Goal: Task Accomplishment & Management: Manage account settings

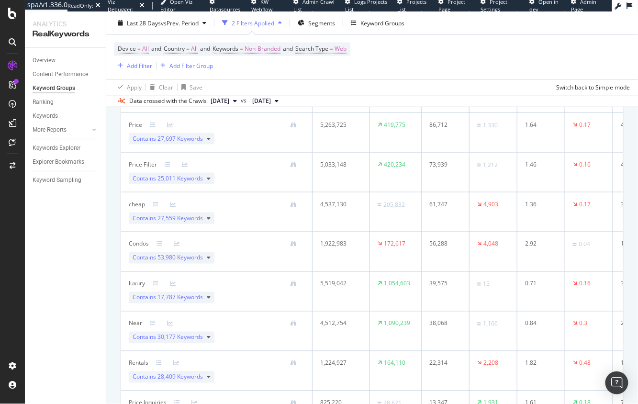
scroll to position [500, 0]
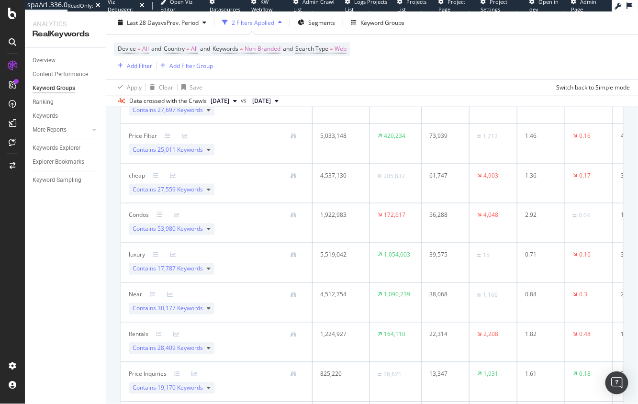
click at [107, 255] on div "Track keyword performance that matters most Create a new Keyword Group Keyword …" at bounding box center [372, 204] width 532 height 1146
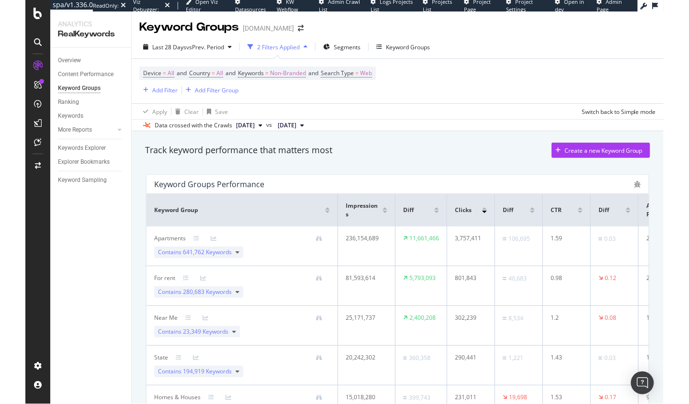
scroll to position [0, 0]
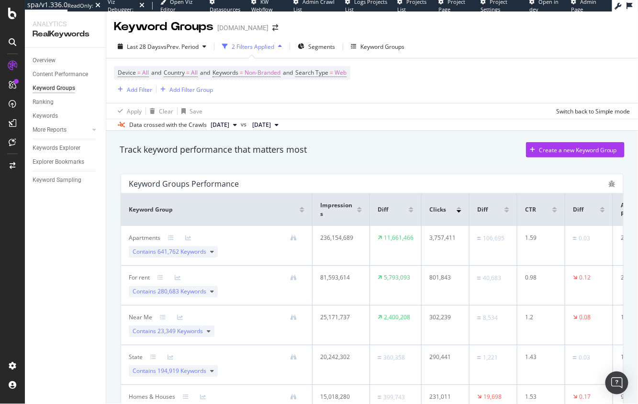
drag, startPoint x: 239, startPoint y: 163, endPoint x: 226, endPoint y: 181, distance: 21.5
click at [239, 163] on div "Track keyword performance that matters most Create a new Keyword Group" at bounding box center [372, 151] width 515 height 29
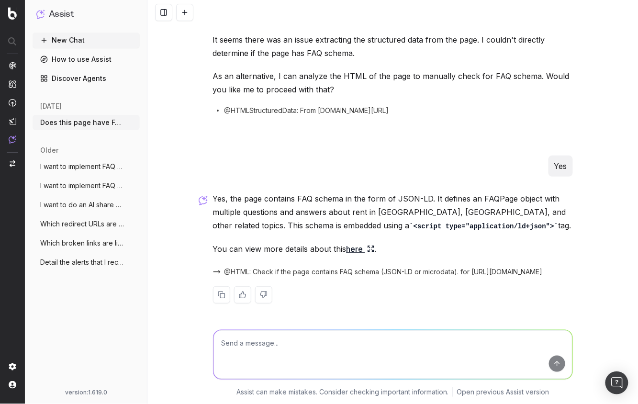
click at [190, 111] on div "Does this page have FAQ schema? https://www.apartments.com/atlanta-ga/ It seems…" at bounding box center [392, 202] width 491 height 404
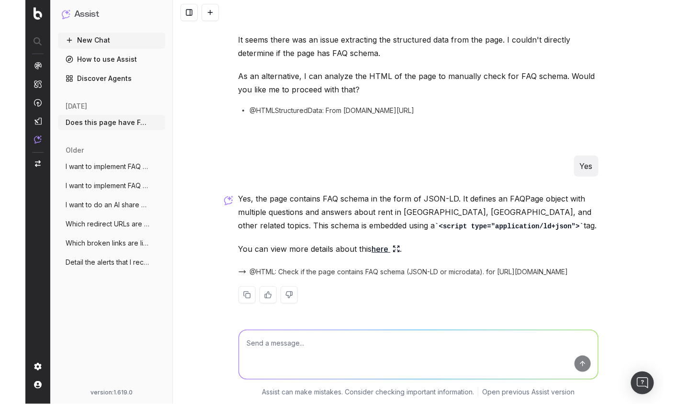
scroll to position [51, 0]
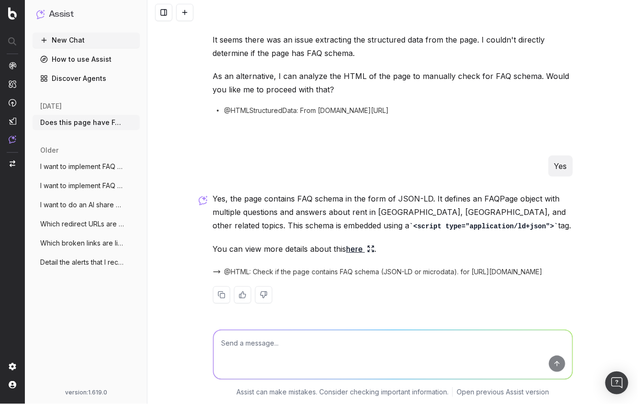
drag, startPoint x: 357, startPoint y: 204, endPoint x: 357, endPoint y: 213, distance: 8.6
click at [357, 204] on p "Yes, the page contains FAQ schema in the form of JSON-LD. It defines an FAQPage…" at bounding box center [393, 212] width 360 height 41
click at [357, 213] on p "Yes, the page contains FAQ schema in the form of JSON-LD. It defines an FAQPage…" at bounding box center [393, 212] width 360 height 41
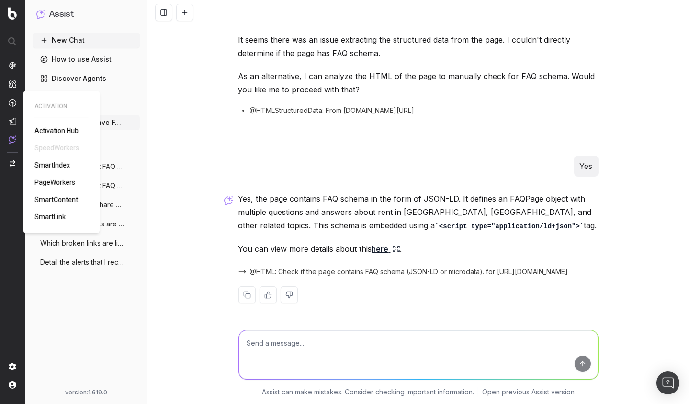
click at [66, 179] on span "PageWorkers" at bounding box center [54, 183] width 41 height 8
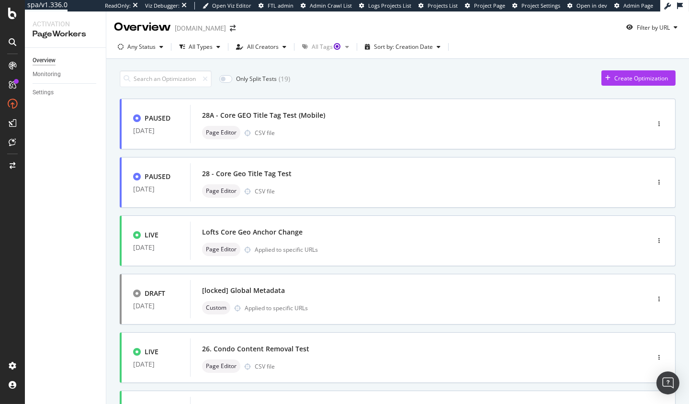
click at [420, 84] on div "Only Split Tests ( 19 ) Create Optimization" at bounding box center [398, 78] width 556 height 17
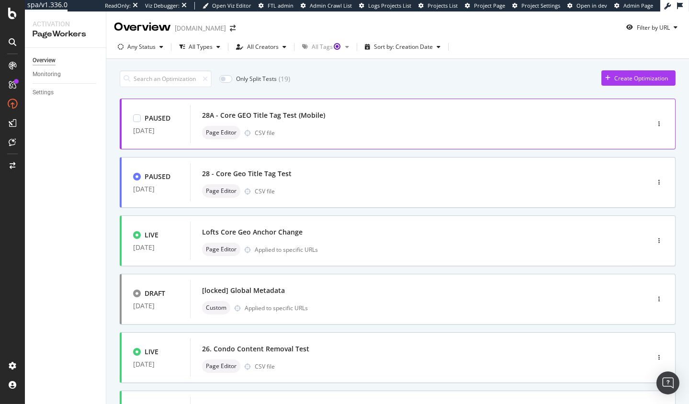
click at [312, 123] on div "28A - Core GEO Title Tag Test (Mobile) Page Editor CSV file" at bounding box center [405, 124] width 407 height 31
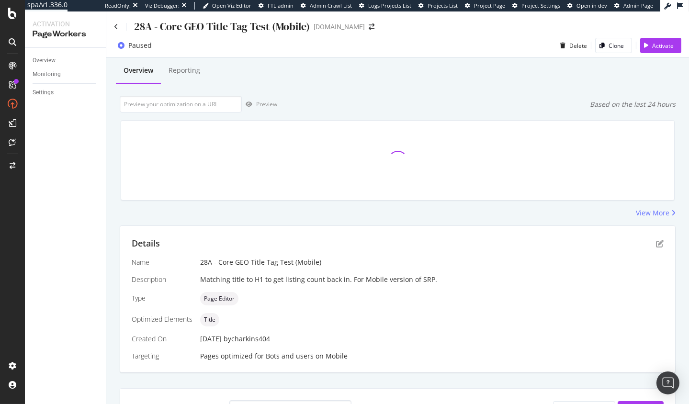
scroll to position [12, 0]
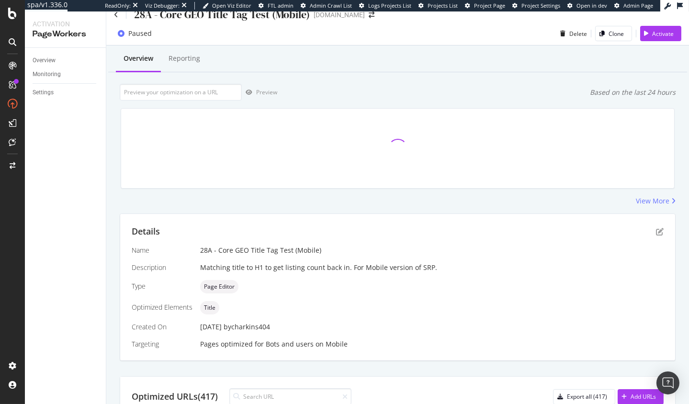
drag, startPoint x: 117, startPoint y: 234, endPoint x: 123, endPoint y: 229, distance: 8.2
click at [117, 234] on div "Overview Reporting Preview Based on the last 24 hours View More Details Name 28…" at bounding box center [397, 389] width 583 height 689
click at [341, 92] on div "Preview Based on the last 24 hours" at bounding box center [398, 92] width 556 height 17
drag, startPoint x: 359, startPoint y: 204, endPoint x: 358, endPoint y: 179, distance: 24.9
click at [359, 204] on div "View More" at bounding box center [398, 201] width 556 height 10
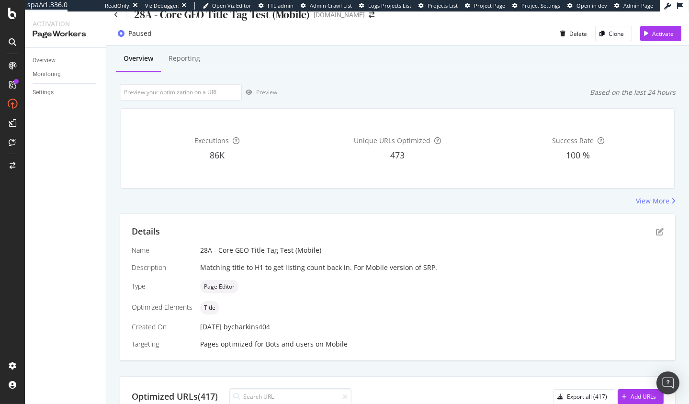
click at [113, 175] on div "Overview Reporting Preview Based on the last 24 hours Executions 86K Unique URL…" at bounding box center [397, 389] width 583 height 689
click at [363, 93] on div "Preview Based on the last 24 hours" at bounding box center [398, 92] width 556 height 17
click at [186, 93] on input "url" at bounding box center [181, 92] width 122 height 17
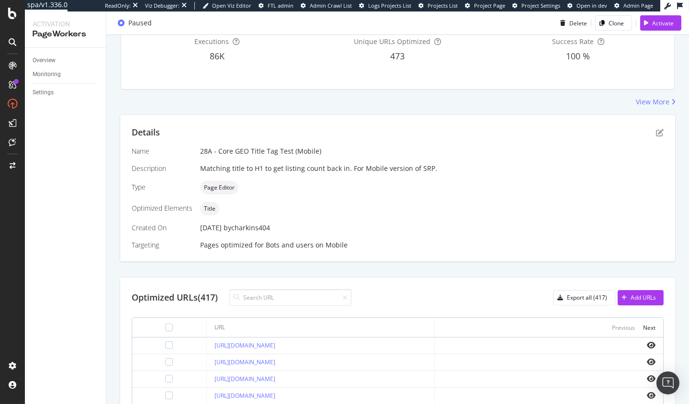
scroll to position [127, 0]
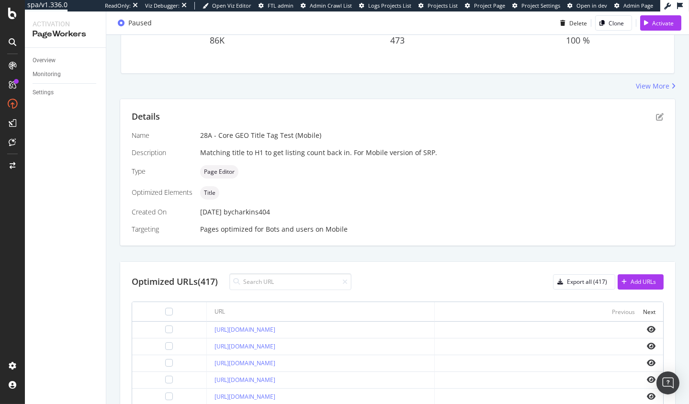
copy link "https://www.apartments.com/abilene-tx/"
drag, startPoint x: 192, startPoint y: 330, endPoint x: 329, endPoint y: 331, distance: 136.5
click at [331, 334] on td "https://www.apartments.com/abilene-tx/" at bounding box center [321, 330] width 228 height 17
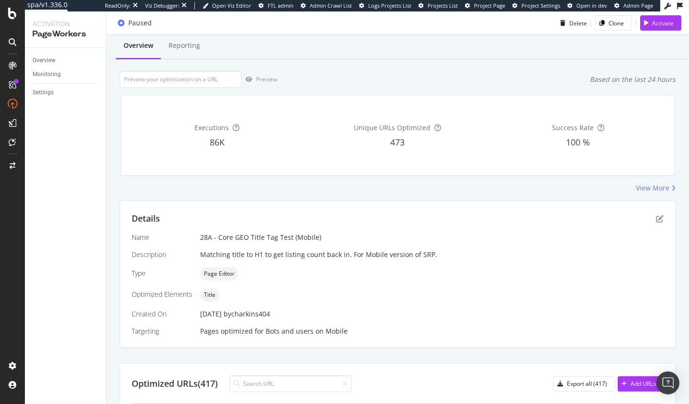
scroll to position [0, 0]
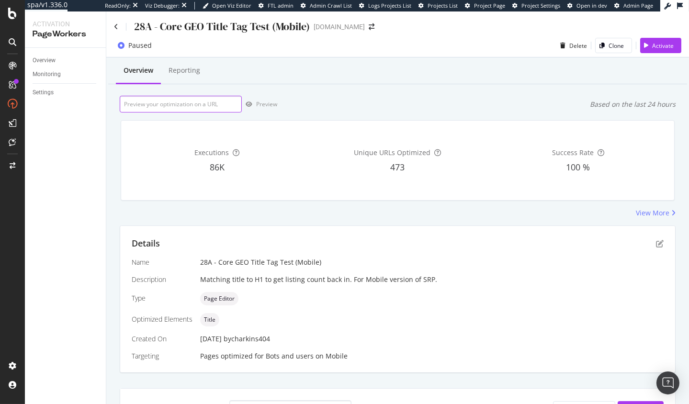
click at [200, 104] on input "url" at bounding box center [181, 104] width 122 height 17
paste input "https://www.apartments.com/abilene-tx/"
type input "https://www.apartments.com/abilene-tx/"
click at [266, 103] on div "Preview" at bounding box center [266, 104] width 21 height 8
drag, startPoint x: 353, startPoint y: 103, endPoint x: 347, endPoint y: 104, distance: 6.3
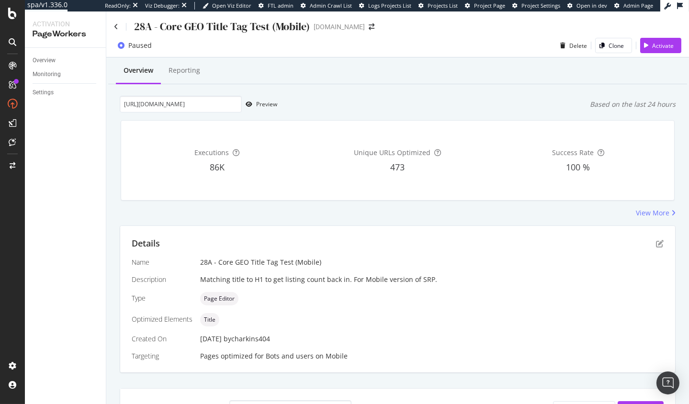
click at [353, 103] on div "https://www.apartments.com/abilene-tx/ Preview Based on the last 24 hours" at bounding box center [398, 104] width 556 height 17
click at [115, 147] on div "Executions 86K Unique URLs Optimized 473 Success Rate 100 %" at bounding box center [398, 161] width 566 height 96
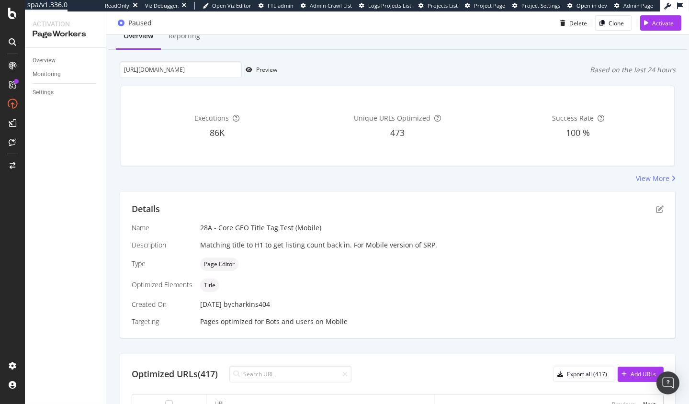
scroll to position [53, 0]
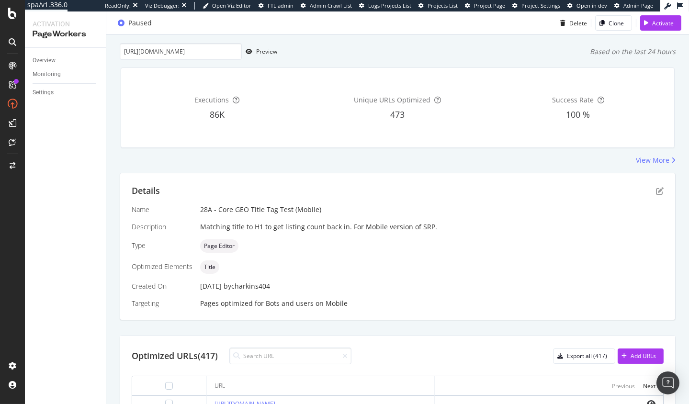
drag, startPoint x: 373, startPoint y: 168, endPoint x: 348, endPoint y: 115, distance: 58.0
click at [373, 168] on div "Overview Reporting https://www.apartments.com/abilene-tx/ Preview Based on the …" at bounding box center [397, 349] width 583 height 689
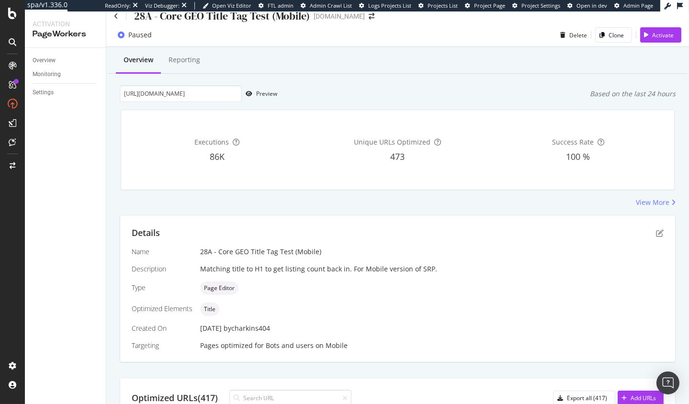
scroll to position [0, 0]
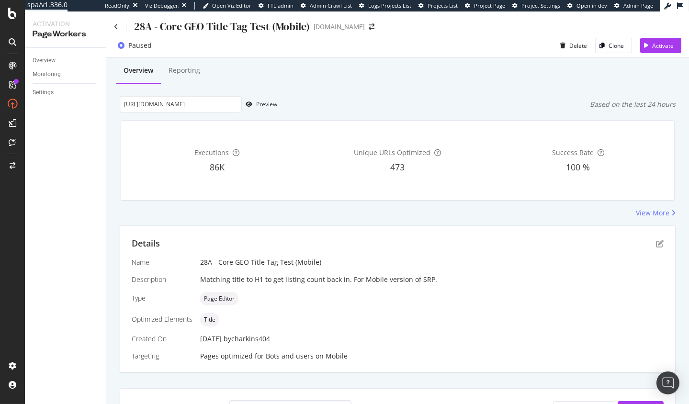
drag, startPoint x: 303, startPoint y: 93, endPoint x: 291, endPoint y: 96, distance: 12.3
click at [303, 93] on div "Overview Reporting https://www.apartments.com/abilene-tx/ Preview Based on the …" at bounding box center [397, 401] width 583 height 689
click at [249, 104] on icon "button" at bounding box center [249, 105] width 7 height 6
click at [362, 218] on div "View More" at bounding box center [398, 213] width 556 height 10
click at [214, 221] on div "Overview Reporting https://www.apartments.com/abilene-tx/ Preview Based on the …" at bounding box center [397, 401] width 583 height 689
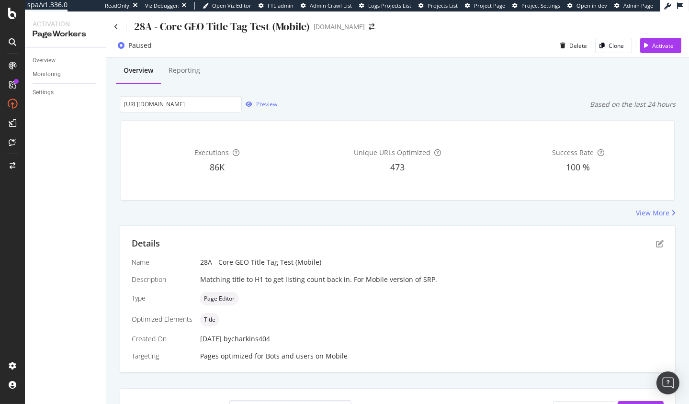
click at [263, 104] on div "Preview" at bounding box center [266, 104] width 21 height 8
drag, startPoint x: 110, startPoint y: 279, endPoint x: 83, endPoint y: 278, distance: 26.8
click at [109, 279] on div "Overview Reporting https://www.apartments.com/abilene-tx/ Preview Based on the …" at bounding box center [397, 401] width 583 height 689
click at [332, 111] on div "https://www.apartments.com/abilene-tx/ Preview Based on the last 24 hours" at bounding box center [398, 104] width 556 height 17
drag, startPoint x: 203, startPoint y: 117, endPoint x: 209, endPoint y: 106, distance: 12.7
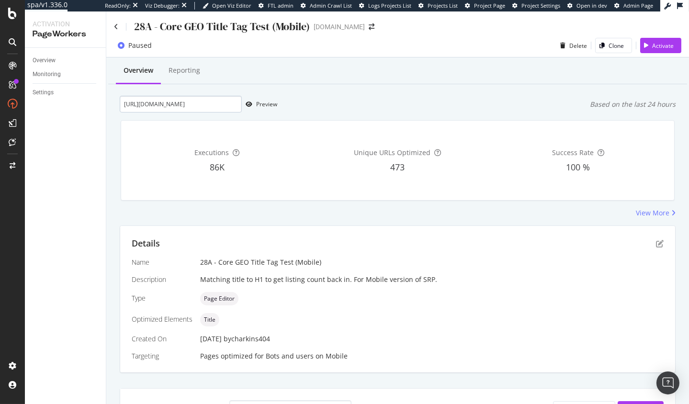
click at [203, 117] on div "Executions 86K Unique URLs Optimized 473 Success Rate 100 %" at bounding box center [398, 161] width 566 height 96
click at [223, 87] on div "Overview Reporting https://www.apartments.com/abilene-tx/ Preview Based on the …" at bounding box center [397, 401] width 583 height 689
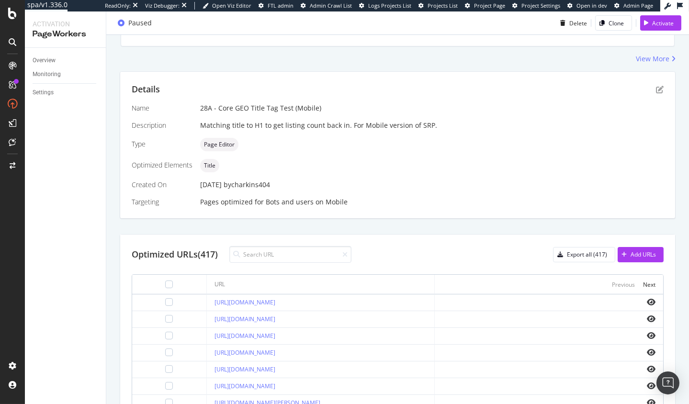
scroll to position [169, 0]
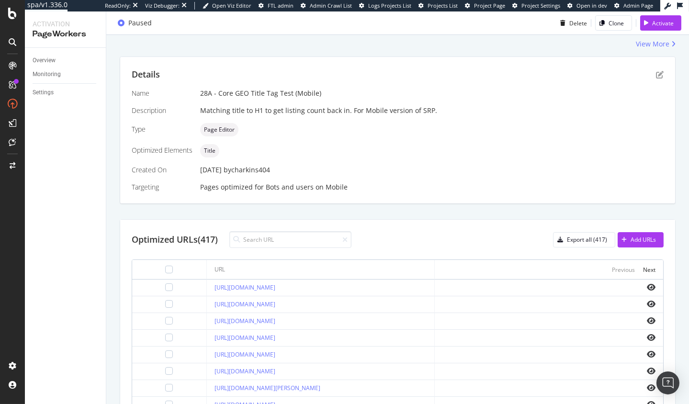
click at [289, 213] on div "Details Name 28A - Core GEO Title Tag Test (Mobile) Description Matching title …" at bounding box center [398, 300] width 556 height 487
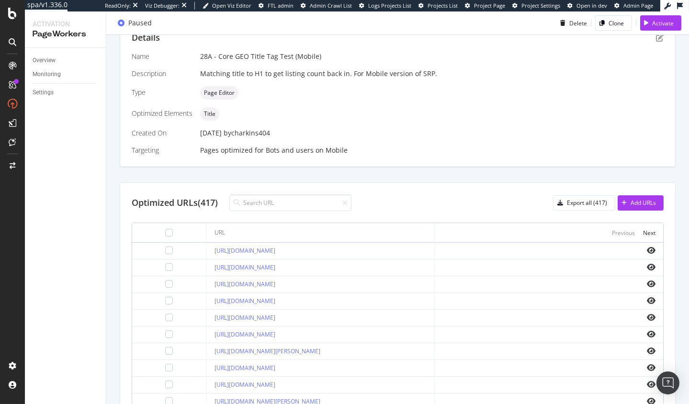
scroll to position [286, 0]
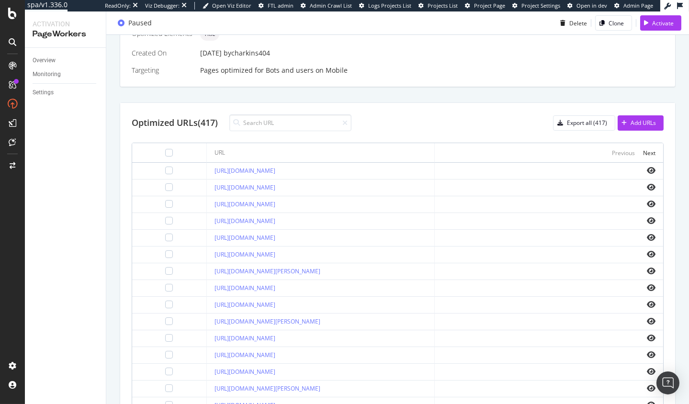
drag, startPoint x: 560, startPoint y: 257, endPoint x: 627, endPoint y: 259, distance: 67.1
click at [561, 257] on div at bounding box center [548, 254] width 213 height 8
click at [651, 253] on icon "eye" at bounding box center [651, 254] width 9 height 8
click at [111, 149] on div "Overview Reporting https://www.apartments.com/abilene-tx/ Preview Based on the …" at bounding box center [397, 116] width 583 height 689
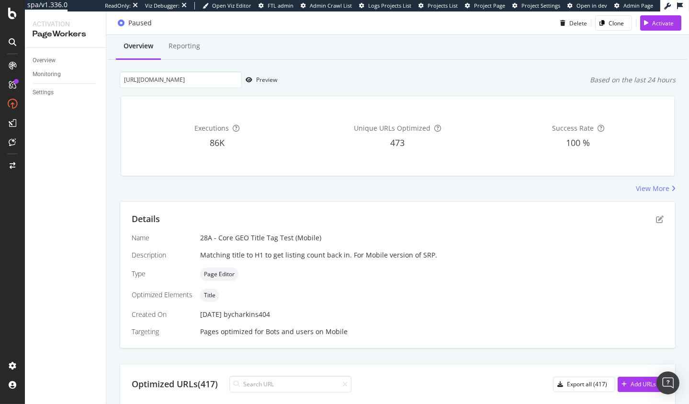
scroll to position [0, 0]
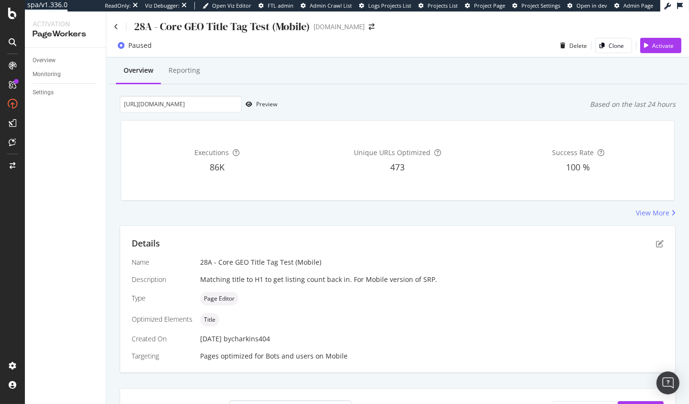
click at [110, 208] on div "Overview Reporting https://www.apartments.com/abilene-tx/ Preview Based on the …" at bounding box center [397, 401] width 583 height 689
click at [229, 217] on div "View More" at bounding box center [398, 213] width 556 height 10
click at [337, 224] on div "Overview Reporting https://www.apartments.com/abilene-tx/ Preview Based on the …" at bounding box center [397, 401] width 583 height 689
click at [364, 100] on div "https://www.apartments.com/abilene-tx/ Preview Based on the last 24 hours" at bounding box center [398, 104] width 556 height 17
drag, startPoint x: 347, startPoint y: 214, endPoint x: 339, endPoint y: 220, distance: 10.2
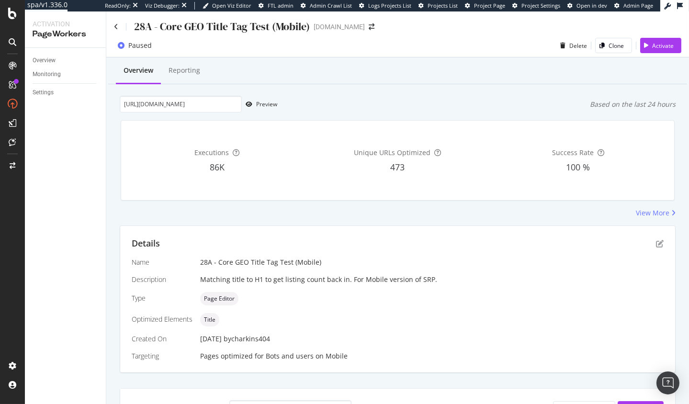
click at [346, 214] on div "View More" at bounding box center [398, 213] width 556 height 10
drag, startPoint x: 410, startPoint y: 217, endPoint x: 414, endPoint y: 234, distance: 16.8
click at [410, 217] on div "View More" at bounding box center [398, 213] width 556 height 10
drag, startPoint x: 112, startPoint y: 106, endPoint x: 113, endPoint y: 97, distance: 8.7
click at [112, 106] on div "Overview Reporting https://www.apartments.com/abilene-tx/ Preview Based on the …" at bounding box center [397, 401] width 583 height 689
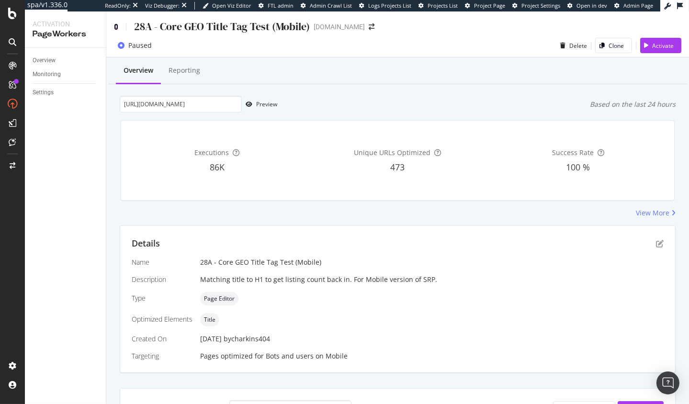
click at [114, 26] on icon at bounding box center [116, 26] width 4 height 7
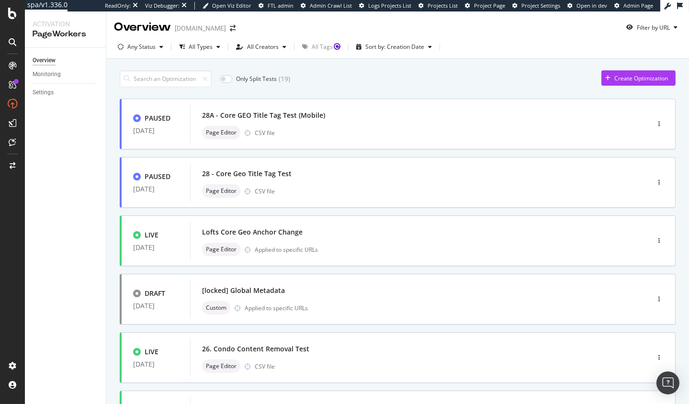
click at [110, 166] on div "Only Split Tests ( 19 ) Create Optimization PAUSED 14 Aug. 2025 28A - Core GEO …" at bounding box center [397, 398] width 583 height 678
click at [308, 89] on div "Only Split Tests ( 19 ) Create Optimization PAUSED 14 Aug. 2025 28A - Core GEO …" at bounding box center [398, 385] width 556 height 638
click at [316, 88] on div "Only Split Tests ( 19 ) Create Optimization PAUSED 14 Aug. 2025 28A - Core GEO …" at bounding box center [398, 385] width 556 height 638
click at [109, 186] on div "Only Split Tests ( 19 ) Create Optimization PAUSED 14 Aug. 2025 28A - Core GEO …" at bounding box center [397, 398] width 583 height 678
click at [109, 222] on div "Only Split Tests ( 19 ) Create Optimization PAUSED 14 Aug. 2025 28A - Core GEO …" at bounding box center [397, 398] width 583 height 678
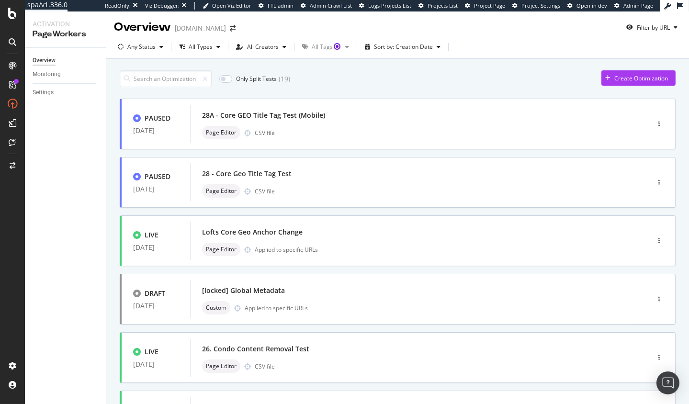
click at [109, 194] on div "Only Split Tests ( 19 ) Create Optimization PAUSED 14 Aug. 2025 28A - Core GEO …" at bounding box center [397, 398] width 583 height 678
click at [356, 74] on div "Only Split Tests ( 19 ) Create Optimization" at bounding box center [398, 78] width 556 height 17
click at [114, 135] on div "Only Split Tests ( 19 ) Create Optimization PAUSED 14 Aug. 2025 28A - Core GEO …" at bounding box center [397, 398] width 583 height 678
drag, startPoint x: 305, startPoint y: 90, endPoint x: 287, endPoint y: 36, distance: 55.9
click at [305, 90] on div "Only Split Tests ( 19 ) Create Optimization PAUSED 14 Aug. 2025 28A - Core GEO …" at bounding box center [398, 385] width 556 height 638
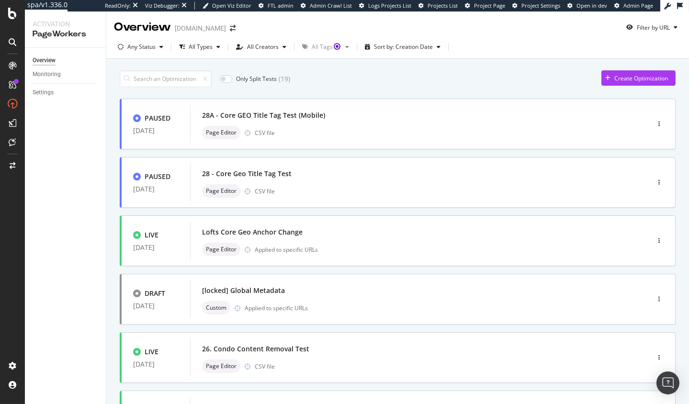
click at [343, 78] on div "Only Split Tests ( 19 ) Create Optimization" at bounding box center [398, 78] width 556 height 17
click at [113, 170] on div "Only Split Tests ( 19 ) Create Optimization PAUSED 14 Aug. 2025 28A - Core GEO …" at bounding box center [397, 398] width 583 height 678
click at [643, 79] on div "Create Optimization" at bounding box center [641, 78] width 54 height 8
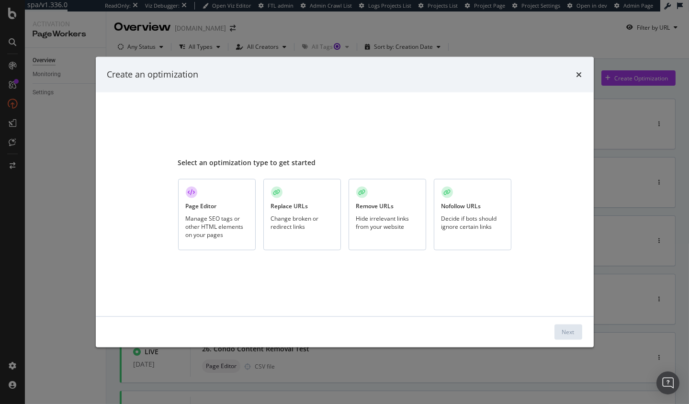
click at [297, 162] on div "Select an optimization type to get started" at bounding box center [344, 163] width 333 height 10
click at [227, 227] on div "Manage SEO tags or other HTML elements on your pages" at bounding box center [217, 226] width 62 height 24
click at [569, 334] on div "Next" at bounding box center [568, 332] width 12 height 8
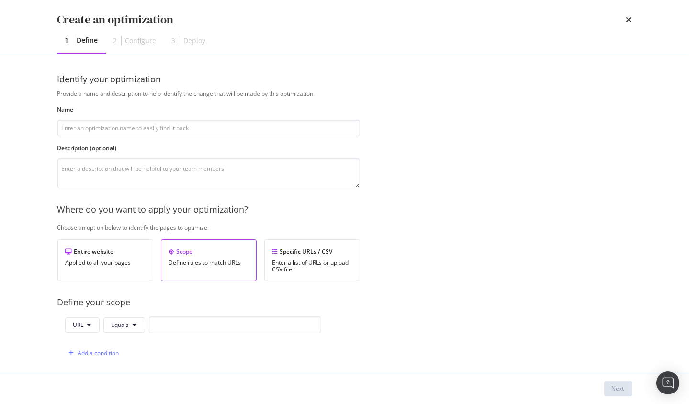
click at [628, 19] on icon "times" at bounding box center [629, 20] width 6 height 8
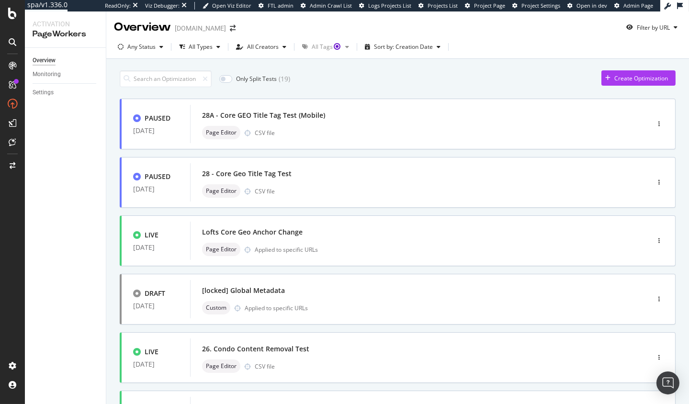
drag, startPoint x: 578, startPoint y: 78, endPoint x: 596, endPoint y: 77, distance: 17.8
click at [578, 78] on div "Only Split Tests ( 19 ) Create Optimization" at bounding box center [398, 78] width 556 height 17
click at [623, 75] on div "Create Optimization" at bounding box center [641, 78] width 54 height 8
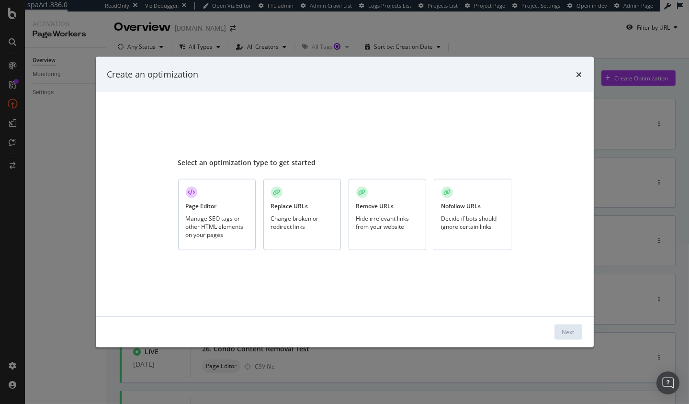
drag, startPoint x: 118, startPoint y: 200, endPoint x: 541, endPoint y: 73, distance: 441.6
click at [118, 200] on div "Select an optimization type to get started Page Editor Manage SEO tags or other…" at bounding box center [345, 204] width 498 height 224
click at [611, 86] on div "Create an optimization Select an optimization type to get started Page Editor M…" at bounding box center [344, 202] width 689 height 404
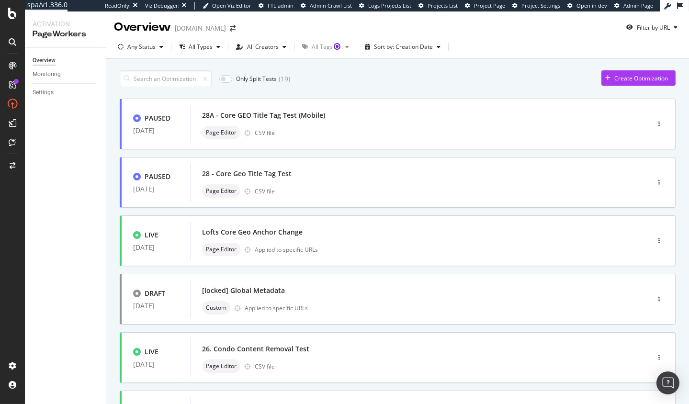
drag, startPoint x: 528, startPoint y: 78, endPoint x: 490, endPoint y: 93, distance: 41.1
click at [526, 79] on div "Only Split Tests ( 19 ) Create Optimization" at bounding box center [398, 78] width 556 height 17
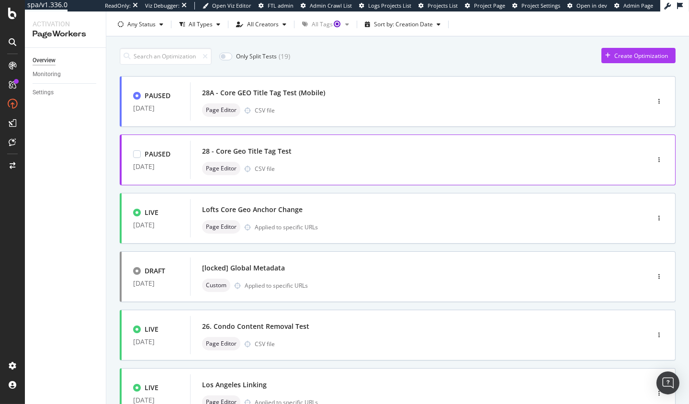
scroll to position [24, 0]
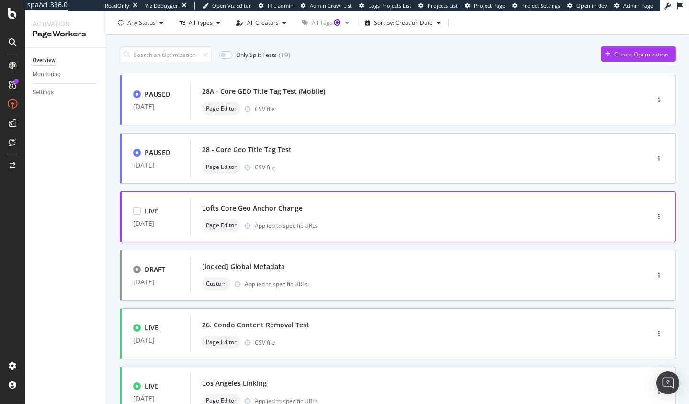
click at [368, 217] on div "Lofts Core Geo Anchor Change Page Editor Applied to specific URLs" at bounding box center [405, 217] width 407 height 31
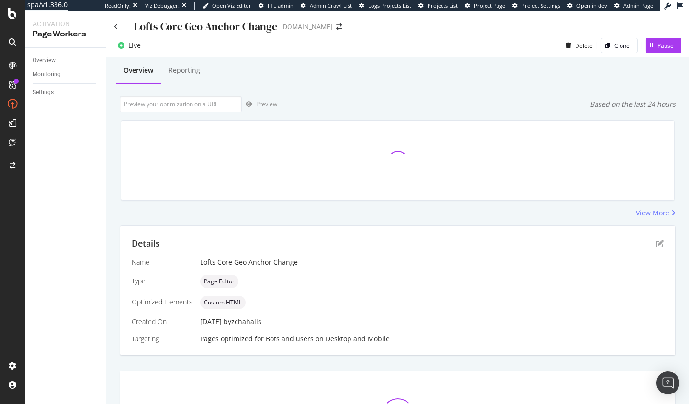
drag, startPoint x: 91, startPoint y: 201, endPoint x: 144, endPoint y: 116, distance: 99.5
click at [92, 201] on div "Overview Monitoring Settings" at bounding box center [65, 226] width 81 height 356
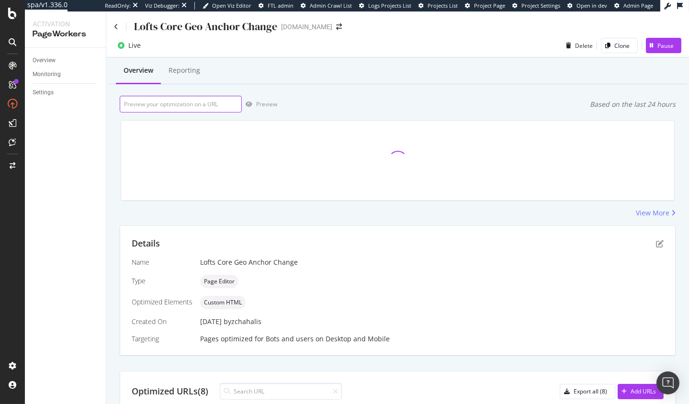
click at [166, 102] on input "url" at bounding box center [181, 104] width 122 height 17
click at [33, 172] on div "Overview Monitoring Settings" at bounding box center [65, 226] width 81 height 356
click at [197, 107] on input "url" at bounding box center [181, 104] width 122 height 17
paste input "https://www.apartments.com/abilene-tx/"
type input "https://www.apartments.com/abilene-tx/"
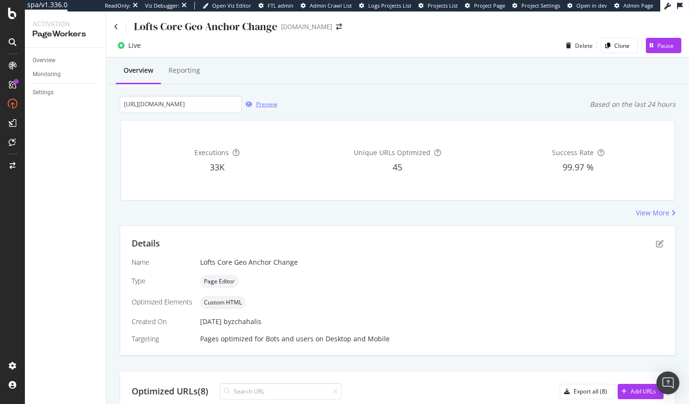
click at [255, 104] on div "button" at bounding box center [249, 105] width 14 height 6
click at [661, 243] on icon "pen-to-square" at bounding box center [660, 244] width 8 height 8
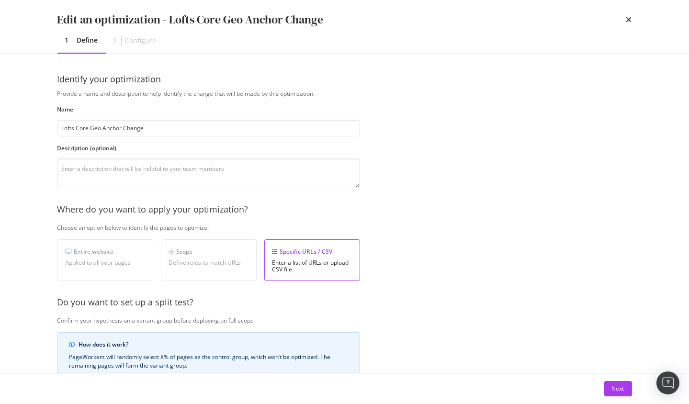
drag, startPoint x: 615, startPoint y: 388, endPoint x: 549, endPoint y: 358, distance: 72.6
click at [615, 388] on div "Next" at bounding box center [618, 389] width 12 height 8
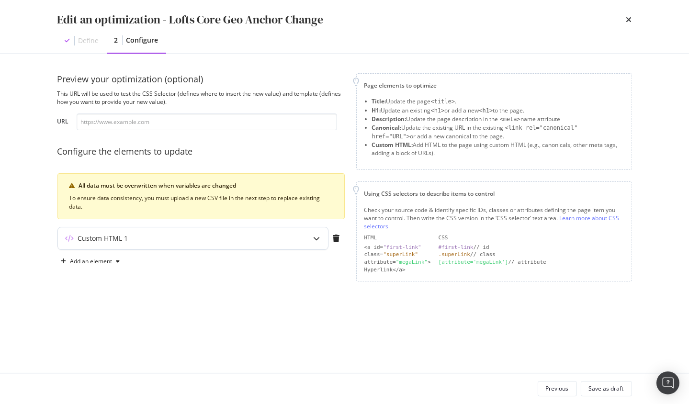
click at [310, 239] on div "modal" at bounding box center [317, 238] width 22 height 22
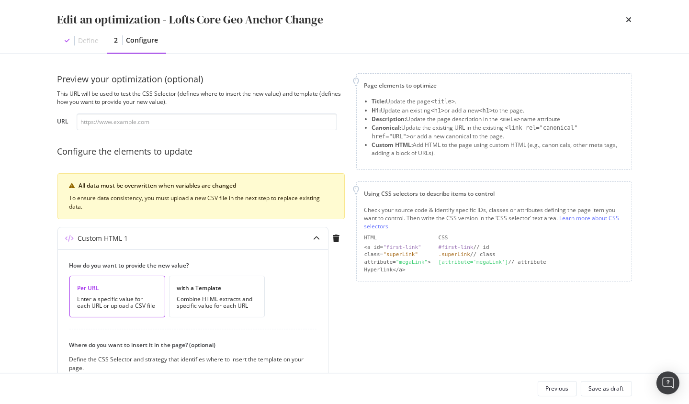
drag, startPoint x: 631, startPoint y: 20, endPoint x: 435, endPoint y: 35, distance: 196.4
click at [630, 20] on icon "times" at bounding box center [629, 20] width 6 height 8
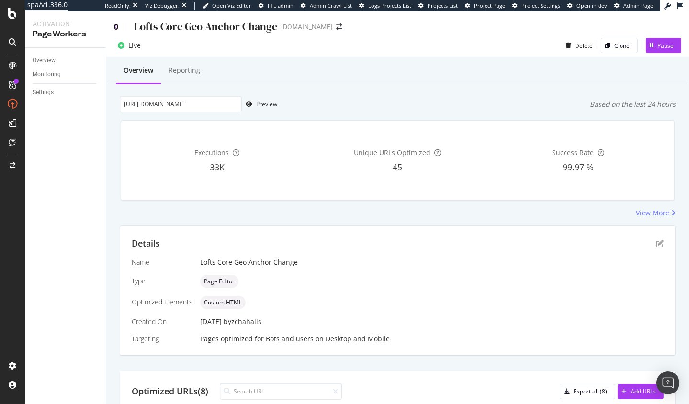
click at [116, 27] on icon at bounding box center [116, 26] width 4 height 7
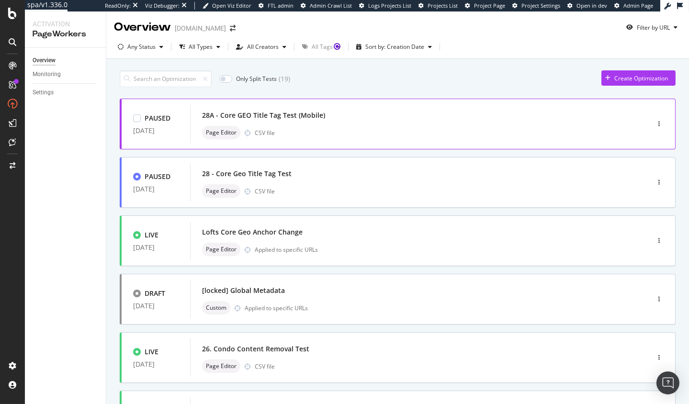
click at [315, 116] on div "28A - Core GEO Title Tag Test (Mobile)" at bounding box center [263, 116] width 123 height 10
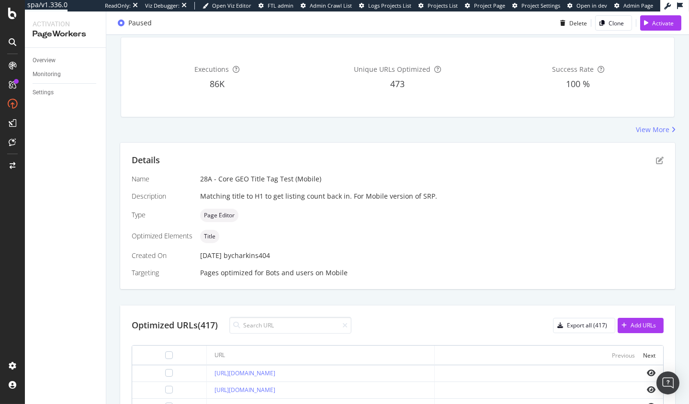
scroll to position [84, 0]
drag, startPoint x: 294, startPoint y: 253, endPoint x: 115, endPoint y: 256, distance: 178.2
click at [115, 256] on div "Overview Reporting Preview Based on the last 24 hours Executions 86K Unique URL…" at bounding box center [397, 317] width 583 height 689
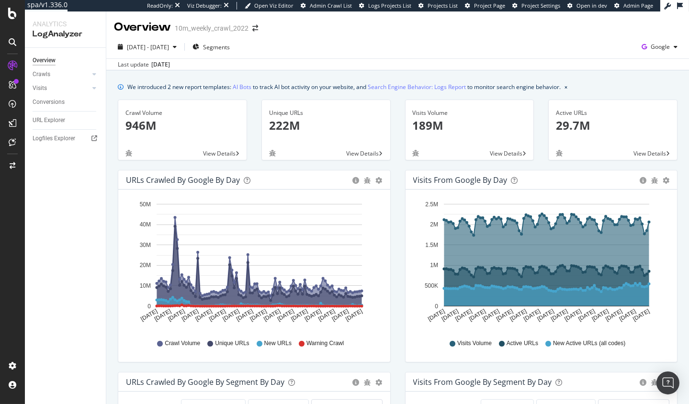
click at [100, 210] on div "Overview Crawls Daily Distribution Segments Distribution HTTP Codes Resources V…" at bounding box center [65, 226] width 81 height 356
click at [67, 145] on div "SpeedWorkers" at bounding box center [56, 146] width 43 height 10
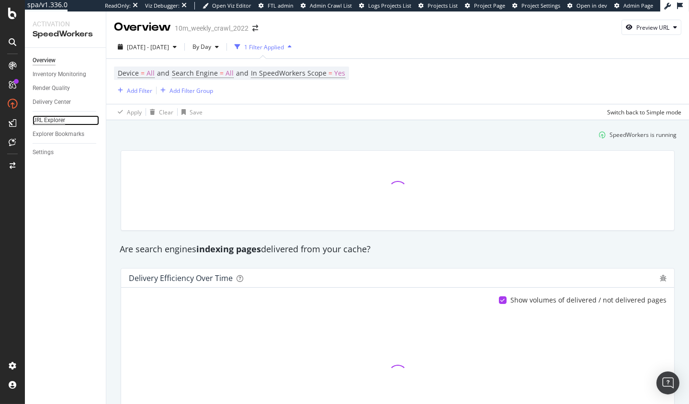
click at [55, 119] on div "URL Explorer" at bounding box center [49, 120] width 33 height 10
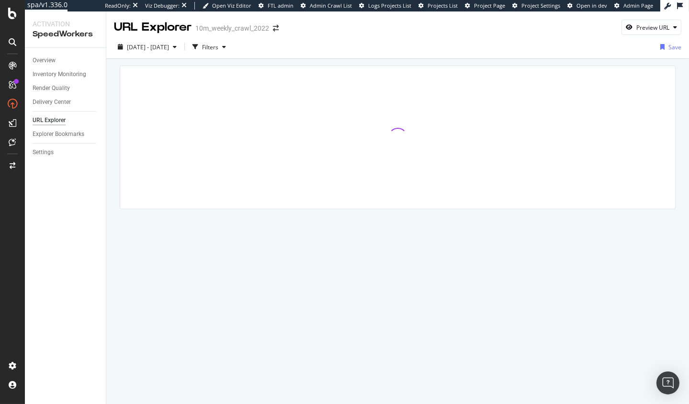
click at [111, 216] on div at bounding box center [397, 151] width 583 height 184
click at [221, 63] on div at bounding box center [397, 151] width 583 height 184
click at [218, 44] on div "Filters" at bounding box center [210, 47] width 16 height 8
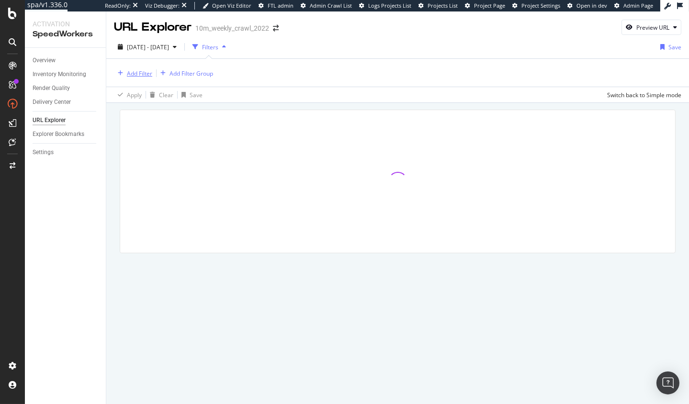
click at [145, 75] on div "Add Filter" at bounding box center [139, 73] width 25 height 8
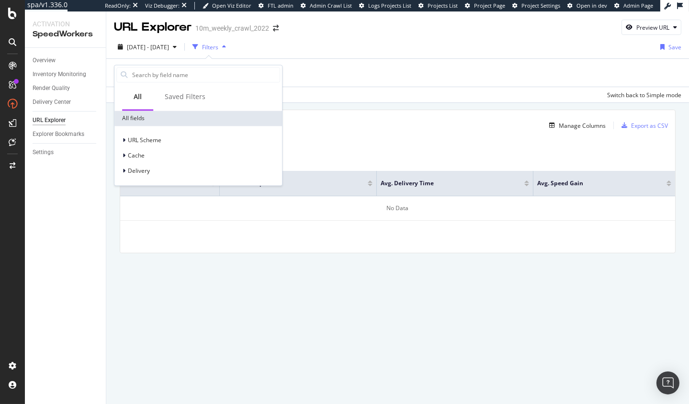
click at [347, 85] on div "Add Filter Add Filter Group" at bounding box center [397, 73] width 567 height 28
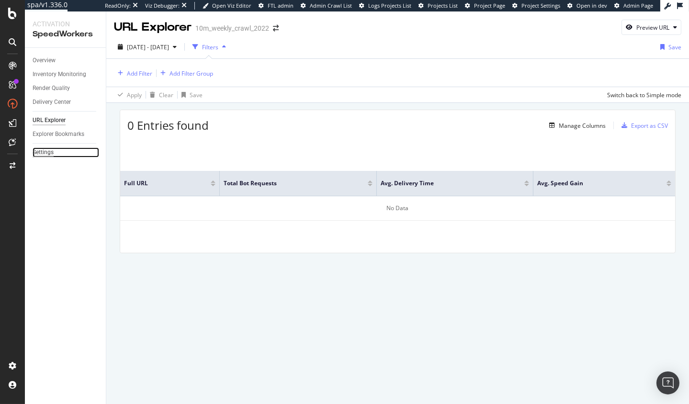
click at [49, 154] on div "Settings" at bounding box center [43, 152] width 21 height 10
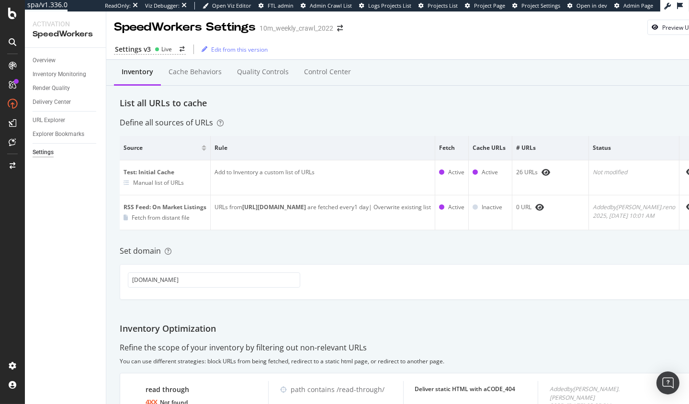
click at [302, 111] on div "Inventory Cache behaviors Quality Controls Control Center List all URLs to cach…" at bounding box center [410, 316] width 609 height 513
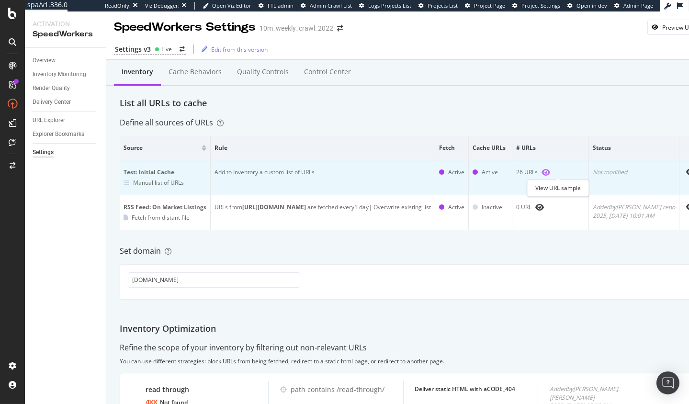
click at [550, 172] on icon "eye" at bounding box center [546, 173] width 9 height 8
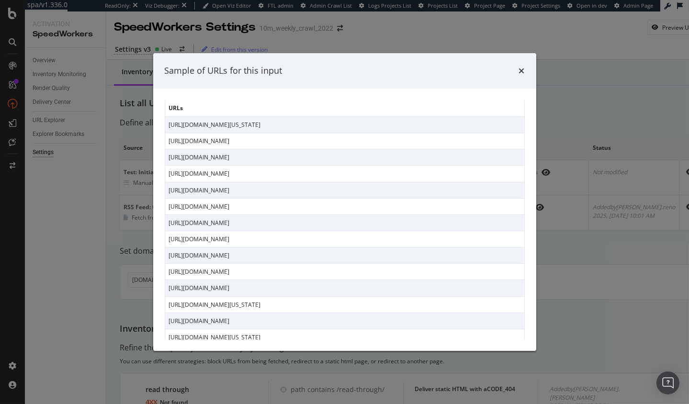
scroll to position [76, 0]
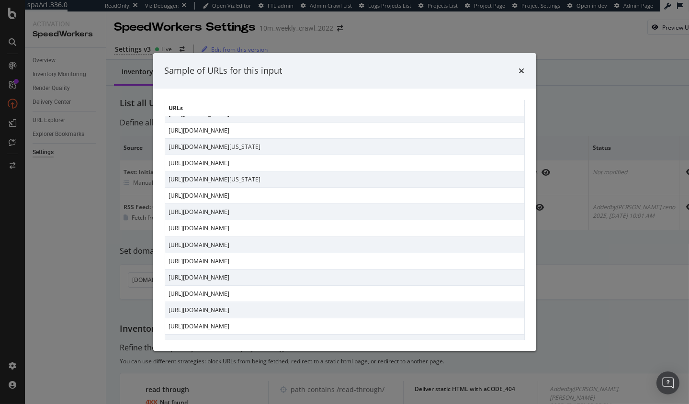
click at [292, 245] on td "https://www.realtor.com/realestateandhomes-detail/1122-King-Rd_Moscow_ID_83843_…" at bounding box center [345, 245] width 360 height 16
copy td "https://www.realtor.com/realestateandhomes-detail/1122-King-Rd_Moscow_ID_83843_…"
click at [335, 239] on td "https://www.realtor.com/realestateandhomes-detail/1122-King-Rd_Moscow_ID_83843_…" at bounding box center [345, 245] width 360 height 16
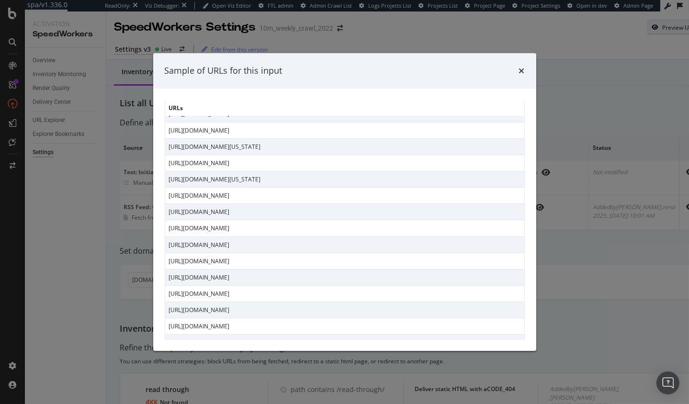
drag, startPoint x: 656, startPoint y: 134, endPoint x: 661, endPoint y: 33, distance: 101.2
click at [655, 128] on div "Sample of URLs for this input URLs https://www.realtor.com/local/schools/Valor-…" at bounding box center [344, 202] width 689 height 404
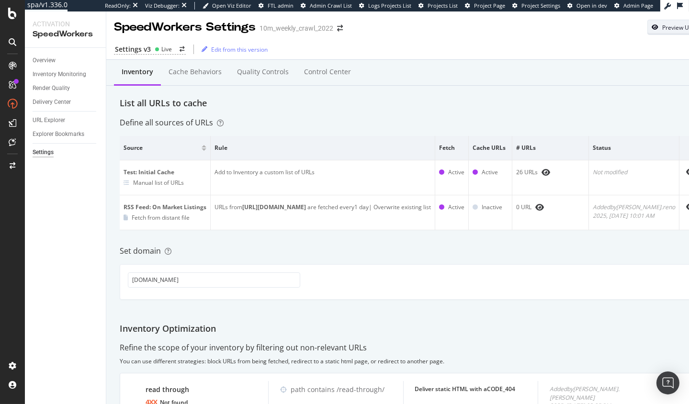
click at [669, 23] on div "Preview URL" at bounding box center [678, 27] width 33 height 8
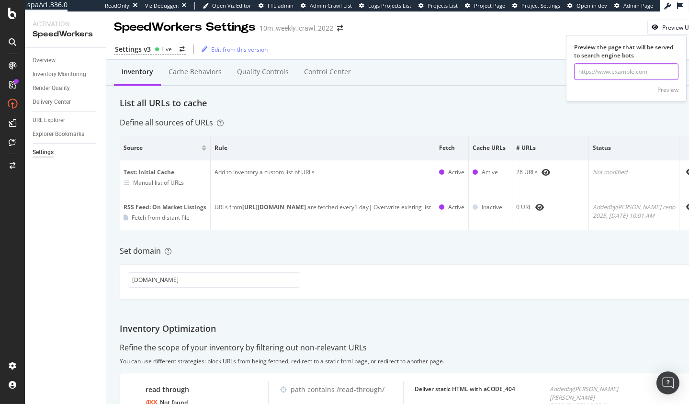
drag, startPoint x: 600, startPoint y: 67, endPoint x: 650, endPoint y: 85, distance: 53.8
click at [600, 67] on input "url" at bounding box center [626, 71] width 104 height 17
paste input "https://www.realtor.com/realestateandhomes-detail/1122-King-Rd_Moscow_ID_83843_…"
type input "https://www.realtor.com/realestateandhomes-detail/1122-King-Rd_Moscow_ID_83843_…"
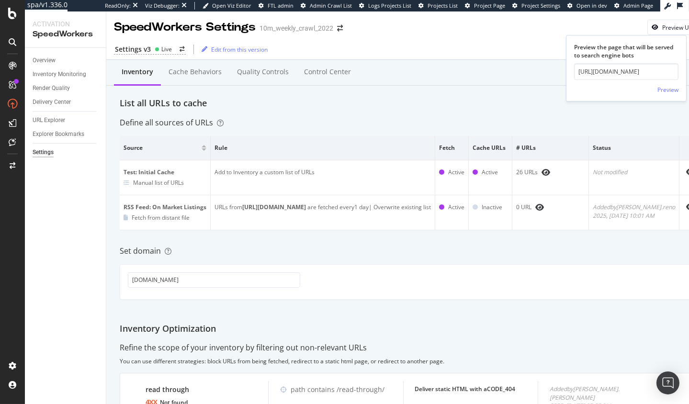
click at [654, 87] on div "Preview" at bounding box center [626, 88] width 104 height 17
click at [665, 92] on div "Preview" at bounding box center [667, 90] width 21 height 8
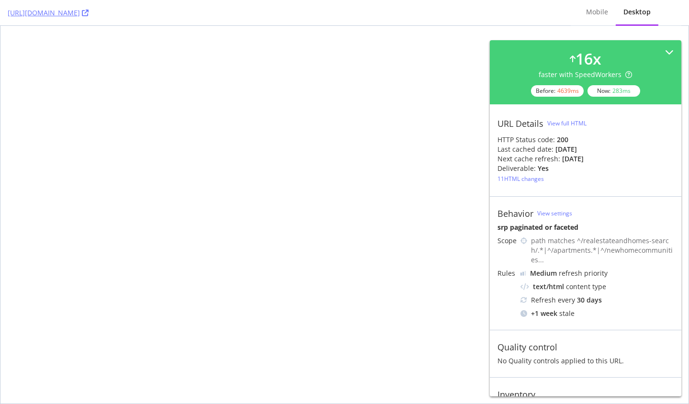
select select "sell"
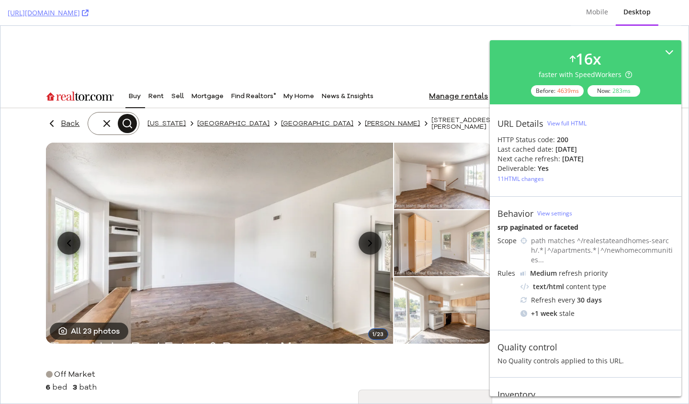
drag, startPoint x: 323, startPoint y: 77, endPoint x: 85, endPoint y: 29, distance: 243.2
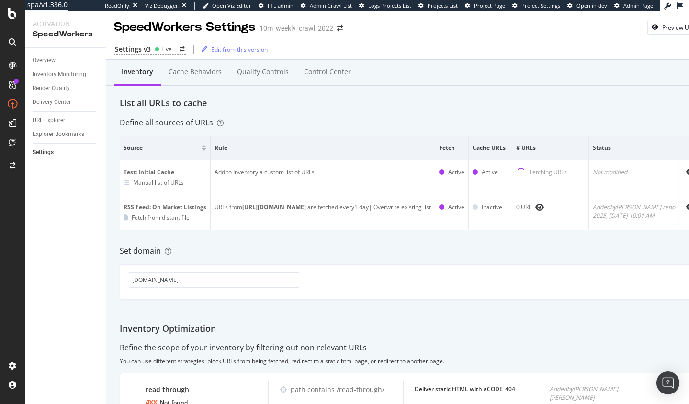
drag, startPoint x: 554, startPoint y: 132, endPoint x: 575, endPoint y: 151, distance: 28.5
click at [555, 134] on div "Inventory Cache behaviors Quality Controls Control Center List all URLs to cach…" at bounding box center [410, 316] width 609 height 513
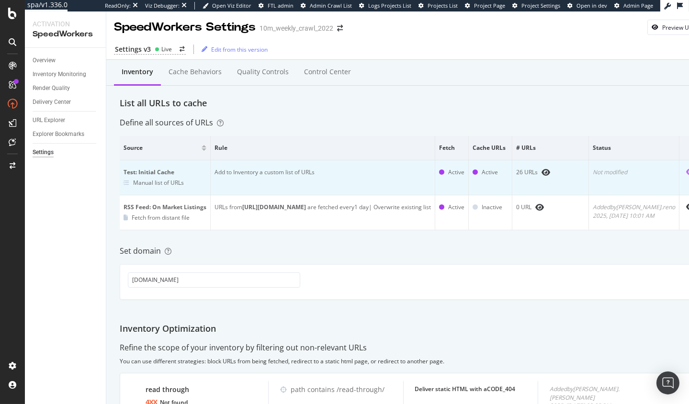
click at [686, 172] on icon "eye" at bounding box center [690, 172] width 9 height 8
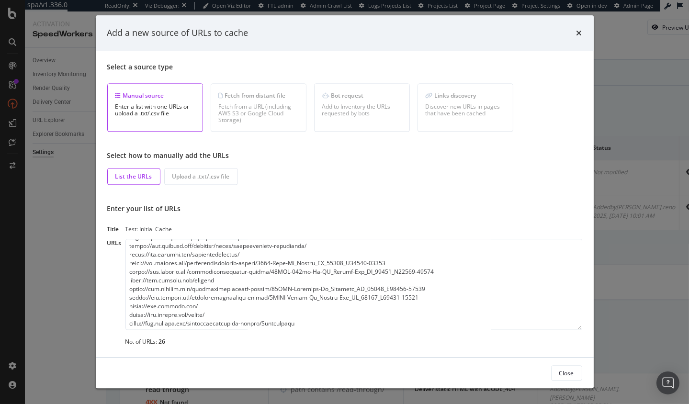
scroll to position [84, 0]
click at [319, 261] on textarea "modal" at bounding box center [353, 284] width 457 height 91
click at [318, 266] on textarea "modal" at bounding box center [353, 284] width 457 height 91
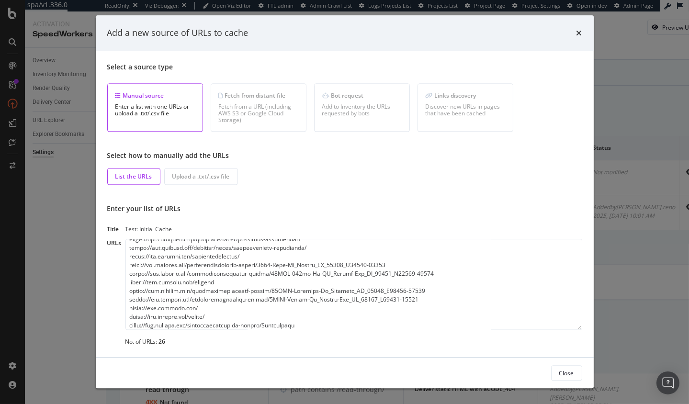
drag, startPoint x: 73, startPoint y: 238, endPoint x: 618, endPoint y: 44, distance: 578.4
click at [76, 238] on div "Add a new source of URLs to cache Select a source type Manual source Enter a li…" at bounding box center [344, 202] width 689 height 404
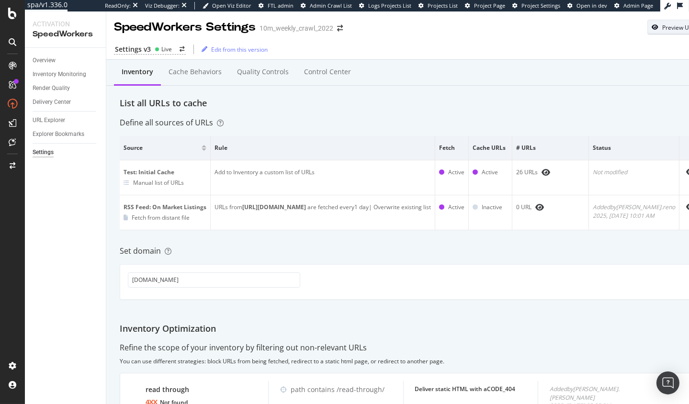
click at [668, 27] on div "Preview URL" at bounding box center [678, 27] width 33 height 8
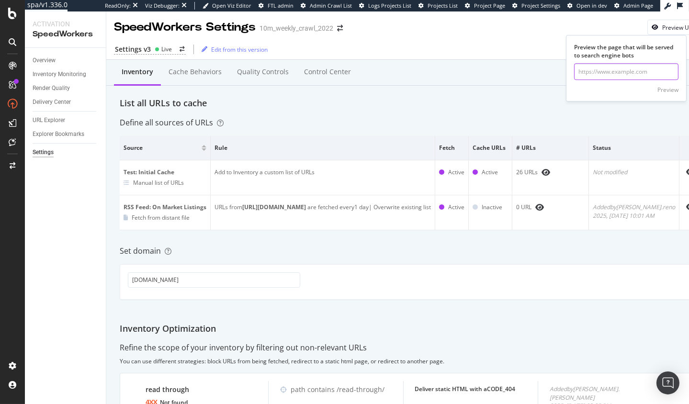
click at [616, 76] on input "url" at bounding box center [626, 71] width 104 height 17
paste input "https://www.realtor.com/realestateandhomes-detail/1122-King-Rd_Moscow_ID_83843_…"
type input "https://www.realtor.com/realestateandhomes-detail/1122-King-Rd_Moscow_ID_83843_…"
click at [673, 93] on div "Preview" at bounding box center [667, 90] width 21 height 8
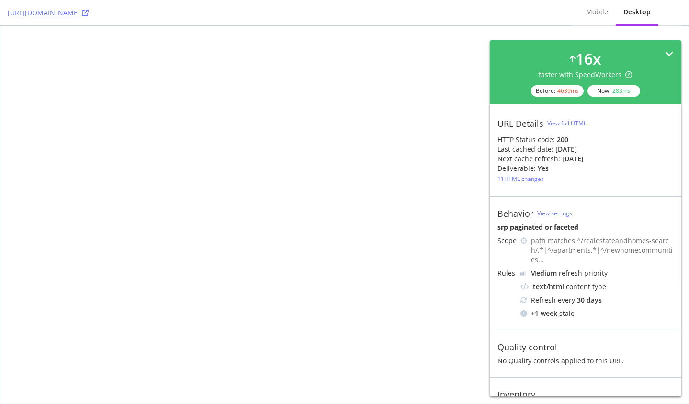
select select "sell"
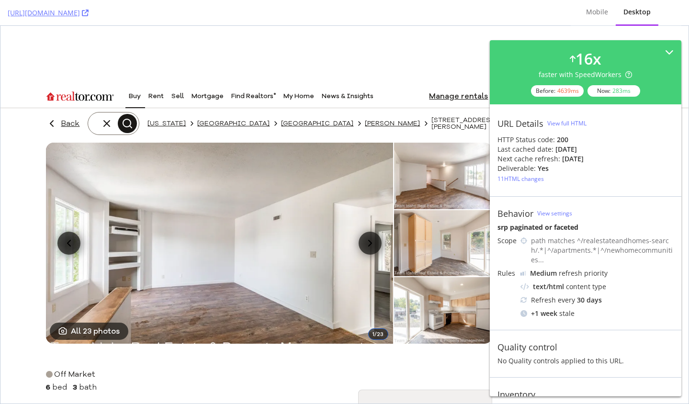
click at [432, 50] on div at bounding box center [344, 55] width 688 height 43
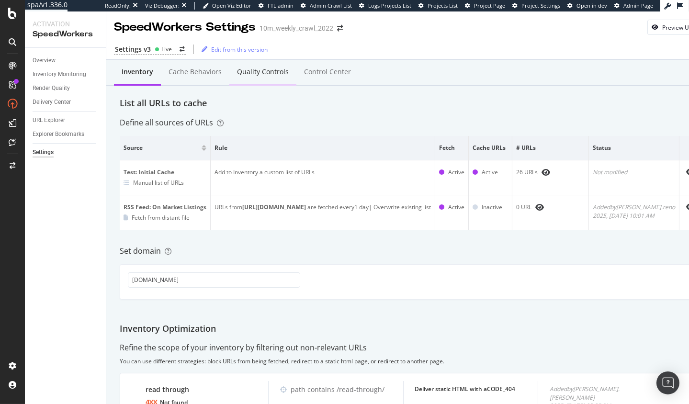
click at [273, 68] on div "Quality Controls" at bounding box center [263, 72] width 52 height 10
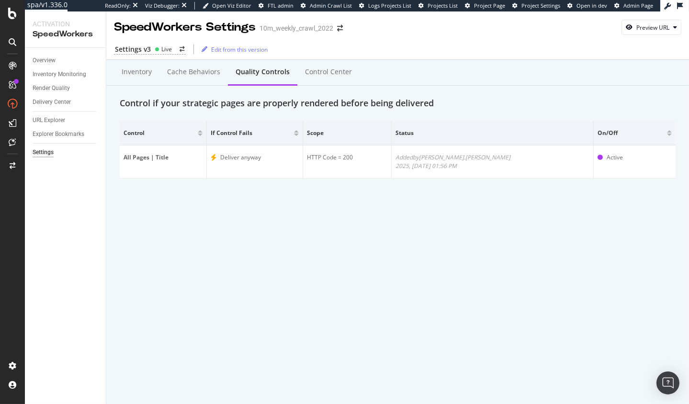
click at [511, 219] on div "SpeedWorkers Settings 10m_weekly_crawl_2022 Preview URL Settings v3 Live Edit f…" at bounding box center [397, 207] width 583 height 393
click at [153, 53] on div "Settings v3 Live" at bounding box center [150, 50] width 72 height 10
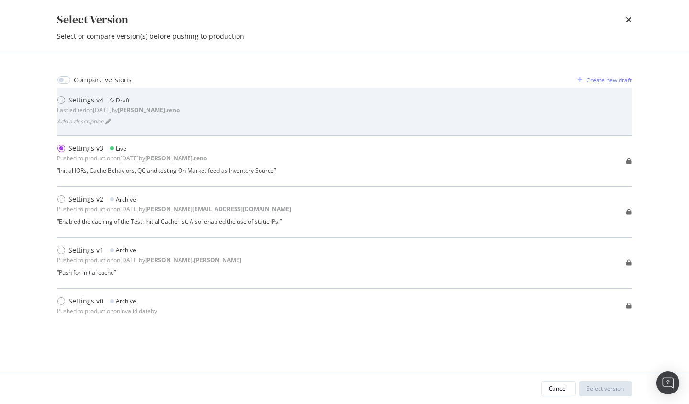
click at [278, 113] on div "Settings v4 Draft Last edited on 2025 Aug 13th by dan.reno Add a description" at bounding box center [344, 111] width 575 height 33
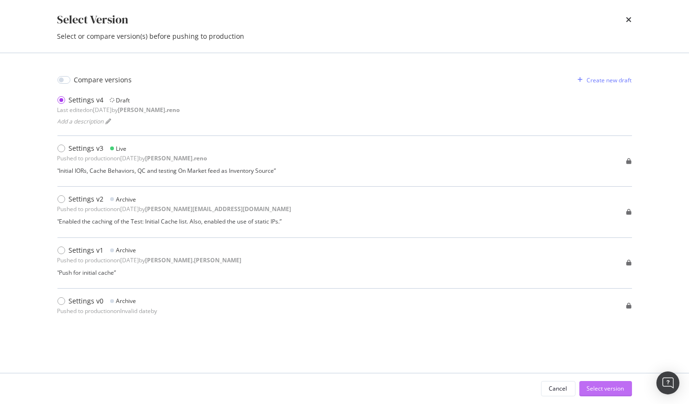
click at [608, 387] on div "Select version" at bounding box center [605, 389] width 37 height 8
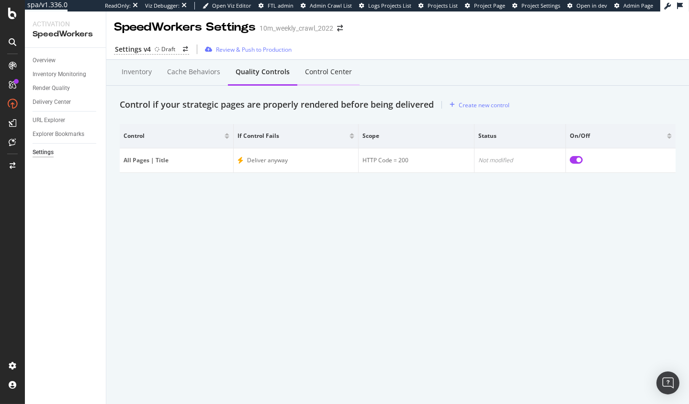
drag, startPoint x: 246, startPoint y: 222, endPoint x: 307, endPoint y: 81, distance: 153.6
click at [246, 220] on div "SpeedWorkers Settings 10m_weekly_crawl_2022 Settings v4 Draft Review & Push to …" at bounding box center [397, 207] width 583 height 393
click at [478, 103] on div "Create new control" at bounding box center [484, 105] width 51 height 8
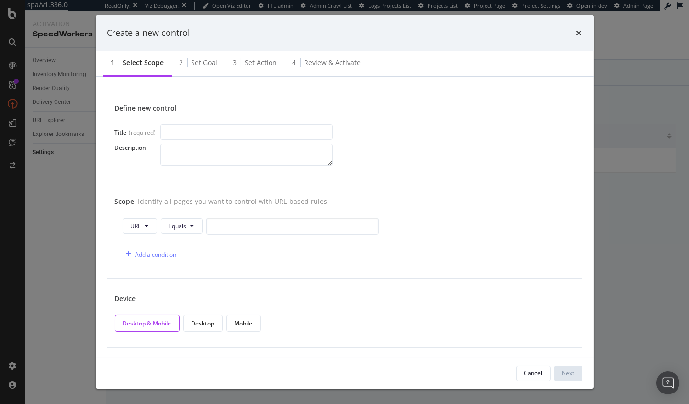
drag, startPoint x: 243, startPoint y: 261, endPoint x: 233, endPoint y: 259, distance: 10.5
click at [243, 261] on div "Add a condition" at bounding box center [345, 254] width 444 height 17
click at [253, 233] on input "modal" at bounding box center [292, 226] width 172 height 17
click at [172, 224] on span "Equals" at bounding box center [178, 226] width 18 height 8
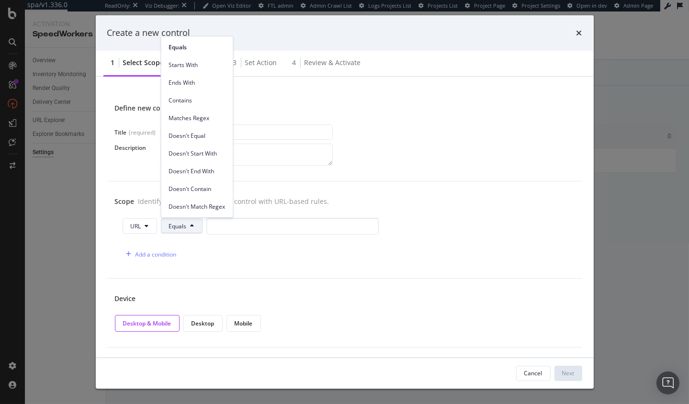
drag, startPoint x: 282, startPoint y: 271, endPoint x: 279, endPoint y: 253, distance: 18.5
click at [282, 271] on div "Scope Identify all pages you want to control with URL-based rules. URL Equals A…" at bounding box center [344, 229] width 475 height 97
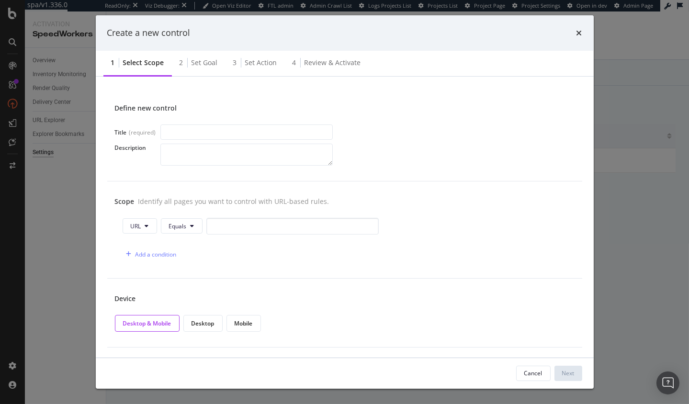
click at [277, 239] on div "URL Equals Add a condition" at bounding box center [345, 240] width 460 height 45
click at [279, 232] on input "modal" at bounding box center [292, 226] width 172 height 17
click at [274, 250] on div "Add a condition" at bounding box center [345, 254] width 444 height 17
drag, startPoint x: 425, startPoint y: 166, endPoint x: 550, endPoint y: 38, distance: 179.5
click at [426, 166] on div "Define new control Title (required) Description" at bounding box center [344, 134] width 475 height 93
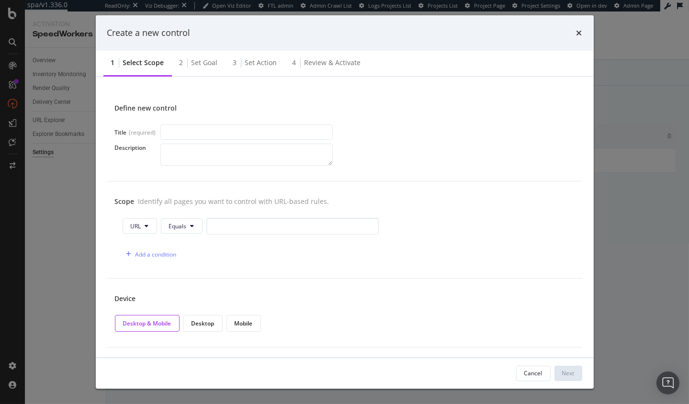
drag, startPoint x: 581, startPoint y: 32, endPoint x: 419, endPoint y: 14, distance: 162.8
click at [580, 32] on icon "times" at bounding box center [580, 33] width 6 height 8
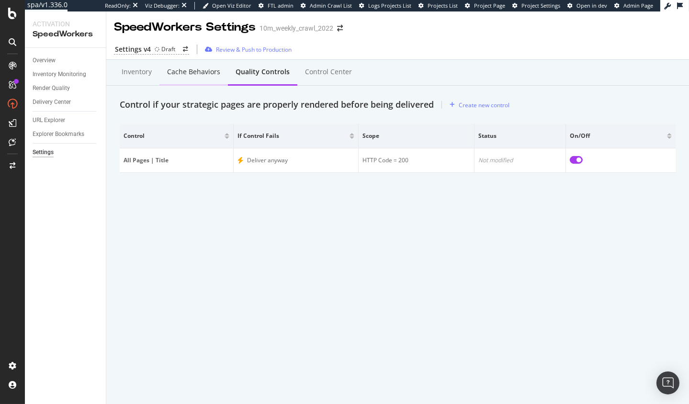
click at [174, 77] on div "Cache behaviors" at bounding box center [193, 72] width 68 height 26
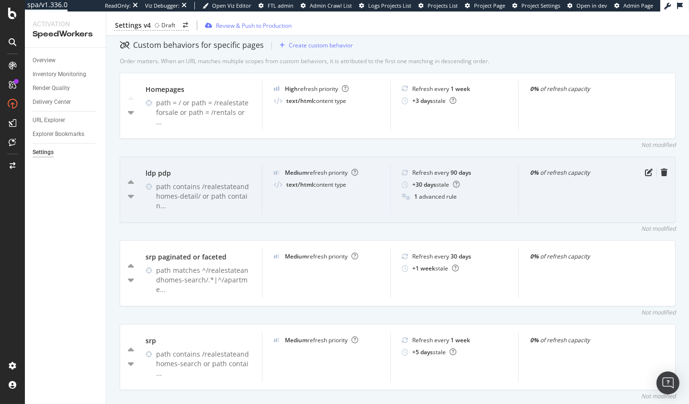
scroll to position [317, 0]
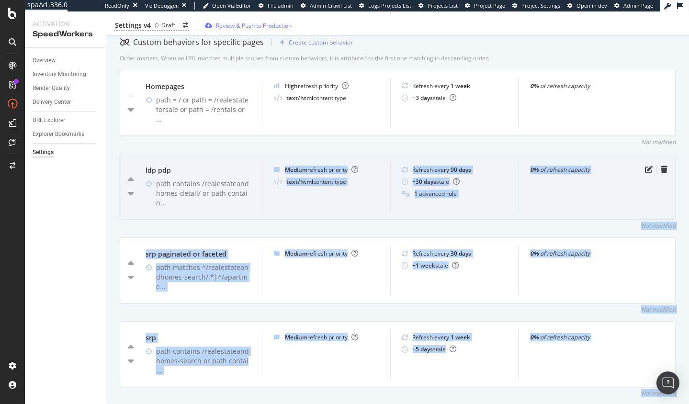
drag, startPoint x: 200, startPoint y: 215, endPoint x: 158, endPoint y: 186, distance: 51.0
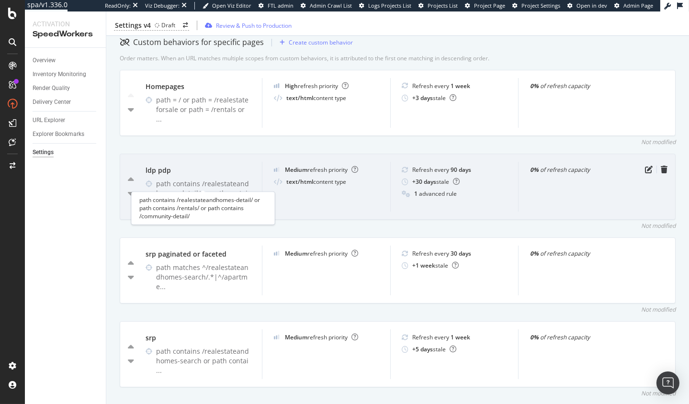
click at [178, 179] on div "path contains /realestateandhomes-detail/ or path contain ..." at bounding box center [203, 193] width 94 height 29
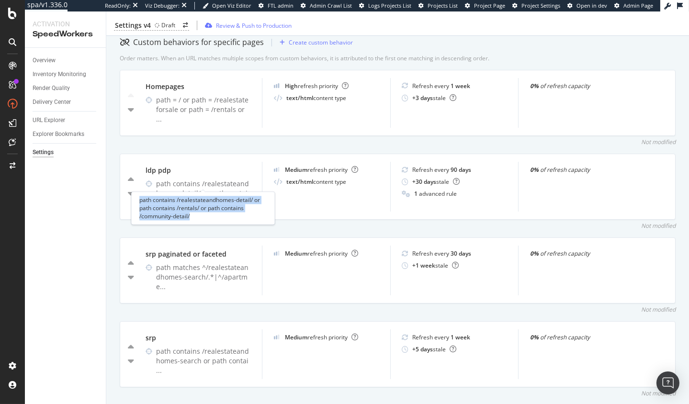
copy div "path contains /realestateandhomes-detail/ or path contains /rentals/ or path co…"
drag, startPoint x: 194, startPoint y: 218, endPoint x: 67, endPoint y: 196, distance: 129.2
click at [138, 203] on div "path contains /realestateandhomes-detail/ or path contains /rentals/ or path co…" at bounding box center [203, 208] width 144 height 33
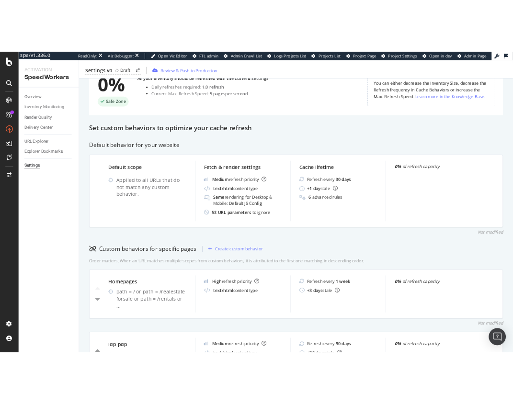
scroll to position [0, 0]
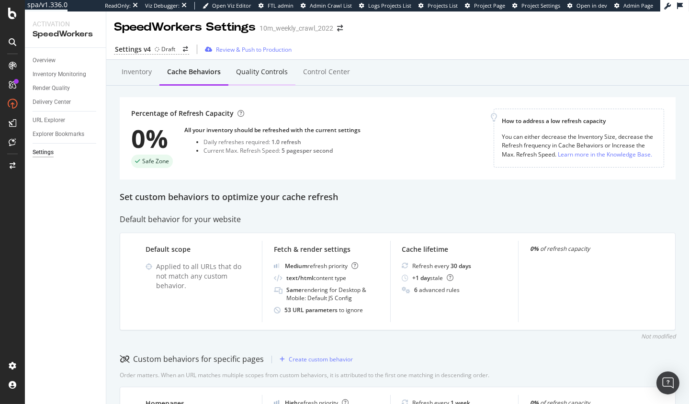
click at [254, 78] on div "Quality Controls" at bounding box center [261, 72] width 67 height 26
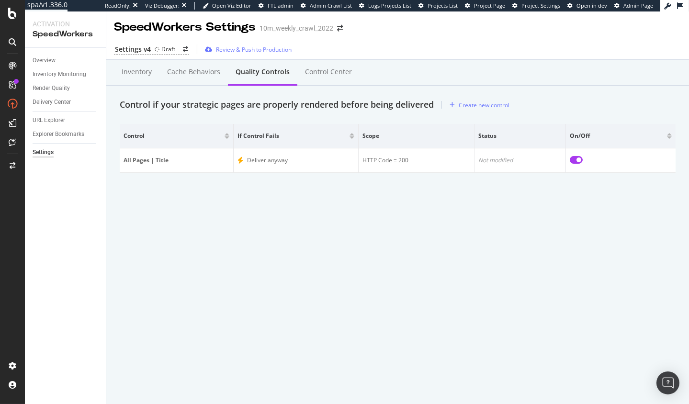
drag, startPoint x: 324, startPoint y: 207, endPoint x: 325, endPoint y: 190, distance: 17.2
click at [324, 201] on div "SpeedWorkers Settings 10m_weekly_crawl_2022 Settings v4 Draft Review & Push to …" at bounding box center [397, 207] width 583 height 393
click at [497, 107] on div "Create new control" at bounding box center [484, 105] width 51 height 8
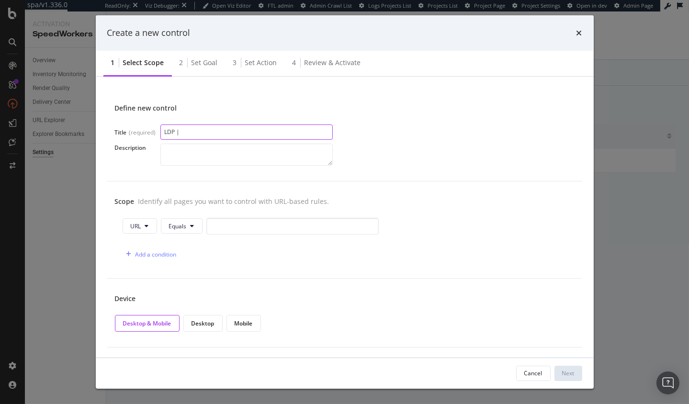
click at [190, 128] on input "LDP |" at bounding box center [246, 132] width 172 height 15
paste input "PDP | Property Details"
type input "LDP PDP | Property Details"
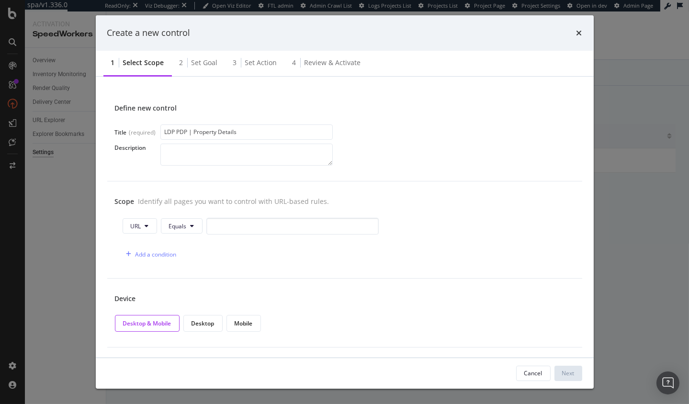
click at [130, 170] on div "Define new control Title (required) LDP PDP | Property Details Description" at bounding box center [344, 134] width 475 height 93
click at [228, 183] on div "Scope Identify all pages you want to control with URL-based rules. URL Equals A…" at bounding box center [344, 229] width 475 height 97
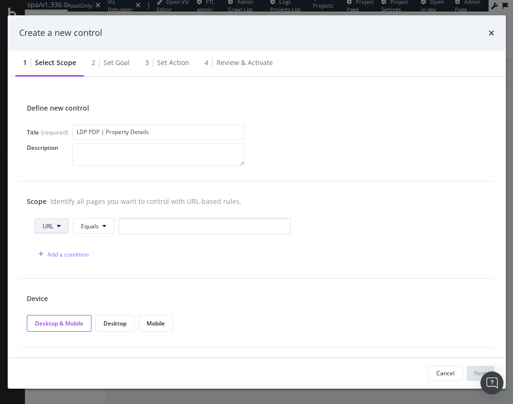
click at [63, 225] on button "URL" at bounding box center [51, 225] width 34 height 15
click at [67, 246] on span "URL" at bounding box center [57, 244] width 30 height 9
click at [95, 220] on button "Equals" at bounding box center [94, 225] width 42 height 15
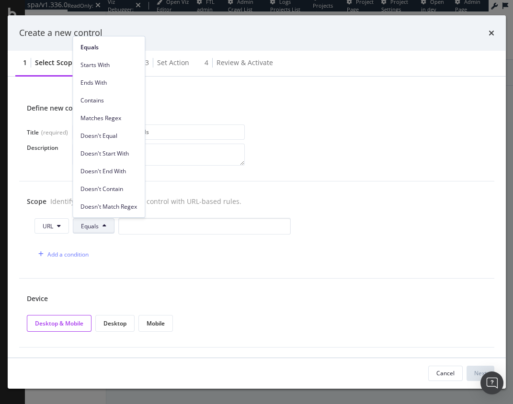
click at [115, 100] on span "Contains" at bounding box center [108, 100] width 57 height 9
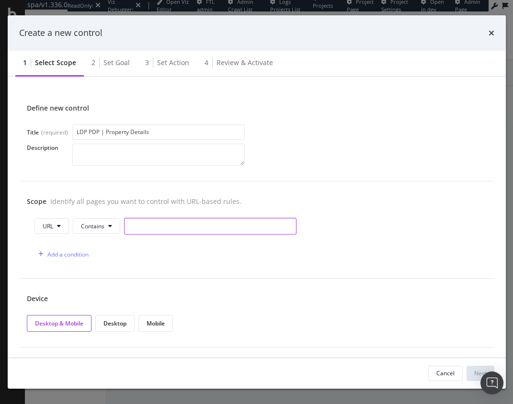
click at [163, 228] on input "modal" at bounding box center [210, 226] width 172 height 17
paste input "/realestateandhomes-detail/"
type input "/realestateandhomes-detail/"
click at [58, 256] on div "Add a condition" at bounding box center [67, 254] width 41 height 8
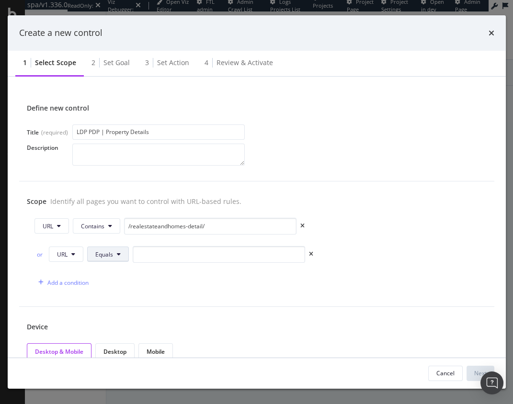
click at [109, 257] on span "Equals" at bounding box center [104, 254] width 18 height 8
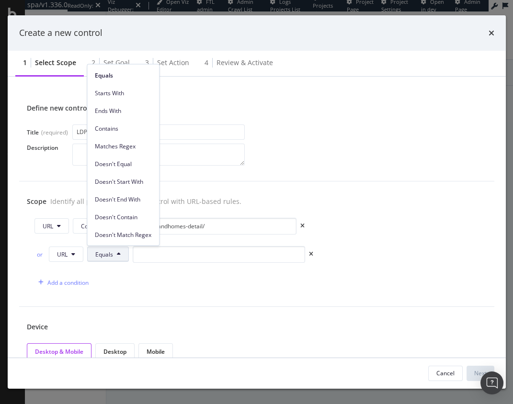
drag, startPoint x: 127, startPoint y: 131, endPoint x: 98, endPoint y: 142, distance: 31.4
click at [127, 131] on span "Contains" at bounding box center [123, 128] width 57 height 9
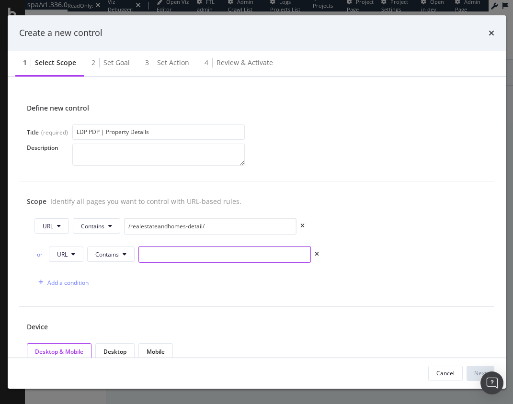
click at [192, 256] on input "modal" at bounding box center [224, 254] width 172 height 17
paste input "/rentals/"
type input "/rentals/"
click at [60, 282] on div "Add a condition" at bounding box center [67, 283] width 41 height 8
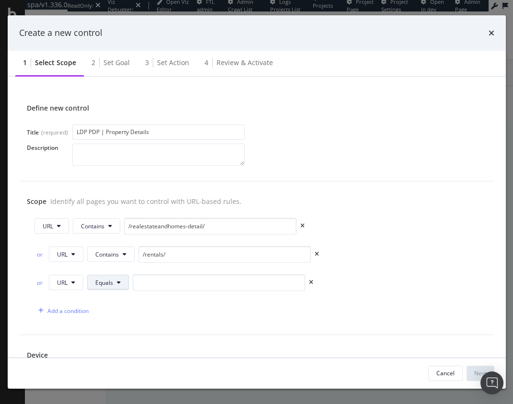
click at [101, 280] on span "Equals" at bounding box center [104, 283] width 18 height 8
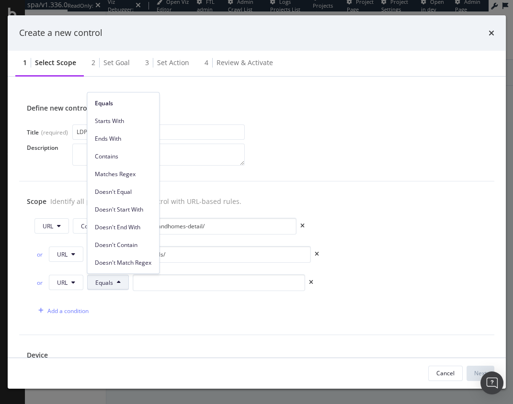
click at [130, 155] on span "Contains" at bounding box center [123, 156] width 57 height 9
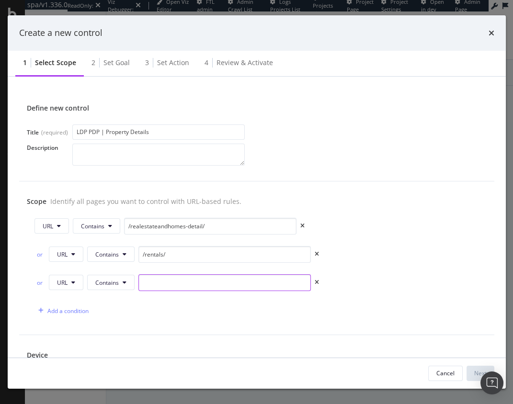
drag, startPoint x: 176, startPoint y: 287, endPoint x: 166, endPoint y: 289, distance: 10.2
click at [176, 287] on input "modal" at bounding box center [224, 282] width 172 height 17
paste input "/community-detail/"
type input "/community-detail/"
click at [167, 326] on div "Scope Identify all pages you want to control with URL-based rules. URL Contains…" at bounding box center [256, 258] width 475 height 154
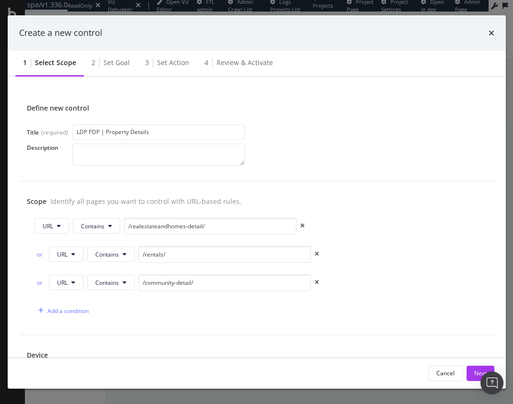
scroll to position [57, 0]
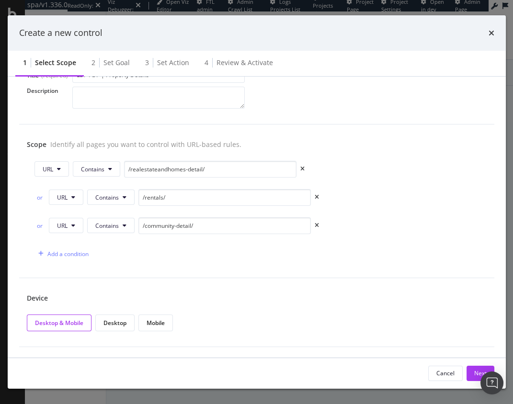
click at [135, 283] on div "Device Desktop & Mobile Desktop Mobile" at bounding box center [256, 312] width 475 height 69
click at [474, 371] on div "Next" at bounding box center [480, 373] width 12 height 8
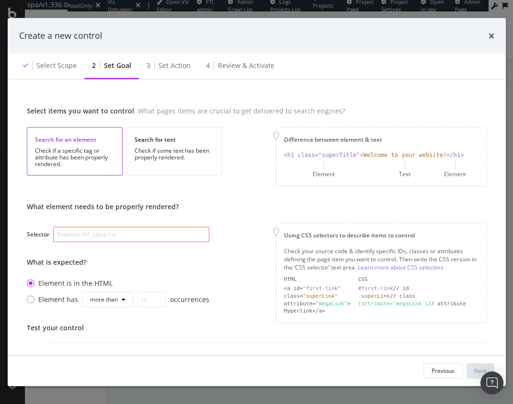
drag, startPoint x: 241, startPoint y: 204, endPoint x: 184, endPoint y: 92, distance: 125.7
click at [241, 204] on div "What element needs to be properly rendered? Selector What is expected? Element …" at bounding box center [257, 262] width 460 height 121
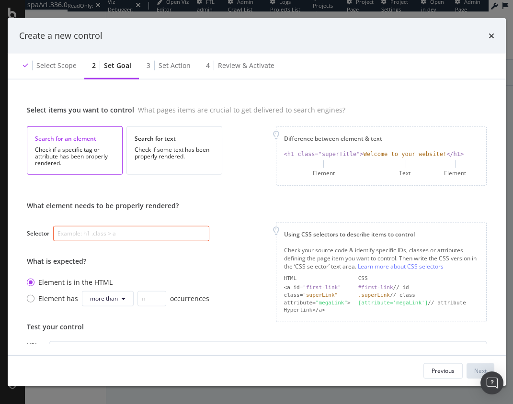
click at [135, 237] on input "modal" at bounding box center [131, 233] width 156 height 15
paste input "[data-testid="property-details"]"
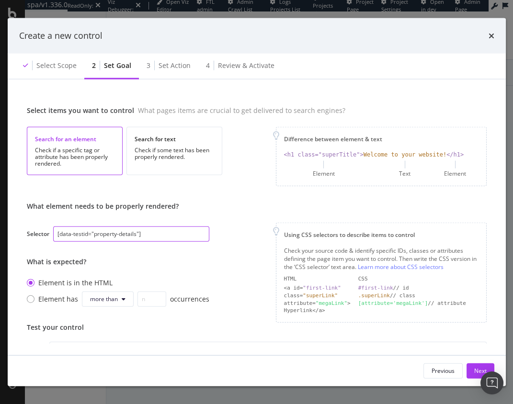
type input "[data-testid="property-details"]"
click at [227, 259] on div "What element needs to be properly rendered? Selector [data-testid="property-det…" at bounding box center [257, 262] width 460 height 121
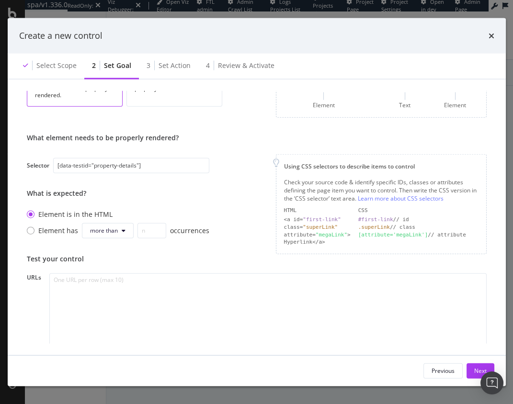
scroll to position [74, 0]
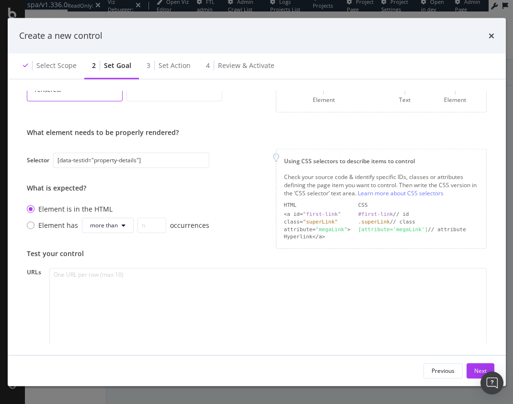
click at [224, 242] on div "What element needs to be properly rendered? Selector [data-testid="property-det…" at bounding box center [257, 188] width 460 height 121
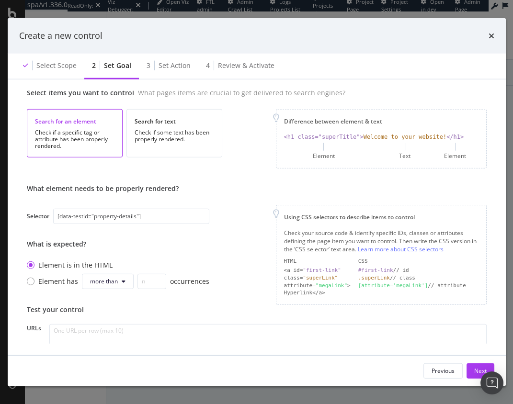
scroll to position [0, 0]
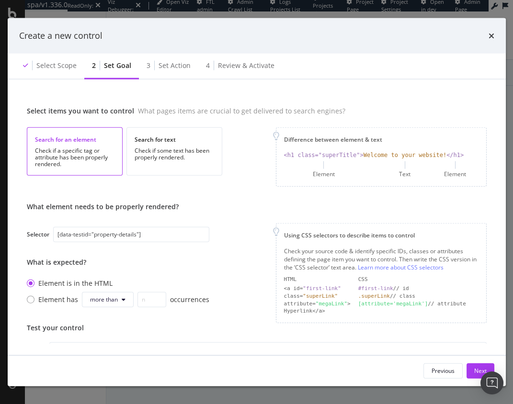
click at [209, 196] on div "Select items you want to control What pages items are crucial to get delivered …" at bounding box center [256, 217] width 475 height 253
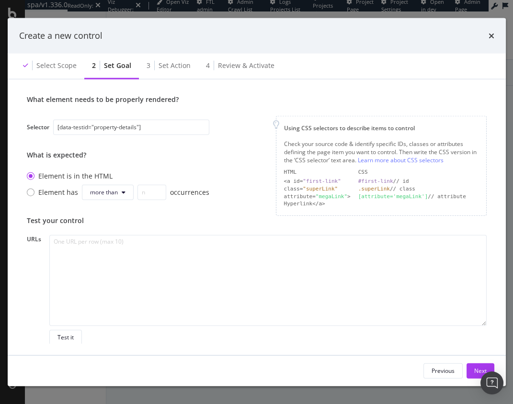
scroll to position [108, 0]
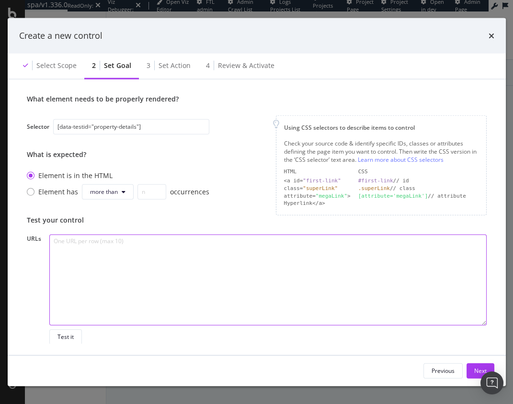
click at [198, 302] on textarea "modal" at bounding box center [267, 280] width 437 height 91
paste textarea "https://www.realtor.com/realestateandhomes-detail/7-Hide-A-Way-Ln_Lee_ME_04455_…"
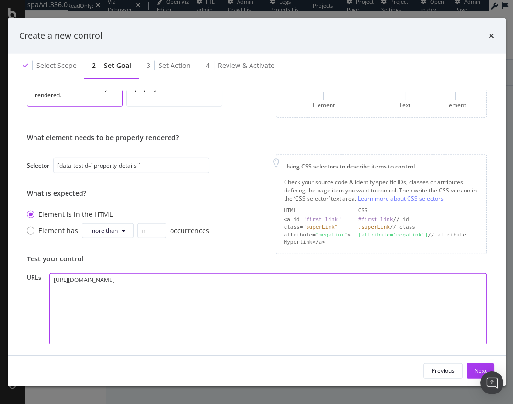
scroll to position [0, 0]
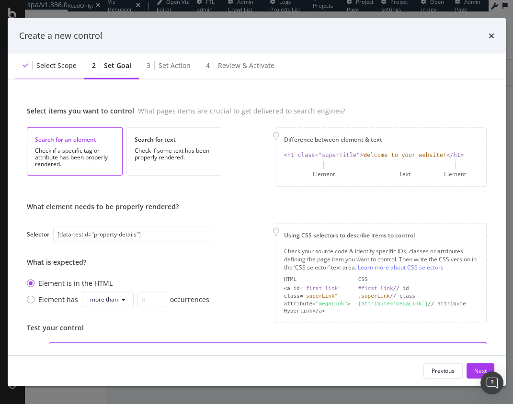
type textarea "https://www.realtor.com/realestateandhomes-detail/7-Hide-A-Way-Ln_Lee_ME_04455_…"
click at [53, 69] on div "Select scope" at bounding box center [56, 65] width 40 height 10
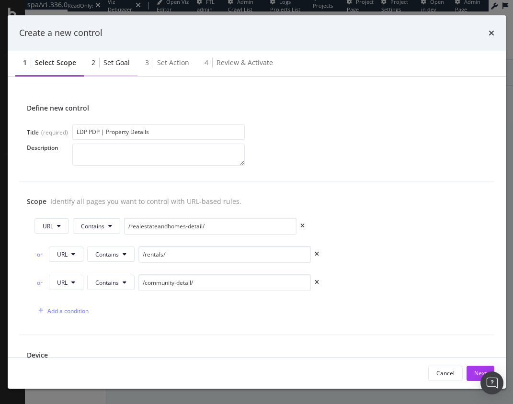
click at [109, 63] on div "Set goal" at bounding box center [116, 63] width 26 height 10
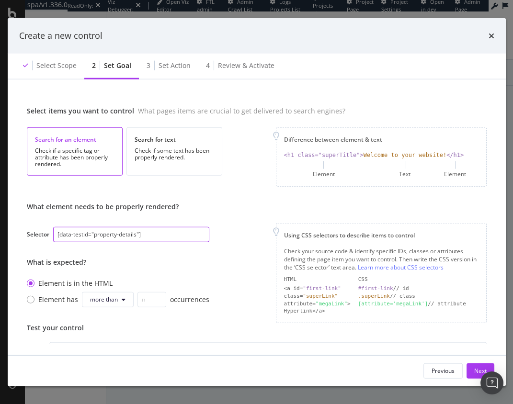
click at [128, 233] on input "[data-testid="property-details"]" at bounding box center [131, 234] width 156 height 15
click at [164, 235] on input "[data-testid="property-details"]" at bounding box center [131, 234] width 156 height 15
drag, startPoint x: 182, startPoint y: 269, endPoint x: 176, endPoint y: 266, distance: 6.4
click at [182, 269] on div "What element needs to be properly rendered? Selector [data-testid="property-det…" at bounding box center [118, 256] width 182 height 109
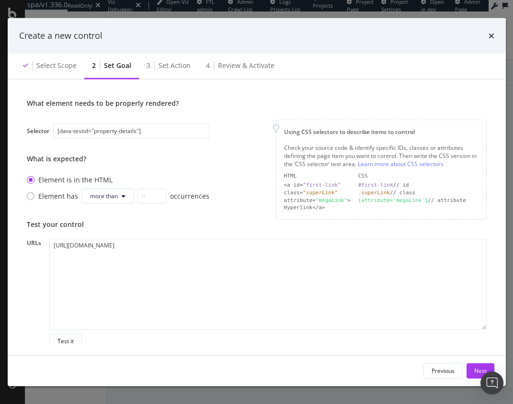
scroll to position [108, 0]
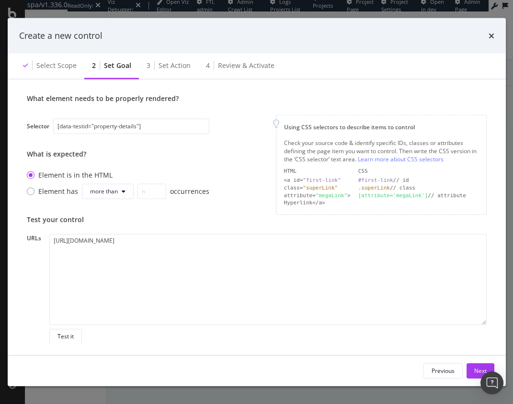
drag, startPoint x: 216, startPoint y: 213, endPoint x: 125, endPoint y: 123, distance: 128.3
click at [215, 213] on div "What element needs to be properly rendered? Selector [data-testid="property-det…" at bounding box center [257, 154] width 460 height 121
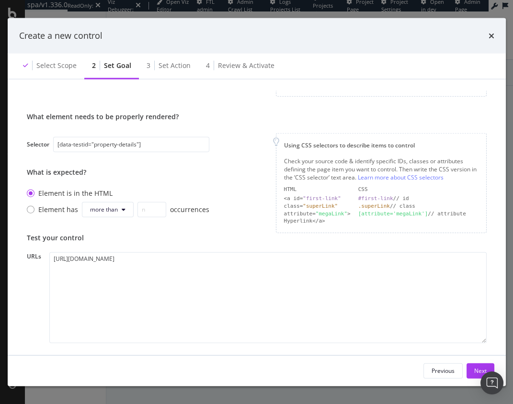
scroll to position [89, 0]
click at [225, 238] on div "Test your control" at bounding box center [257, 239] width 460 height 10
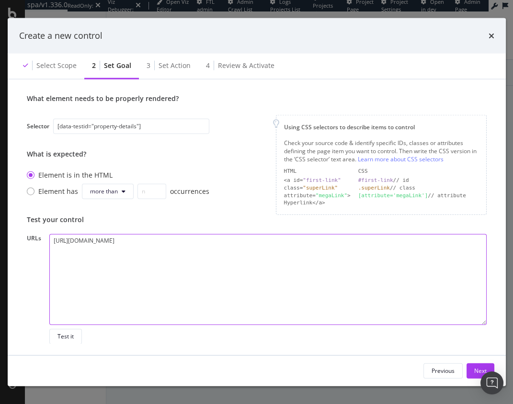
click at [153, 283] on textarea "https://www.realtor.com/realestateandhomes-detail/7-Hide-A-Way-Ln_Lee_ME_04455_…" at bounding box center [267, 279] width 437 height 91
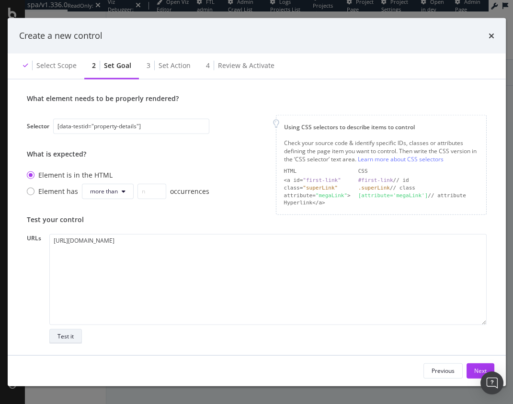
click at [71, 332] on div "Test it" at bounding box center [65, 336] width 16 height 8
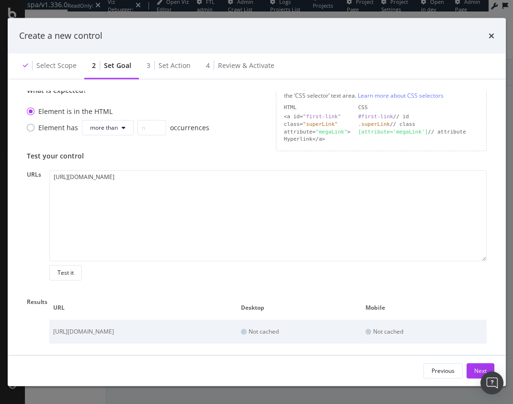
click at [174, 330] on td "https://www.realtor.com/realestateandhomes-detail/7-Hide-A-Way-Ln_Lee_ME_04455_…" at bounding box center [143, 332] width 188 height 24
copy tr "https://www.realtor.com/realestateandhomes-detail/7-Hide-A-Way-Ln_Lee_ME_04455_…"
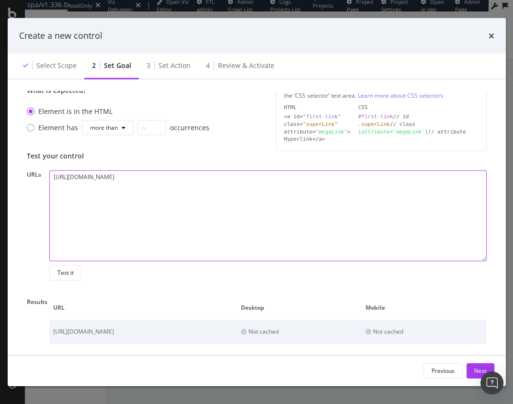
drag, startPoint x: 235, startPoint y: 195, endPoint x: 172, endPoint y: 202, distance: 63.0
click at [234, 195] on textarea "https://www.realtor.com/realestateandhomes-detail/7-Hide-A-Way-Ln_Lee_ME_04455_…" at bounding box center [267, 215] width 437 height 91
drag, startPoint x: 324, startPoint y: 189, endPoint x: -136, endPoint y: 151, distance: 461.7
click at [0, 151] on html "spa/v1.336.0 ReadOnly: Viz Debugger: Open Viz Editor FTL admin Admin Crawl List…" at bounding box center [256, 202] width 513 height 404
click at [402, 212] on textarea "https://www.realtor.com/realestateandhomes-detail/7-Hide-A-Way-Ln_Lee_ME_04455_…" at bounding box center [267, 215] width 437 height 91
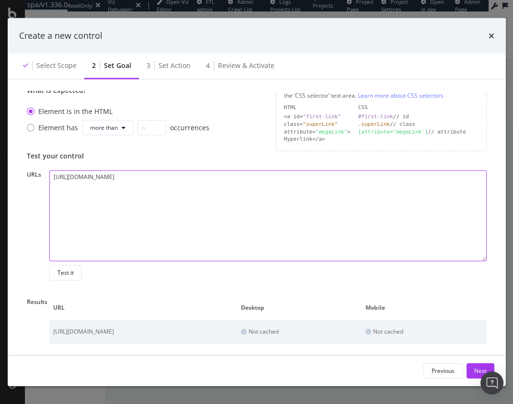
paste textarea "[URL][DOMAIN_NAME]"
type textarea "https://www.realtor.com/realestateandhomes-detail/7-Hide-A-Way-Ln_Lee_ME_04455_…"
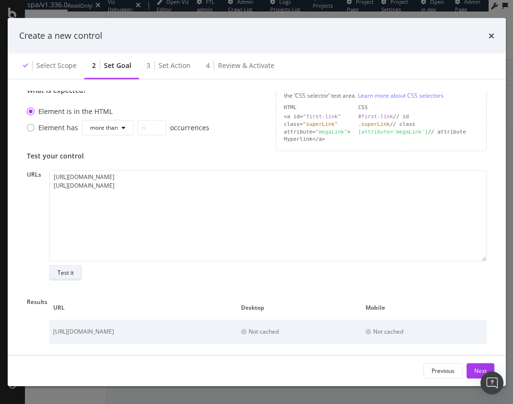
click at [61, 276] on div "Test it" at bounding box center [65, 273] width 16 height 8
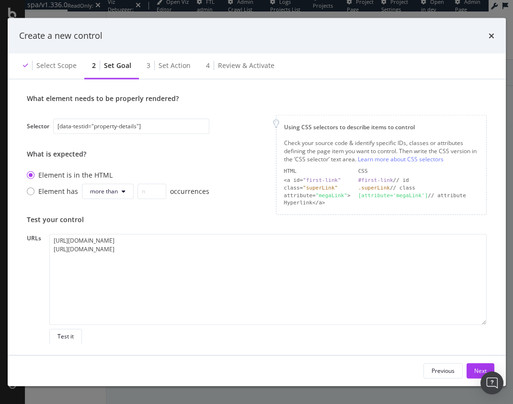
scroll to position [196, 0]
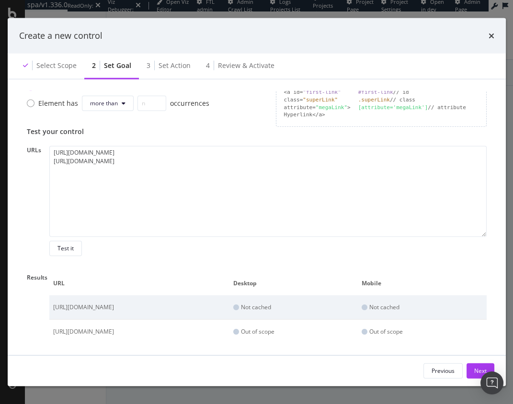
click at [32, 280] on div "Results" at bounding box center [38, 277] width 23 height 8
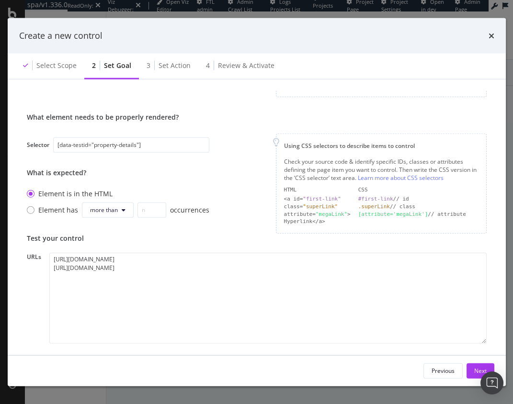
scroll to position [136, 0]
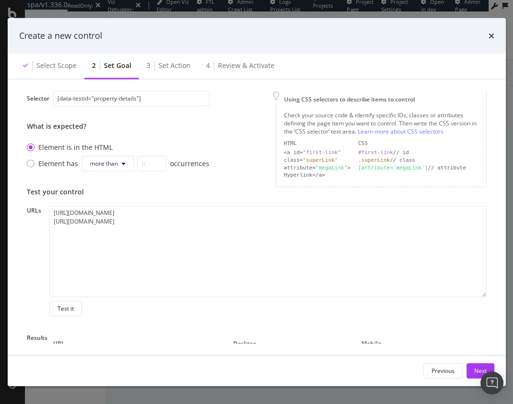
click at [240, 176] on div "What element needs to be properly rendered? Selector [data-testid="property-det…" at bounding box center [257, 126] width 460 height 121
click at [49, 60] on div "Select scope" at bounding box center [49, 66] width 69 height 26
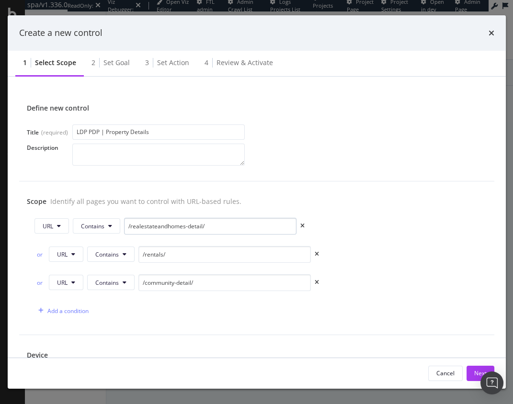
scroll to position [57, 0]
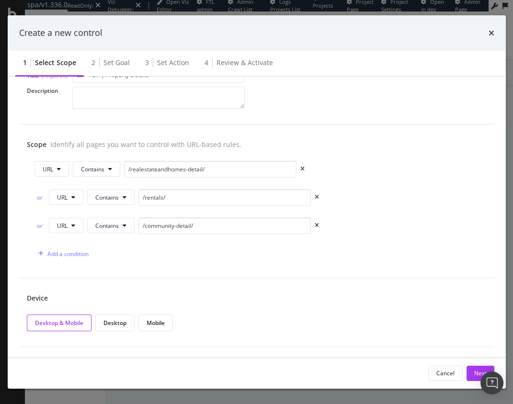
click at [136, 244] on div "URL Contains /realestateandhomes-detail/ or URL Contains /rentals/ or URL Conta…" at bounding box center [257, 212] width 460 height 102
click at [65, 170] on button "URL" at bounding box center [51, 168] width 34 height 15
click at [204, 275] on div "Scope Identify all pages you want to control with URL-based rules. URL Contains…" at bounding box center [256, 202] width 475 height 154
click at [57, 170] on icon "modal" at bounding box center [59, 169] width 4 height 6
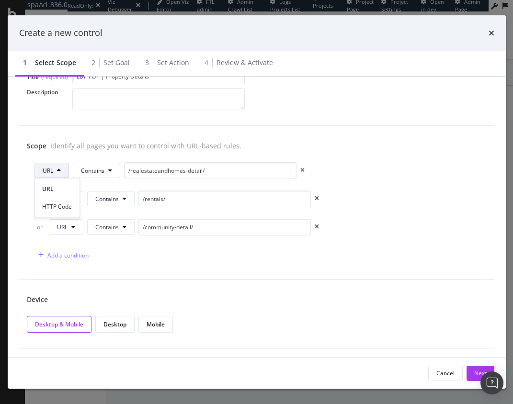
scroll to position [51, 0]
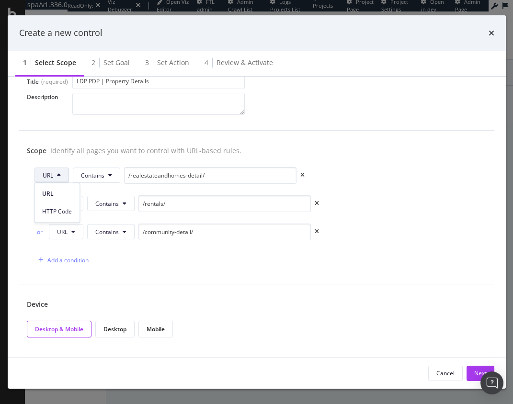
click at [116, 152] on div "Identify all pages you want to control with URL-based rules." at bounding box center [145, 150] width 191 height 9
click at [247, 269] on div "Scope Identify all pages you want to control with URL-based rules. URL Contains…" at bounding box center [256, 208] width 475 height 154
click at [251, 174] on input "/realestateandhomes-detail/" at bounding box center [210, 175] width 172 height 17
drag, startPoint x: 222, startPoint y: 170, endPoint x: 50, endPoint y: 159, distance: 171.8
click at [51, 160] on div "Scope Identify all pages you want to control with URL-based rules. URL Contains…" at bounding box center [256, 208] width 475 height 154
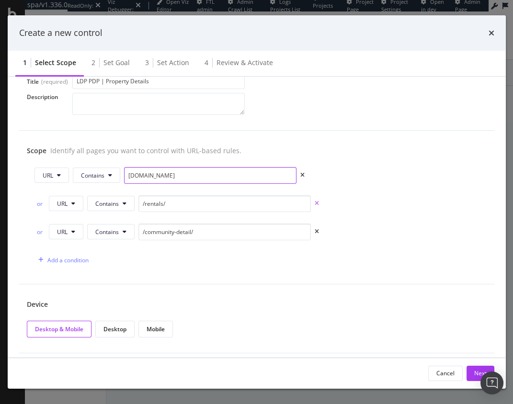
type input "realtor.com"
click at [315, 202] on icon "times" at bounding box center [317, 204] width 4 height 6
type input "/community-detail/"
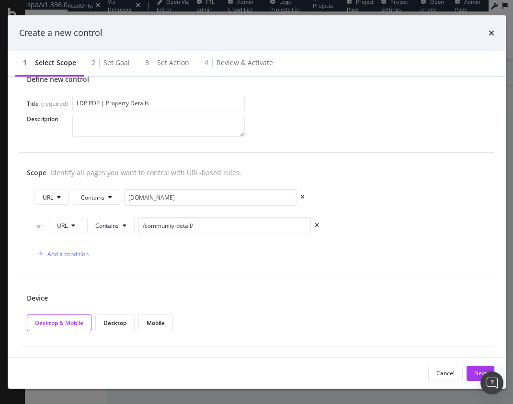
drag, startPoint x: 315, startPoint y: 224, endPoint x: 305, endPoint y: 272, distance: 48.9
click at [315, 224] on icon "times" at bounding box center [317, 226] width 4 height 6
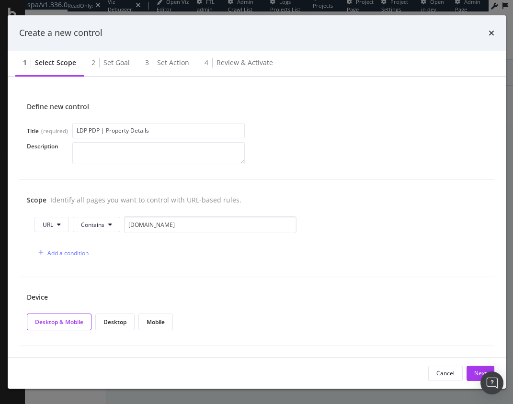
scroll to position [0, 0]
click at [294, 269] on div "Scope Identify all pages you want to control with URL-based rules. URL Contains…" at bounding box center [256, 229] width 475 height 97
click at [470, 374] on button "Next" at bounding box center [480, 373] width 28 height 15
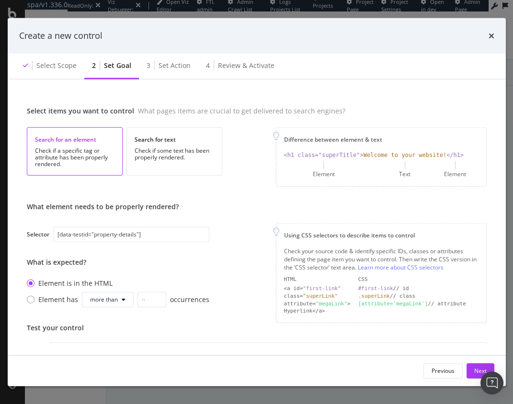
scroll to position [0, 0]
click at [251, 249] on div "What element needs to be properly rendered? Selector [data-testid="property-det…" at bounding box center [257, 262] width 460 height 121
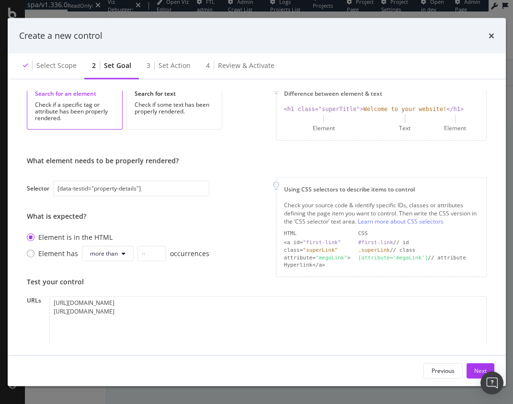
scroll to position [20, 0]
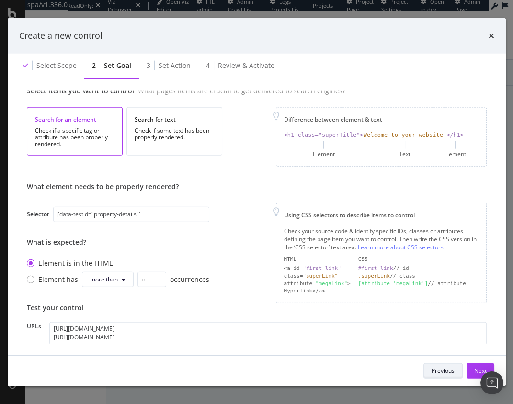
click at [445, 372] on div "Previous" at bounding box center [442, 371] width 23 height 8
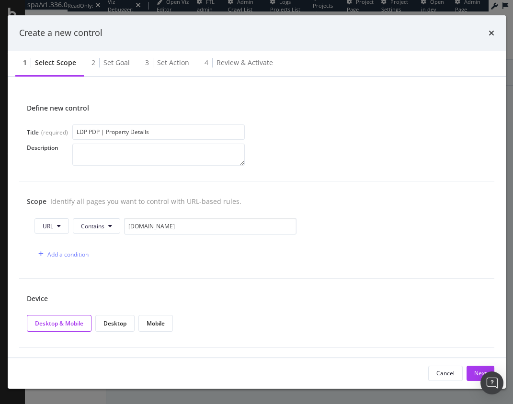
click at [155, 266] on div "Scope Identify all pages you want to control with URL-based rules. URL Contains…" at bounding box center [256, 229] width 475 height 97
drag, startPoint x: 470, startPoint y: 371, endPoint x: 462, endPoint y: 366, distance: 9.2
click at [469, 371] on button "Next" at bounding box center [480, 373] width 28 height 15
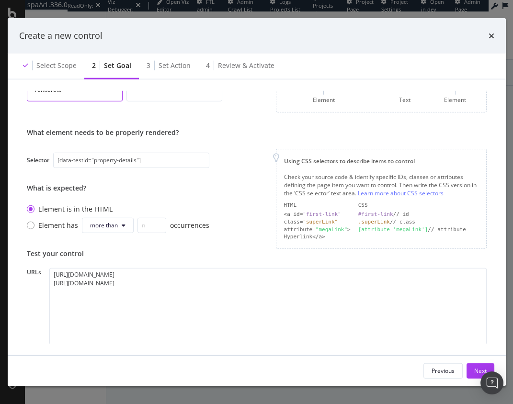
scroll to position [108, 0]
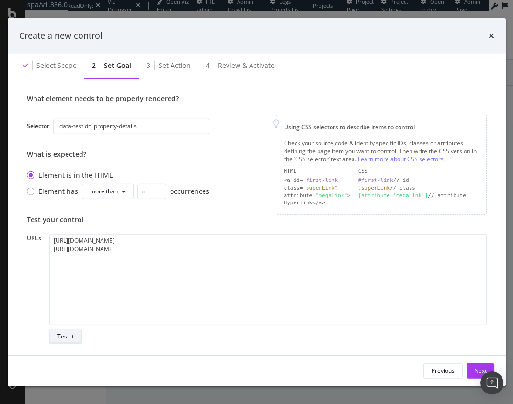
click at [61, 334] on div "Test it" at bounding box center [65, 336] width 16 height 8
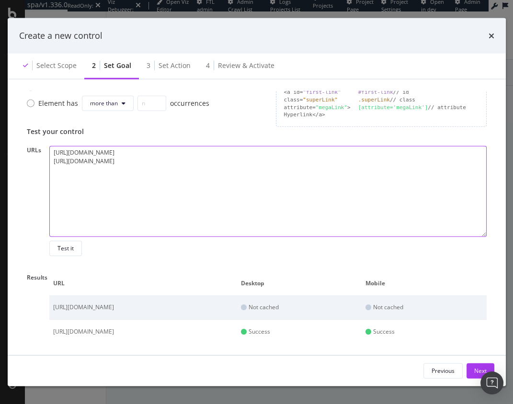
click at [375, 183] on textarea "https://www.realtor.com/realestateandhomes-detail/7-Hide-A-Way-Ln_Lee_ME_04455_…" at bounding box center [267, 191] width 437 height 91
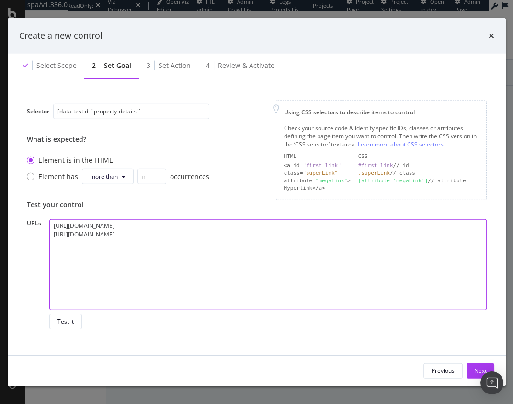
scroll to position [110, 0]
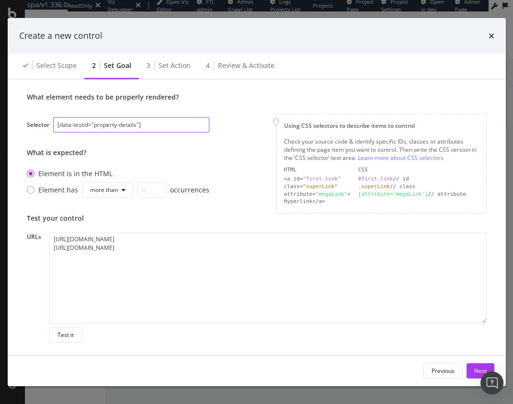
click at [119, 125] on input "[data-testid="property-details"]" at bounding box center [131, 124] width 156 height 15
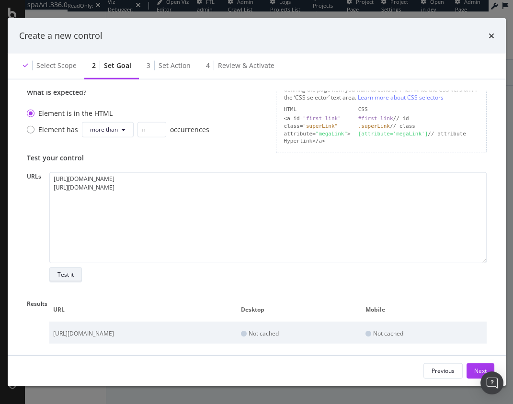
click at [72, 274] on div "Test it" at bounding box center [65, 275] width 16 height 8
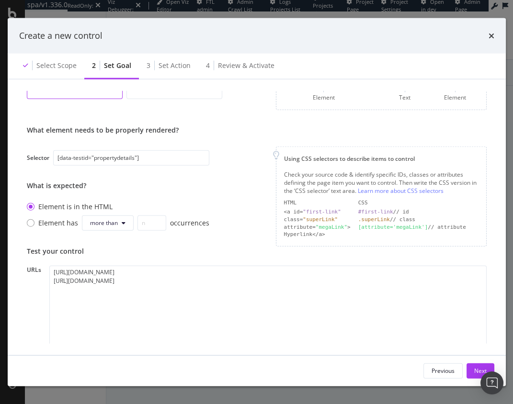
scroll to position [74, 0]
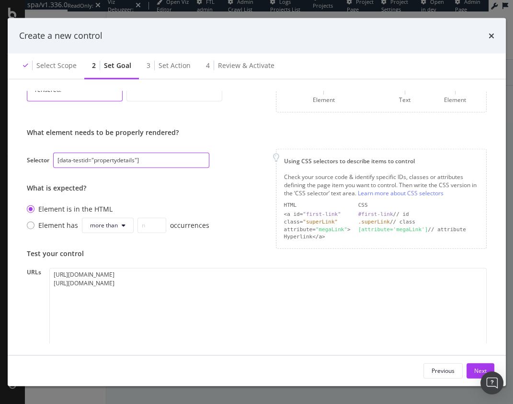
click at [116, 159] on input "[data-testid="propertydetails"]" at bounding box center [131, 160] width 156 height 15
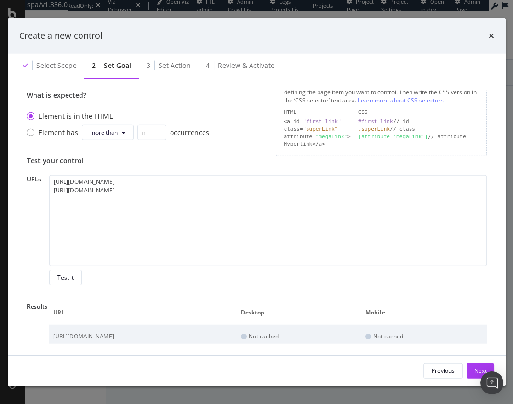
scroll to position [196, 0]
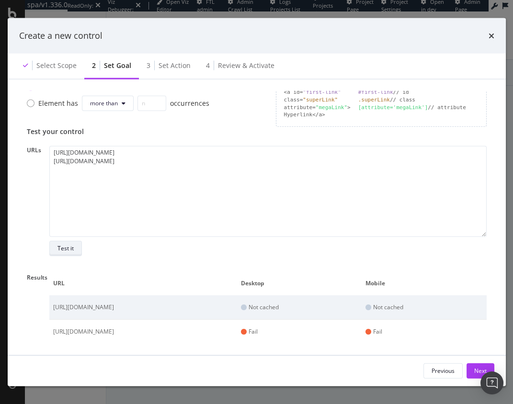
type input "[data-testid="property-details"]"
click at [69, 246] on div "Test it" at bounding box center [65, 248] width 16 height 8
click at [29, 312] on div "Results URL Desktop Mobile https://www.realtor.com/realestateandhomes-detail/7-…" at bounding box center [257, 308] width 460 height 73
click at [415, 364] on div "Previous Next" at bounding box center [256, 370] width 475 height 15
click at [471, 368] on button "Next" at bounding box center [480, 370] width 28 height 15
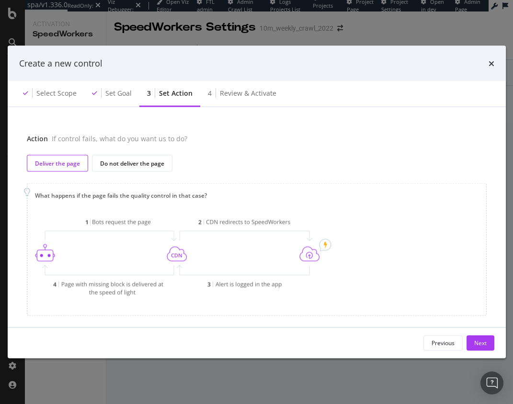
click at [244, 159] on div "Deliver the page Do not deliver the page" at bounding box center [257, 163] width 460 height 17
click at [485, 340] on div "Next" at bounding box center [480, 343] width 12 height 8
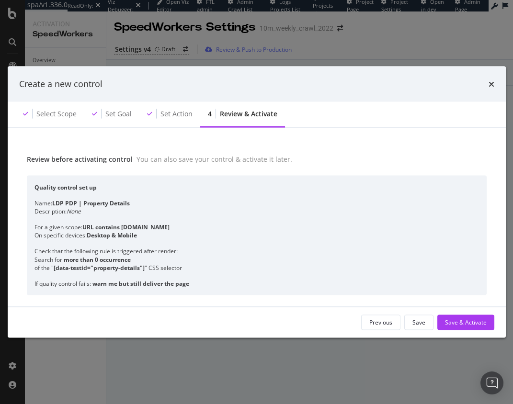
click at [419, 323] on div "Save" at bounding box center [418, 322] width 13 height 8
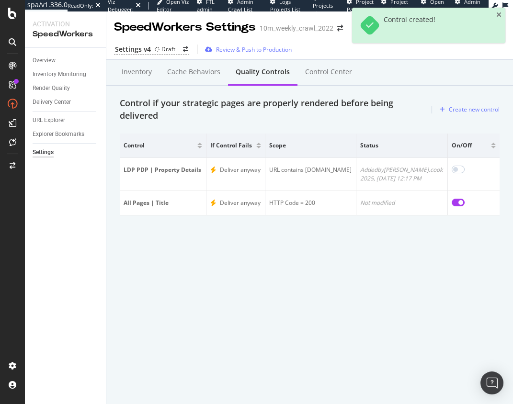
click at [344, 270] on div "SpeedWorkers Settings 10m_weekly_crawl_2022 Settings v4 Draft Review & Push to …" at bounding box center [309, 207] width 407 height 393
click at [210, 112] on div "Control if your strategic pages are properly rendered before being delivered" at bounding box center [272, 109] width 304 height 24
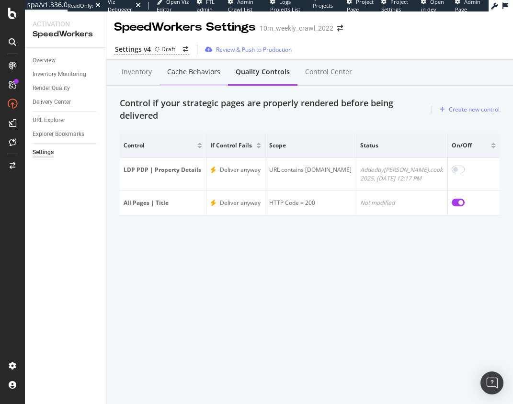
click at [181, 74] on div "Cache behaviors" at bounding box center [193, 72] width 53 height 10
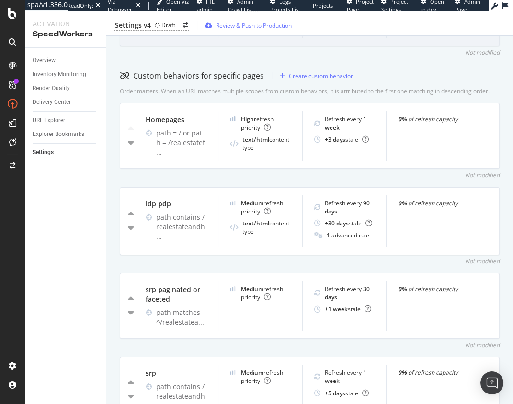
scroll to position [351, 0]
click at [217, 261] on div "Not modified" at bounding box center [310, 261] width 380 height 8
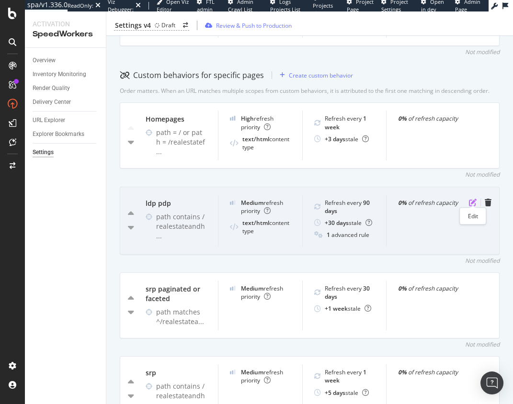
click at [473, 199] on icon "pen-to-square" at bounding box center [473, 203] width 8 height 8
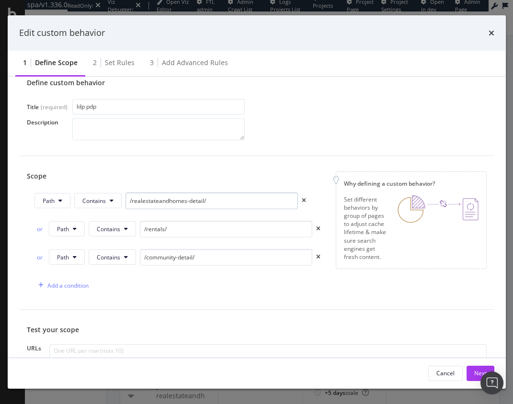
scroll to position [27, 0]
click at [489, 34] on icon "times" at bounding box center [491, 33] width 6 height 8
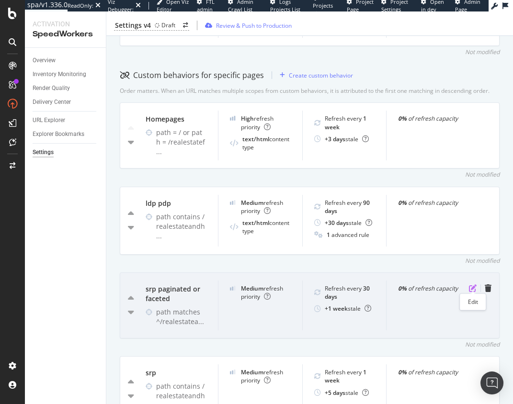
click at [473, 285] on icon "pen-to-square" at bounding box center [473, 288] width 8 height 8
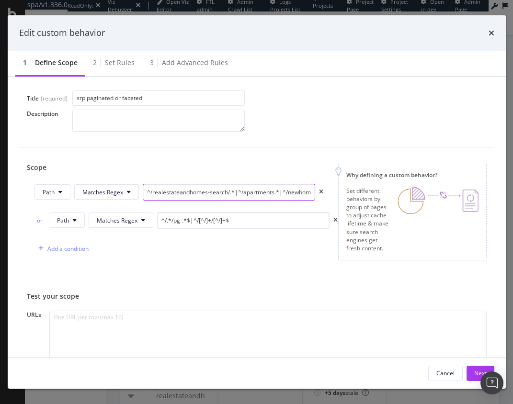
scroll to position [0, 42]
click at [398, 193] on div "Scope Path Matches Regex ^/realestateandhomes-search/.*|^/apartments.*|^/newhom…" at bounding box center [257, 212] width 460 height 98
click at [271, 191] on input "^/realestateandhomes-search/.*|^/apartments.*|^/newhomecommunities.*" at bounding box center [229, 192] width 172 height 17
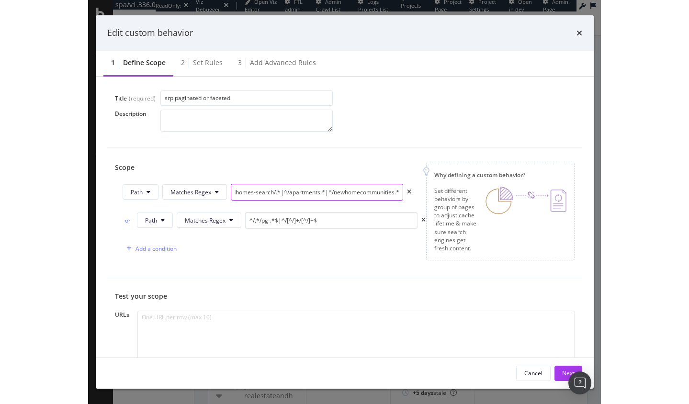
scroll to position [0, 0]
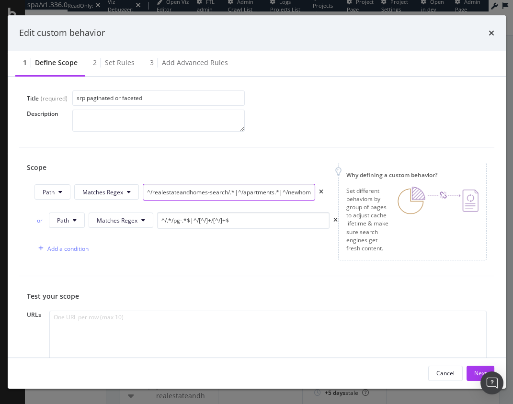
drag, startPoint x: 230, startPoint y: 193, endPoint x: 43, endPoint y: 180, distance: 187.8
click at [34, 180] on div "Scope Path Matches Regex ^/realestateandhomes-search/.*|^/apartments.*|^/newhom…" at bounding box center [182, 210] width 311 height 94
click at [279, 165] on div "Scope" at bounding box center [179, 168] width 304 height 10
click at [313, 102] on div "Title (required) srp paginated or faceted" at bounding box center [257, 98] width 460 height 15
click at [491, 34] on icon "times" at bounding box center [491, 33] width 6 height 8
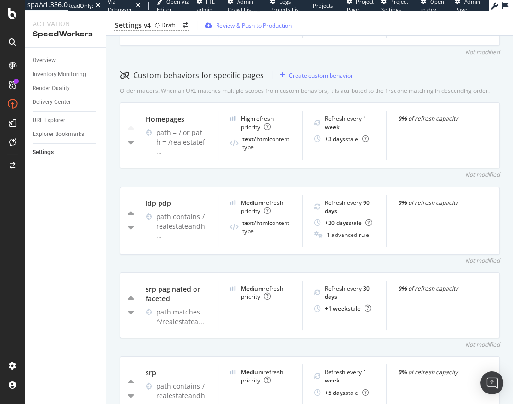
drag, startPoint x: 46, startPoint y: 106, endPoint x: 131, endPoint y: 10, distance: 128.6
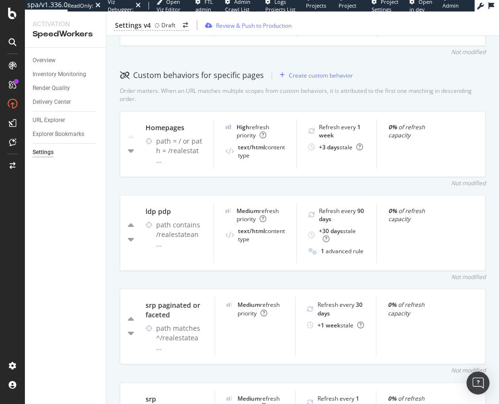
scroll to position [373, 0]
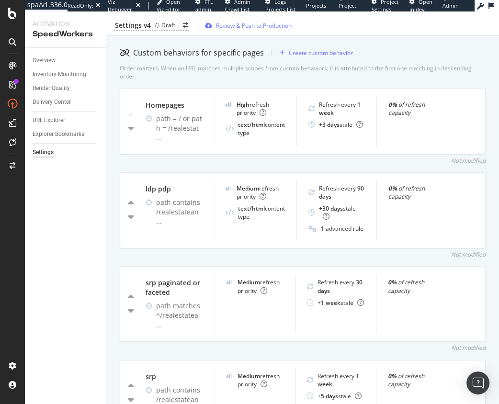
drag, startPoint x: 405, startPoint y: 156, endPoint x: 498, endPoint y: 179, distance: 95.7
click at [405, 157] on div "Not modified" at bounding box center [303, 161] width 366 height 8
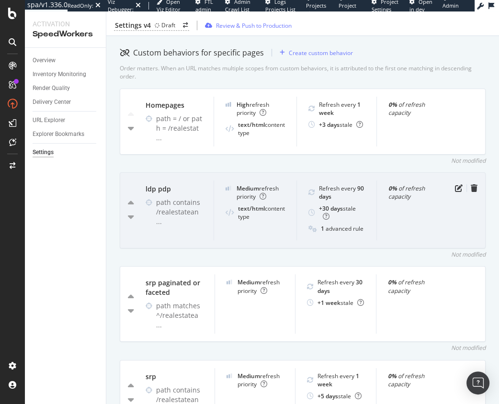
scroll to position [368, 0]
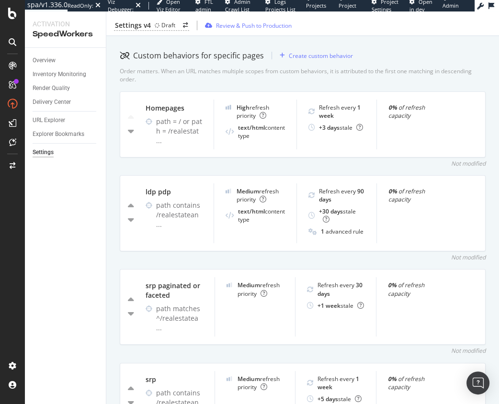
click at [383, 164] on div "Not modified" at bounding box center [303, 163] width 366 height 8
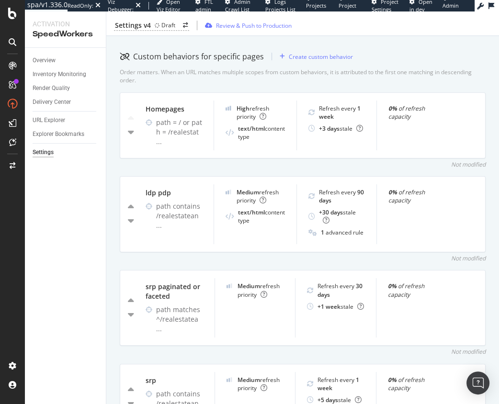
scroll to position [0, 0]
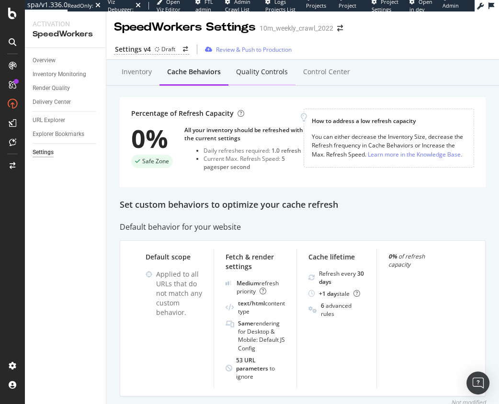
click at [244, 78] on div "Quality Controls" at bounding box center [261, 72] width 67 height 26
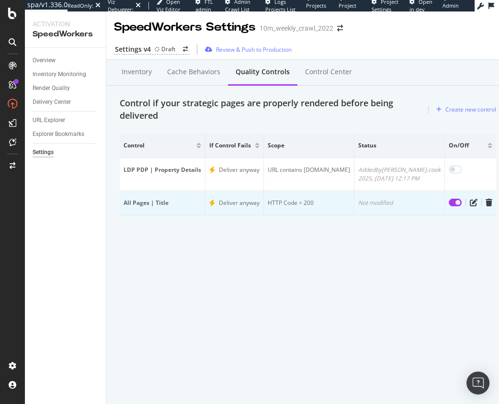
drag, startPoint x: 425, startPoint y: 264, endPoint x: 419, endPoint y: 191, distance: 74.1
click at [423, 261] on div "SpeedWorkers Settings 10m_weekly_crawl_2022 Settings v4 Draft Review & Push to …" at bounding box center [307, 207] width 403 height 393
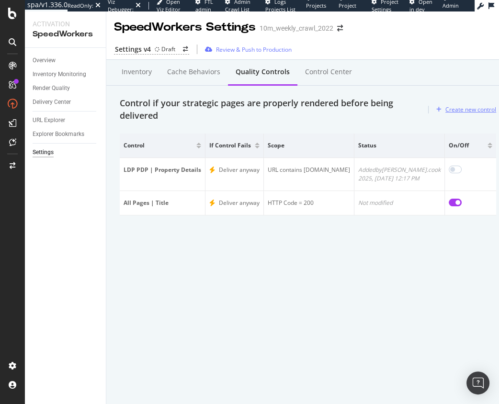
click at [449, 110] on div "Create new control" at bounding box center [470, 109] width 51 height 8
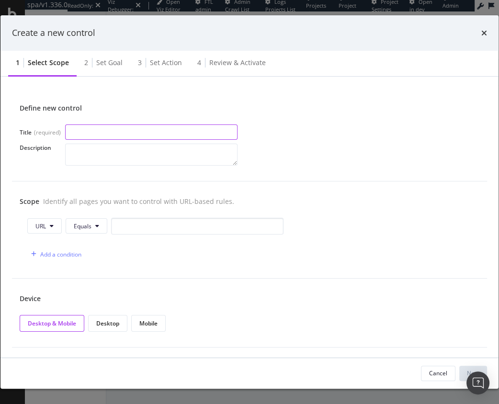
click at [144, 133] on input "modal" at bounding box center [151, 132] width 172 height 15
type input "SRP | Property Cards"
click at [206, 252] on div "Add a condition" at bounding box center [249, 254] width 444 height 17
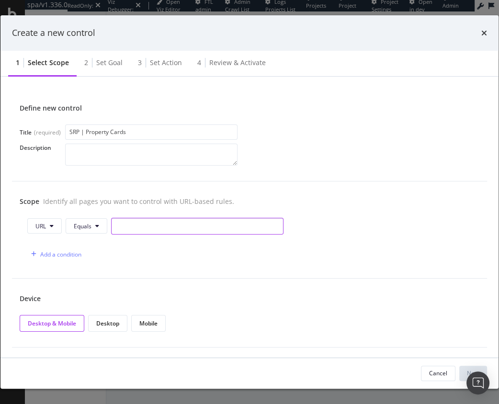
click at [193, 229] on input "modal" at bounding box center [197, 226] width 172 height 17
type input "a"
click at [216, 275] on div "Scope Identify all pages you want to control with URL-based rules. URL Equals a…" at bounding box center [249, 229] width 475 height 97
click at [463, 368] on button "Next" at bounding box center [473, 373] width 28 height 15
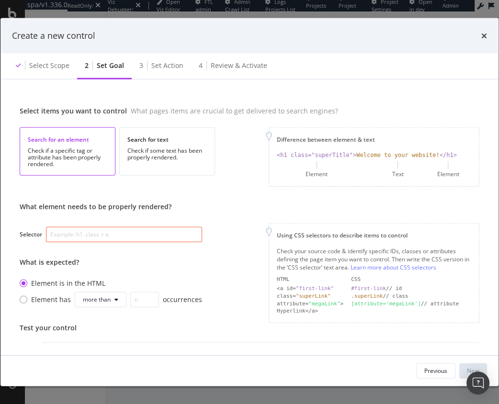
click at [127, 237] on input "modal" at bounding box center [124, 234] width 156 height 15
paste input "[class*="BasePropertyCard_propertyCard"]"
type input "[class*="BasePropertyCard_propertyCard"]"
click at [241, 265] on div "What element needs to be properly rendered? Selector [class*="BasePropertyCard_…" at bounding box center [250, 262] width 460 height 121
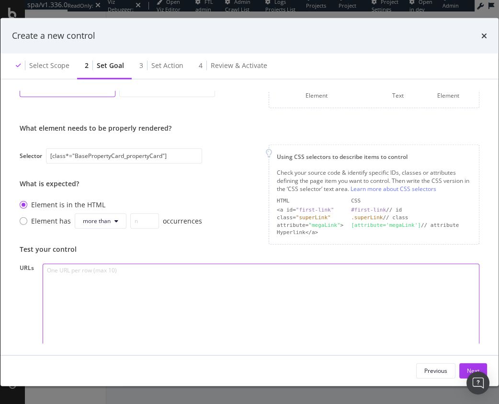
drag, startPoint x: 119, startPoint y: 316, endPoint x: 137, endPoint y: 314, distance: 18.4
click at [119, 316] on textarea "modal" at bounding box center [261, 309] width 437 height 91
paste textarea "https://www.realtor.com/realestateandhomes-search/Florida"
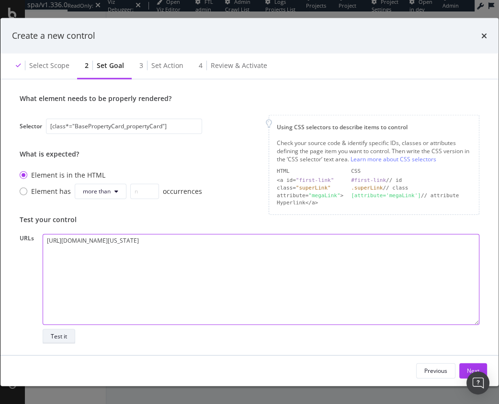
type textarea "https://www.realtor.com/realestateandhomes-search/Florida"
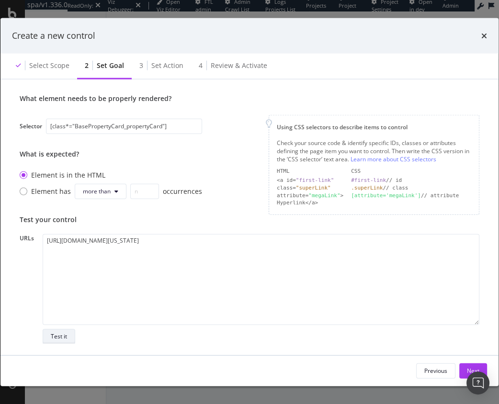
click at [64, 333] on div "Test it" at bounding box center [59, 336] width 16 height 8
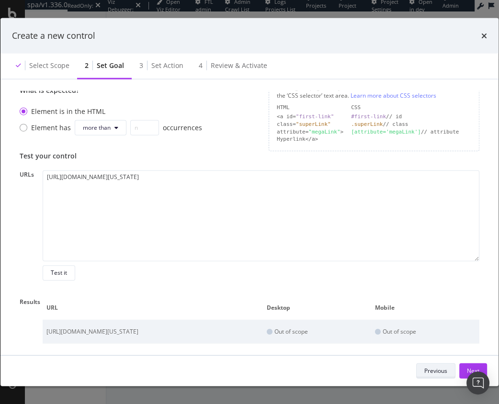
click at [429, 370] on div "Previous" at bounding box center [435, 371] width 23 height 8
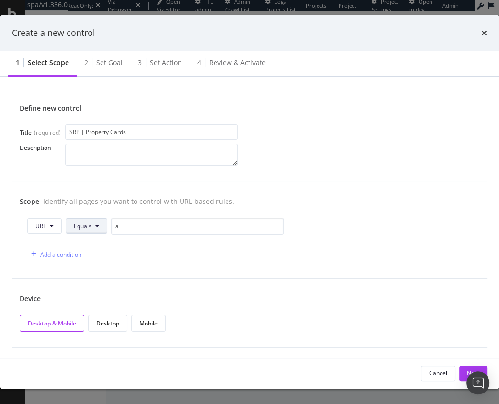
click at [88, 229] on span "Equals" at bounding box center [83, 226] width 18 height 8
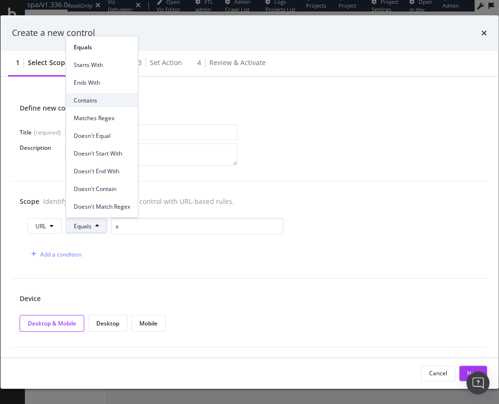
click at [96, 102] on span "Contains" at bounding box center [102, 100] width 57 height 9
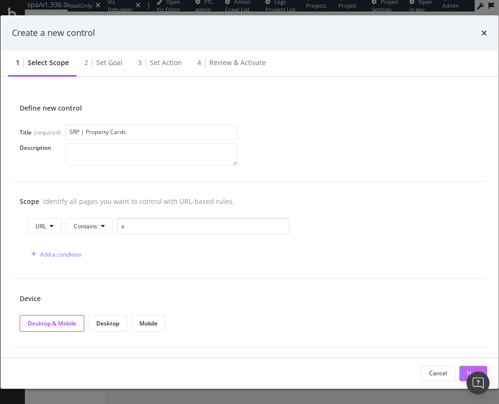
click at [463, 371] on button "Next" at bounding box center [473, 373] width 28 height 15
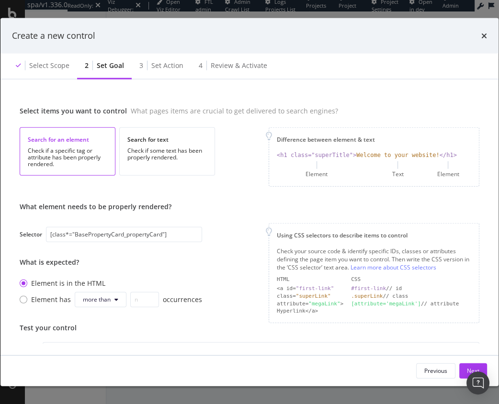
scroll to position [108, 0]
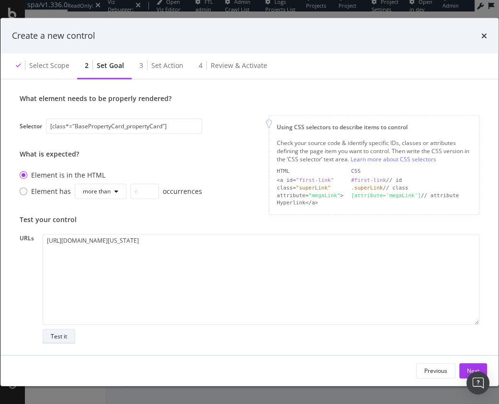
click at [52, 339] on div "Test it" at bounding box center [59, 336] width 16 height 8
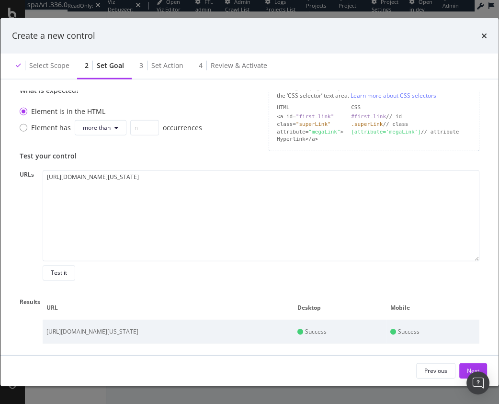
click at [336, 271] on div "https://www.realtor.com/realestateandhomes-search/Florida Test it" at bounding box center [261, 225] width 437 height 110
drag, startPoint x: 233, startPoint y: 140, endPoint x: 230, endPoint y: 150, distance: 10.3
click at [233, 140] on div "What element needs to be properly rendered? Selector [class*="BasePropertyCard_…" at bounding box center [250, 90] width 460 height 121
drag, startPoint x: 484, startPoint y: 36, endPoint x: 397, endPoint y: 119, distance: 120.2
click at [484, 36] on icon "times" at bounding box center [484, 36] width 6 height 8
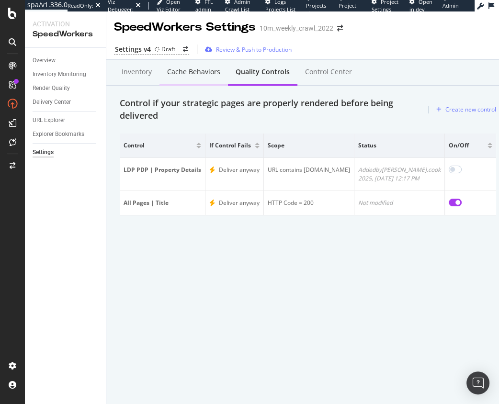
click at [193, 78] on div "Cache behaviors" at bounding box center [193, 72] width 68 height 26
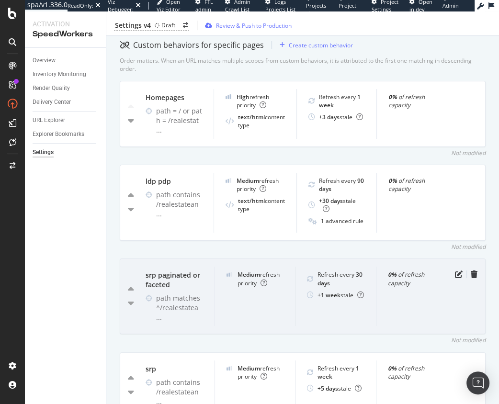
scroll to position [518, 0]
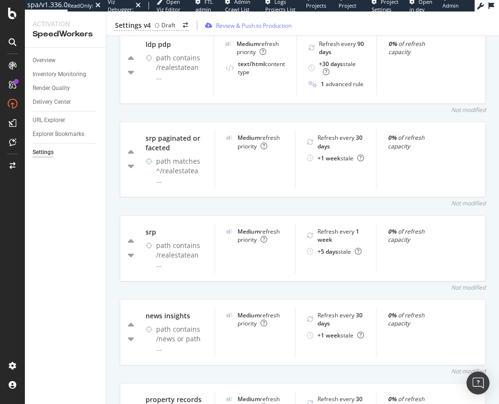
click at [113, 195] on div "Inventory Cache behaviors Quality Controls Control Center Percentage of Refresh…" at bounding box center [302, 282] width 393 height 1480
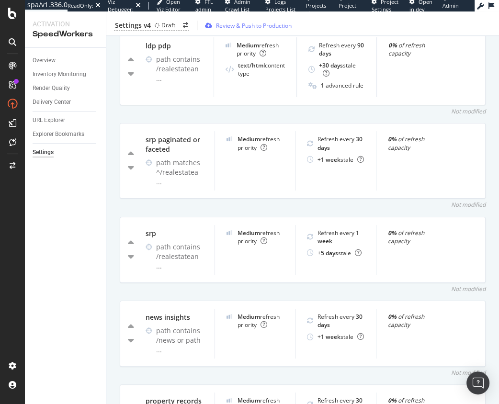
click at [159, 201] on div "Not modified" at bounding box center [303, 205] width 366 height 8
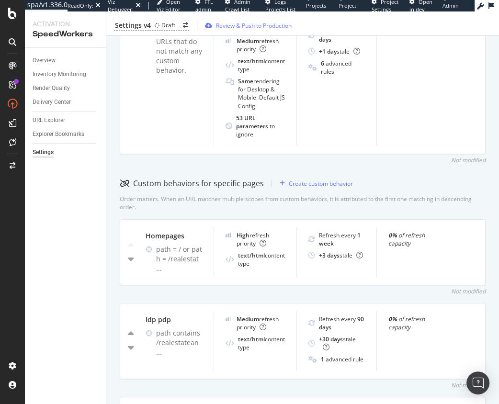
scroll to position [227, 0]
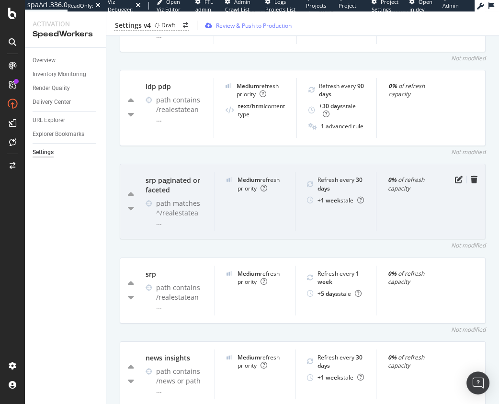
scroll to position [472, 0]
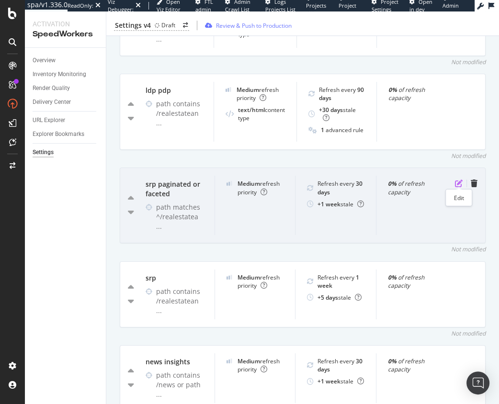
click at [457, 183] on icon "pen-to-square" at bounding box center [459, 184] width 8 height 8
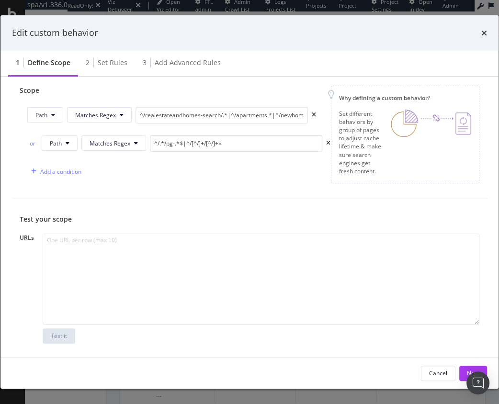
scroll to position [124, 0]
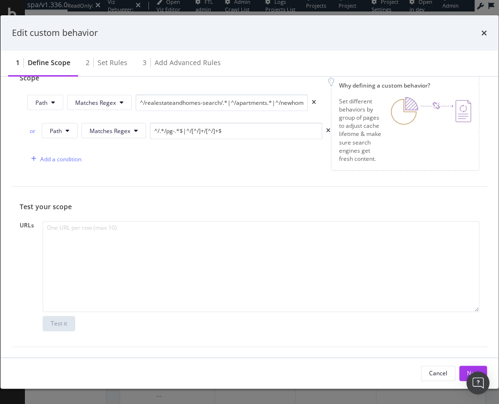
click at [221, 188] on div "Test your scope URLs Test it" at bounding box center [249, 267] width 475 height 160
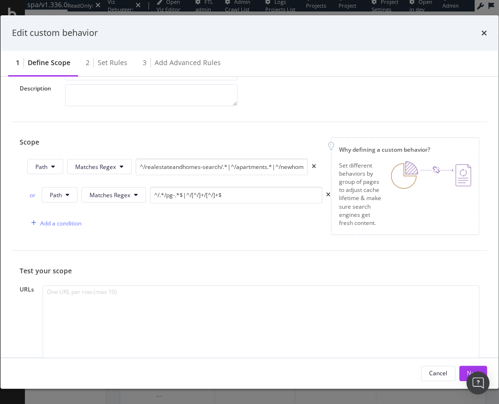
scroll to position [60, 0]
click at [205, 177] on div "Path Matches Regex ^/realestateandhomes-search/.*|^/apartments.*|^/newhomecommu…" at bounding box center [178, 168] width 303 height 21
drag, startPoint x: 202, startPoint y: 237, endPoint x: 207, endPoint y: 236, distance: 5.3
click at [202, 236] on div "Scope Path Matches Regex ^/realestateandhomes-search/.*|^/apartments.*|^/newhom…" at bounding box center [249, 186] width 475 height 129
click at [87, 167] on span "Matches Regex" at bounding box center [95, 166] width 41 height 8
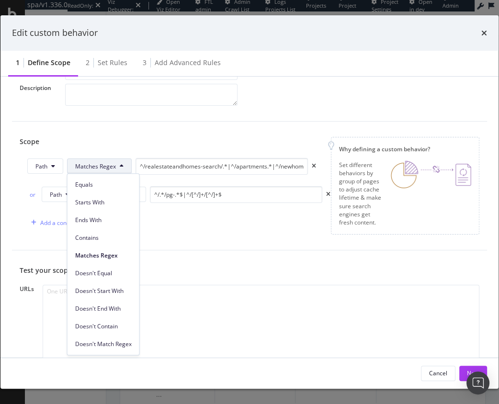
click at [103, 239] on span "Contains" at bounding box center [103, 238] width 57 height 9
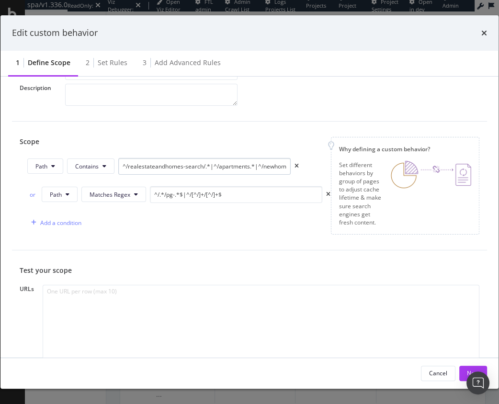
click at [221, 155] on div "Scope Path Contains ^/realestateandhomes-search/.*|^/apartments.*|^/newhomecomm…" at bounding box center [175, 184] width 311 height 94
click at [220, 161] on input "^/realestateandhomes-search/.*|^/apartments.*|^/newhomecommunities.*" at bounding box center [204, 166] width 172 height 17
drag, startPoint x: 220, startPoint y: 161, endPoint x: 219, endPoint y: 167, distance: 5.8
click at [220, 161] on input "^/realestateandhomes-search/.*|^/apartments.*|^/newhomecommunities.*" at bounding box center [204, 166] width 172 height 17
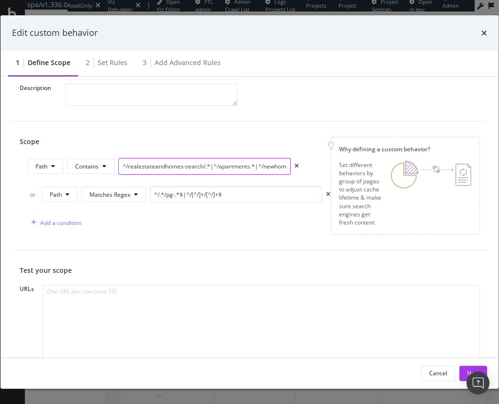
paste input "/realestateandhomes-search/"
click at [175, 164] on input "/realestateandhomes-search/*" at bounding box center [204, 166] width 172 height 17
paste input "modal"
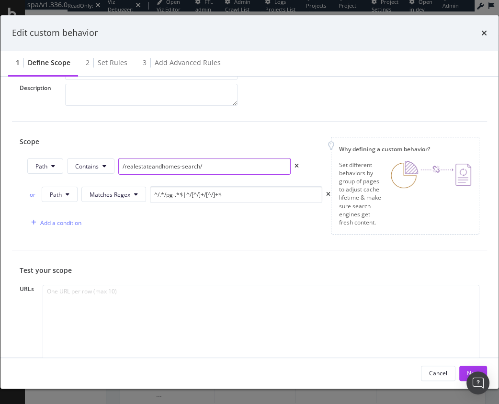
type input "/realestateandhomes-search/"
drag, startPoint x: 198, startPoint y: 228, endPoint x: 487, endPoint y: 215, distance: 289.1
click at [200, 227] on div "Add a condition" at bounding box center [178, 223] width 303 height 17
click at [108, 193] on span "Matches Regex" at bounding box center [110, 195] width 41 height 8
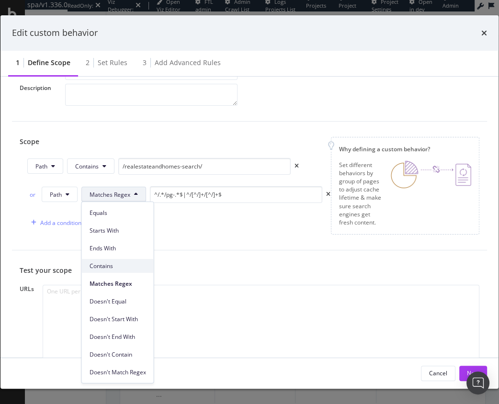
drag, startPoint x: 109, startPoint y: 270, endPoint x: 126, endPoint y: 242, distance: 32.9
click at [109, 269] on div "Contains" at bounding box center [118, 266] width 72 height 14
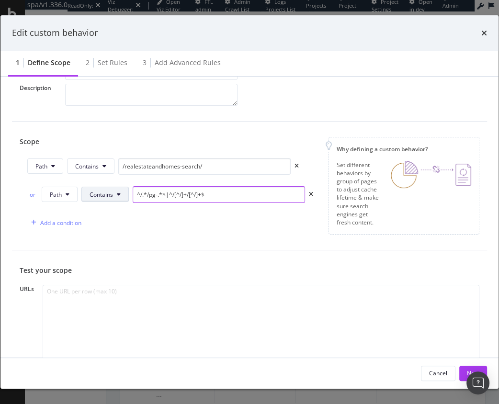
drag, startPoint x: 215, startPoint y: 192, endPoint x: 126, endPoint y: 192, distance: 88.6
click at [102, 187] on div "or Path Contains ^/.*/pg-.*$|^/[^/]+/[^/]+$" at bounding box center [170, 194] width 286 height 17
paste input "/apartments"
type input "/apartments"
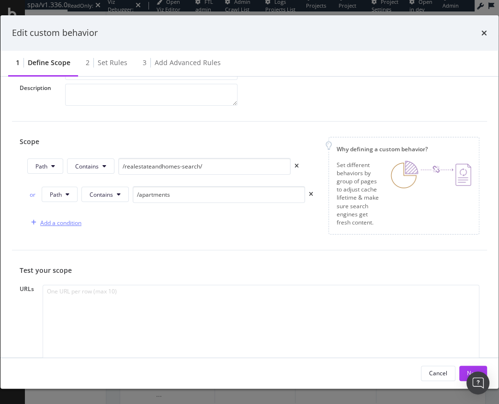
click at [59, 222] on div "Add a condition" at bounding box center [60, 223] width 41 height 8
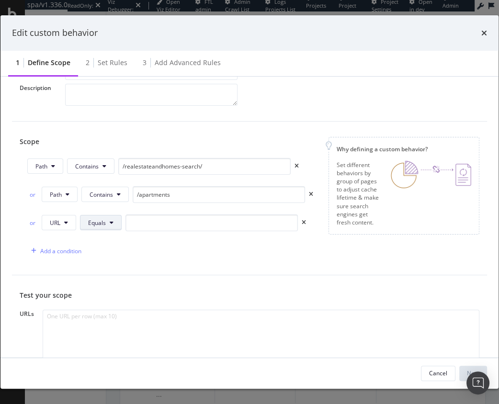
click at [102, 222] on span "Equals" at bounding box center [97, 223] width 18 height 8
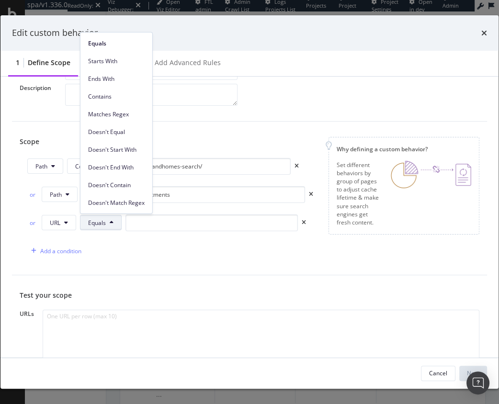
click at [119, 91] on div "Contains" at bounding box center [116, 97] width 72 height 14
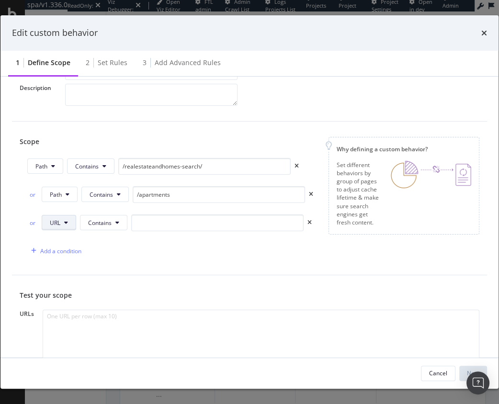
click at [57, 226] on span "URL" at bounding box center [55, 223] width 11 height 8
drag, startPoint x: 73, startPoint y: 287, endPoint x: 124, endPoint y: 270, distance: 53.6
click at [73, 287] on div "Path" at bounding box center [66, 292] width 49 height 18
drag, startPoint x: 203, startPoint y: 214, endPoint x: 195, endPoint y: 220, distance: 10.0
click at [204, 215] on input "modal" at bounding box center [219, 223] width 172 height 17
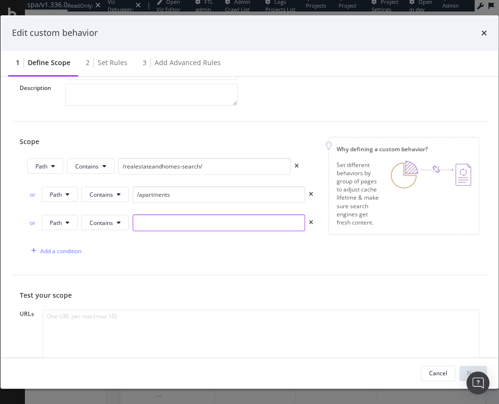
paste input "/homesforrent"
type input "/homesforrent"
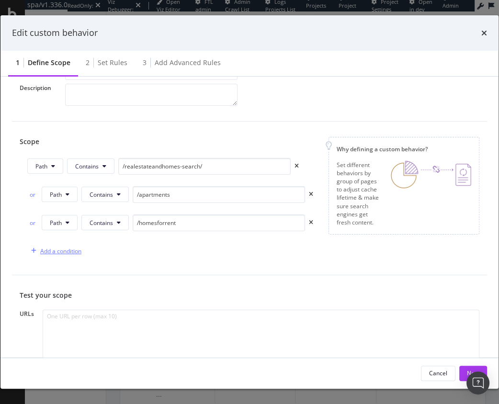
click at [45, 249] on div "Add a condition" at bounding box center [60, 251] width 41 height 8
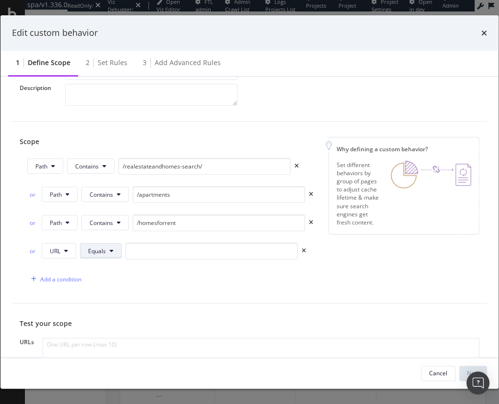
drag, startPoint x: 98, startPoint y: 250, endPoint x: 90, endPoint y: 252, distance: 7.8
click at [98, 250] on span "Equals" at bounding box center [97, 251] width 18 height 8
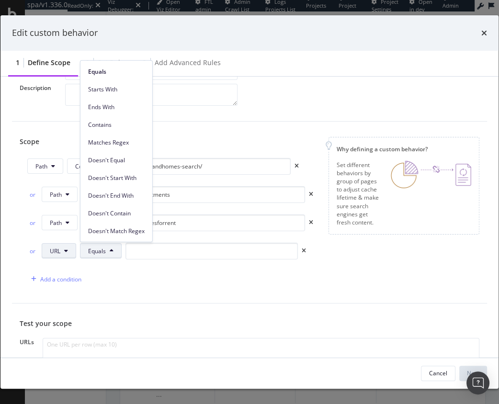
click at [41, 248] on div "or URL Equals" at bounding box center [166, 251] width 279 height 17
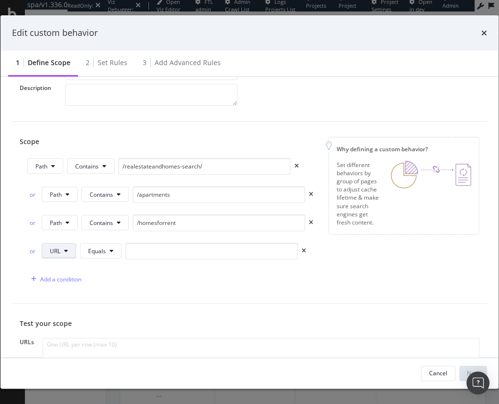
click at [60, 255] on button "URL" at bounding box center [59, 250] width 34 height 15
click at [212, 279] on div "Add a condition" at bounding box center [170, 279] width 286 height 17
drag, startPoint x: 332, startPoint y: 150, endPoint x: 327, endPoint y: 149, distance: 5.4
click at [331, 149] on div "Why defining a custom behavior? Set different behaviors by group of pages to ad…" at bounding box center [404, 186] width 151 height 98
drag, startPoint x: 485, startPoint y: 34, endPoint x: 482, endPoint y: 40, distance: 6.9
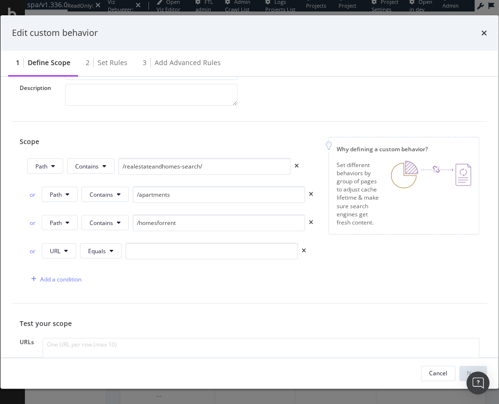
click at [485, 34] on icon "times" at bounding box center [484, 33] width 6 height 8
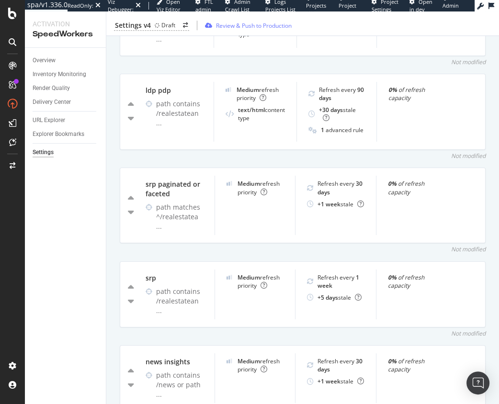
click at [289, 245] on div "Not modified" at bounding box center [303, 249] width 366 height 8
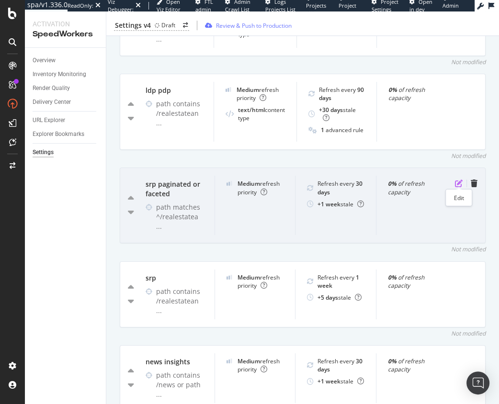
click at [457, 184] on icon "pen-to-square" at bounding box center [459, 184] width 8 height 8
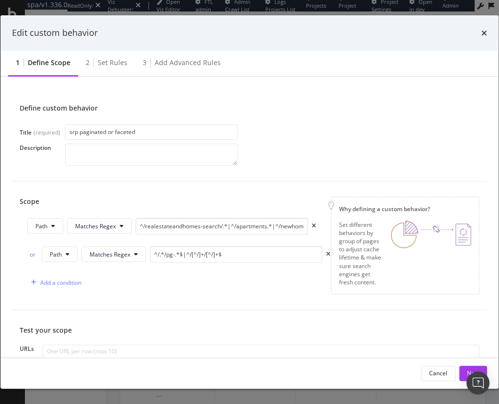
click at [211, 292] on div "Scope Path Matches Regex ^/realestateandhomes-search/.*|^/apartments.*|^/newhom…" at bounding box center [250, 246] width 460 height 98
click at [217, 289] on div "Add a condition" at bounding box center [178, 282] width 303 height 17
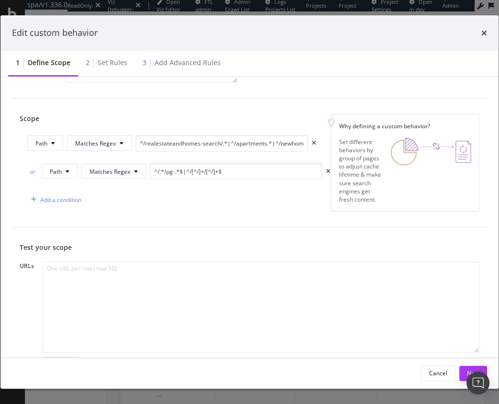
scroll to position [99, 0]
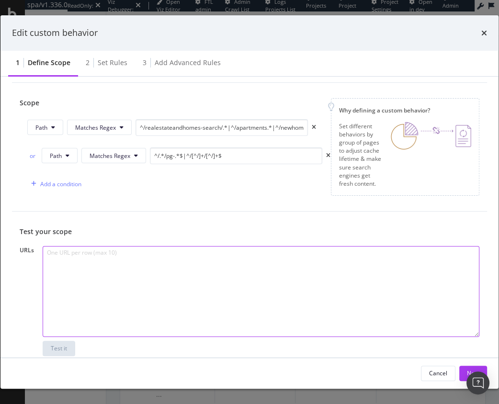
drag, startPoint x: 106, startPoint y: 304, endPoint x: 72, endPoint y: 330, distance: 43.0
click at [105, 304] on textarea "modal" at bounding box center [261, 291] width 437 height 91
paste textarea "[URL][DOMAIN_NAME]"
type textarea "[URL][DOMAIN_NAME]"
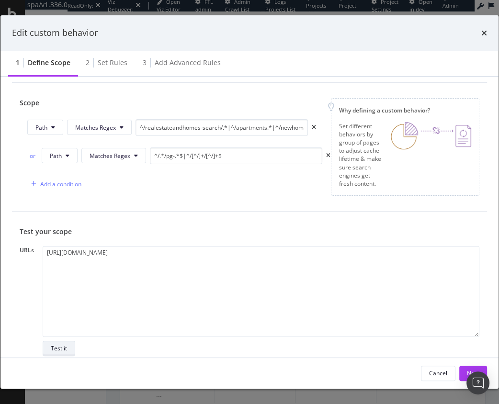
click at [65, 350] on div "Test it" at bounding box center [59, 348] width 16 height 8
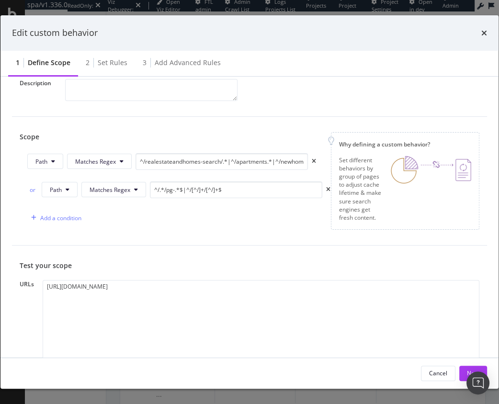
scroll to position [0, 0]
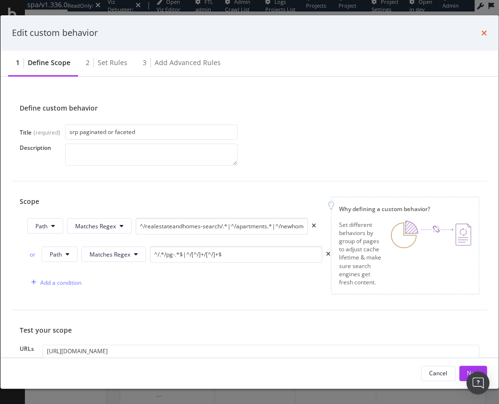
click at [482, 33] on icon "times" at bounding box center [484, 33] width 6 height 8
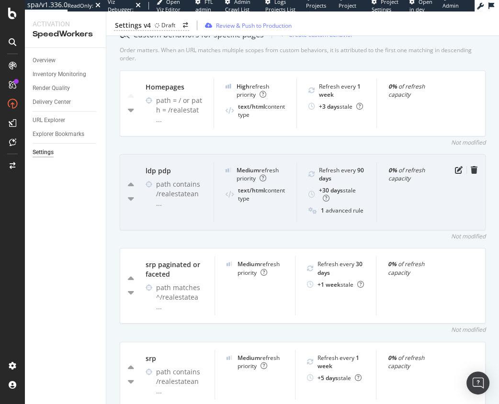
scroll to position [355, 0]
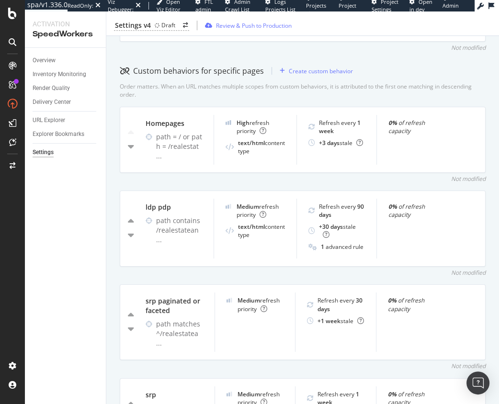
click at [389, 175] on div "Not modified" at bounding box center [303, 179] width 366 height 8
drag, startPoint x: 431, startPoint y: 270, endPoint x: 428, endPoint y: 275, distance: 5.8
click at [431, 270] on div "Not modified" at bounding box center [303, 273] width 366 height 8
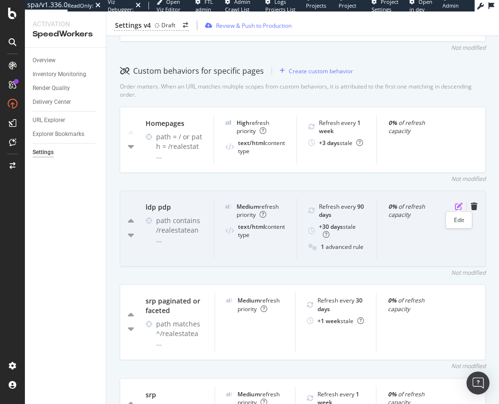
click at [457, 204] on icon "pen-to-square" at bounding box center [459, 207] width 8 height 8
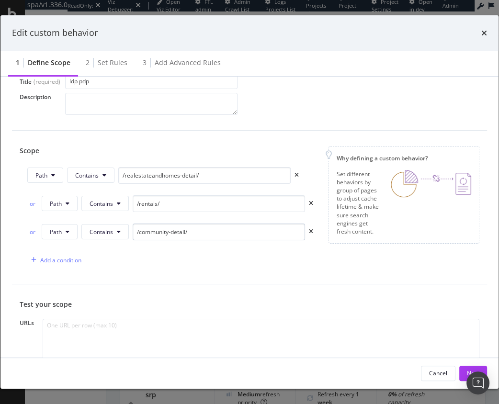
scroll to position [62, 0]
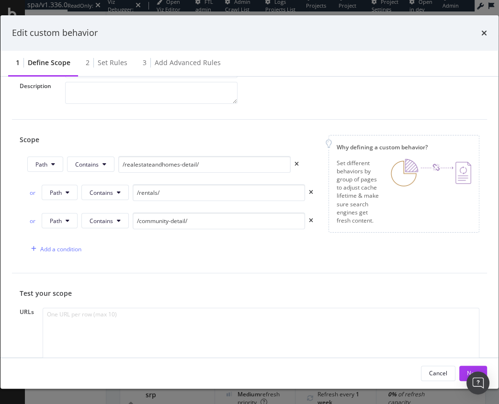
drag, startPoint x: 277, startPoint y: 261, endPoint x: 288, endPoint y: 241, distance: 23.4
click at [277, 261] on div "Scope Path Contains /realestateandhomes-detail/ or Path Contains /rentals/ or P…" at bounding box center [249, 197] width 475 height 154
click at [485, 32] on icon "times" at bounding box center [484, 33] width 6 height 8
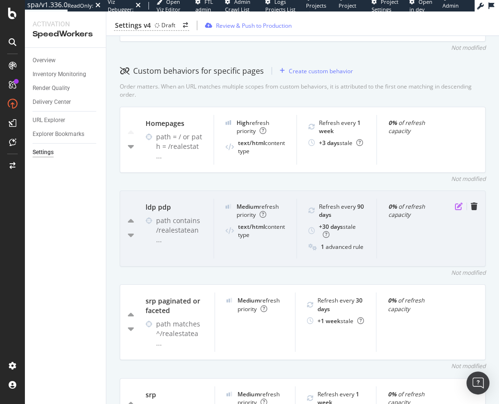
click at [454, 203] on div "0% of refresh capacity" at bounding box center [416, 229] width 80 height 60
click at [457, 203] on icon "pen-to-square" at bounding box center [459, 207] width 8 height 8
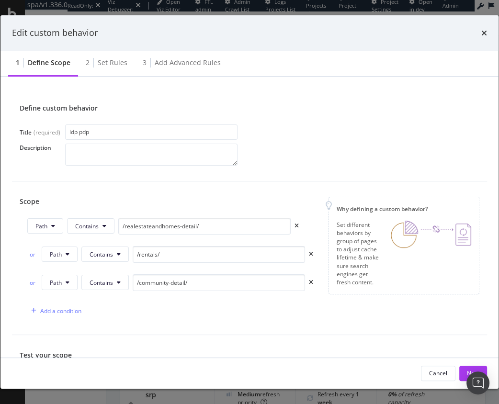
scroll to position [148, 0]
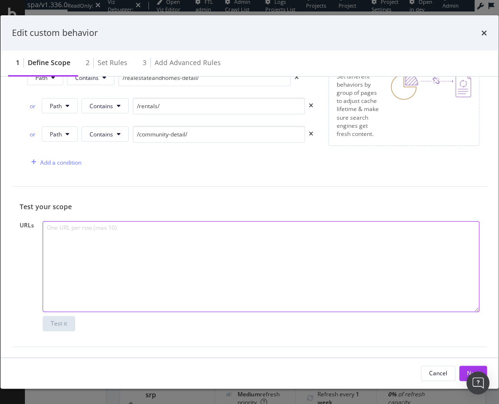
drag, startPoint x: 152, startPoint y: 273, endPoint x: 98, endPoint y: 303, distance: 61.7
click at [144, 275] on textarea "modal" at bounding box center [261, 266] width 437 height 91
paste textarea "[URL][DOMAIN_NAME]"
type textarea "[URL][DOMAIN_NAME]"
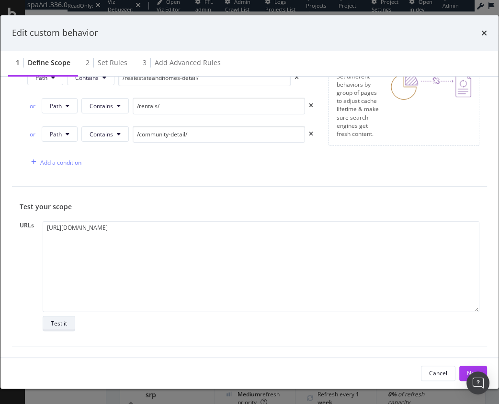
click at [56, 325] on div "Test it" at bounding box center [59, 323] width 16 height 8
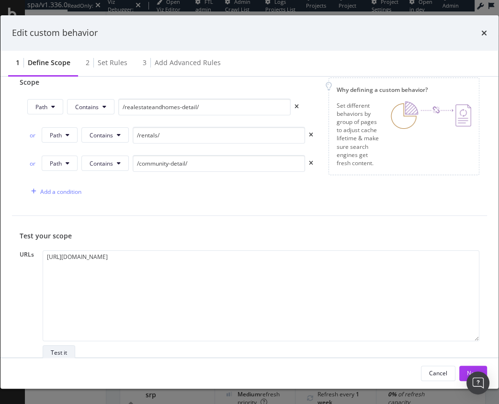
scroll to position [60, 0]
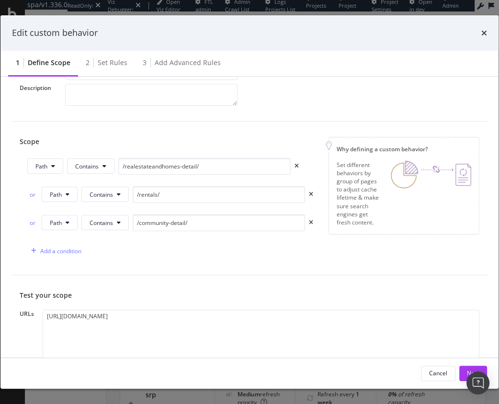
click at [137, 259] on div "Scope Path Contains /realestateandhomes-detail/ or Path Contains /rentals/ or P…" at bounding box center [249, 199] width 475 height 154
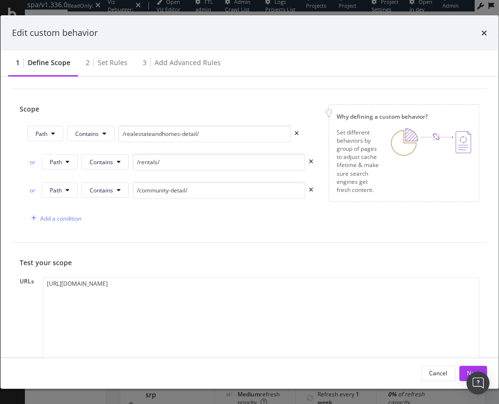
scroll to position [101, 0]
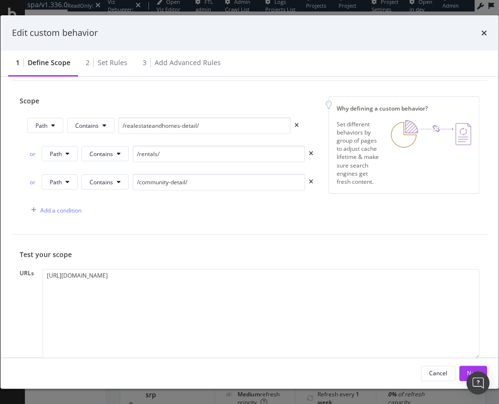
click at [141, 224] on div "Scope Path Contains /realestateandhomes-detail/ or Path Contains /rentals/ or P…" at bounding box center [249, 158] width 475 height 154
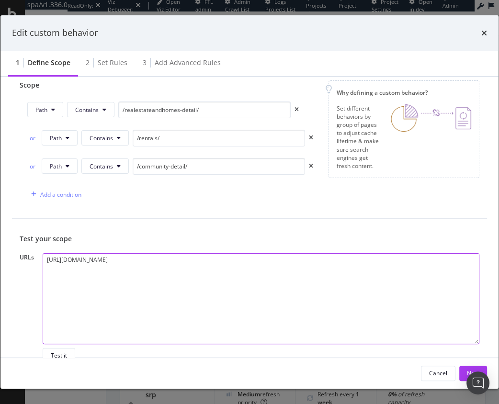
scroll to position [118, 0]
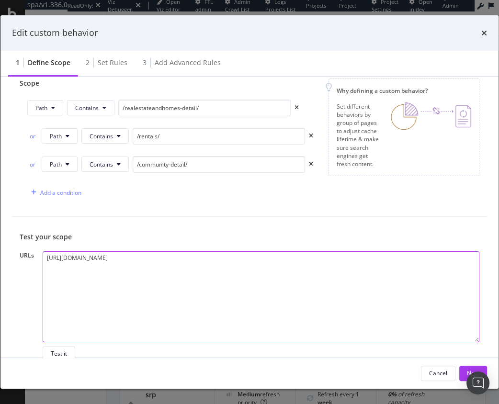
drag, startPoint x: 185, startPoint y: 260, endPoint x: 113, endPoint y: 258, distance: 72.8
click at [113, 258] on textarea "[URL][DOMAIN_NAME]" at bounding box center [261, 296] width 437 height 91
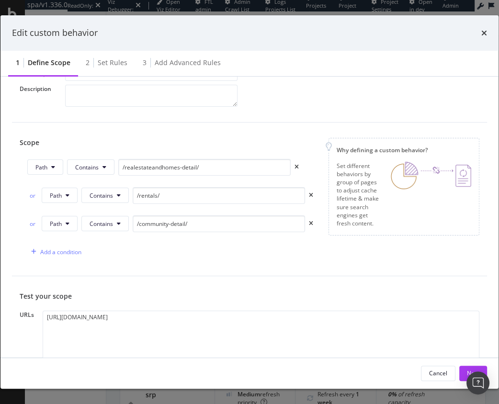
scroll to position [0, 0]
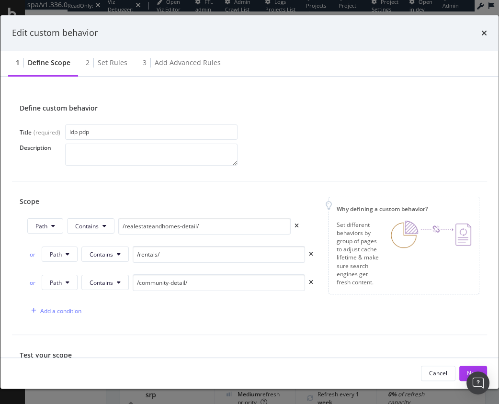
drag, startPoint x: 403, startPoint y: 107, endPoint x: 426, endPoint y: 75, distance: 39.2
click at [403, 107] on div "Define custom behavior" at bounding box center [250, 108] width 460 height 10
click at [481, 31] on icon "times" at bounding box center [484, 33] width 6 height 8
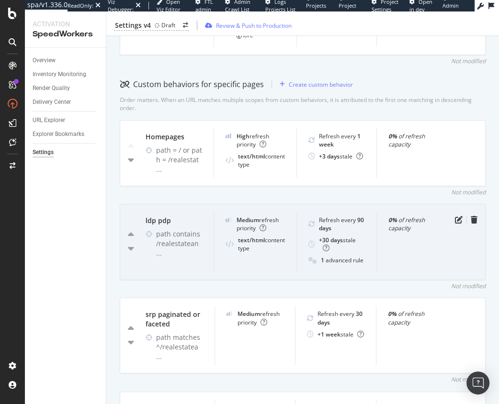
scroll to position [374, 0]
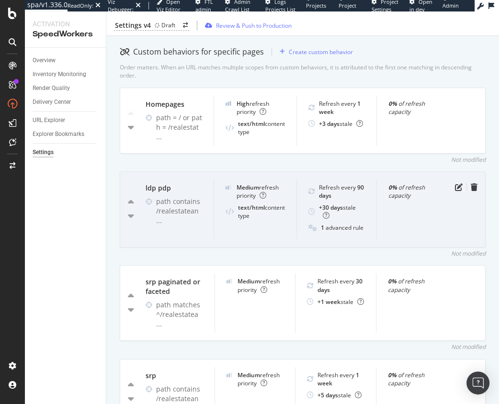
drag, startPoint x: 453, startPoint y: 185, endPoint x: 442, endPoint y: 188, distance: 11.3
click at [453, 185] on div "0% of refresh capacity" at bounding box center [416, 210] width 80 height 60
click at [459, 183] on icon "pen-to-square" at bounding box center [459, 187] width 8 height 8
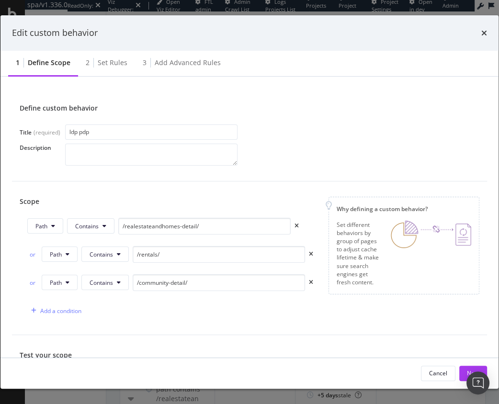
scroll to position [148, 0]
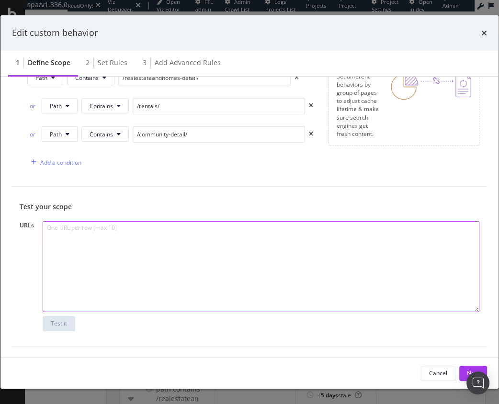
click at [157, 262] on textarea "modal" at bounding box center [261, 266] width 437 height 91
paste textarea "/realestateandhomes-detail"
type textarea "/realestateandhomes-detail"
click at [100, 272] on textarea "modal" at bounding box center [261, 266] width 437 height 91
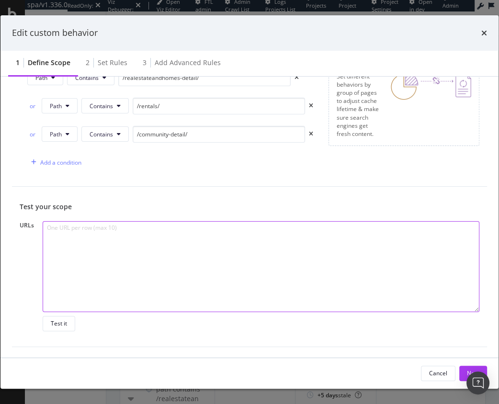
paste textarea "[URL][DOMAIN_NAME]"
type textarea "[URL][DOMAIN_NAME]"
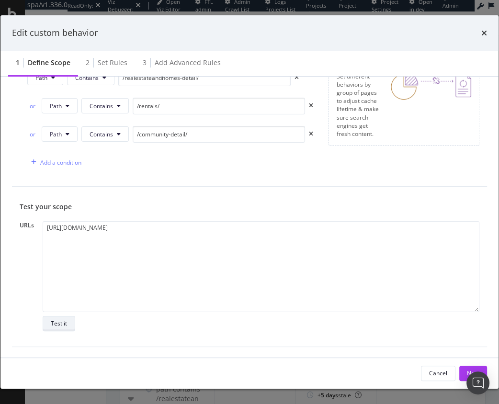
click at [52, 327] on div "Test it" at bounding box center [59, 323] width 16 height 8
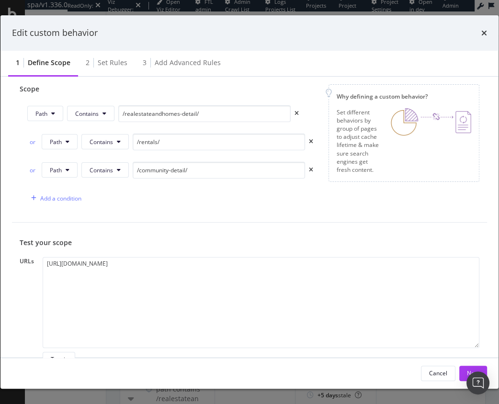
scroll to position [104, 0]
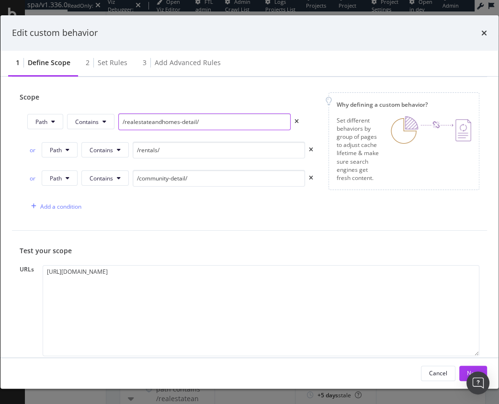
drag, startPoint x: 125, startPoint y: 120, endPoint x: 172, endPoint y: 124, distance: 47.5
click at [125, 120] on input "/realestateandhomes-detail/" at bounding box center [204, 121] width 172 height 17
type input "realestateandhomes-detail/"
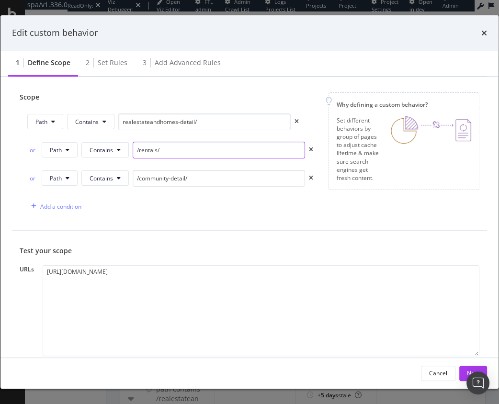
click at [139, 149] on input "/rentals/" at bounding box center [219, 150] width 172 height 17
type input "rentals/"
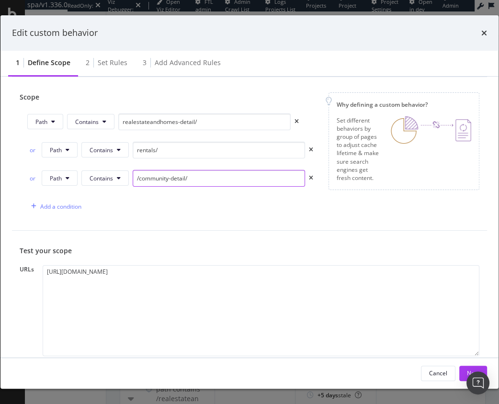
click at [139, 177] on input "/community-detail/" at bounding box center [219, 178] width 172 height 17
type input "community-detail/"
click at [134, 214] on div "Add a condition" at bounding box center [170, 206] width 286 height 17
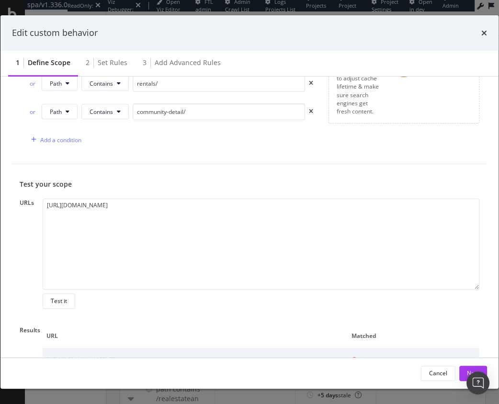
click at [58, 302] on div "Test it" at bounding box center [59, 301] width 16 height 8
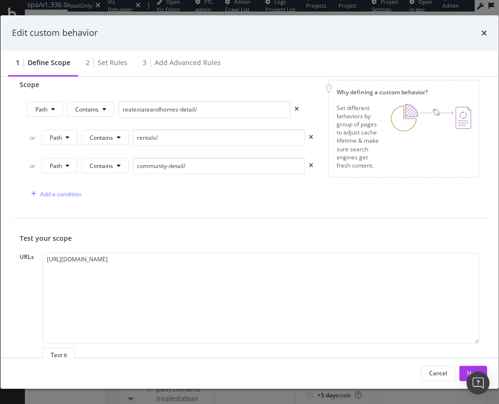
scroll to position [118, 0]
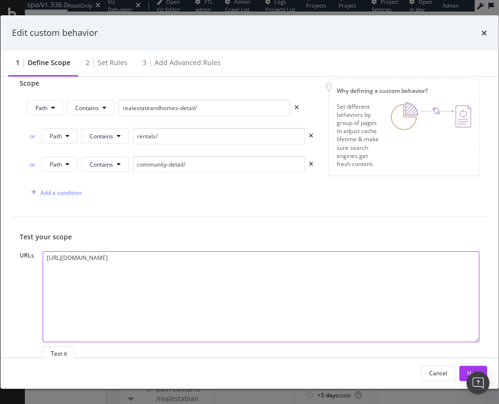
drag, startPoint x: 186, startPoint y: 257, endPoint x: 124, endPoint y: 261, distance: 62.9
click at [114, 259] on textarea "[URL][DOMAIN_NAME]" at bounding box center [261, 296] width 437 height 91
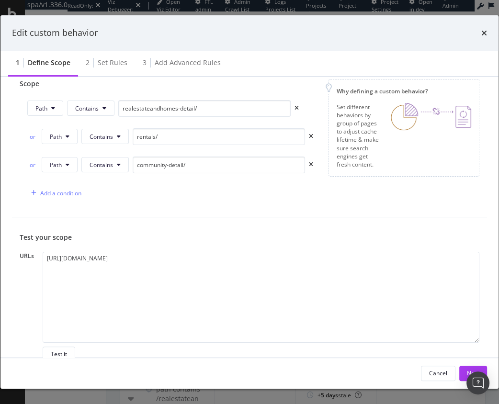
scroll to position [136, 0]
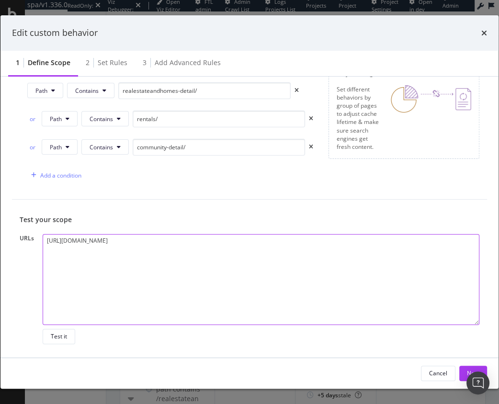
click at [182, 249] on textarea "[URL][DOMAIN_NAME]" at bounding box center [261, 279] width 437 height 91
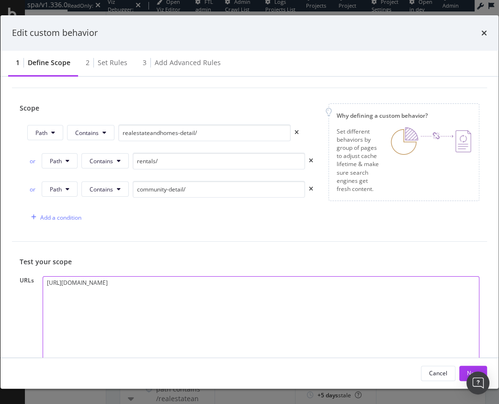
scroll to position [91, 0]
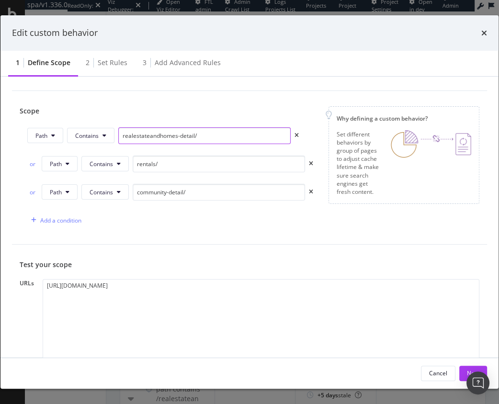
click at [224, 136] on input "realestateandhomes-detail/" at bounding box center [204, 135] width 172 height 17
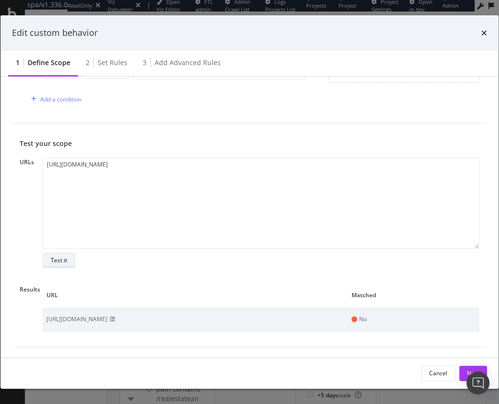
type input "realestateandhomes-detail"
click at [63, 264] on div "Test it" at bounding box center [59, 260] width 16 height 13
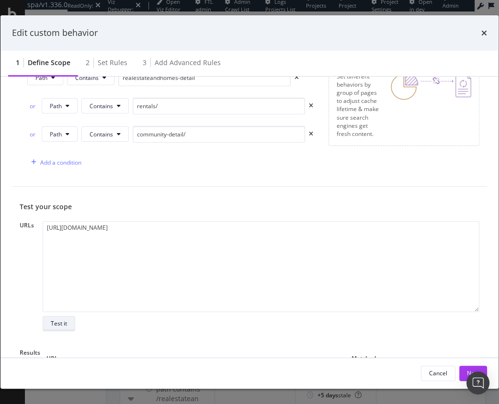
scroll to position [212, 0]
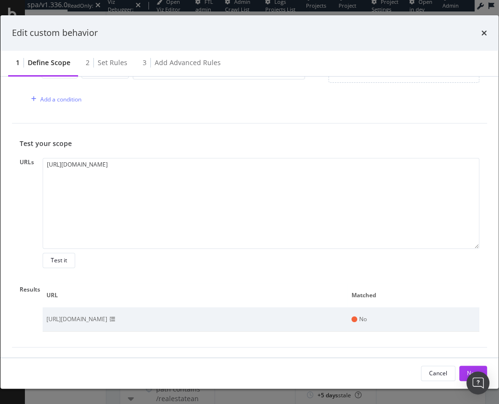
drag, startPoint x: 196, startPoint y: 258, endPoint x: 291, endPoint y: 294, distance: 101.8
click at [197, 258] on div "https://www.realtor.com/realestateandhomes-detail/24XXX-167th-St-NW_Orrock-Twp_…" at bounding box center [261, 213] width 437 height 110
click at [115, 317] on icon "modal" at bounding box center [113, 320] width 6 height 6
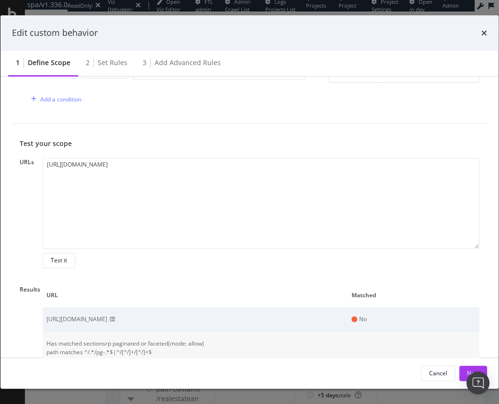
scroll to position [245, 0]
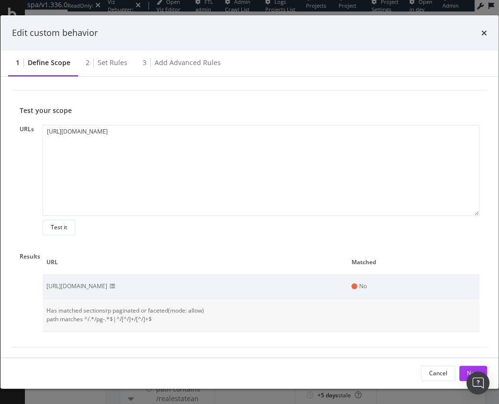
click at [100, 324] on td "Has matched section srp paginated or faceted (mode: allow ) path matches ^/.*/p…" at bounding box center [261, 315] width 437 height 33
click at [89, 318] on div "path matches ^/.*/pg-.*$|^/[^/]+/[^/]+$" at bounding box center [260, 319] width 429 height 9
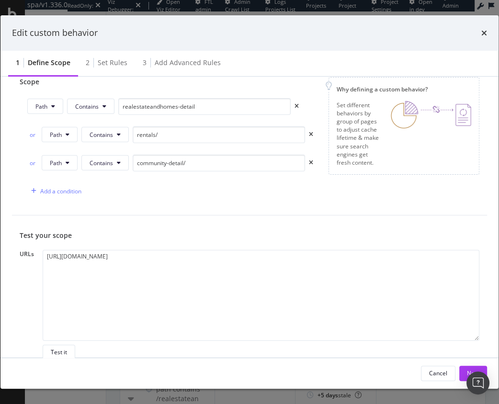
scroll to position [114, 0]
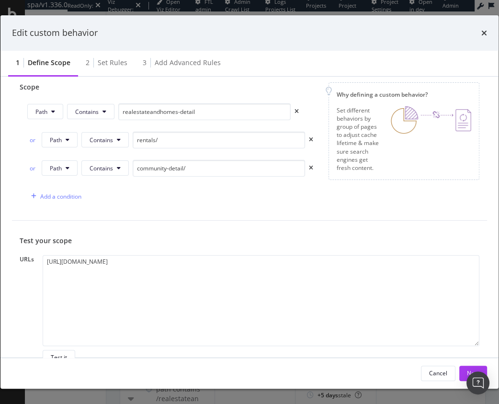
click at [215, 238] on div "Test your scope" at bounding box center [250, 241] width 460 height 10
drag, startPoint x: 484, startPoint y: 31, endPoint x: 479, endPoint y: 37, distance: 7.2
click at [484, 31] on icon "times" at bounding box center [484, 33] width 6 height 8
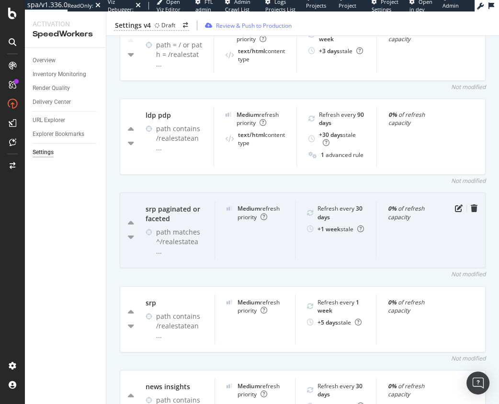
scroll to position [457, 0]
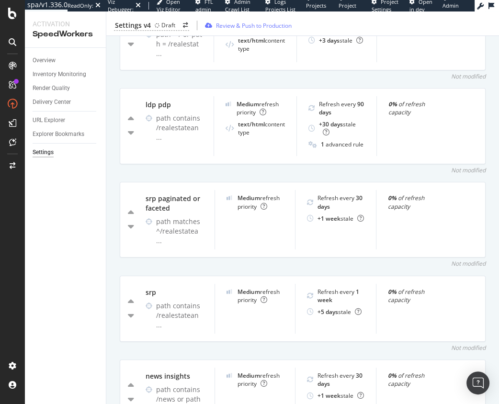
click at [275, 171] on div "Not modified" at bounding box center [303, 170] width 366 height 8
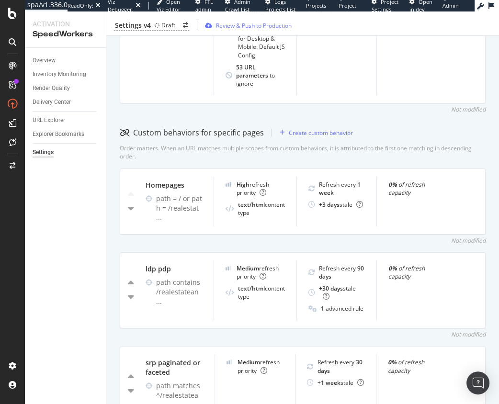
scroll to position [349, 0]
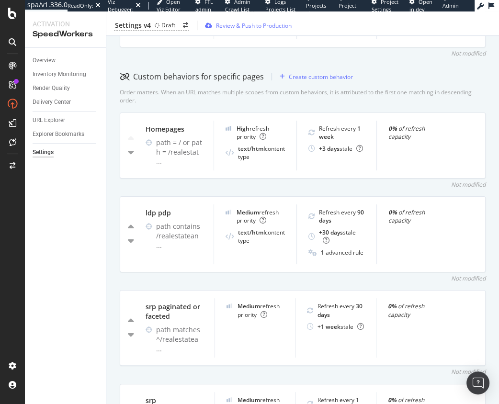
click at [408, 277] on div "Not modified" at bounding box center [303, 278] width 366 height 8
click at [434, 185] on div "Not modified" at bounding box center [303, 185] width 366 height 8
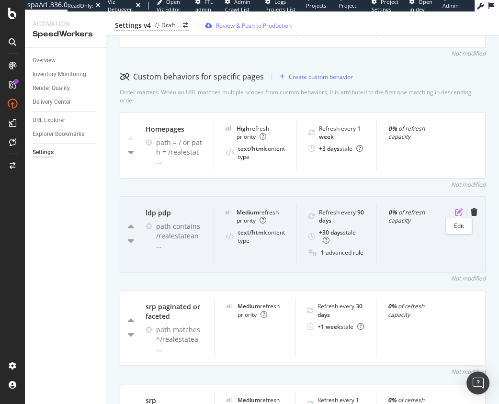
click at [456, 210] on icon "pen-to-square" at bounding box center [459, 212] width 8 height 8
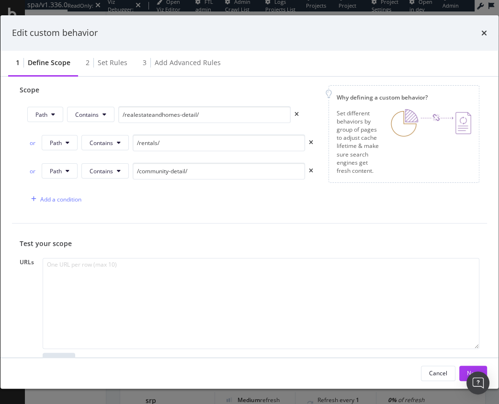
scroll to position [124, 0]
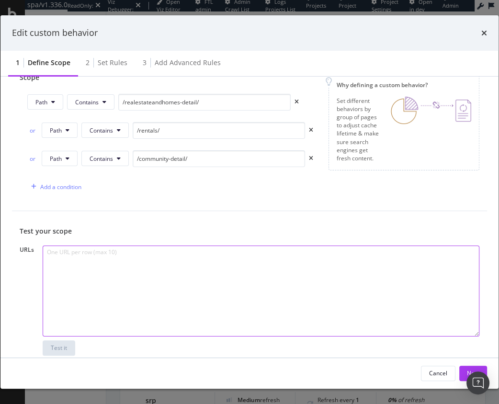
click at [207, 275] on textarea "modal" at bounding box center [261, 291] width 437 height 91
paste textarea "realestateandhomes-detail"
type textarea "realestateandhomes-detail"
click at [146, 283] on textarea "modal" at bounding box center [261, 291] width 437 height 91
paste textarea "[URL][DOMAIN_NAME]"
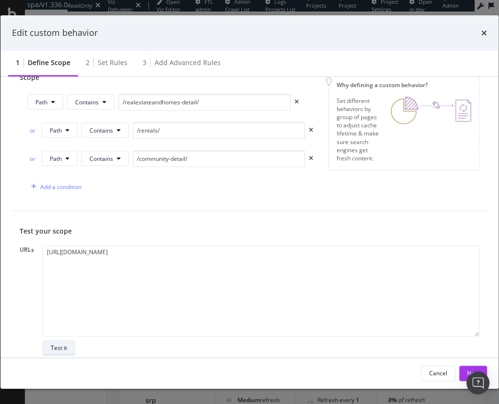
click at [58, 350] on div "Test it" at bounding box center [59, 348] width 16 height 8
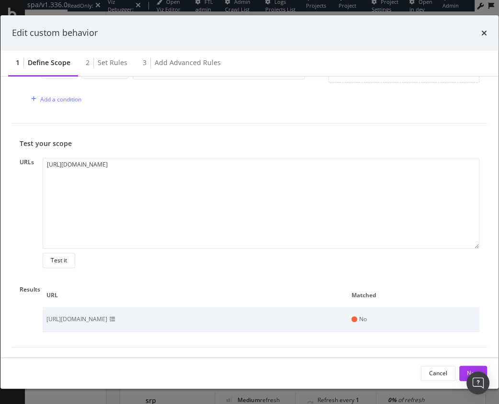
click at [115, 317] on icon "modal" at bounding box center [113, 320] width 6 height 6
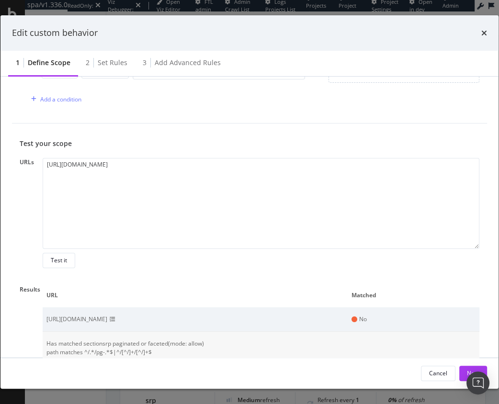
scroll to position [245, 0]
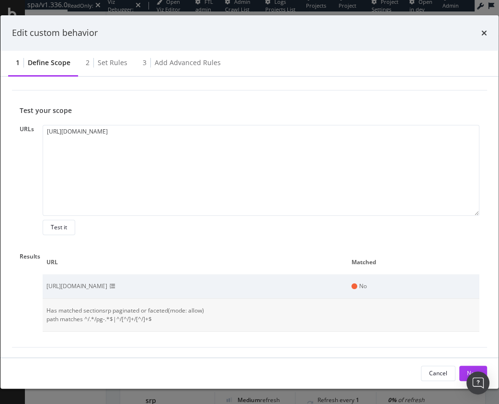
click at [232, 341] on div "Test your scope URLs https://www.realtor.com/realestateandhomes-detail/24XXX-16…" at bounding box center [249, 219] width 475 height 257
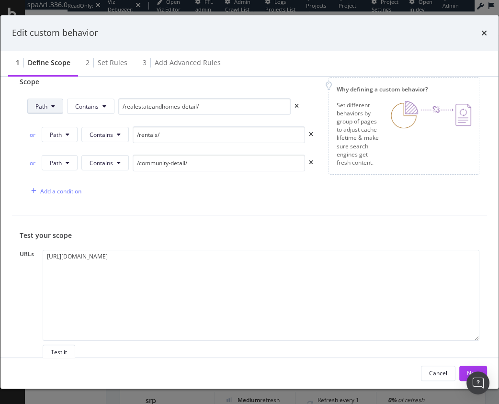
click at [55, 112] on button "Path" at bounding box center [45, 106] width 36 height 15
click at [52, 129] on div "URL" at bounding box center [52, 125] width 49 height 14
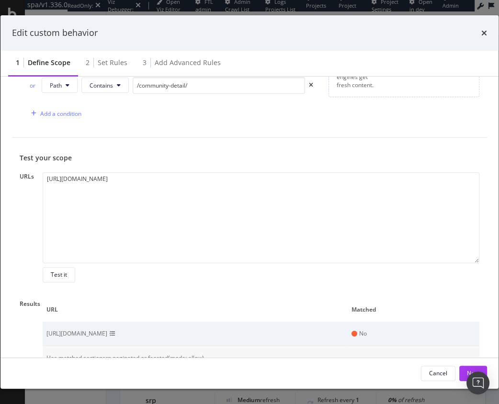
click at [63, 277] on div "Test it" at bounding box center [59, 275] width 16 height 8
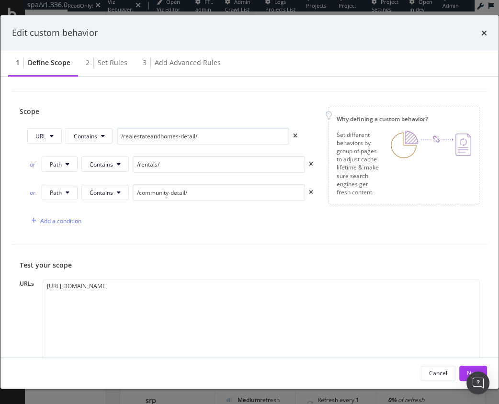
scroll to position [0, 0]
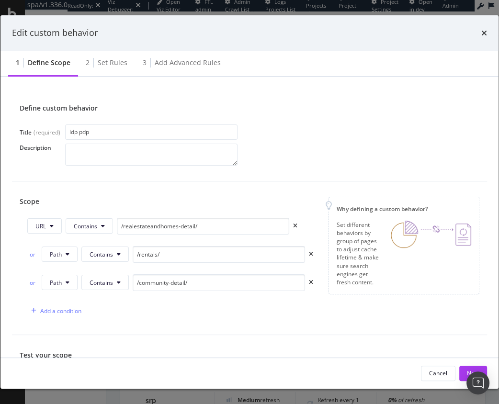
click at [141, 192] on div "Scope URL Contains /realestateandhomes-detail/ or Path Contains /rentals/ or Pa…" at bounding box center [249, 258] width 475 height 154
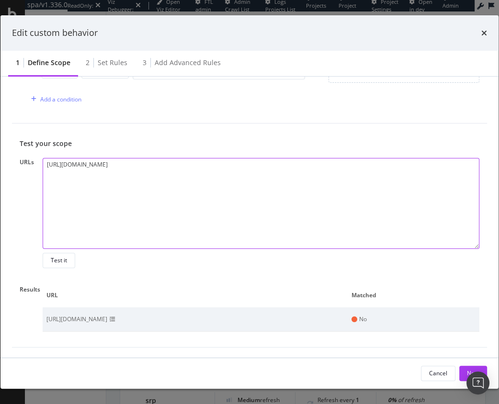
click at [143, 160] on textarea "[URL][DOMAIN_NAME]" at bounding box center [261, 203] width 437 height 91
paste textarea "asdf"
type textarea "https://www.realtor.com/realestateandhomes-detail/asdf-167th-St-NW_Orrock-Twp_M…"
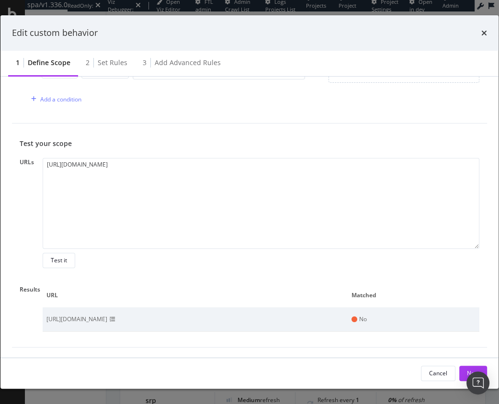
click at [60, 262] on div "Test it" at bounding box center [59, 260] width 16 height 8
click at [118, 320] on span "modal" at bounding box center [112, 319] width 11 height 9
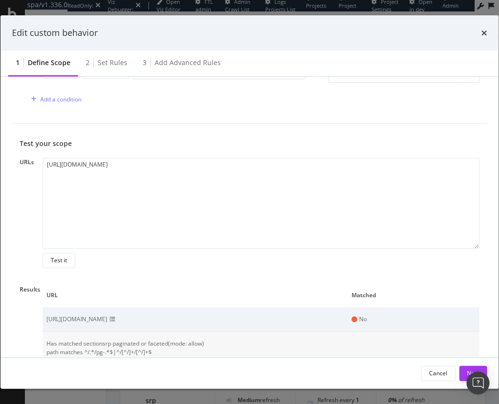
scroll to position [245, 0]
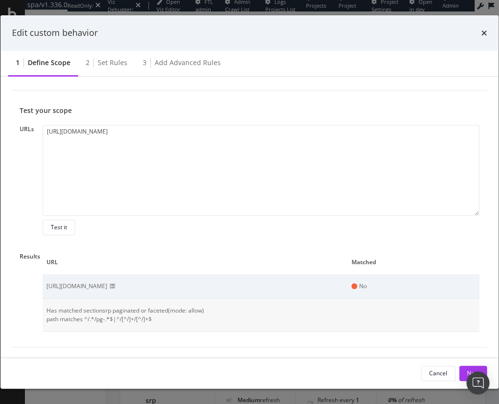
click at [115, 283] on icon "modal" at bounding box center [113, 286] width 6 height 6
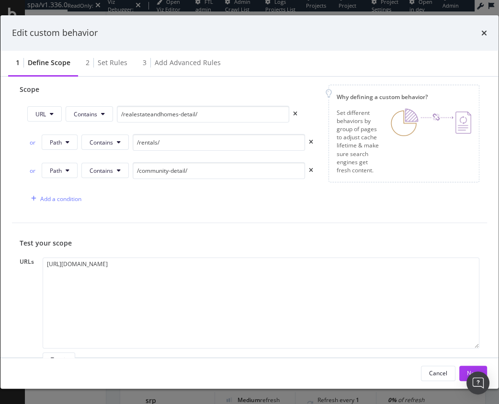
scroll to position [113, 0]
click at [369, 206] on div "Scope URL Contains /realestateandhomes-detail/ or Path Contains /rentals/ or Pa…" at bounding box center [249, 146] width 475 height 154
drag, startPoint x: 484, startPoint y: 34, endPoint x: 479, endPoint y: 68, distance: 34.4
click at [484, 34] on icon "times" at bounding box center [484, 33] width 6 height 8
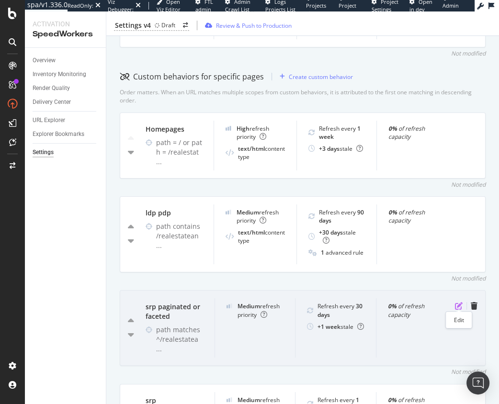
click at [457, 303] on icon "pen-to-square" at bounding box center [459, 306] width 8 height 8
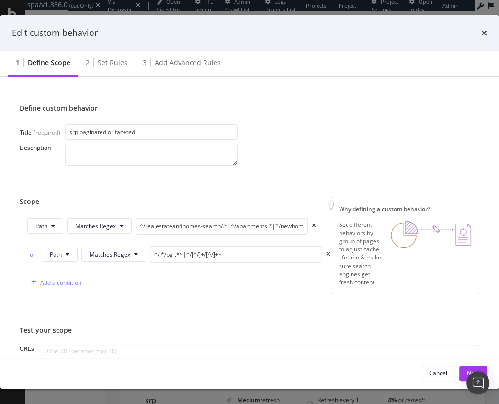
drag, startPoint x: 251, startPoint y: 293, endPoint x: 238, endPoint y: 243, distance: 51.5
click at [251, 293] on div "Scope Path Matches Regex ^/realestateandhomes-search/.*|^/apartments.*|^/newhom…" at bounding box center [250, 246] width 460 height 98
drag, startPoint x: 227, startPoint y: 224, endPoint x: 254, endPoint y: 226, distance: 27.8
click at [308, 228] on div "Path Matches Regex ^/realestateandhomes-search/.*|^/apartments.*|^/newhomecommu…" at bounding box center [171, 226] width 289 height 17
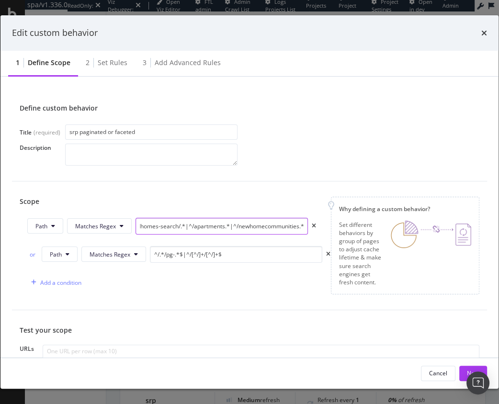
click at [241, 225] on input "^/realestateandhomes-search/.*|^/apartments.*|^/newhomecommunities.*" at bounding box center [222, 226] width 172 height 17
click at [230, 276] on div "Add a condition" at bounding box center [178, 282] width 303 height 17
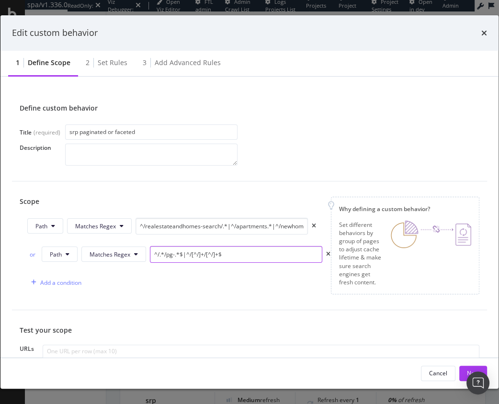
drag, startPoint x: 238, startPoint y: 254, endPoint x: 67, endPoint y: 246, distance: 171.2
click at [60, 245] on div "Path Matches Regex ^/realestateandhomes-search/.*|^/apartments.*|^/newhomecommu…" at bounding box center [172, 254] width 304 height 73
drag, startPoint x: 196, startPoint y: 293, endPoint x: 201, endPoint y: 258, distance: 35.3
click at [195, 293] on div "Scope Path Matches Regex ^/realestateandhomes-search/.*|^/apartments.*|^/newhom…" at bounding box center [250, 246] width 460 height 98
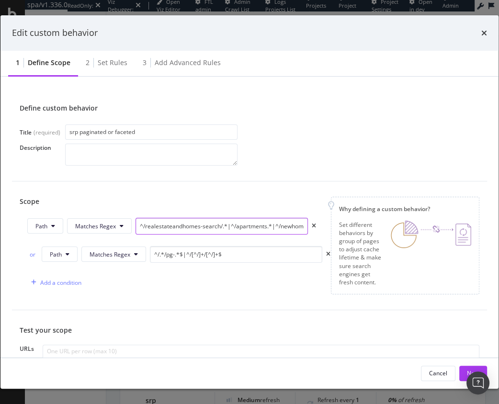
click at [225, 229] on input "^/realestateandhomes-search/.*|^/apartments.*|^/newhomecommunities.*" at bounding box center [222, 226] width 172 height 17
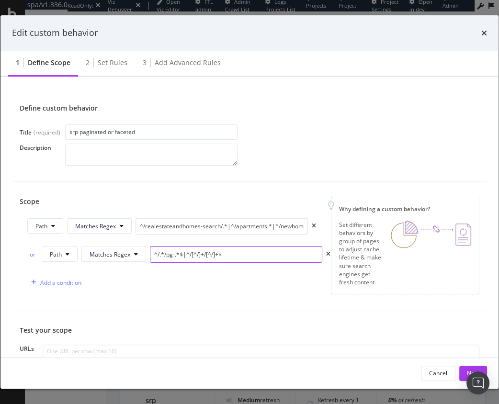
click at [198, 254] on input "^/.*/pg-.*$|^/[^/]+/[^/]+$" at bounding box center [236, 254] width 172 height 17
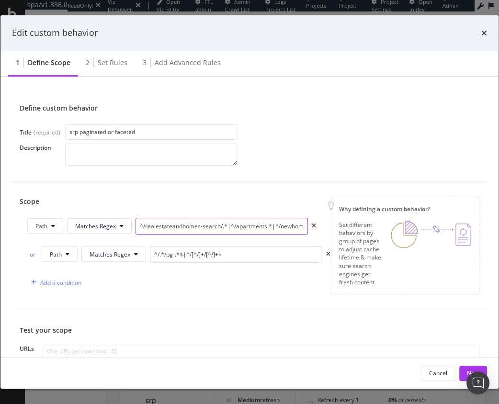
click at [179, 226] on input "^/realestateandhomes-search/.*|^/apartments.*|^/newhomecommunities.*" at bounding box center [222, 226] width 172 height 17
paste input "(?:realestateandhomes-search|apartments|newhomecommunities)(?:/.*)?$"
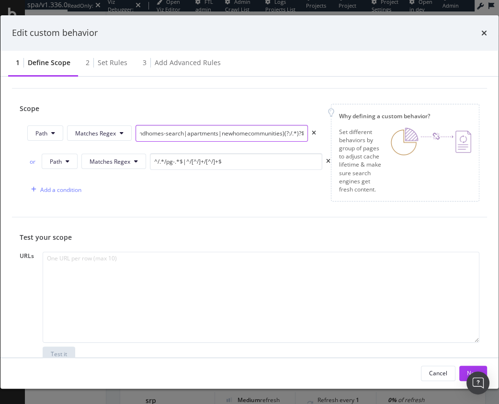
type input "^/(?:realestateandhomes-search|apartments|newhomecommunities)(?:/.*)?$"
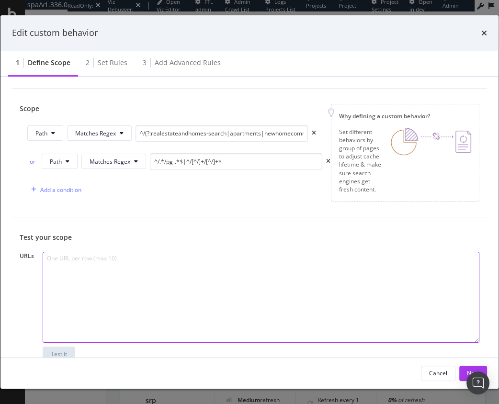
drag, startPoint x: 106, startPoint y: 299, endPoint x: 55, endPoint y: 319, distance: 55.2
click at [104, 299] on textarea "modal" at bounding box center [261, 297] width 437 height 91
paste textarea "https://www.realtor.com/realestateandhomes-detail/asdf-167th-St-NW_Orrock-Twp_M…"
type textarea "https://www.realtor.com/realestateandhomes-detail/asdf-167th-St-NW_Orrock-Twp_M…"
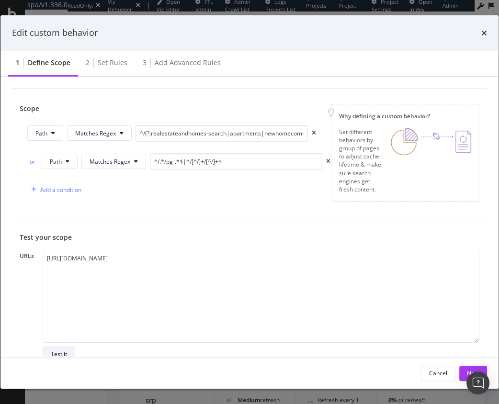
click at [58, 353] on div "Test it" at bounding box center [59, 354] width 16 height 8
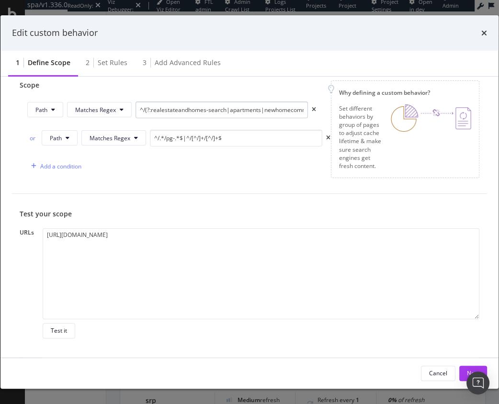
scroll to position [25, 0]
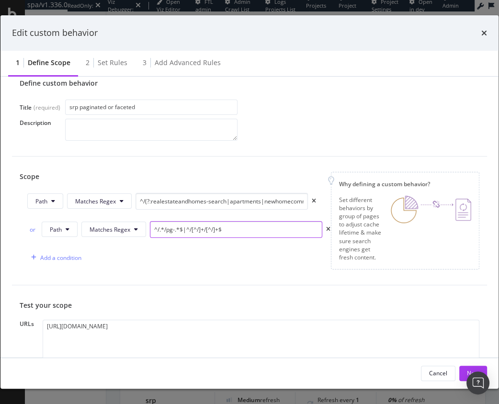
click at [240, 227] on input "^/.*/pg-.*$|^/[^/]+/[^/]+$" at bounding box center [236, 229] width 172 height 17
paste input "(?:[^/]+/)*pg-[^/]+/?"
type input "^/(?:[^/]+/)*pg-[^/]+/?$"
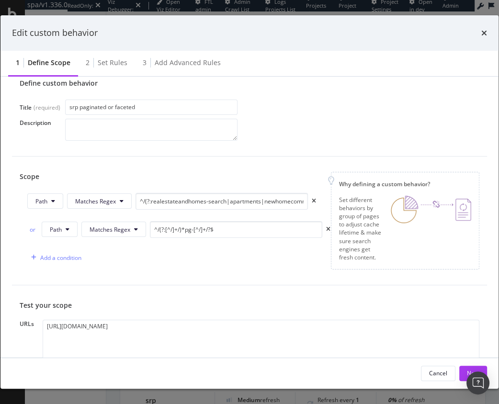
drag, startPoint x: 197, startPoint y: 260, endPoint x: 92, endPoint y: 265, distance: 104.5
click at [195, 261] on div "Add a condition" at bounding box center [178, 257] width 303 height 17
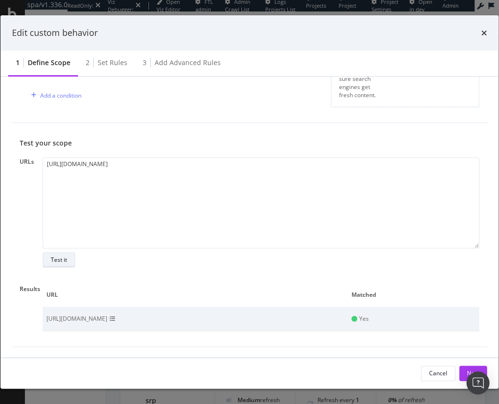
click at [58, 258] on div "Test it" at bounding box center [59, 260] width 16 height 8
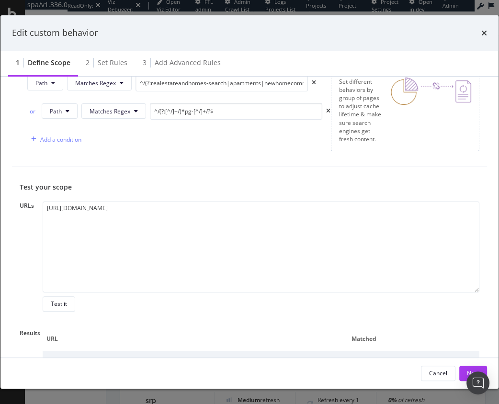
scroll to position [31, 0]
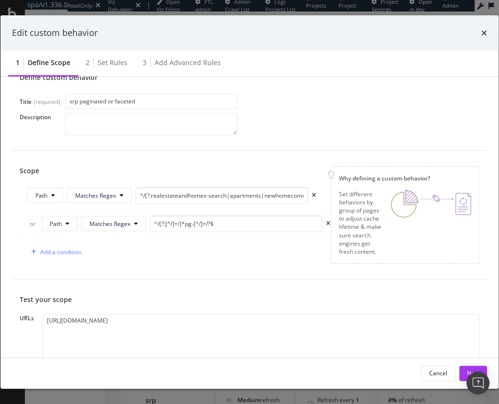
click at [185, 277] on div "Scope Path Matches Regex ^/(?:realestateandhomes-search|apartments|newhomecommu…" at bounding box center [249, 215] width 475 height 129
click at [329, 333] on textarea "https://www.realtor.com/realestateandhomes-detail/asdf-167th-St-NW_Orrock-Twp_M…" at bounding box center [261, 359] width 437 height 91
paste textarea "https://www.realtor.com/realestateandhomes-search/Florida"
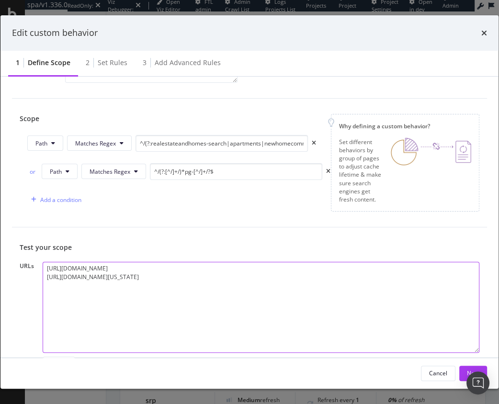
paste textarea "https://www.realtor.com/realestateandhomes-search/Maine"
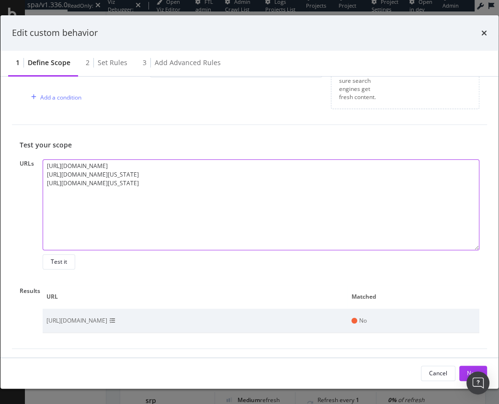
scroll to position [187, 0]
type textarea "https://www.realtor.com/realestateandhomes-detail/asdf-167th-St-NW_Orrock-Twp_M…"
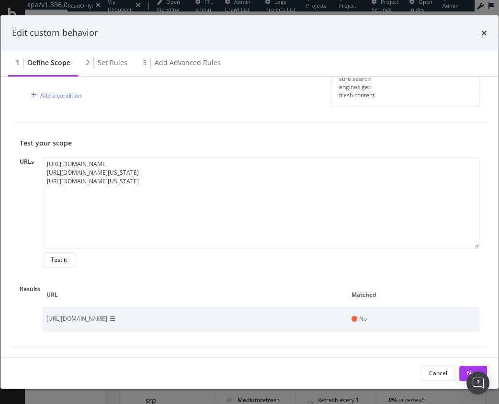
click at [69, 260] on button "Test it" at bounding box center [59, 259] width 33 height 15
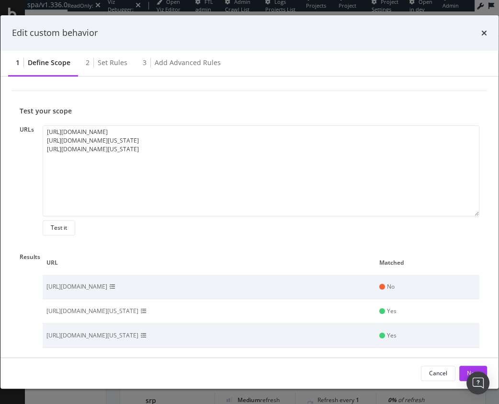
scroll to position [236, 0]
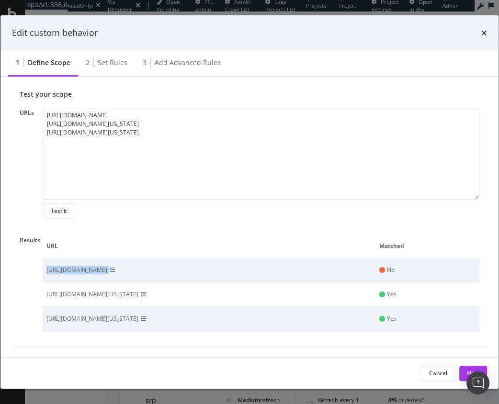
drag, startPoint x: 48, startPoint y: 269, endPoint x: 370, endPoint y: 272, distance: 322.3
click at [370, 272] on td "https://www.realtor.com/realestateandhomes-detail/asdf-167th-St-NW_Orrock-Twp_M…" at bounding box center [209, 270] width 333 height 24
click at [348, 236] on th "URL" at bounding box center [209, 246] width 333 height 24
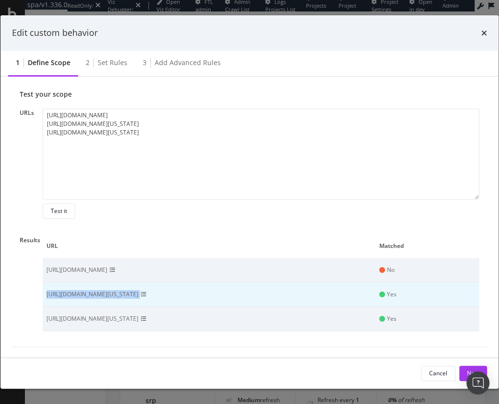
drag, startPoint x: 45, startPoint y: 295, endPoint x: 265, endPoint y: 305, distance: 219.6
click at [265, 305] on td "https://www.realtor.com/realestateandhomes-search/Florida" at bounding box center [209, 295] width 333 height 24
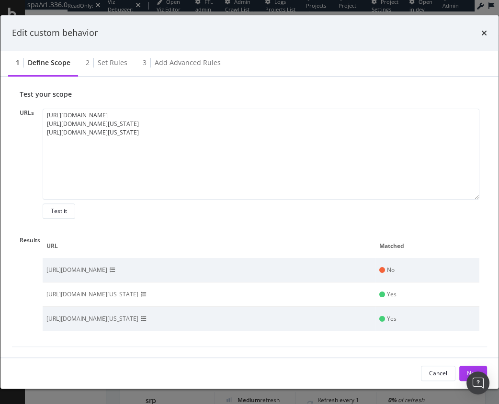
click at [254, 352] on div "Define custom behavior Title (required) srp paginated or faceted Description Sc…" at bounding box center [249, 217] width 498 height 281
click at [115, 268] on icon "modal" at bounding box center [113, 270] width 6 height 6
click at [115, 269] on icon "modal" at bounding box center [113, 270] width 6 height 6
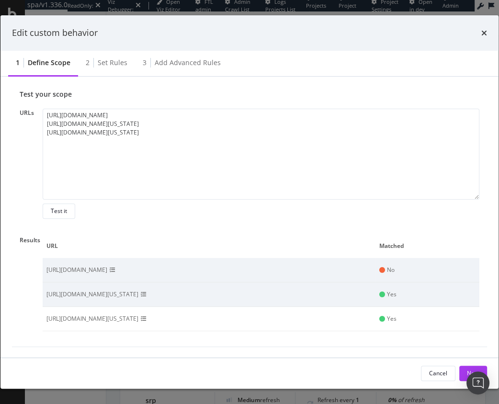
click at [147, 293] on icon "modal" at bounding box center [144, 295] width 6 height 6
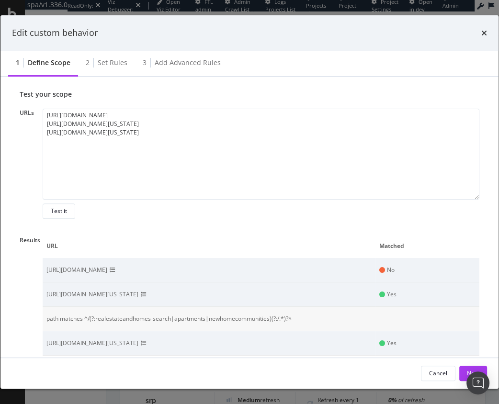
scroll to position [261, 0]
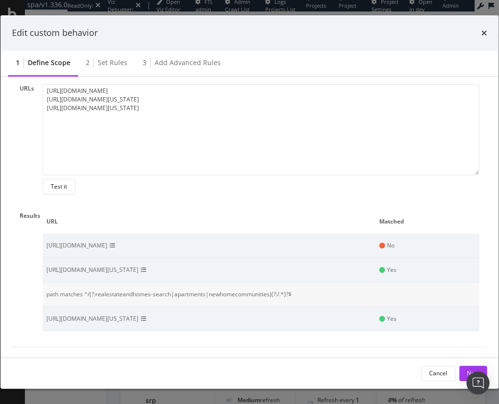
click at [147, 318] on icon "modal" at bounding box center [144, 319] width 6 height 6
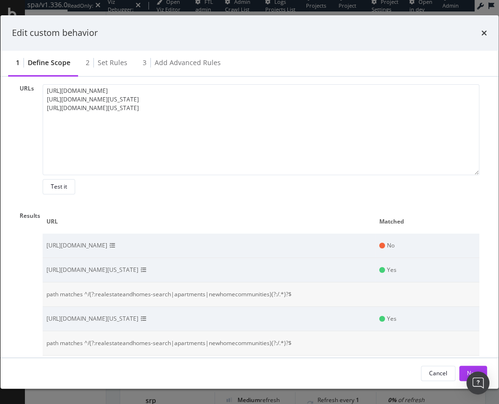
scroll to position [285, 0]
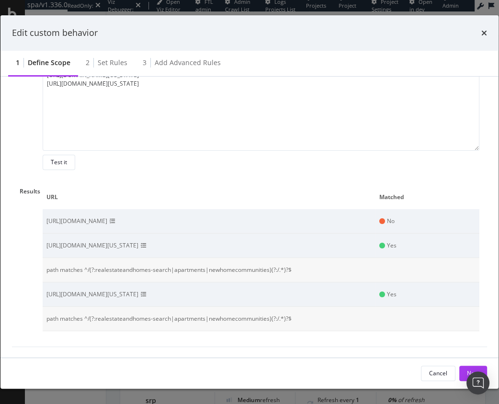
click at [227, 344] on div "Test your scope URLs https://www.realtor.com/realestateandhomes-detail/asdf-167…" at bounding box center [249, 186] width 475 height 322
click at [416, 349] on div "Define custom behavior Title (required) srp paginated or faceted Description Sc…" at bounding box center [249, 217] width 498 height 281
click at [147, 245] on icon "modal" at bounding box center [144, 246] width 6 height 6
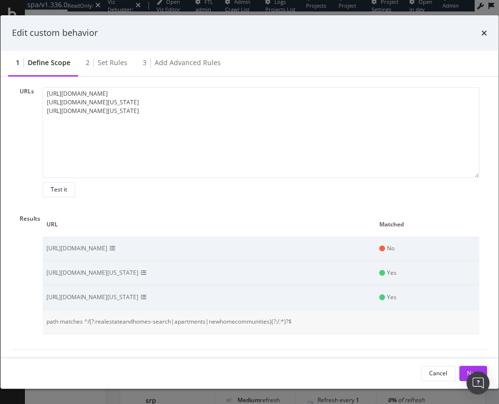
scroll to position [257, 0]
click at [147, 274] on icon "modal" at bounding box center [144, 274] width 6 height 6
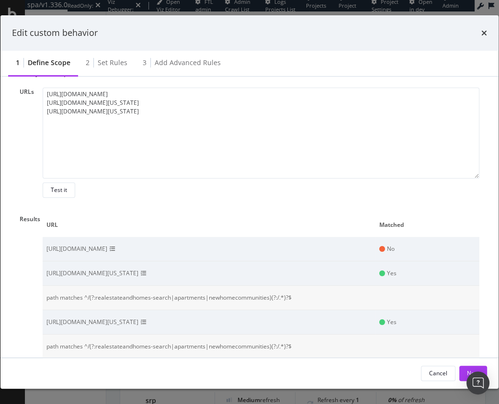
click at [147, 271] on icon "modal" at bounding box center [144, 274] width 6 height 6
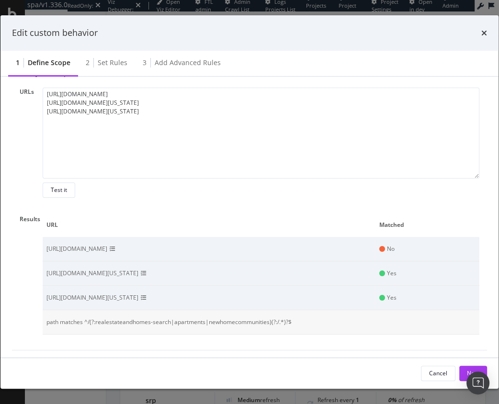
click at [147, 271] on icon "modal" at bounding box center [144, 274] width 6 height 6
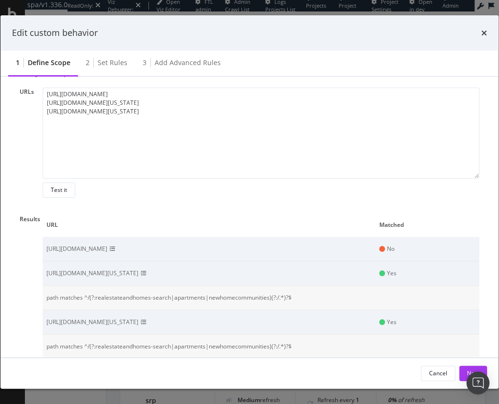
click at [147, 272] on icon "modal" at bounding box center [144, 274] width 6 height 6
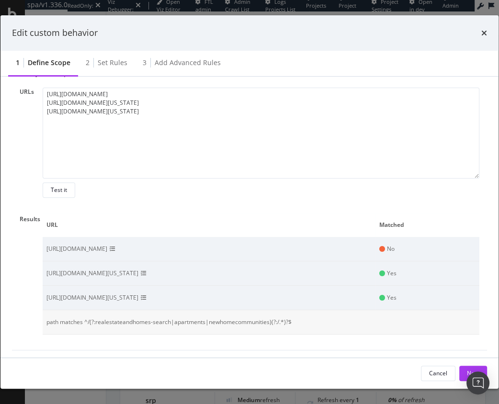
scroll to position [261, 0]
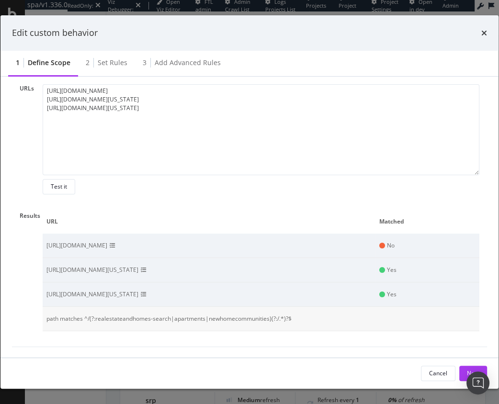
drag, startPoint x: 330, startPoint y: 222, endPoint x: 360, endPoint y: 283, distance: 68.3
click at [330, 222] on span "URL" at bounding box center [207, 221] width 323 height 9
click at [464, 370] on button "Next" at bounding box center [473, 373] width 28 height 15
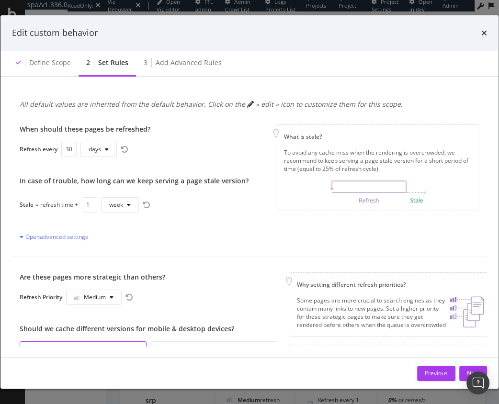
scroll to position [86, 0]
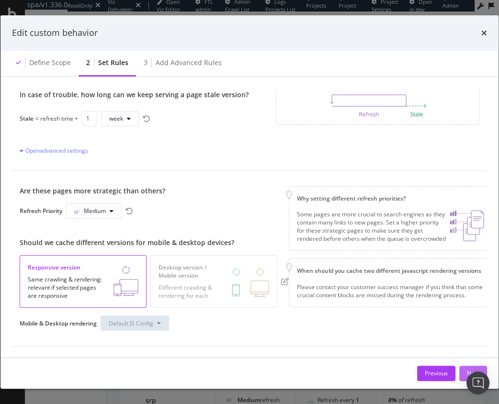
click at [463, 370] on button "Next" at bounding box center [473, 373] width 28 height 15
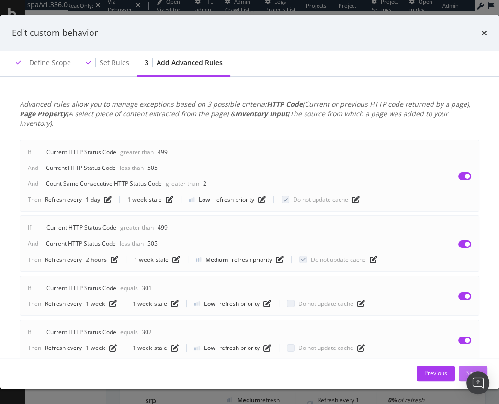
click at [462, 371] on button "Save" at bounding box center [473, 373] width 28 height 15
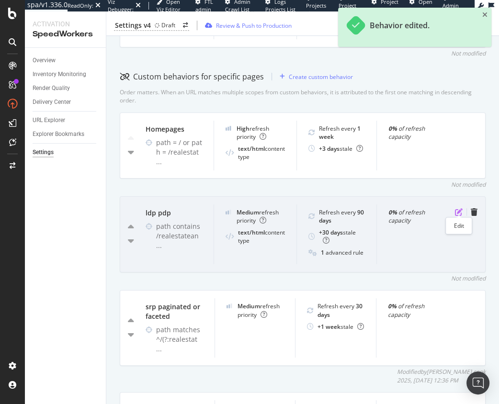
click at [459, 209] on icon "pen-to-square" at bounding box center [459, 212] width 8 height 8
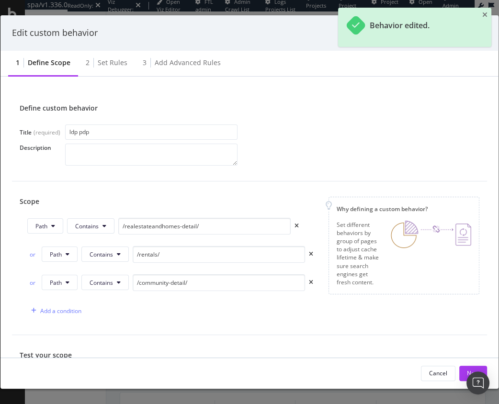
scroll to position [148, 0]
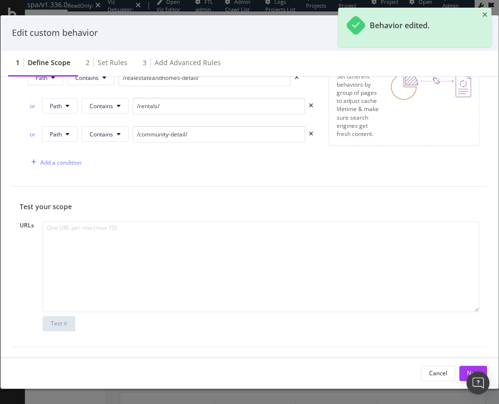
drag, startPoint x: 440, startPoint y: 189, endPoint x: 437, endPoint y: 193, distance: 5.2
click at [440, 189] on div "Test your scope URLs Test it" at bounding box center [249, 267] width 475 height 160
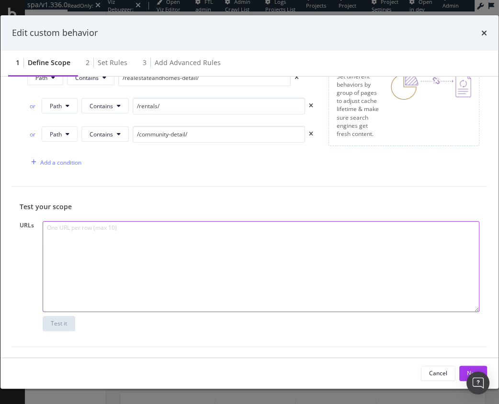
click at [161, 249] on textarea "modal" at bounding box center [261, 266] width 437 height 91
paste textarea "https://www.realtor.com/realestateandhomes-detail/asdf-167th-St-NW_Orrock-Twp_M…"
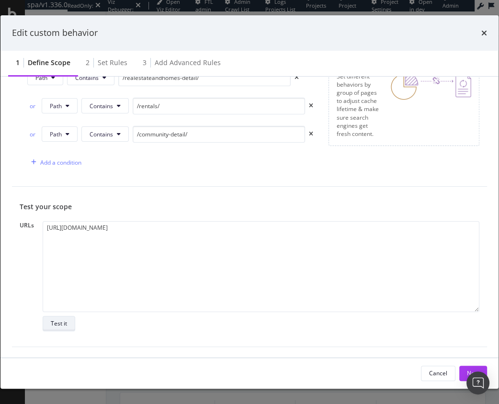
click at [59, 330] on button "Test it" at bounding box center [59, 323] width 33 height 15
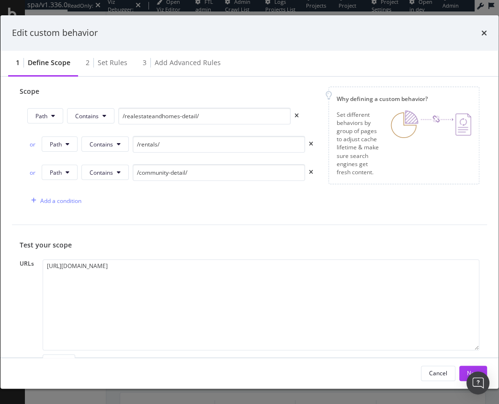
scroll to position [155, 0]
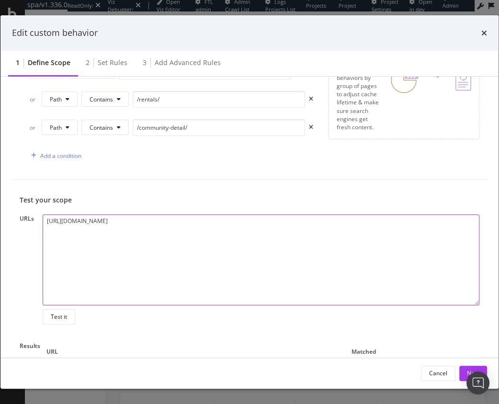
click at [186, 233] on textarea "https://www.realtor.com/realestateandhomes-detail/asdf-167th-St-NW_Orrock-Twp_M…" at bounding box center [261, 260] width 437 height 91
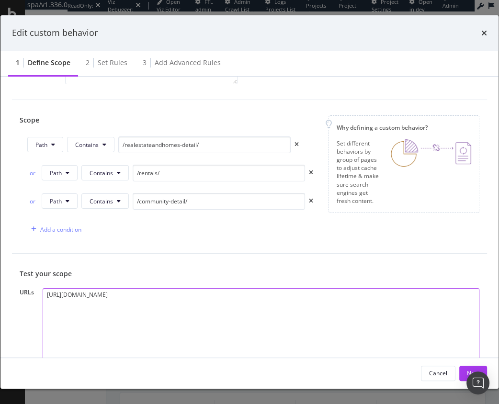
scroll to position [80, 0]
drag, startPoint x: 190, startPoint y: 295, endPoint x: 115, endPoint y: 296, distance: 74.2
click at [116, 296] on textarea "https://www.realtor.com/realestateandhomes-detail/asdf-167th-St-NW_Orrock-Twp_M…" at bounding box center [261, 334] width 437 height 91
click at [157, 301] on textarea "https://www.realtor.com/realestateandhomes-detail/asdf-167th-St-NW_Orrock-Twp_M…" at bounding box center [261, 334] width 437 height 91
click at [189, 295] on textarea "https://www.realtor.com/realestateandhomes-detail/asdf-167th-St-NW_Orrock-Twp_M…" at bounding box center [261, 334] width 437 height 91
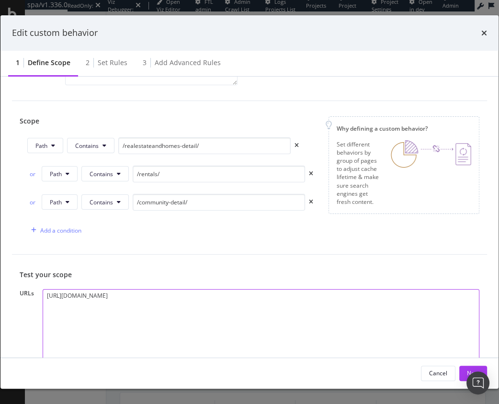
drag, startPoint x: 160, startPoint y: 351, endPoint x: 195, endPoint y: 306, distance: 57.1
click at [195, 306] on textarea "https://www.realtor.com/realestateandhomes-detail/asdf-167th-St-NW_Orrock-Twp_M…" at bounding box center [261, 334] width 437 height 91
paste textarea "24XXX"
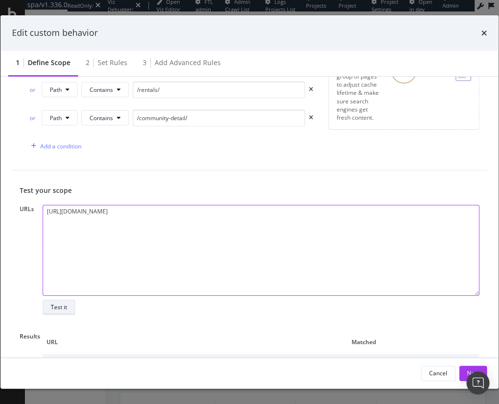
type textarea "[URL][DOMAIN_NAME]"
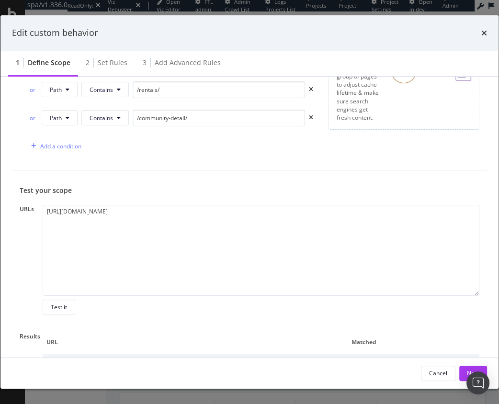
click at [57, 303] on div "Test it" at bounding box center [59, 307] width 16 height 8
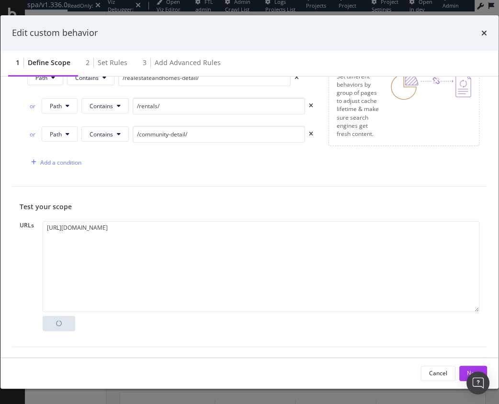
scroll to position [212, 0]
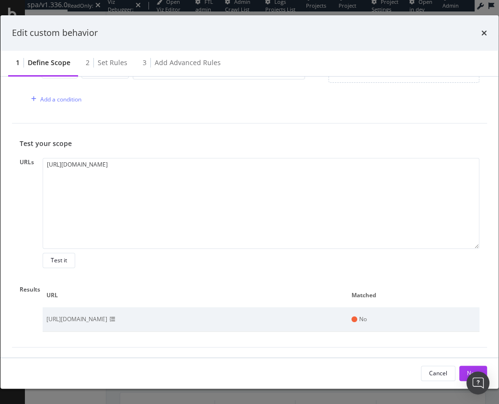
drag, startPoint x: 191, startPoint y: 272, endPoint x: 309, endPoint y: 307, distance: 123.7
click at [192, 272] on div "Test your scope URLs https://www.realtor.com/realestateandhomes-detail/24XXX-16…" at bounding box center [249, 236] width 475 height 224
click at [115, 317] on icon "modal" at bounding box center [113, 320] width 6 height 6
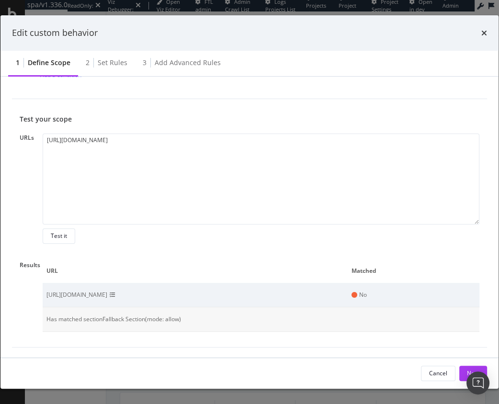
click at [115, 293] on icon "modal" at bounding box center [113, 295] width 6 height 6
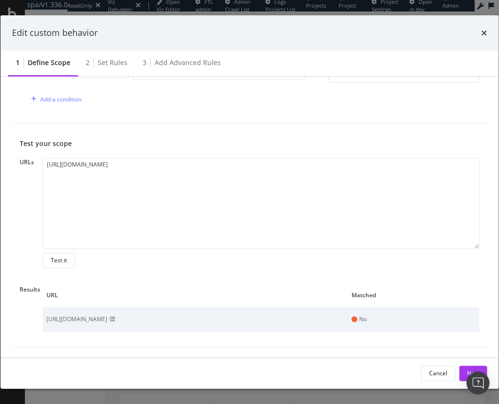
click at [188, 284] on th "URL" at bounding box center [195, 295] width 305 height 24
click at [205, 280] on div "Test your scope URLs https://www.realtor.com/realestateandhomes-detail/24XXX-16…" at bounding box center [249, 236] width 475 height 224
drag, startPoint x: 374, startPoint y: 347, endPoint x: 378, endPoint y: 345, distance: 5.0
click at [374, 347] on div "Define custom behavior Title (required) ldp pdp Description Scope Path Contains…" at bounding box center [249, 217] width 498 height 281
click at [264, 273] on div "Test your scope URLs https://www.realtor.com/realestateandhomes-detail/24XXX-16…" at bounding box center [249, 236] width 475 height 224
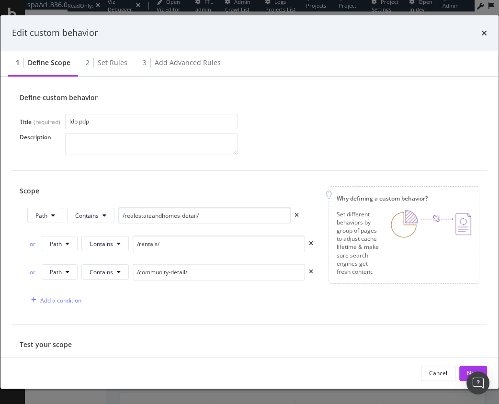
scroll to position [9, 0]
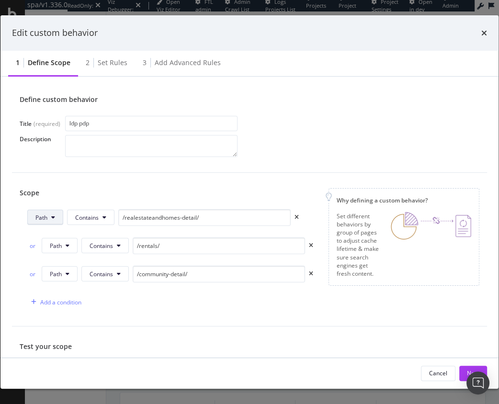
click at [52, 217] on icon "modal" at bounding box center [53, 218] width 4 height 6
click at [54, 237] on span "URL" at bounding box center [52, 236] width 34 height 9
click at [67, 250] on button "Path" at bounding box center [60, 245] width 36 height 15
click at [66, 265] on span "URL" at bounding box center [67, 264] width 34 height 9
click at [65, 277] on button "Path" at bounding box center [60, 273] width 36 height 15
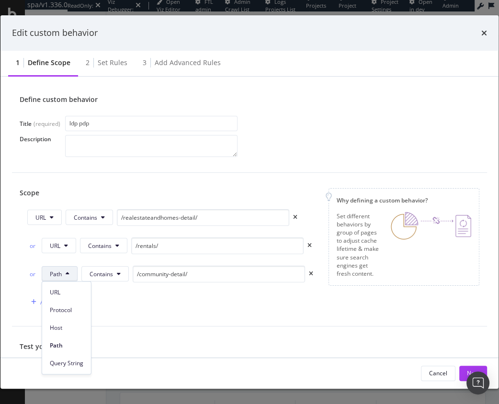
click at [71, 291] on span "URL" at bounding box center [67, 292] width 34 height 9
click at [167, 312] on div "Scope URL Contains /realestateandhomes-detail/ or URL Contains /rentals/ or URL…" at bounding box center [249, 250] width 475 height 154
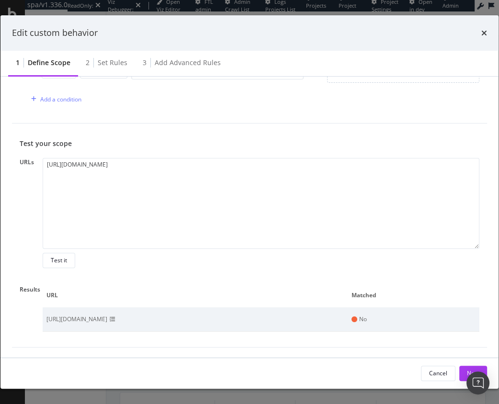
click at [66, 258] on div "Test it" at bounding box center [59, 260] width 16 height 8
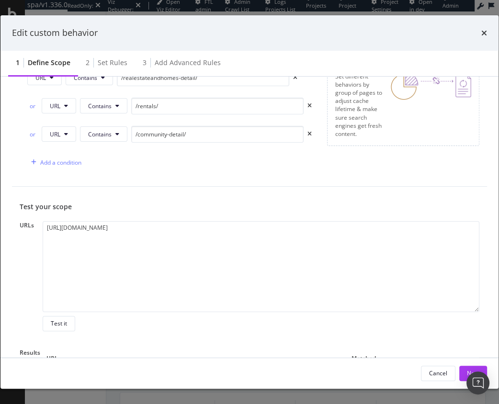
scroll to position [212, 0]
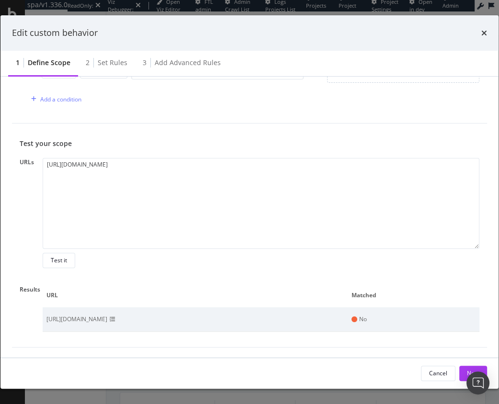
click at [115, 317] on icon "modal" at bounding box center [113, 320] width 6 height 6
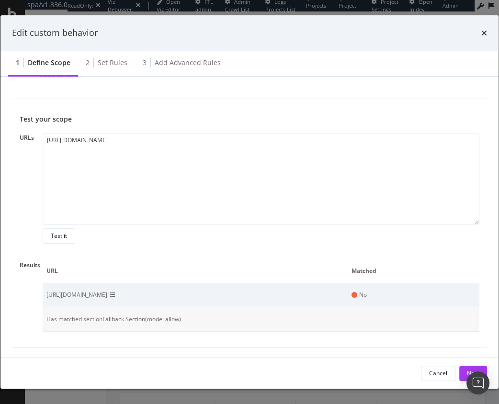
drag, startPoint x: 188, startPoint y: 294, endPoint x: 126, endPoint y: 292, distance: 62.3
click at [107, 295] on div "[URL][DOMAIN_NAME]" at bounding box center [76, 295] width 61 height 9
copy div "realestateandhomes-detail/"
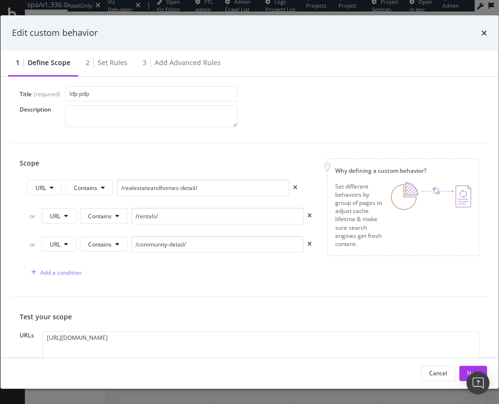
scroll to position [0, 0]
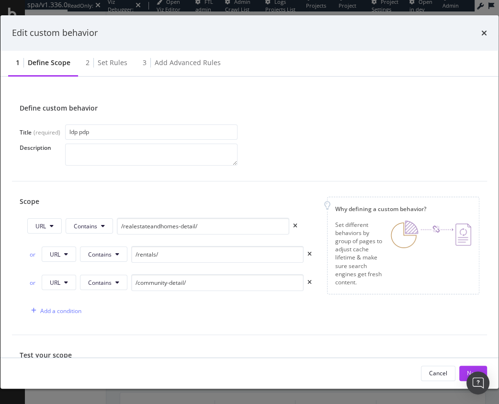
drag, startPoint x: 199, startPoint y: 325, endPoint x: 193, endPoint y: 325, distance: 6.7
click at [199, 325] on div "Scope URL Contains /realestateandhomes-detail/ or URL Contains /rentals/ or URL…" at bounding box center [249, 258] width 475 height 154
drag, startPoint x: 302, startPoint y: 164, endPoint x: 294, endPoint y: 154, distance: 13.2
click at [302, 164] on div "Description" at bounding box center [250, 155] width 460 height 22
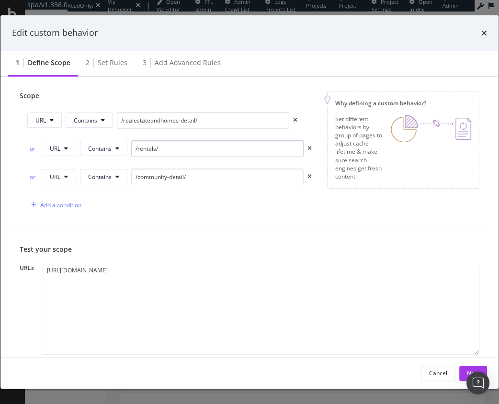
scroll to position [107, 0]
drag, startPoint x: 262, startPoint y: 209, endPoint x: 248, endPoint y: 87, distance: 123.5
click at [262, 209] on div "Add a condition" at bounding box center [169, 204] width 284 height 17
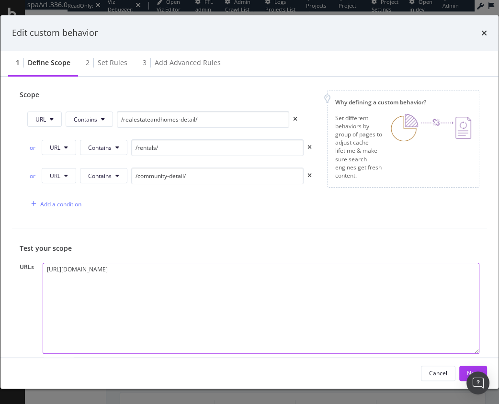
click at [371, 282] on textarea "[URL][DOMAIN_NAME]" at bounding box center [261, 308] width 437 height 91
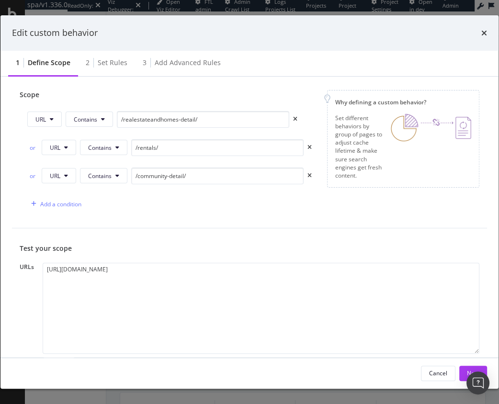
click at [371, 223] on div "Scope URL Contains /realestateandhomes-detail/ or URL Contains /rentals/ or URL…" at bounding box center [249, 152] width 475 height 154
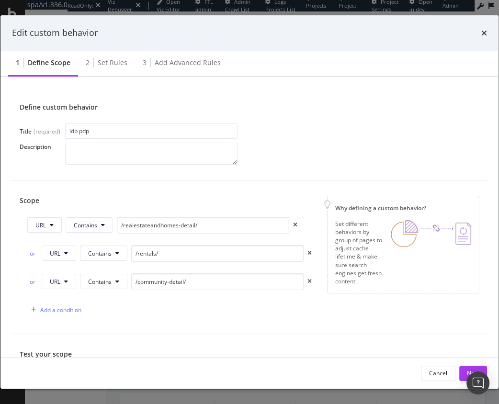
scroll to position [0, 0]
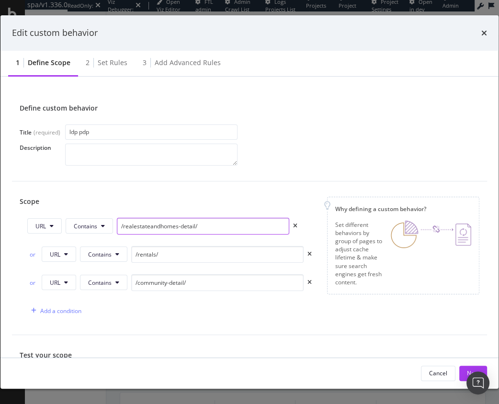
click at [210, 227] on input "/realestateandhomes-detail/" at bounding box center [203, 226] width 172 height 17
click at [258, 195] on div "Scope URL Contains /realestateandhomes-detail/ or URL Contains /rentals/ or URL…" at bounding box center [249, 258] width 475 height 154
drag, startPoint x: 485, startPoint y: 33, endPoint x: 452, endPoint y: 31, distance: 33.1
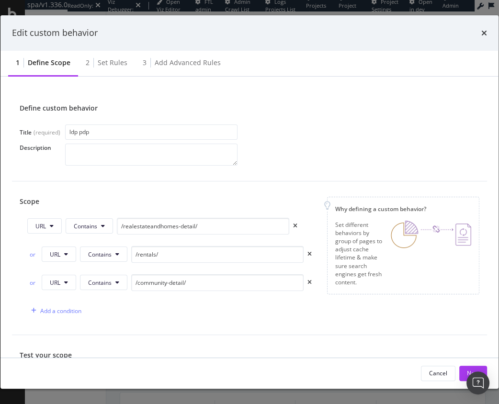
click at [460, 29] on div "Edit custom behavior" at bounding box center [249, 33] width 475 height 12
click at [314, 162] on div "Description" at bounding box center [250, 155] width 460 height 22
click at [476, 40] on div "Edit custom behavior" at bounding box center [249, 32] width 498 height 35
drag, startPoint x: 482, startPoint y: 33, endPoint x: 413, endPoint y: 100, distance: 95.8
click at [482, 33] on icon "times" at bounding box center [484, 33] width 6 height 8
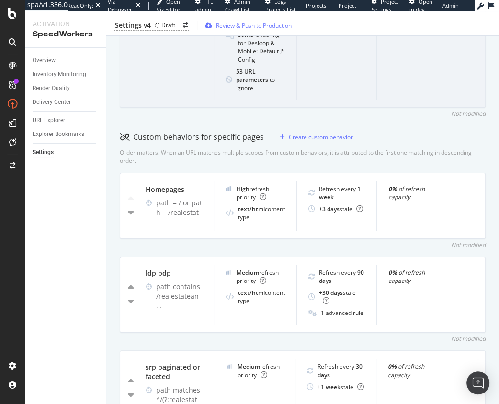
scroll to position [214, 0]
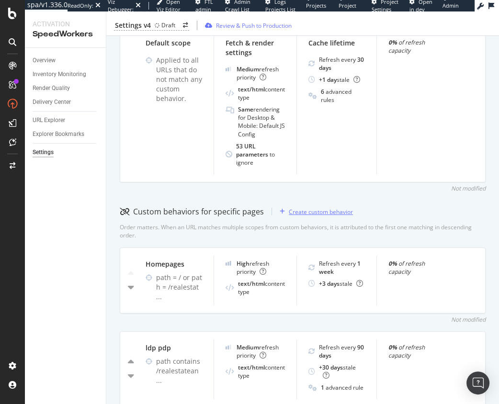
click at [302, 208] on div "Create custom behavior" at bounding box center [321, 212] width 64 height 8
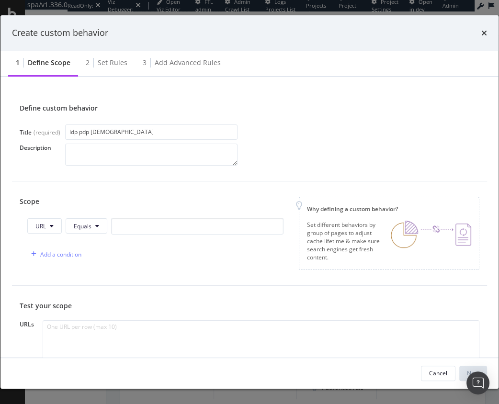
type input "ldp pdp 2 yo"
click at [207, 261] on div "Add a condition" at bounding box center [155, 254] width 256 height 17
click at [96, 223] on icon "modal" at bounding box center [97, 226] width 4 height 6
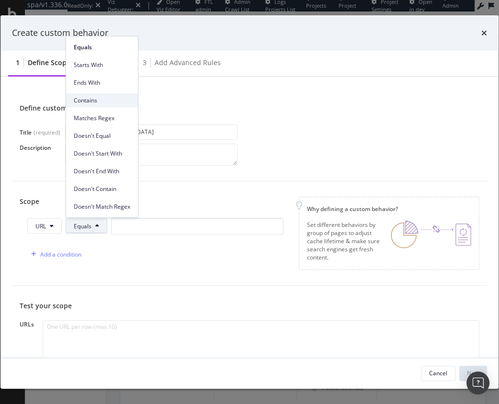
click at [98, 98] on span "Contains" at bounding box center [102, 100] width 57 height 9
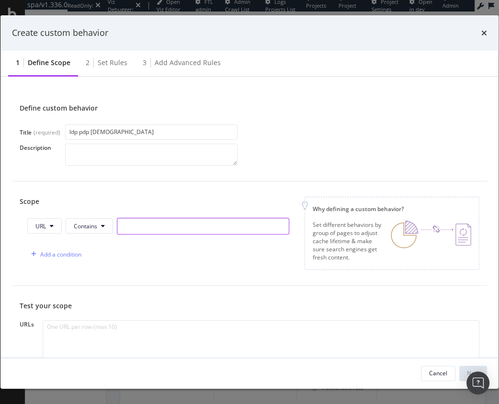
click at [158, 228] on input "modal" at bounding box center [203, 226] width 172 height 17
type input "/realestateandhomes-detail/"
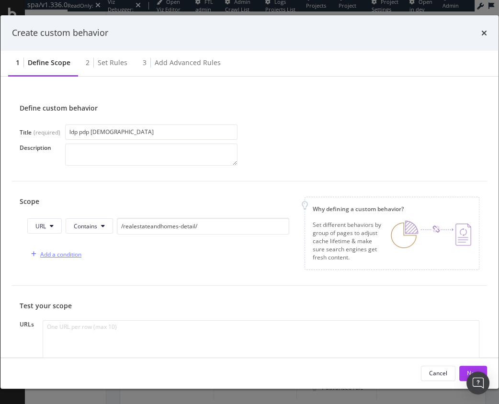
click at [63, 254] on div "Add a condition" at bounding box center [60, 254] width 41 height 8
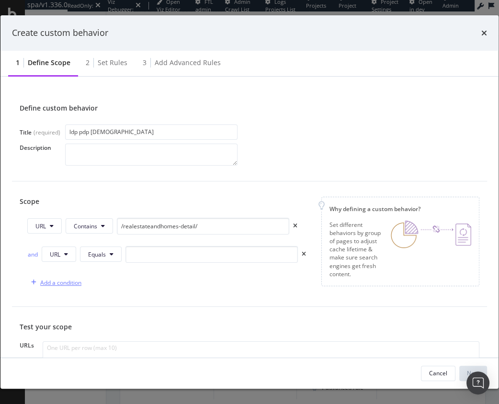
click at [55, 283] on div "Add a condition" at bounding box center [60, 283] width 41 height 8
click at [30, 254] on div "and" at bounding box center [32, 254] width 11 height 8
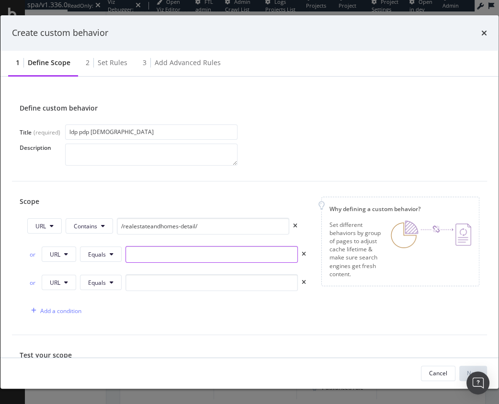
click at [157, 259] on input "modal" at bounding box center [211, 254] width 172 height 17
type input "/rentals/"
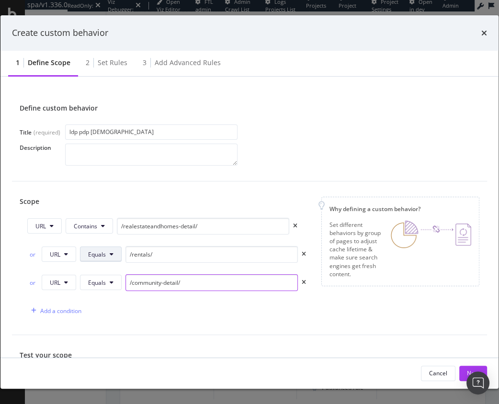
type input "/community-detail/"
click at [83, 247] on button "Equals" at bounding box center [101, 254] width 42 height 15
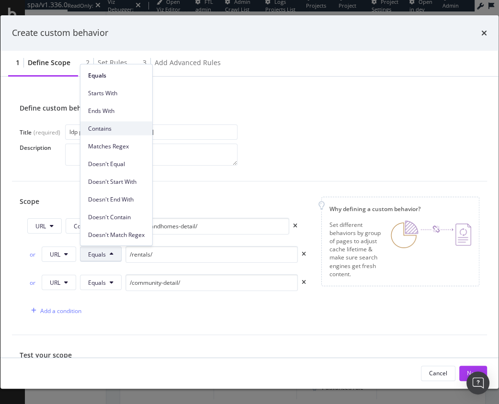
click at [103, 132] on span "Contains" at bounding box center [116, 128] width 57 height 9
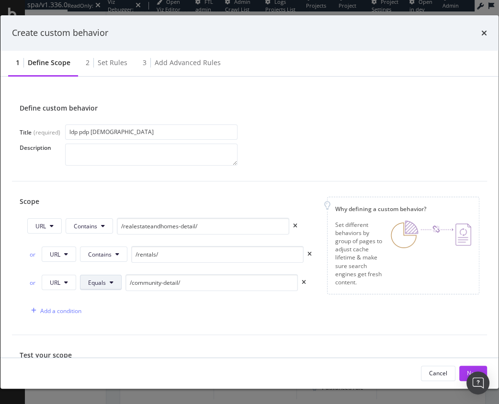
drag, startPoint x: 101, startPoint y: 275, endPoint x: 103, endPoint y: 285, distance: 10.3
click at [101, 275] on button "Equals" at bounding box center [101, 282] width 42 height 15
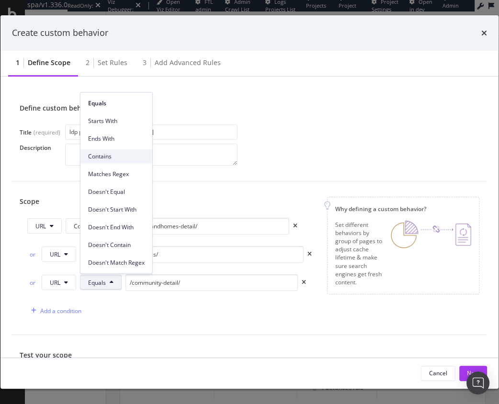
click at [108, 160] on span "Contains" at bounding box center [116, 156] width 57 height 9
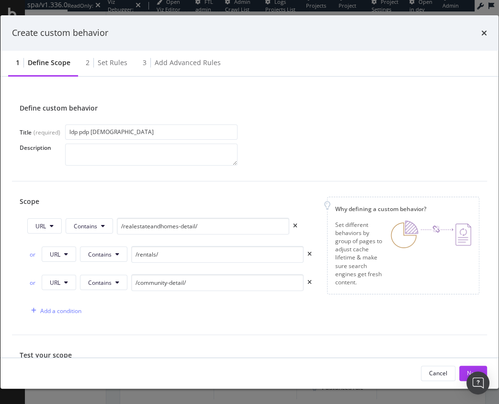
click at [160, 322] on div "Scope URL Contains /realestateandhomes-detail/ or URL Contains /rentals/ or URL…" at bounding box center [249, 258] width 475 height 154
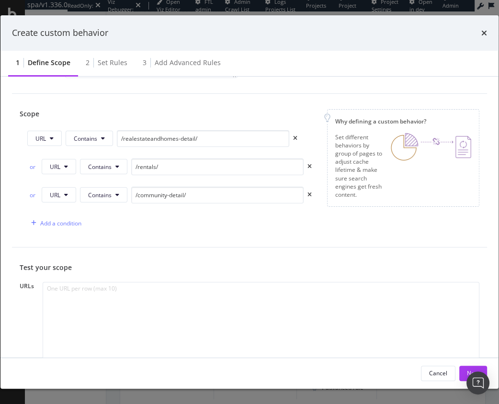
scroll to position [111, 0]
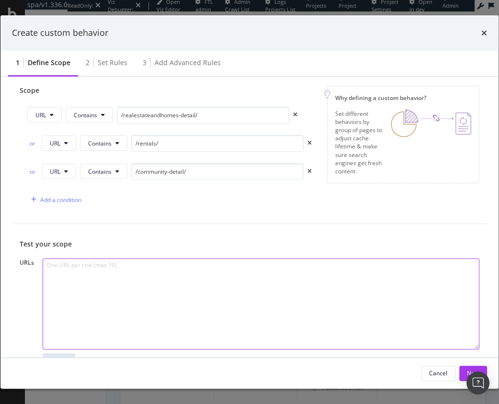
drag, startPoint x: 170, startPoint y: 292, endPoint x: 157, endPoint y: 301, distance: 16.5
click at [170, 292] on textarea "modal" at bounding box center [261, 304] width 437 height 91
paste textarea "/realestateandhomes-detail/"
click at [151, 295] on textarea "/realestateandhomes-detail/" at bounding box center [261, 303] width 437 height 91
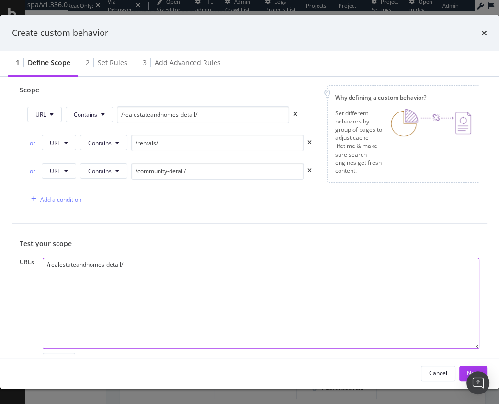
click at [151, 295] on textarea "/realestateandhomes-detail/" at bounding box center [261, 303] width 437 height 91
drag, startPoint x: 151, startPoint y: 295, endPoint x: 136, endPoint y: 298, distance: 15.6
click at [151, 295] on textarea "/realestateandhomes-detail/" at bounding box center [261, 303] width 437 height 91
paste textarea "[URL][DOMAIN_NAME]"
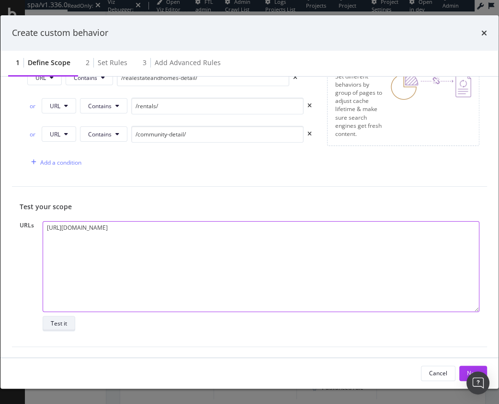
type textarea "[URL][DOMAIN_NAME]"
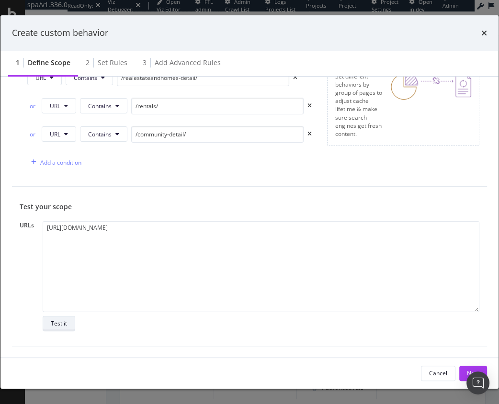
click at [72, 322] on button "Test it" at bounding box center [59, 323] width 33 height 15
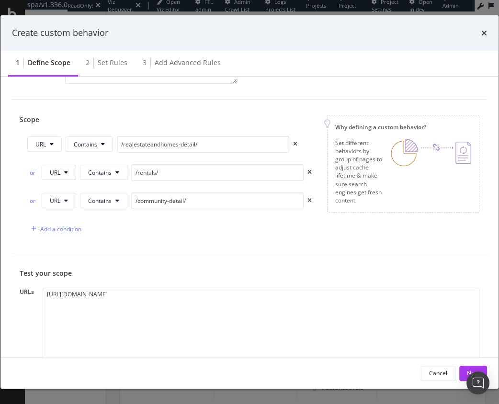
scroll to position [0, 0]
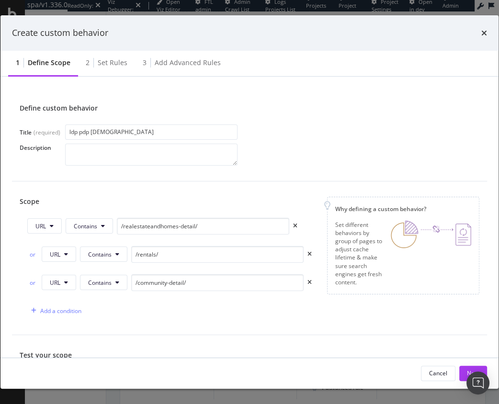
click at [126, 141] on div "Title (required) ldp pdp 2 yo Description" at bounding box center [250, 145] width 460 height 41
click at [127, 134] on input "ldp pdp 2 yo" at bounding box center [151, 132] width 172 height 15
type input "ldp pdp v2"
type textarea "tryna see something"
drag, startPoint x: 163, startPoint y: 158, endPoint x: 11, endPoint y: 129, distance: 155.0
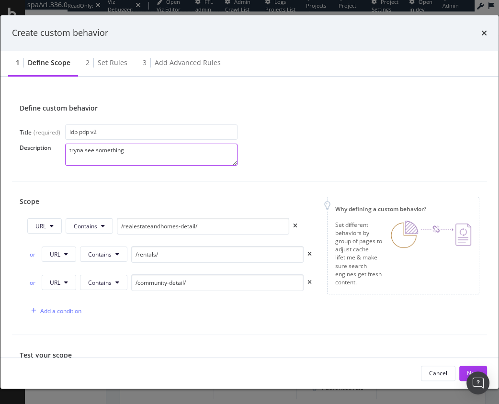
click at [12, 129] on div "Define custom behavior Title (required) ldp pdp v2 Description tryna see someth…" at bounding box center [249, 134] width 475 height 93
click at [263, 190] on div "Scope URL Contains /realestateandhomes-detail/ or URL Contains /rentals/ or URL…" at bounding box center [249, 258] width 475 height 154
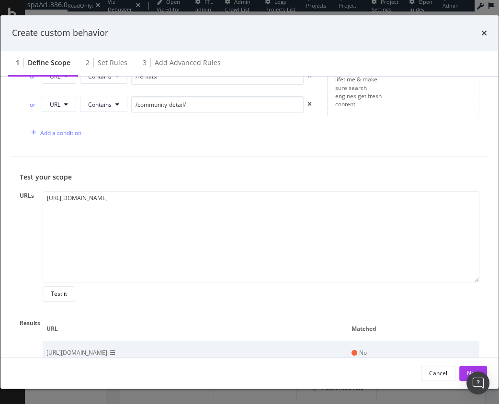
scroll to position [190, 0]
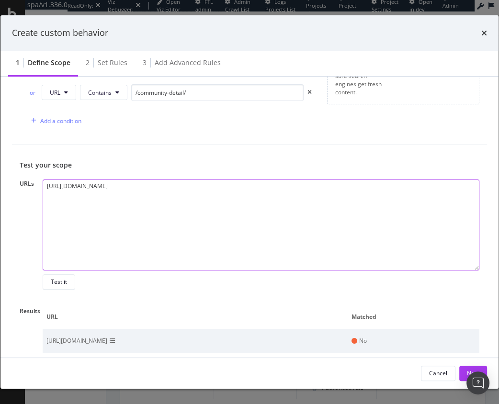
click at [282, 229] on textarea "[URL][DOMAIN_NAME]" at bounding box center [261, 225] width 437 height 91
click at [384, 229] on textarea "[URL][DOMAIN_NAME]" at bounding box center [261, 225] width 437 height 91
paste textarea "https://www.realtor.com/realestateandhomes-search/Florida"
paste textarea "https://www.realtor.com/realestateandhomes-search/Maine"
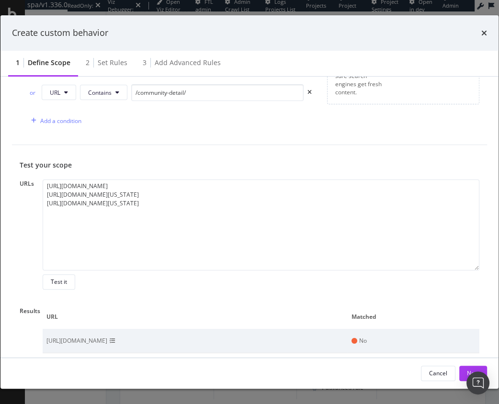
click at [51, 279] on div "Test it" at bounding box center [59, 282] width 16 height 8
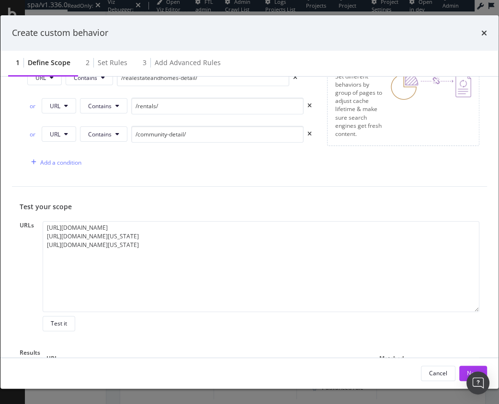
scroll to position [261, 0]
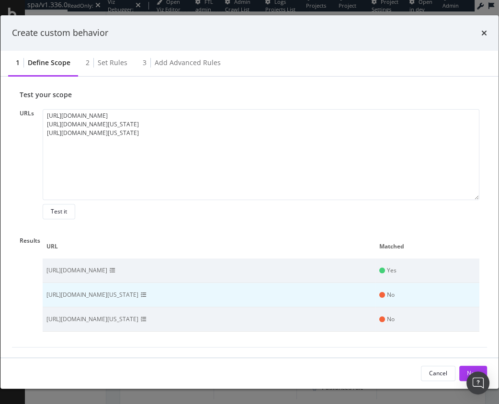
click at [147, 294] on icon "modal" at bounding box center [144, 295] width 6 height 6
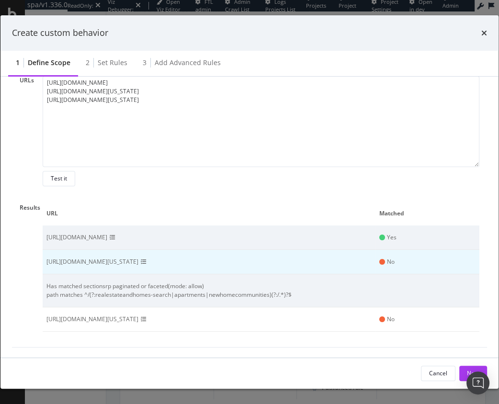
scroll to position [293, 0]
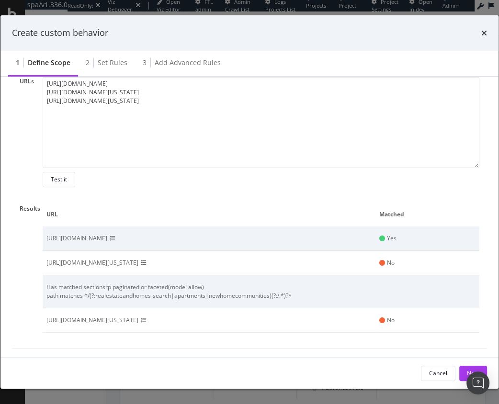
click at [147, 261] on icon "modal" at bounding box center [144, 263] width 6 height 6
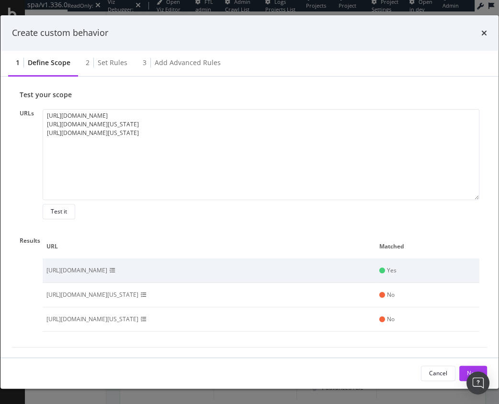
scroll to position [259, 0]
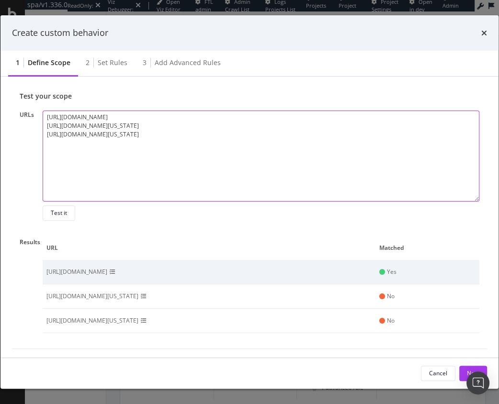
click at [240, 169] on textarea "https://www.realtor.com/realestateandhomes-detail/24XXX-167th-St-NW_Orrock-Twp_…" at bounding box center [261, 156] width 437 height 91
paste textarea "https://www.realtor.com/mortgage/rates/Maine"
paste textarea "https://www.realtor.com/sell/seller-guides/how-much-is-my-home-worth"
type textarea "https://www.realtor.com/realestateandhomes-detail/24XXX-167th-St-NW_Orrock-Twp_…"
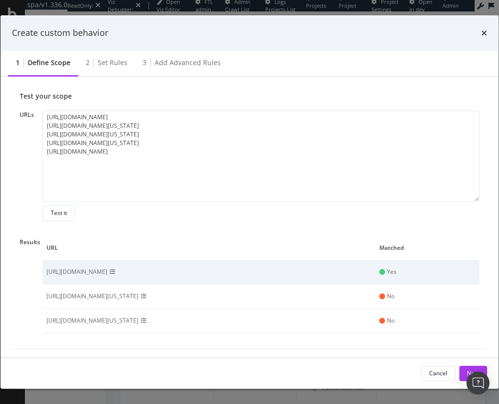
click at [158, 233] on div "Test your scope URLs https://www.realtor.com/realestateandhomes-detail/24XXX-16…" at bounding box center [249, 212] width 475 height 273
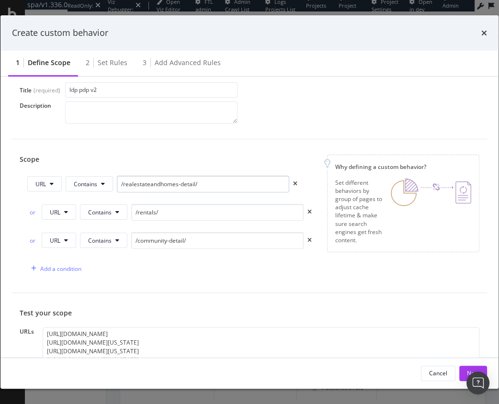
scroll to position [0, 0]
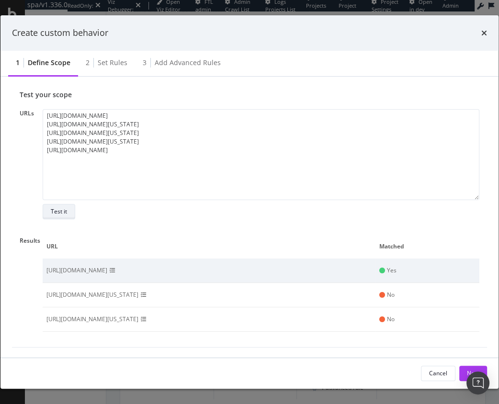
click at [55, 213] on div "Test it" at bounding box center [59, 211] width 16 height 8
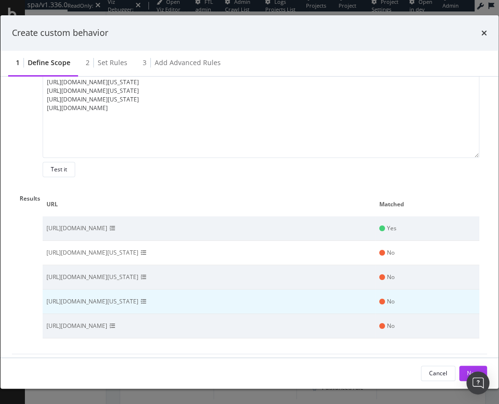
scroll to position [309, 0]
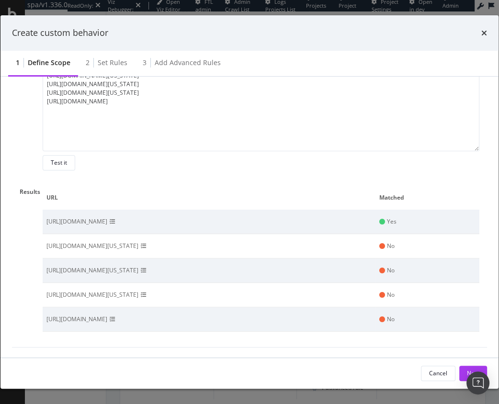
click at [115, 221] on icon "modal" at bounding box center [113, 222] width 6 height 6
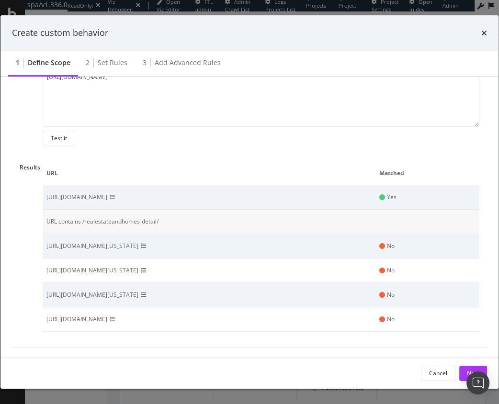
scroll to position [333, 0]
click at [149, 246] on span "modal" at bounding box center [143, 246] width 11 height 9
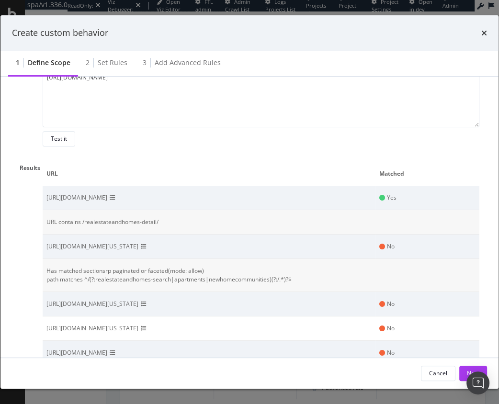
scroll to position [367, 0]
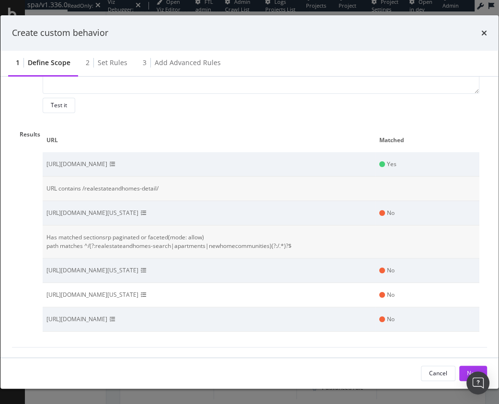
click at [147, 269] on icon "modal" at bounding box center [144, 271] width 6 height 6
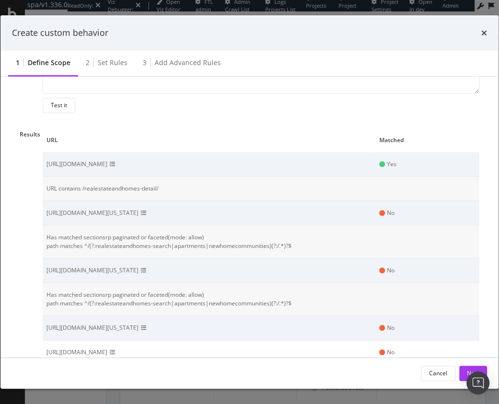
scroll to position [400, 0]
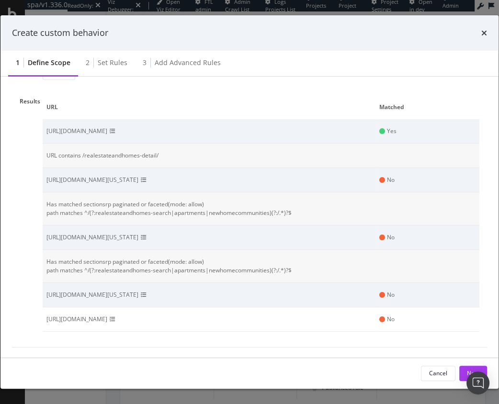
click at [149, 294] on span "modal" at bounding box center [143, 295] width 11 height 9
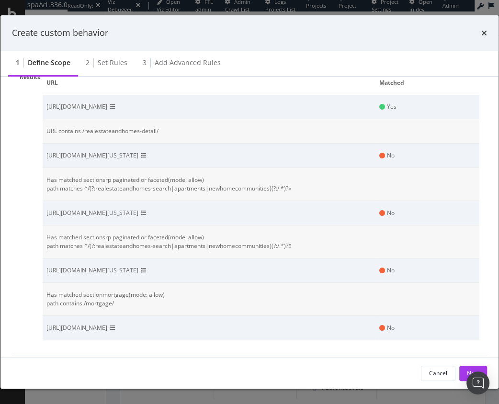
scroll to position [426, 0]
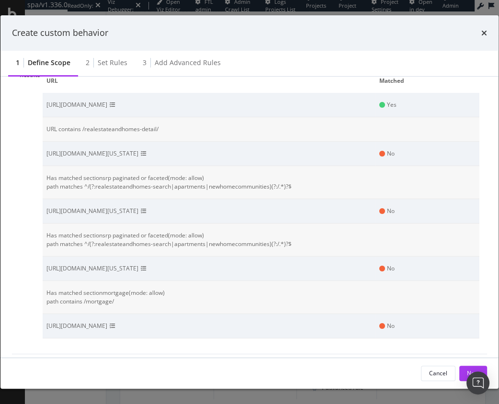
click at [125, 295] on div "Has matched section mortgage (mode: allow ) path contains /mortgage/" at bounding box center [260, 297] width 429 height 17
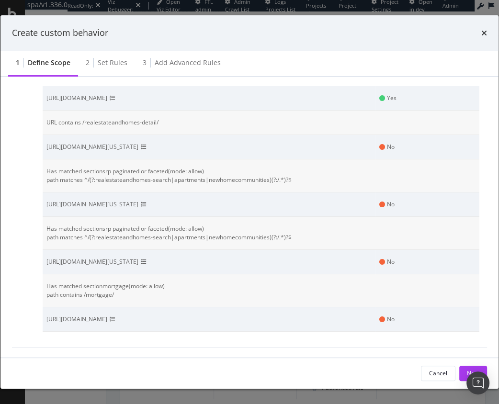
click at [118, 319] on span "modal" at bounding box center [112, 319] width 11 height 9
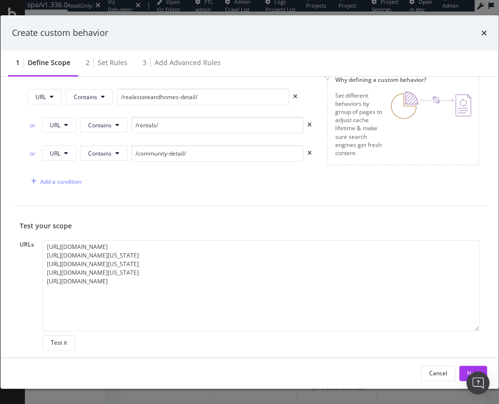
scroll to position [0, 0]
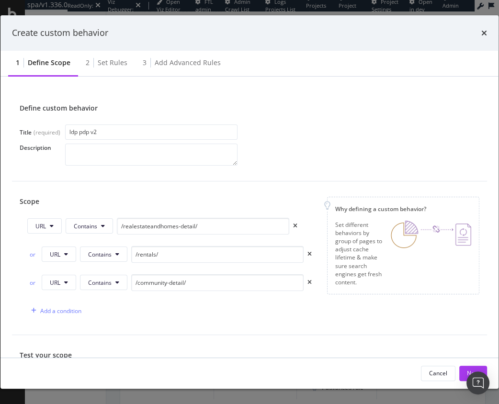
drag, startPoint x: 142, startPoint y: 188, endPoint x: 148, endPoint y: 189, distance: 5.8
click at [142, 188] on div "Scope URL Contains /realestateandhomes-detail/ or URL Contains /rentals/ or URL…" at bounding box center [249, 258] width 475 height 154
click at [459, 369] on div "Cancel Next" at bounding box center [454, 373] width 66 height 15
click at [462, 369] on button "Next" at bounding box center [473, 373] width 28 height 15
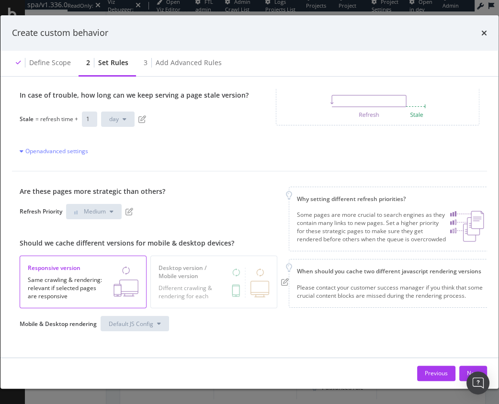
scroll to position [86, 0]
click at [462, 371] on button "Next" at bounding box center [473, 373] width 28 height 15
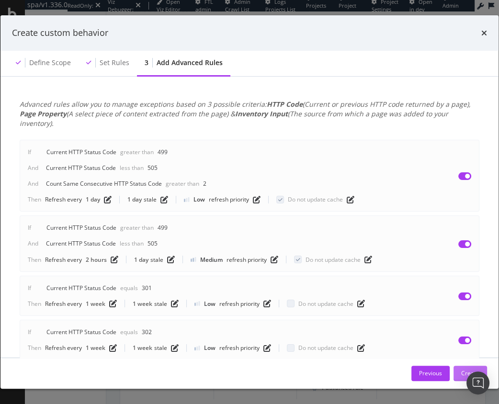
click at [461, 371] on button "Create" at bounding box center [470, 373] width 34 height 15
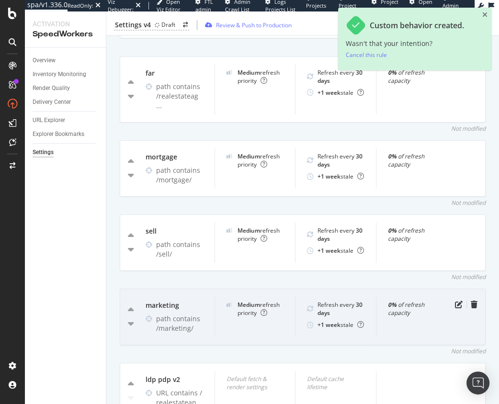
scroll to position [1247, 0]
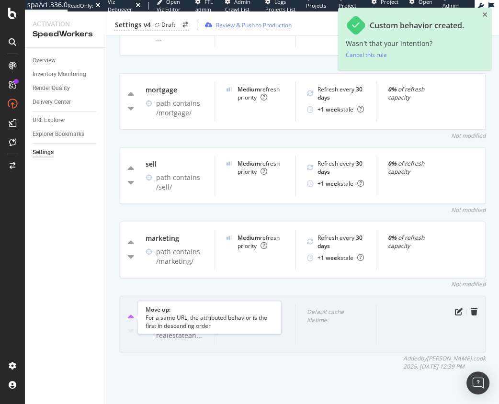
click at [132, 317] on icon "caret-up" at bounding box center [131, 318] width 6 height 10
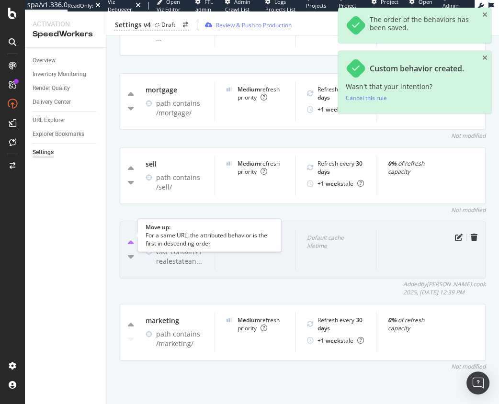
click at [131, 238] on icon "caret-up" at bounding box center [131, 243] width 6 height 10
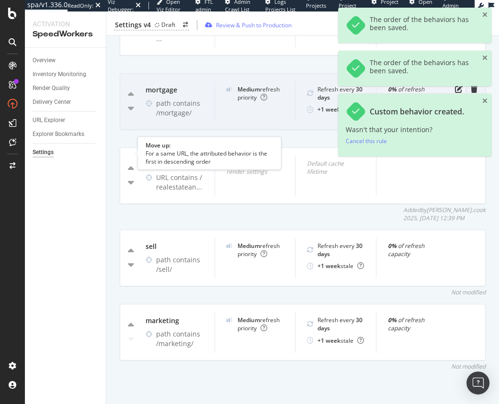
click at [131, 164] on icon "caret-up" at bounding box center [131, 169] width 6 height 10
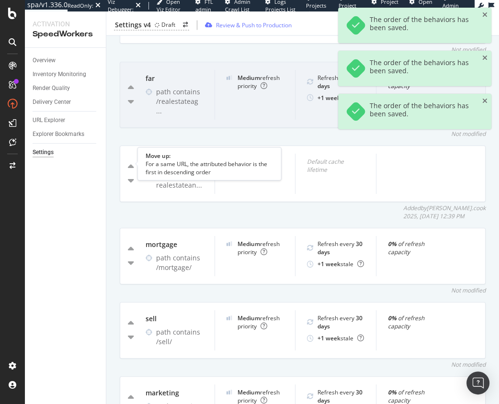
click at [132, 163] on icon "caret-up" at bounding box center [131, 167] width 6 height 10
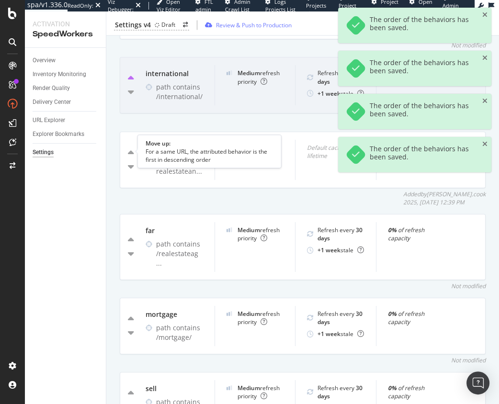
click at [131, 151] on icon "caret-up" at bounding box center [131, 153] width 6 height 10
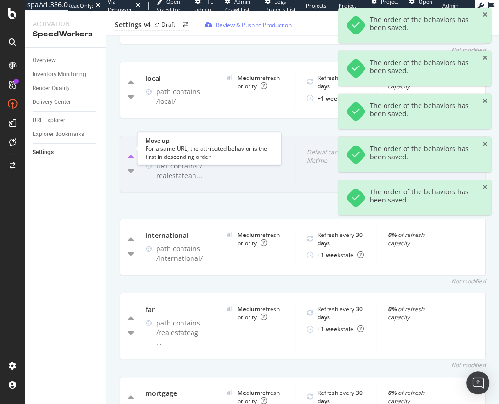
click at [131, 153] on icon "caret-up" at bounding box center [131, 158] width 6 height 10
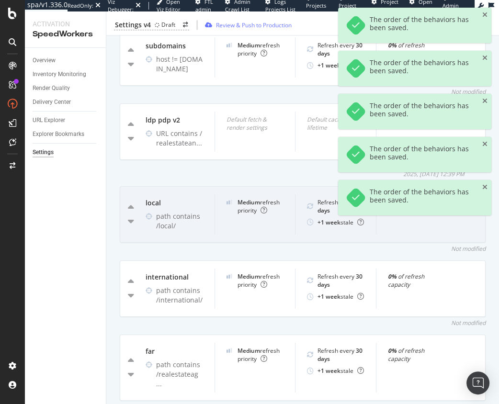
scroll to position [941, 0]
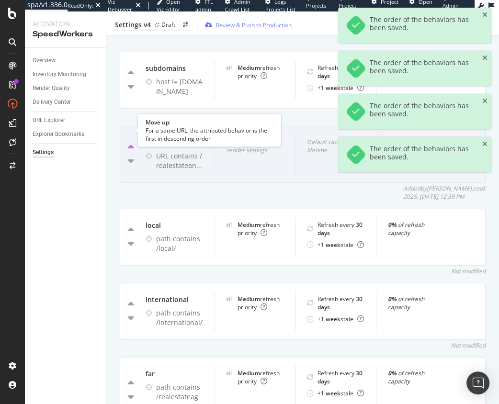
click at [130, 143] on icon "caret-up" at bounding box center [131, 148] width 6 height 10
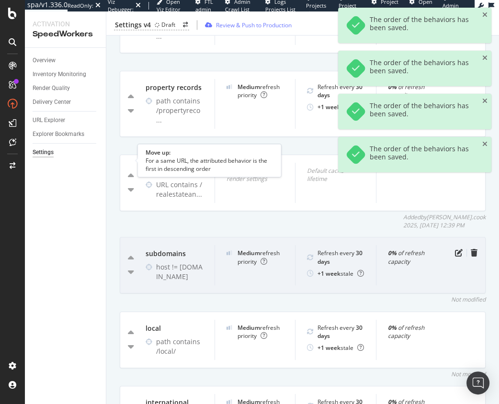
scroll to position [811, 0]
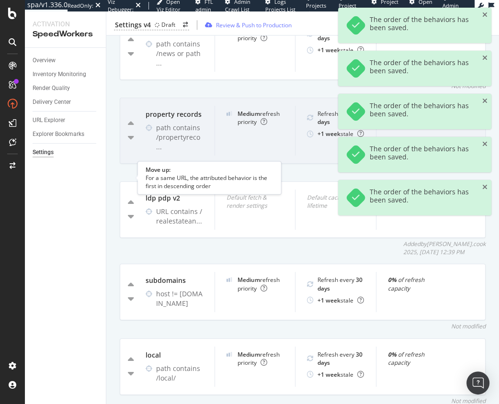
click at [133, 198] on icon "caret-up" at bounding box center [131, 203] width 6 height 10
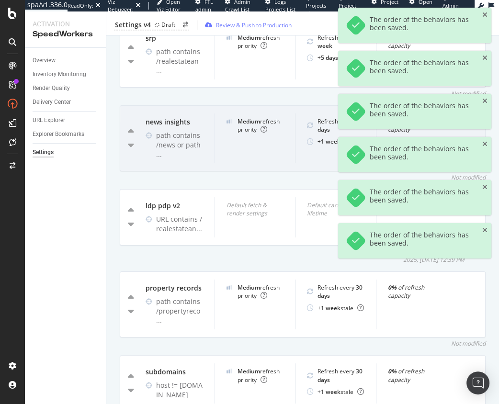
scroll to position [716, 0]
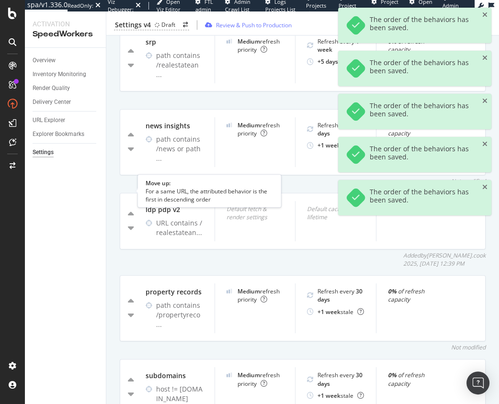
drag, startPoint x: 133, startPoint y: 190, endPoint x: 128, endPoint y: 150, distance: 39.5
click at [133, 210] on icon "caret-up" at bounding box center [131, 215] width 6 height 10
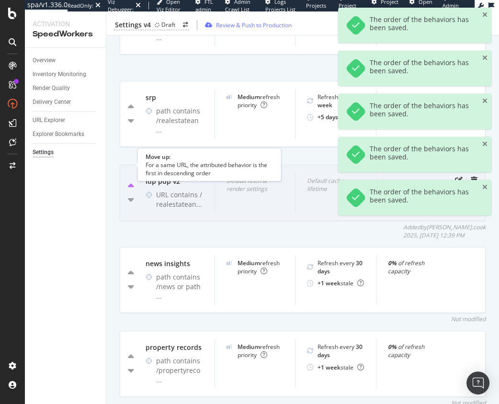
click at [132, 181] on icon "caret-up" at bounding box center [131, 186] width 6 height 10
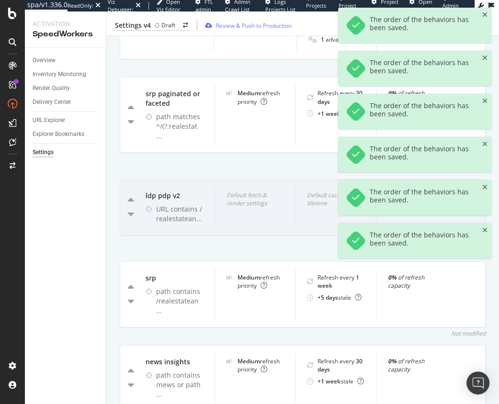
scroll to position [563, 0]
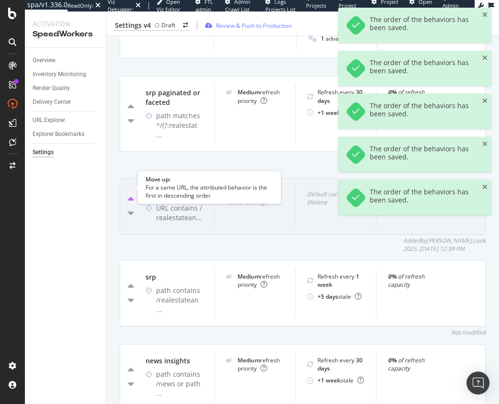
click at [129, 195] on icon "caret-up" at bounding box center [131, 200] width 6 height 10
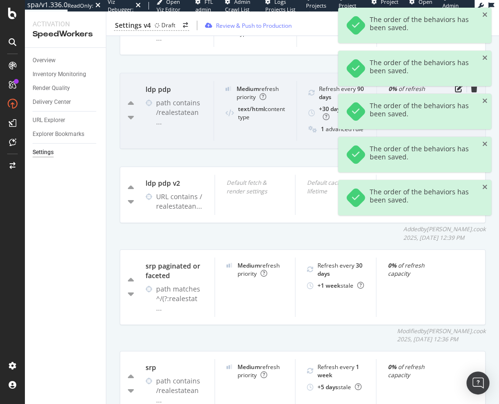
scroll to position [470, 0]
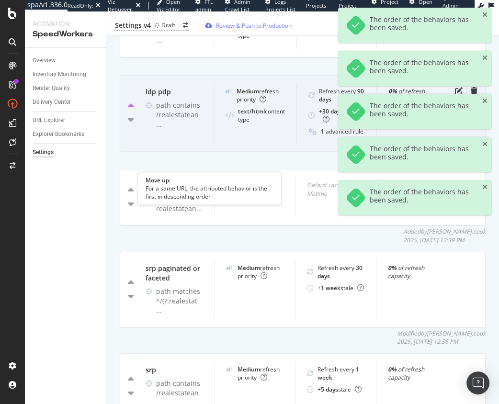
drag, startPoint x: 129, startPoint y: 188, endPoint x: 129, endPoint y: 182, distance: 6.2
click at [129, 188] on icon "caret-up" at bounding box center [131, 191] width 6 height 10
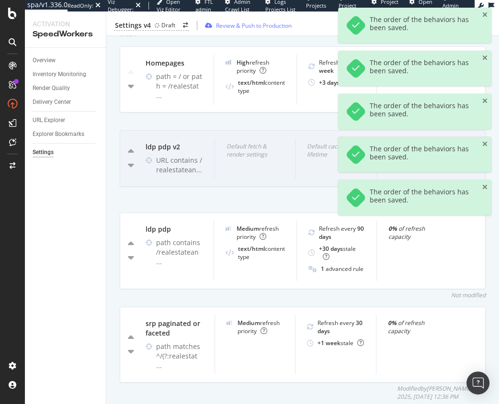
scroll to position [414, 0]
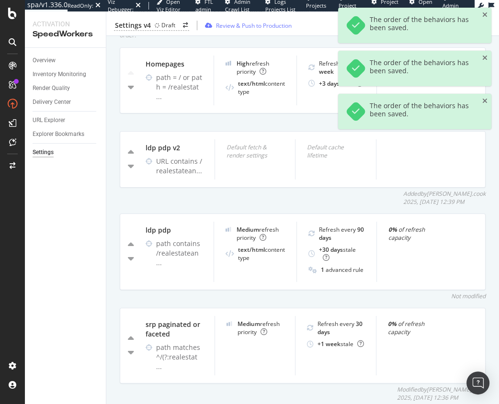
click at [356, 196] on div "Added by steven.cook 2025, Aug. 15th 12:39 PM" at bounding box center [303, 198] width 366 height 16
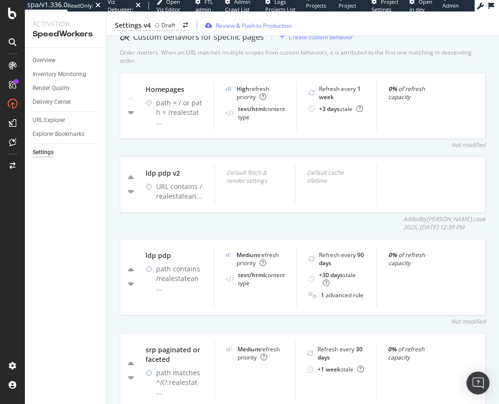
scroll to position [377, 0]
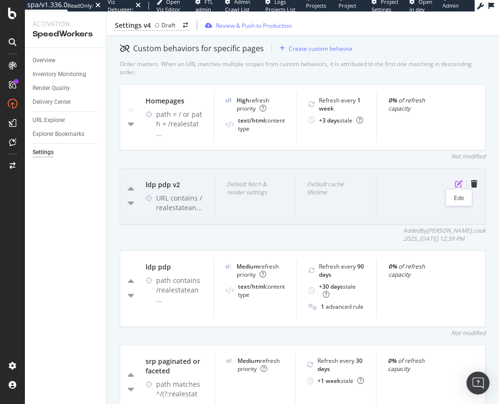
click at [459, 181] on icon "pen-to-square" at bounding box center [459, 184] width 8 height 8
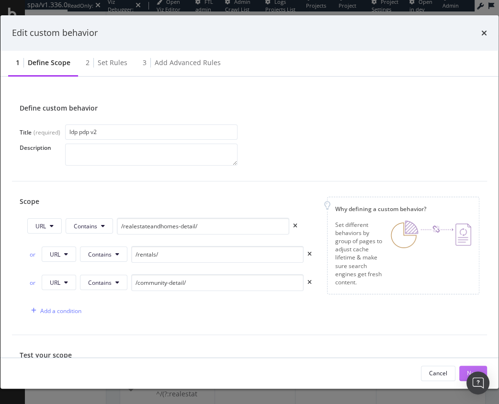
click at [462, 370] on button "Next" at bounding box center [473, 373] width 28 height 15
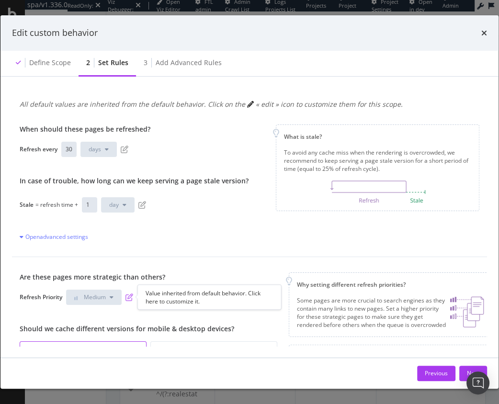
click at [130, 299] on icon "pen-to-square" at bounding box center [129, 298] width 8 height 8
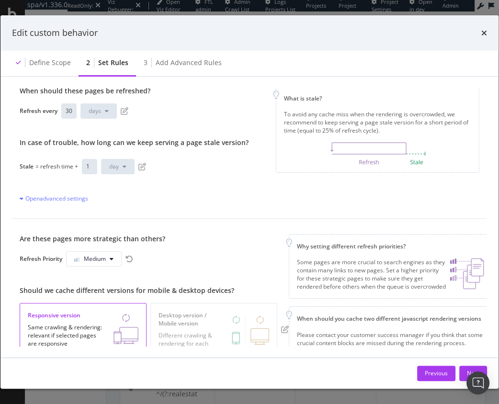
scroll to position [41, 0]
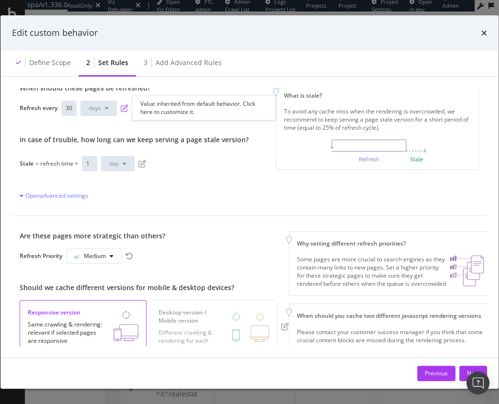
click at [124, 108] on icon "pen-to-square" at bounding box center [125, 108] width 8 height 8
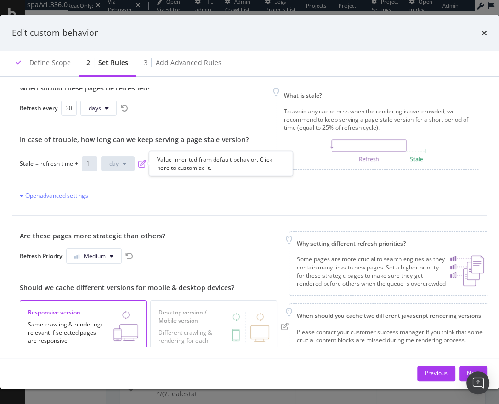
click at [142, 164] on icon "pen-to-square" at bounding box center [142, 164] width 8 height 8
click at [461, 369] on button "Next" at bounding box center [473, 373] width 28 height 15
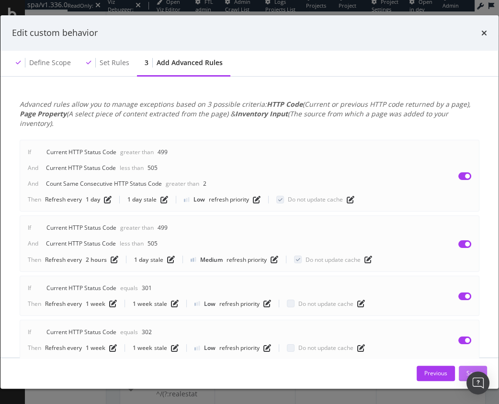
click at [463, 372] on button "Save" at bounding box center [473, 373] width 28 height 15
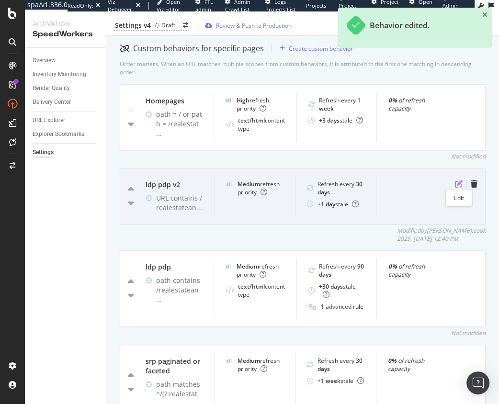
click at [456, 182] on icon "pen-to-square" at bounding box center [459, 184] width 8 height 8
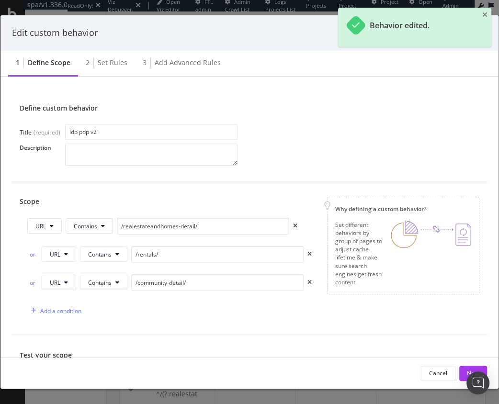
drag, startPoint x: 99, startPoint y: 65, endPoint x: 101, endPoint y: 84, distance: 19.3
click at [99, 66] on div "Set rules" at bounding box center [113, 63] width 30 height 10
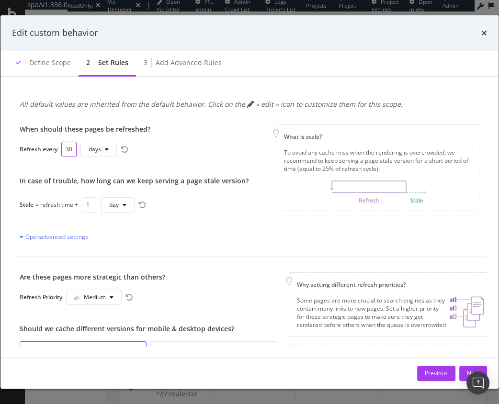
click at [68, 150] on input "30" at bounding box center [68, 149] width 15 height 15
click at [73, 150] on input "30" at bounding box center [68, 149] width 15 height 15
type input "90"
click at [250, 238] on div "When should these pages be refreshed? Refresh every 90 days In case of trouble,…" at bounding box center [249, 183] width 475 height 148
click at [464, 372] on button "Next" at bounding box center [473, 373] width 28 height 15
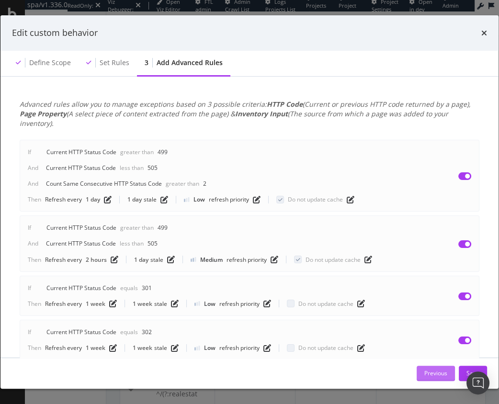
click at [442, 376] on div "Previous" at bounding box center [435, 373] width 23 height 8
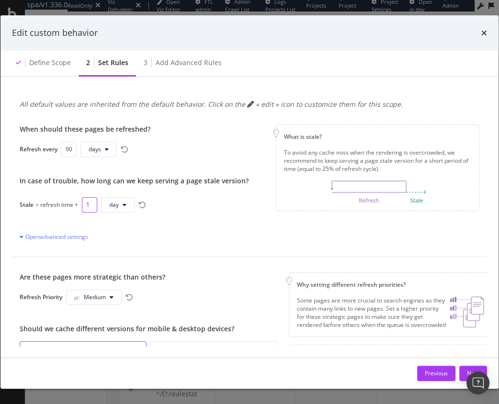
drag, startPoint x: 89, startPoint y: 207, endPoint x: 157, endPoint y: 190, distance: 69.6
click at [89, 207] on input "1" at bounding box center [89, 204] width 15 height 15
type input "30"
drag, startPoint x: 252, startPoint y: 233, endPoint x: 247, endPoint y: 231, distance: 5.6
click at [252, 233] on div "When should these pages be refreshed? Refresh every 90 days In case of trouble,…" at bounding box center [249, 183] width 475 height 148
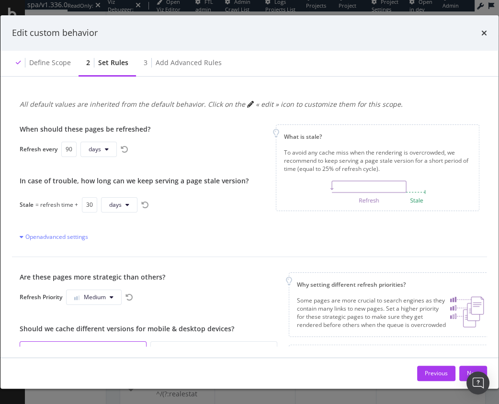
scroll to position [86, 0]
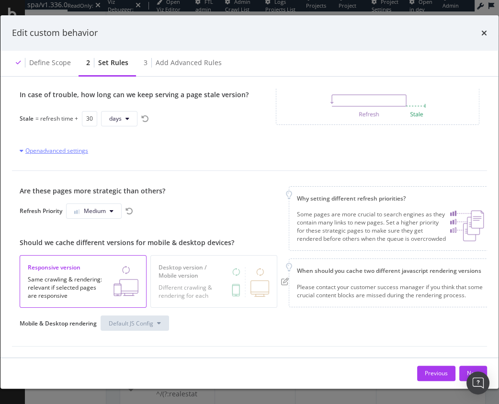
click at [78, 152] on div "Open advanced settings" at bounding box center [54, 151] width 68 height 8
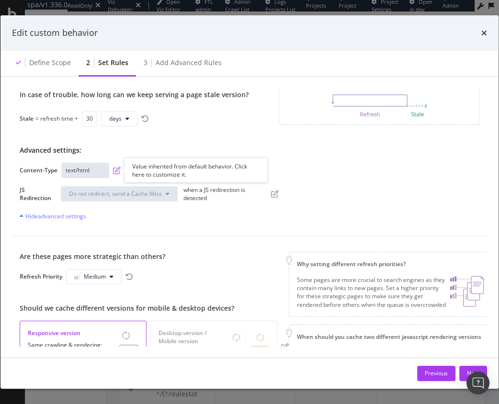
click at [114, 170] on icon "pen-to-square" at bounding box center [117, 171] width 8 height 8
drag, startPoint x: 244, startPoint y: 235, endPoint x: 237, endPoint y: 236, distance: 6.8
click at [243, 235] on div "When should these pages be refreshed? Refresh every 90 days In case of trouble,…" at bounding box center [249, 130] width 475 height 214
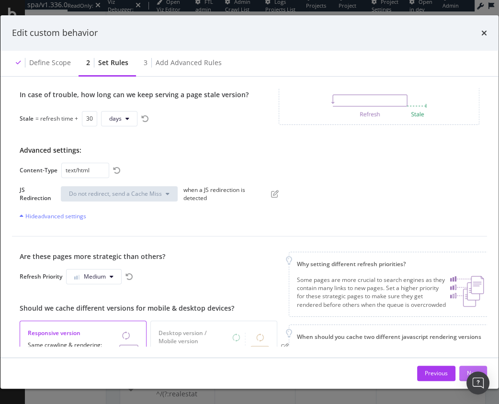
click at [460, 370] on button "Next" at bounding box center [473, 373] width 28 height 15
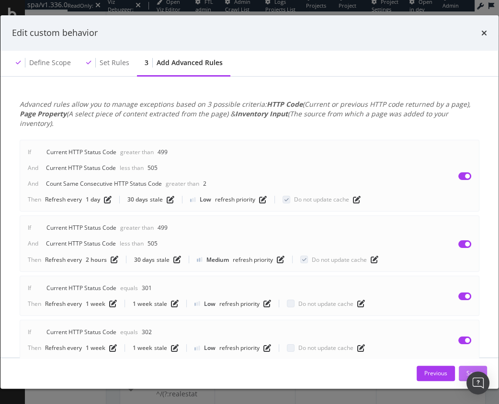
click at [468, 368] on div "Save" at bounding box center [472, 373] width 13 height 14
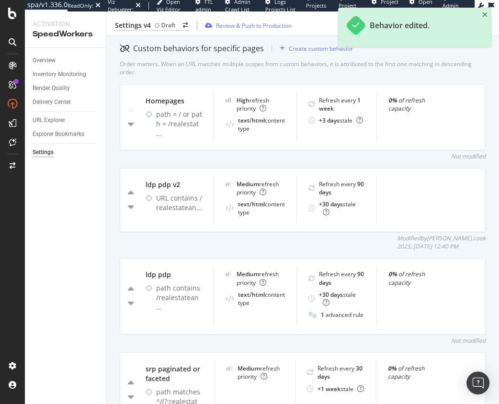
scroll to position [382, 0]
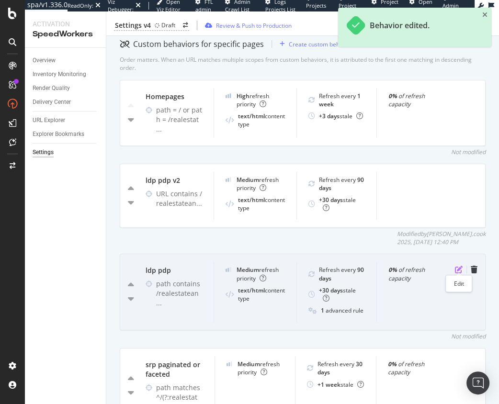
click at [457, 268] on icon "pen-to-square" at bounding box center [459, 270] width 8 height 8
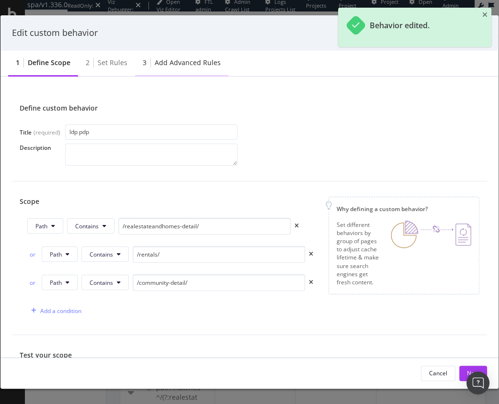
click at [187, 57] on div "3 Add advanced rules" at bounding box center [181, 63] width 93 height 26
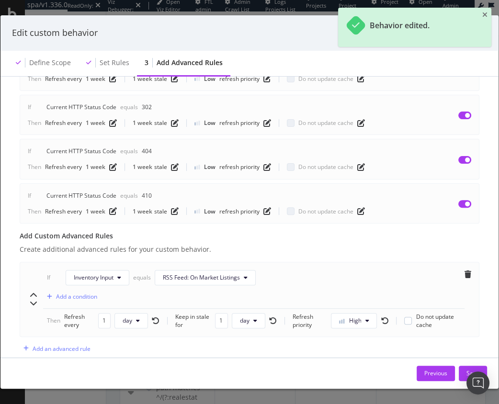
scroll to position [237, 0]
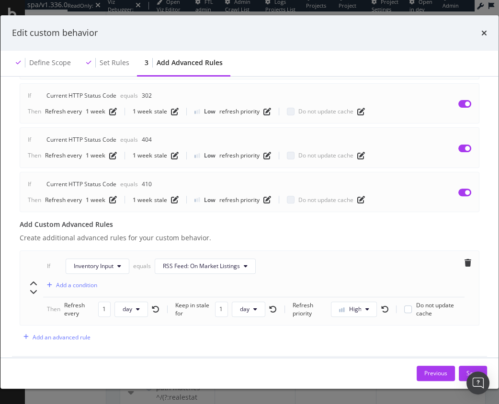
drag, startPoint x: 230, startPoint y: 341, endPoint x: 233, endPoint y: 329, distance: 12.0
click at [230, 341] on div "Advanced rules allow you to manage exceptions based on 3 possible criteria: HTT…" at bounding box center [249, 104] width 475 height 505
click at [485, 33] on icon "times" at bounding box center [484, 33] width 6 height 8
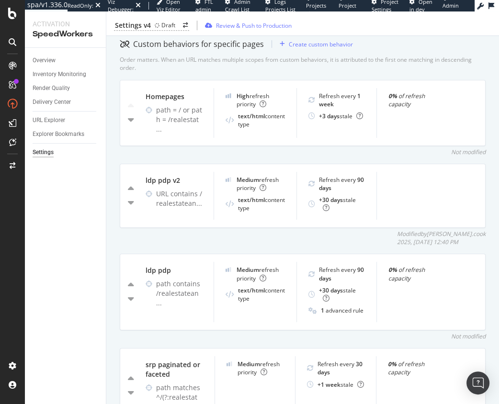
click at [267, 241] on div "Modified by steven.cook 2025, Aug. 15th 12:40 PM" at bounding box center [303, 238] width 366 height 16
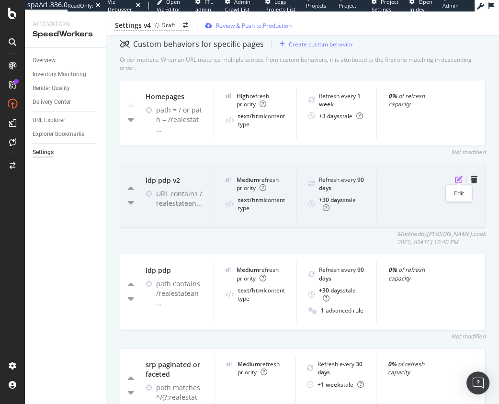
click at [462, 179] on icon "pen-to-square" at bounding box center [459, 180] width 8 height 8
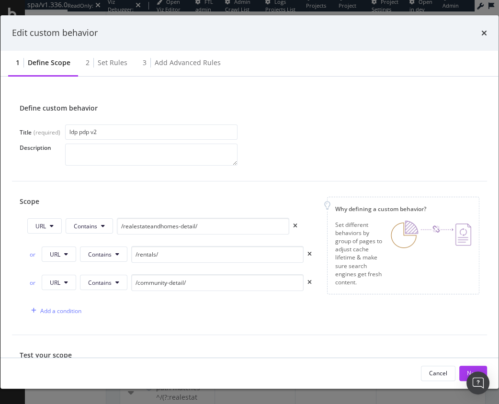
drag, startPoint x: 203, startPoint y: 176, endPoint x: 151, endPoint y: 84, distance: 106.1
click at [203, 176] on div "Define custom behavior Title (required) ldp pdp v2 Description" at bounding box center [249, 134] width 475 height 93
click at [181, 71] on div "3 Add advanced rules" at bounding box center [181, 63] width 93 height 26
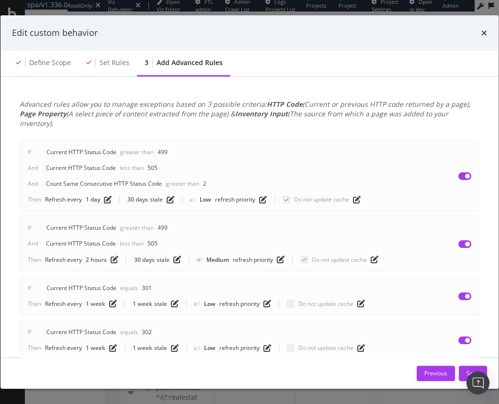
scroll to position [181, 0]
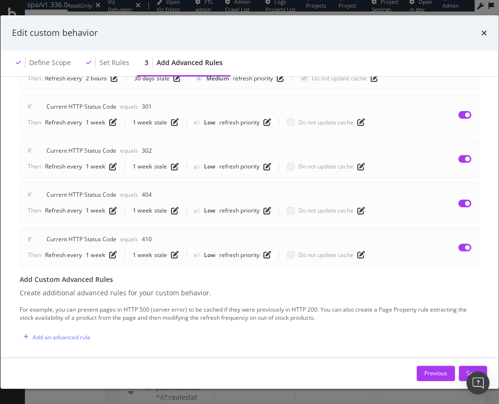
click at [74, 306] on div "For example, you can prevent pages in HTTP 500 (server error) to be cached if t…" at bounding box center [250, 314] width 460 height 16
click at [70, 333] on div "Add an advanced rule" at bounding box center [62, 337] width 58 height 8
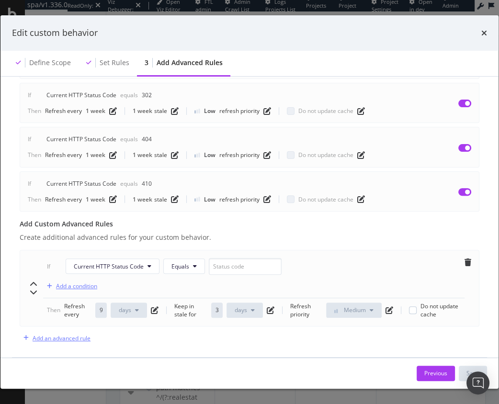
scroll to position [238, 0]
click at [100, 262] on span "Current HTTP Status Code" at bounding box center [109, 266] width 70 height 8
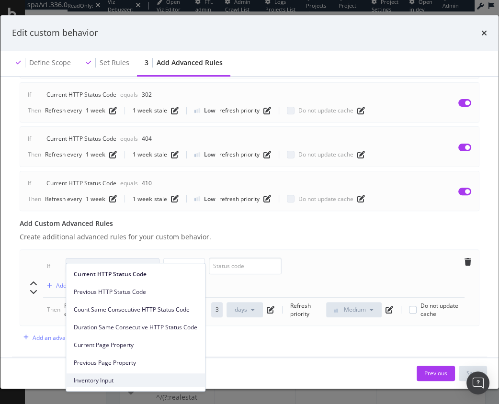
click at [117, 380] on span "Inventory Input" at bounding box center [136, 380] width 124 height 9
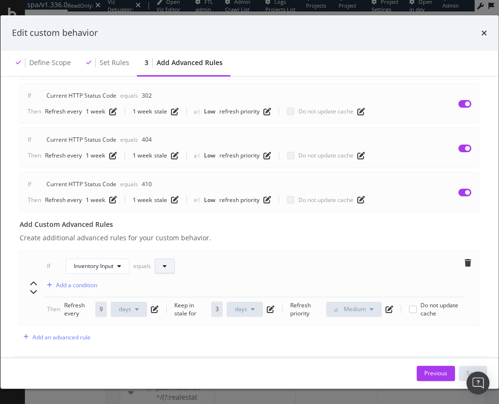
click at [164, 263] on icon "modal" at bounding box center [165, 266] width 4 height 6
click at [197, 293] on span "RSS Feed: On Market Listings" at bounding box center [202, 292] width 77 height 9
drag, startPoint x: 314, startPoint y: 266, endPoint x: 234, endPoint y: 267, distance: 80.5
click at [314, 266] on div "If Inventory Input equals RSS Feed: On Market Listings Add a condition" at bounding box center [253, 278] width 421 height 39
click at [141, 318] on div "Advanced rules allow you to manage exceptions based on 3 possible criteria: HTT…" at bounding box center [249, 104] width 475 height 505
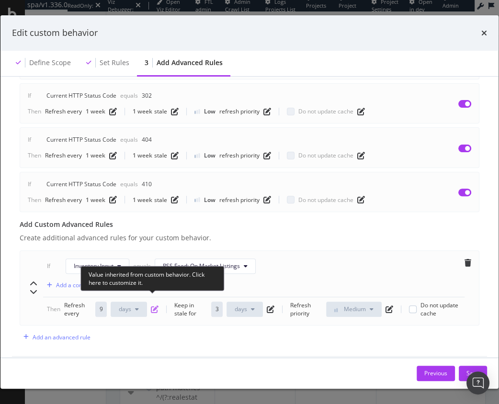
click at [154, 306] on icon "pen-to-square" at bounding box center [155, 310] width 8 height 8
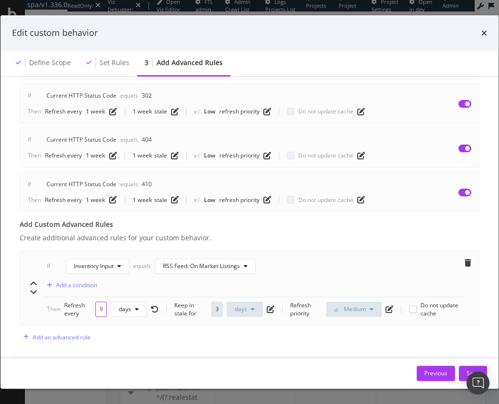
click at [103, 302] on input "90" at bounding box center [100, 309] width 11 height 15
type input "10"
drag, startPoint x: 134, startPoint y: 296, endPoint x: 139, endPoint y: 306, distance: 10.7
click at [134, 302] on button "weeks" at bounding box center [129, 309] width 41 height 15
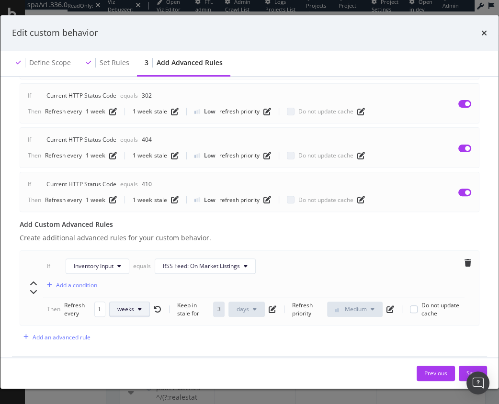
scroll to position [0, 0]
drag, startPoint x: 136, startPoint y: 353, endPoint x: 128, endPoint y: 351, distance: 8.6
click at [136, 353] on span "days" at bounding box center [128, 353] width 22 height 9
click at [200, 359] on div "Previous Save" at bounding box center [249, 373] width 498 height 31
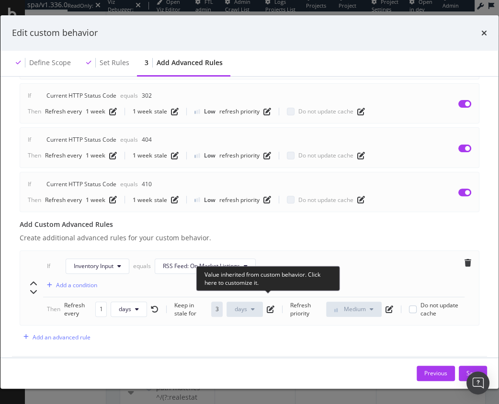
drag, startPoint x: 268, startPoint y: 295, endPoint x: 243, endPoint y: 297, distance: 24.9
click at [268, 306] on icon "pen-to-square" at bounding box center [271, 310] width 8 height 8
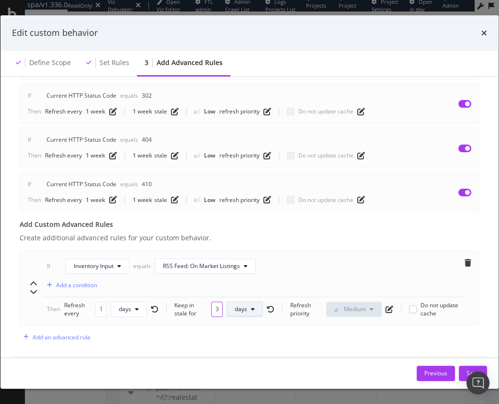
drag, startPoint x: 216, startPoint y: 297, endPoint x: 249, endPoint y: 302, distance: 32.8
click at [217, 302] on input "30" at bounding box center [216, 309] width 11 height 15
type input "10"
click at [260, 327] on div "Advanced rules allow you to manage exceptions based on 3 possible criteria: HTT…" at bounding box center [249, 104] width 475 height 505
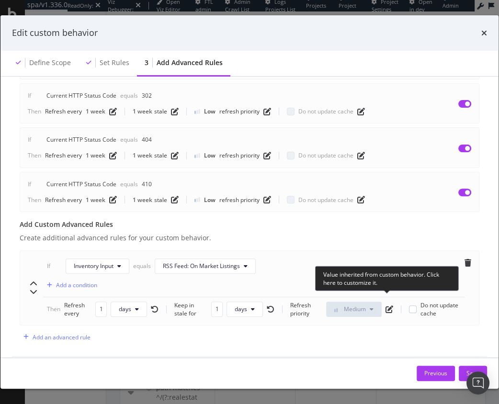
drag, startPoint x: 386, startPoint y: 299, endPoint x: 381, endPoint y: 299, distance: 5.3
click at [386, 306] on icon "pen-to-square" at bounding box center [389, 310] width 8 height 8
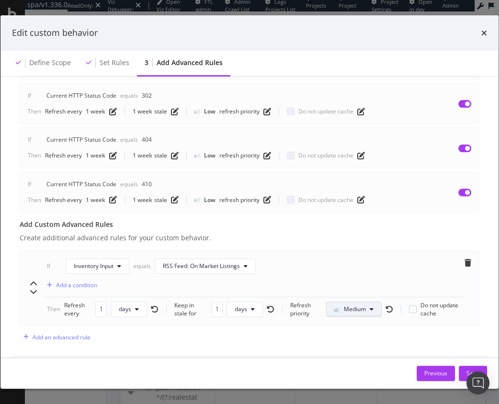
click at [351, 305] on span "Medium" at bounding box center [355, 309] width 22 height 8
drag, startPoint x: 350, startPoint y: 355, endPoint x: 336, endPoint y: 346, distance: 16.2
click at [350, 355] on span "High" at bounding box center [345, 353] width 23 height 9
click at [313, 334] on div "Advanced rules allow you to manage exceptions based on 3 possible criteria: HTT…" at bounding box center [249, 104] width 475 height 505
click at [462, 370] on button "Save" at bounding box center [473, 373] width 28 height 15
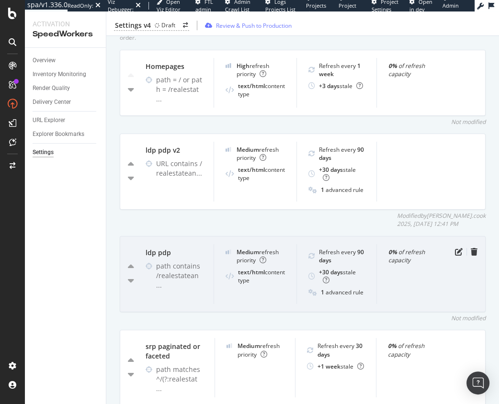
scroll to position [419, 0]
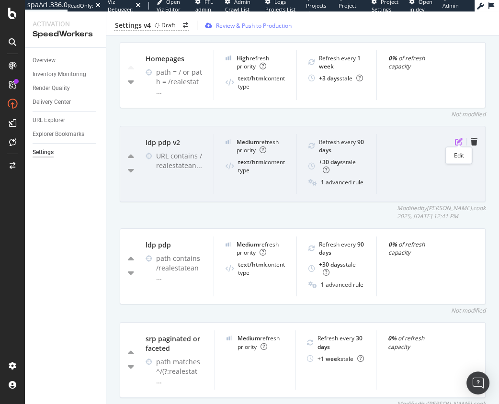
click at [458, 138] on icon "pen-to-square" at bounding box center [459, 142] width 8 height 8
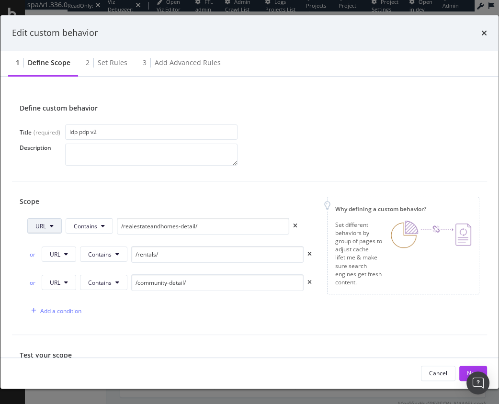
click at [56, 225] on button "URL" at bounding box center [44, 225] width 34 height 15
click at [66, 294] on span "Path" at bounding box center [52, 298] width 34 height 9
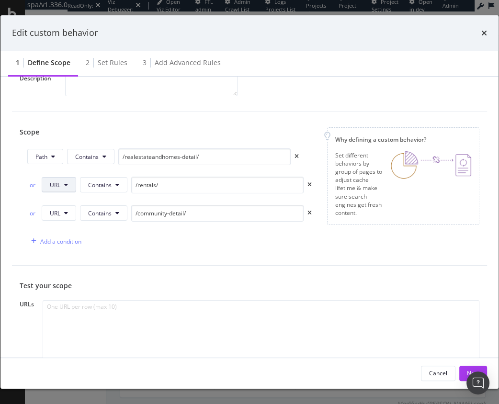
drag, startPoint x: 68, startPoint y: 177, endPoint x: 70, endPoint y: 189, distance: 12.3
click at [68, 177] on button "URL" at bounding box center [59, 184] width 34 height 15
drag, startPoint x: 78, startPoint y: 256, endPoint x: 62, endPoint y: 223, distance: 37.1
click at [76, 252] on span "Path" at bounding box center [67, 256] width 34 height 9
drag, startPoint x: 64, startPoint y: 214, endPoint x: 66, endPoint y: 218, distance: 5.2
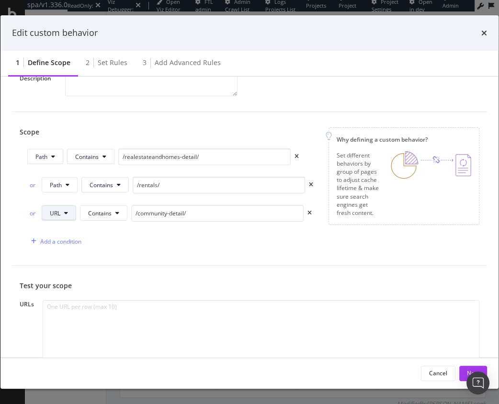
click at [64, 214] on icon "modal" at bounding box center [66, 213] width 4 height 6
click at [72, 286] on span "Path" at bounding box center [67, 285] width 34 height 9
drag, startPoint x: 151, startPoint y: 324, endPoint x: 146, endPoint y: 322, distance: 5.2
click at [150, 324] on textarea "modal" at bounding box center [261, 345] width 437 height 91
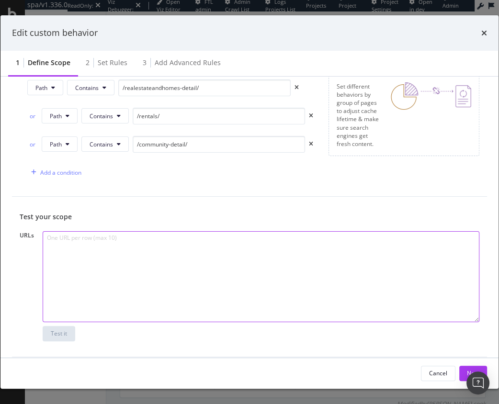
paste textarea "https://www.realtor.com/realestateandhomes-detail/asdf-167th-St-NW_Orrock-Twp_M…"
type textarea "https://www.realtor.com/realestateandhomes-detail/asdf-167th-St-NW_Orrock-Twp_M…"
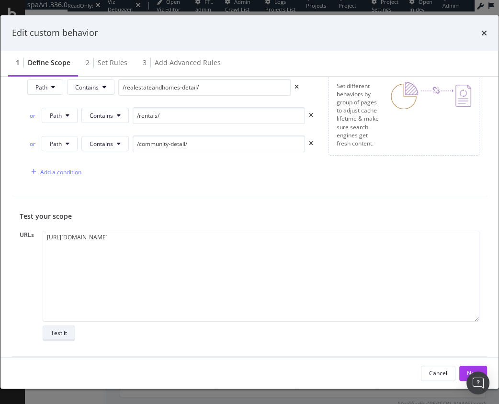
click at [52, 331] on div "Test it" at bounding box center [59, 333] width 16 height 8
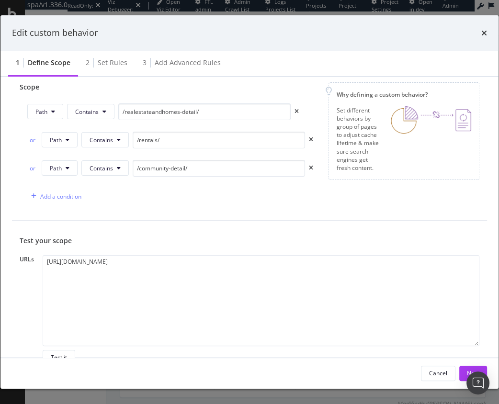
scroll to position [91, 0]
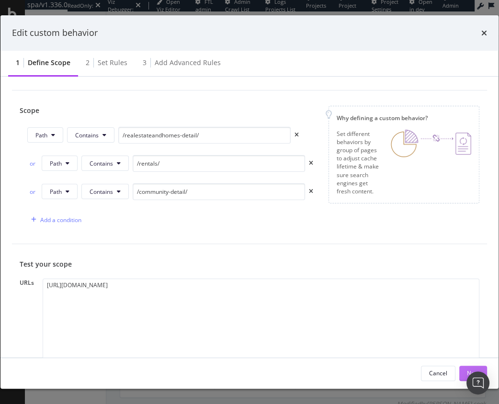
click at [467, 370] on div "Next" at bounding box center [473, 373] width 12 height 8
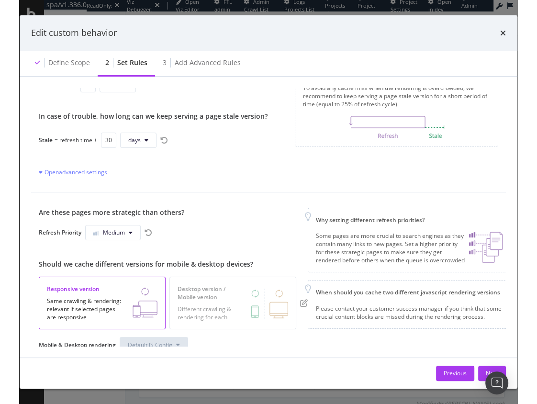
scroll to position [86, 0]
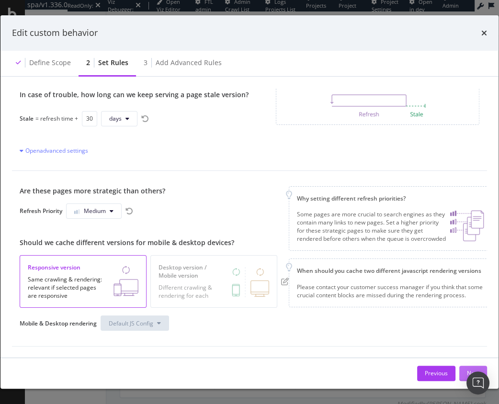
click at [461, 370] on button "Next" at bounding box center [473, 373] width 28 height 15
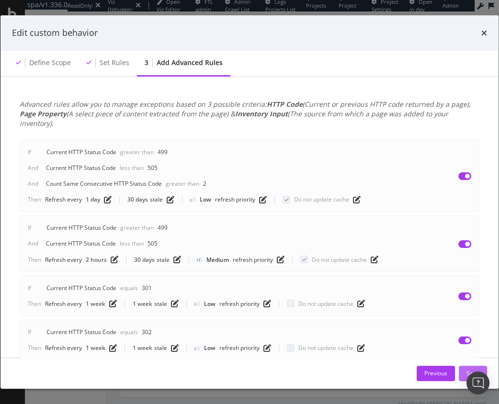
click at [461, 371] on button "Save" at bounding box center [473, 373] width 28 height 15
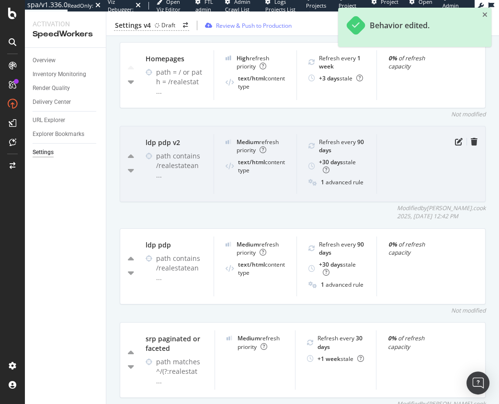
drag, startPoint x: 262, startPoint y: 213, endPoint x: 171, endPoint y: 176, distance: 98.2
click at [262, 213] on div "Modified by steven.cook 2025, Aug. 15th 12:42 PM" at bounding box center [303, 212] width 366 height 16
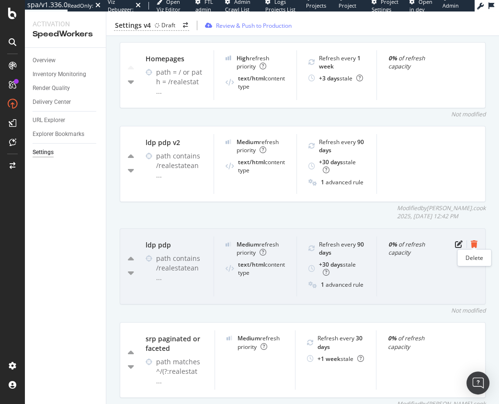
click at [473, 241] on icon "trash" at bounding box center [474, 244] width 7 height 8
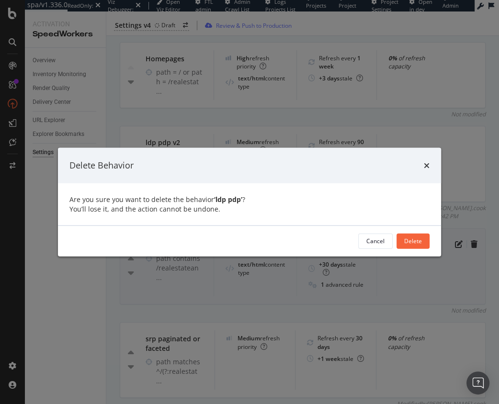
click at [408, 240] on div "Delete" at bounding box center [413, 241] width 18 height 8
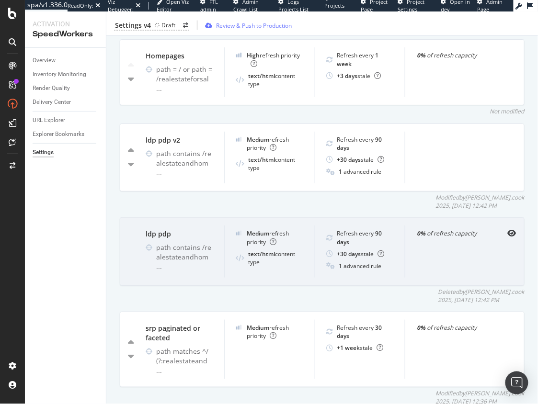
scroll to position [390, 0]
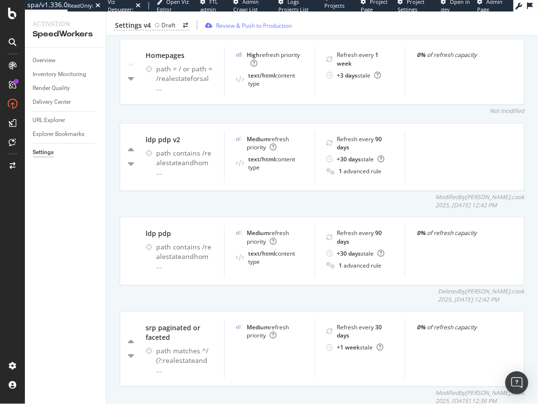
drag, startPoint x: 471, startPoint y: 292, endPoint x: 533, endPoint y: 298, distance: 63.0
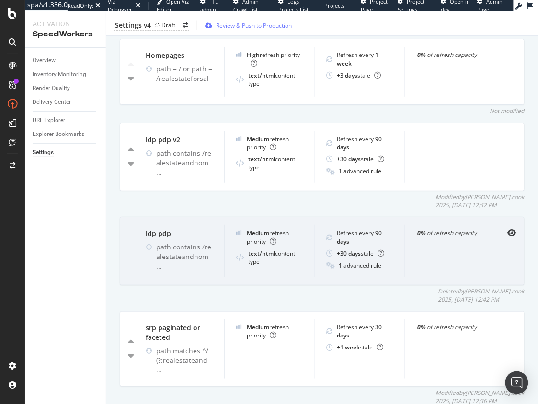
drag, startPoint x: 510, startPoint y: 294, endPoint x: 439, endPoint y: 283, distance: 72.2
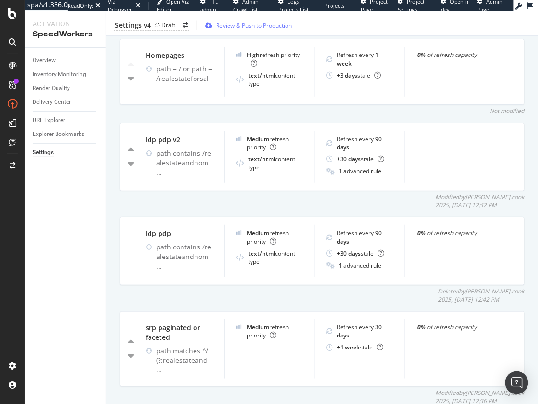
drag, startPoint x: 458, startPoint y: 291, endPoint x: 523, endPoint y: 291, distance: 65.6
click at [523, 291] on div "Deleted by steven.cook 2025, Aug. 15th 12:42 PM" at bounding box center [322, 295] width 405 height 16
click at [523, 291] on div "Deleted by steven.cook 2025, Aug. 15th 12:42 PM" at bounding box center [481, 295] width 86 height 16
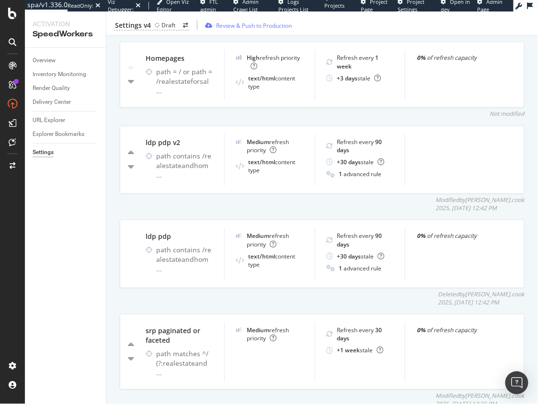
scroll to position [456, 0]
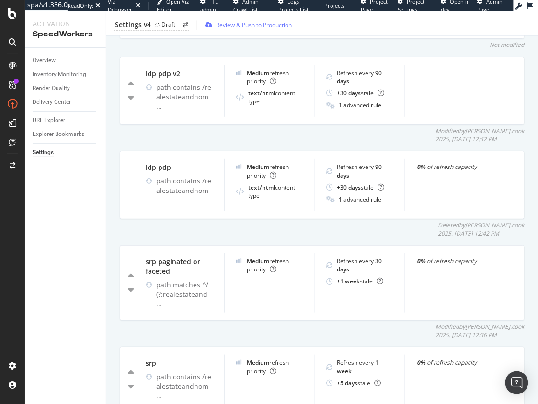
click at [109, 226] on div "Inventory Cache behaviors Quality Controls Control Center Percentage of Refresh…" at bounding box center [321, 373] width 431 height 1541
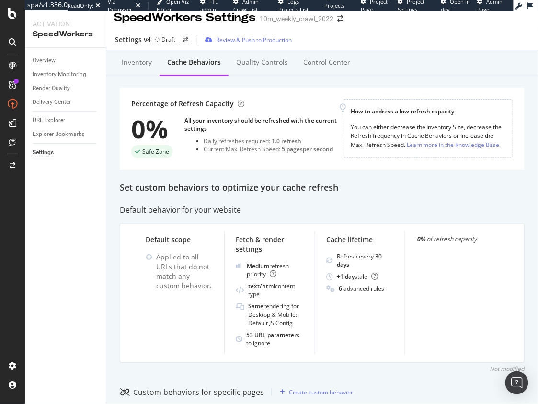
scroll to position [0, 0]
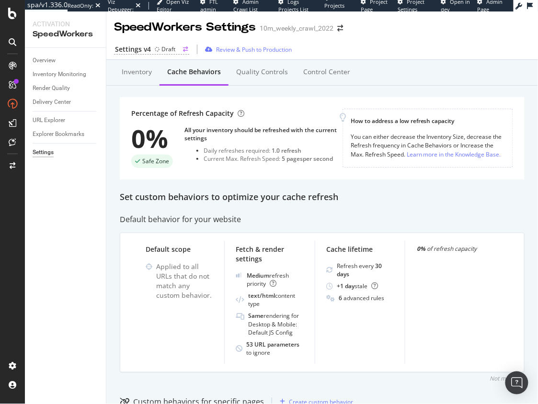
click at [149, 48] on div "Settings v4" at bounding box center [133, 50] width 36 height 10
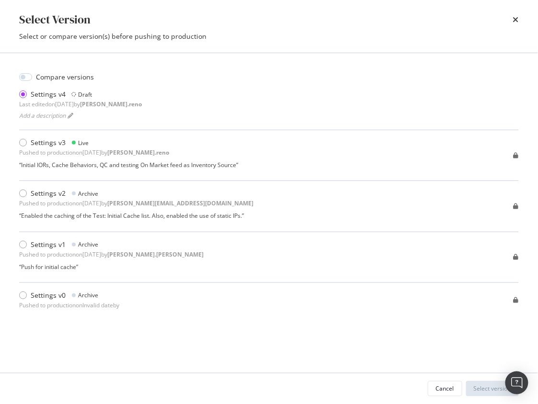
drag, startPoint x: 517, startPoint y: 19, endPoint x: 511, endPoint y: 21, distance: 6.1
click at [517, 19] on icon "times" at bounding box center [516, 20] width 6 height 8
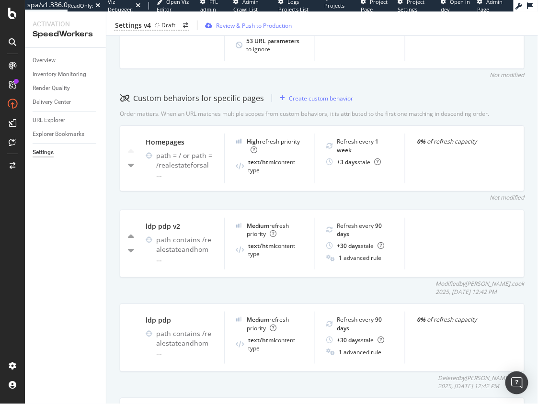
scroll to position [320, 0]
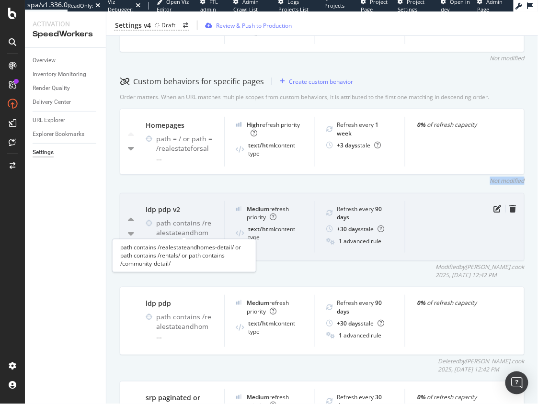
scroll to position [322, 0]
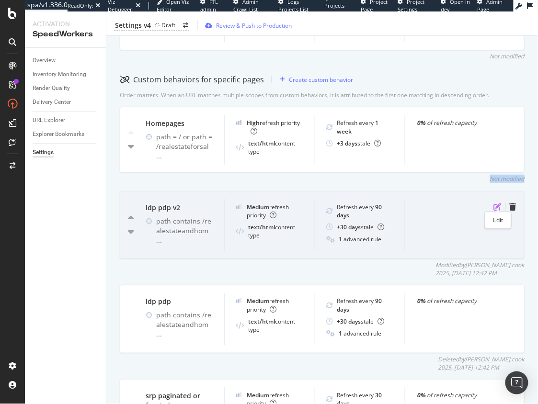
click at [498, 207] on icon "pen-to-square" at bounding box center [498, 207] width 8 height 8
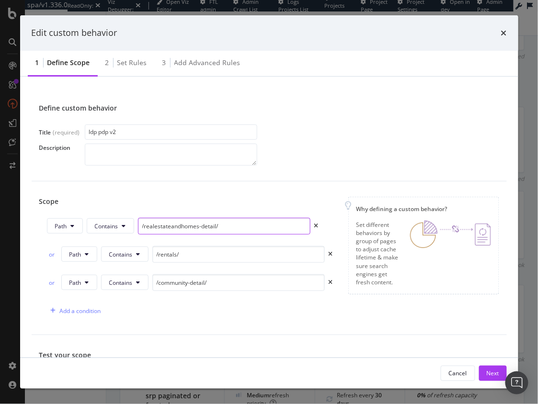
click at [206, 219] on input "/realestateandhomes-detail/" at bounding box center [224, 226] width 172 height 17
drag, startPoint x: 206, startPoint y: 219, endPoint x: 207, endPoint y: 227, distance: 7.7
click at [206, 219] on input "/realestateandhomes-detail/" at bounding box center [224, 226] width 172 height 17
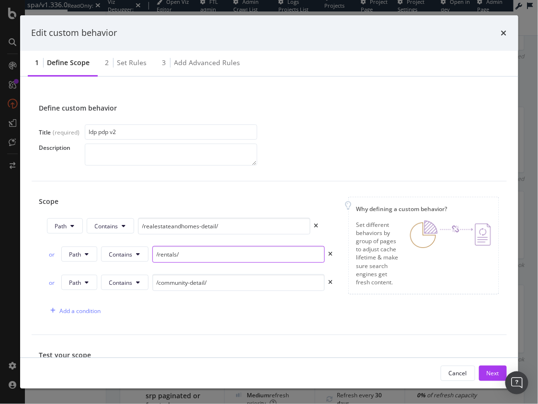
click at [184, 255] on input "/rentals/" at bounding box center [238, 254] width 172 height 17
drag, startPoint x: 184, startPoint y: 255, endPoint x: 195, endPoint y: 254, distance: 11.5
click at [184, 255] on input "/rentals/" at bounding box center [238, 254] width 172 height 17
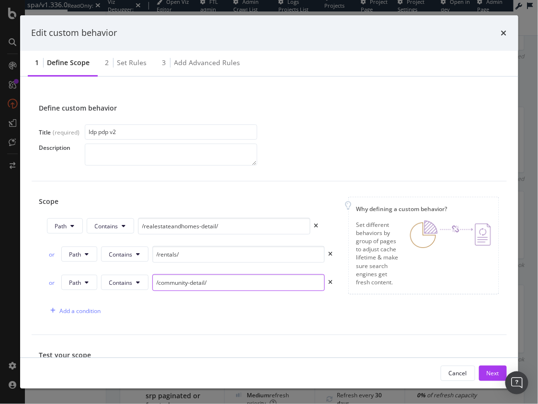
click at [191, 280] on input "/community-detail/" at bounding box center [238, 282] width 172 height 17
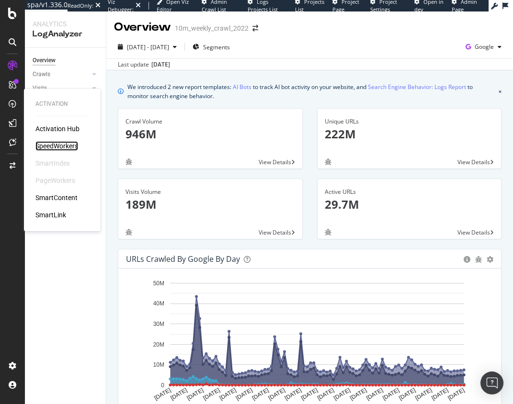
click at [63, 145] on div "SpeedWorkers" at bounding box center [56, 146] width 43 height 10
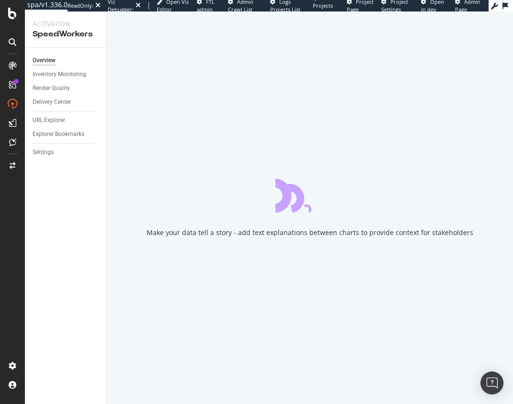
click at [86, 217] on div "Overview Inventory Monitoring Render Quality Delivery Center URL Explorer Explo…" at bounding box center [65, 226] width 81 height 356
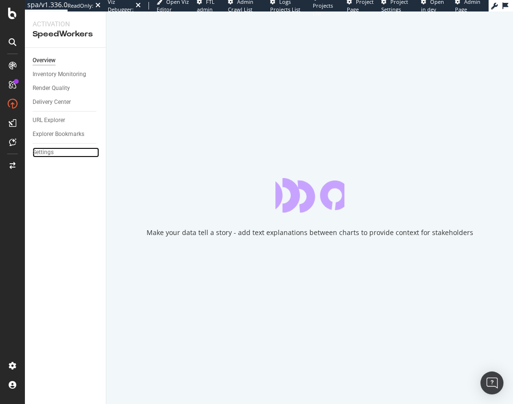
click at [46, 155] on div "Settings" at bounding box center [43, 152] width 21 height 10
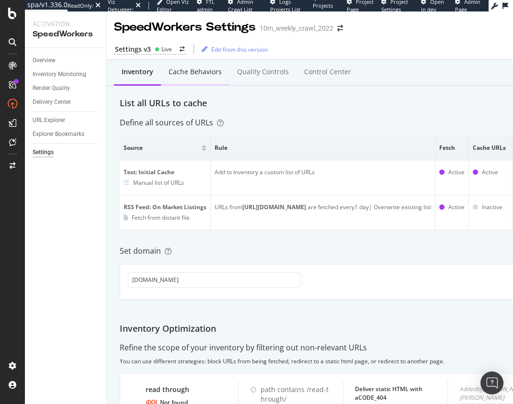
click at [202, 77] on div "Cache behaviors" at bounding box center [195, 72] width 68 height 26
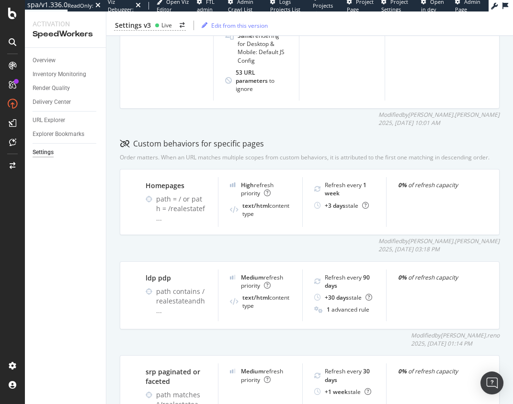
scroll to position [384, 0]
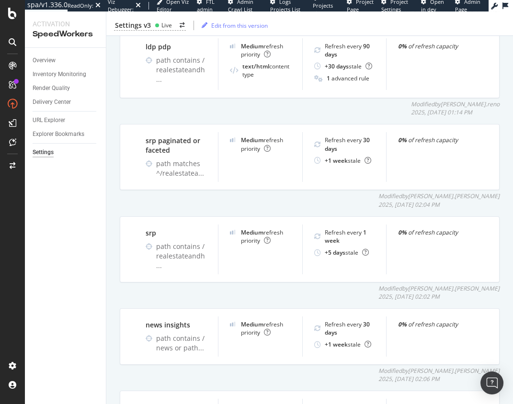
scroll to position [0, 0]
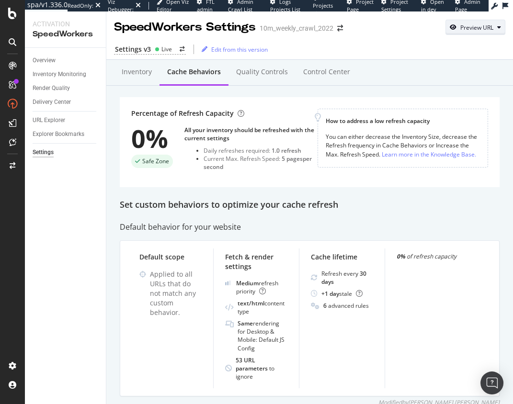
click at [487, 25] on div "Preview URL" at bounding box center [476, 27] width 33 height 8
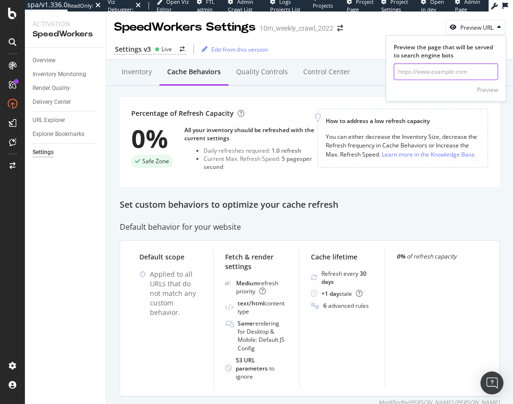
click at [456, 69] on input "url" at bounding box center [446, 71] width 104 height 17
paste input "https://www.realtor.com/realestateandhomes-detail/24XXX-167th-St-NW_Orrock-Twp_…"
type input "https://www.realtor.com/realestateandhomes-detail/24XXX-167th-St-NW_Orrock-Twp_…"
click at [491, 92] on div "Preview" at bounding box center [487, 90] width 21 height 8
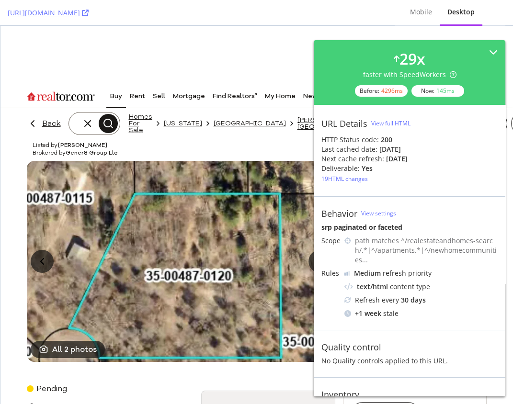
click at [363, 204] on div "Behavior View settings srp paginated or faceted Scope path matches ^/realestate…" at bounding box center [410, 263] width 192 height 134
click at [217, 52] on div at bounding box center [256, 55] width 512 height 43
click at [89, 11] on icon at bounding box center [85, 13] width 7 height 7
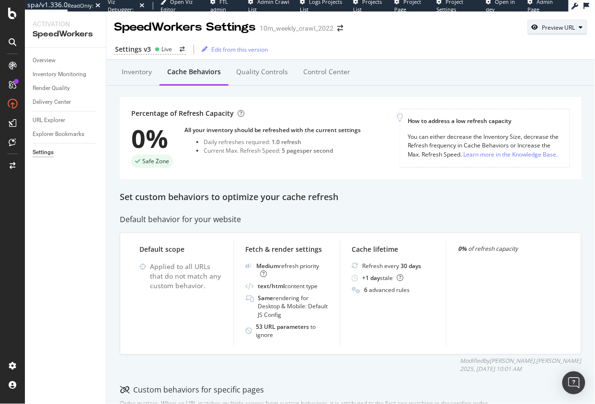
drag, startPoint x: 547, startPoint y: 30, endPoint x: 549, endPoint y: 34, distance: 4.9
click at [512, 30] on div "Preview URL" at bounding box center [558, 27] width 33 height 8
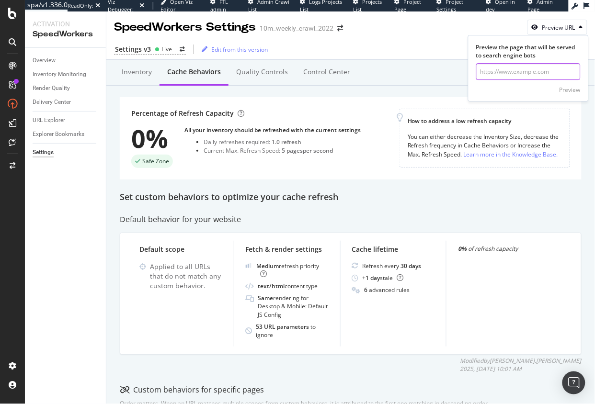
drag, startPoint x: 552, startPoint y: 75, endPoint x: 567, endPoint y: 87, distance: 19.8
click at [512, 75] on input "url" at bounding box center [528, 71] width 104 height 17
paste input "https://www.realtor.com/realestateandhomes-detail/24XXX-167th-St-NW_Orrock-Twp_…"
type input "https://www.realtor.com/realestateandhomes-detail/24XXX-167th-St-NW_Orrock-Twp_…"
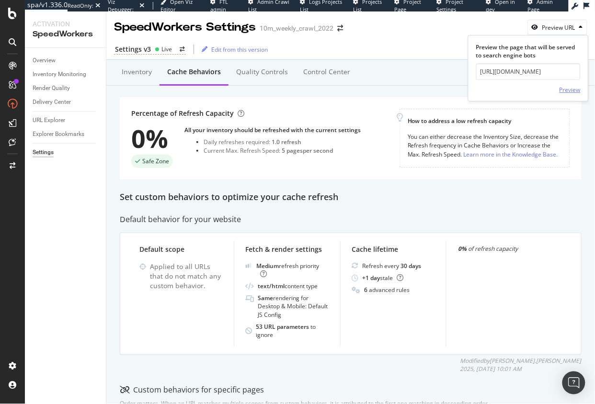
click at [512, 92] on div "Preview" at bounding box center [569, 90] width 21 height 8
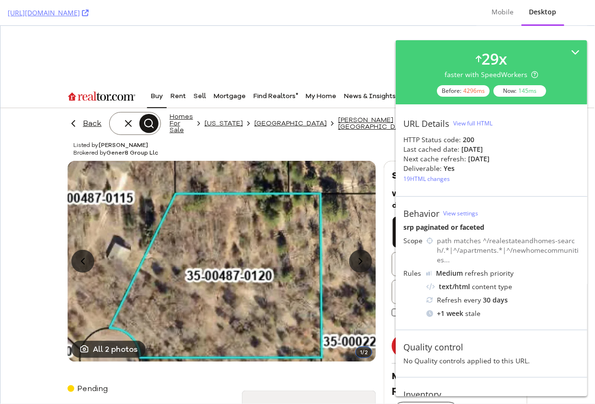
scroll to position [18, 0]
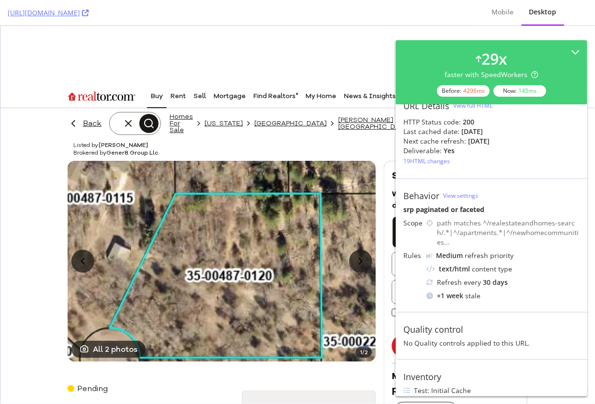
click at [413, 285] on div "Scope path matches ^/realestateandhomes-search/.*|^/apartments.*|^/newhomecommu…" at bounding box center [491, 259] width 176 height 82
click at [443, 324] on div "Quality control" at bounding box center [433, 329] width 60 height 11
click at [435, 324] on div "Quality control" at bounding box center [433, 329] width 60 height 11
click at [415, 280] on div "Scope path matches ^/realestateandhomes-search/.*|^/apartments.*|^/newhomecommu…" at bounding box center [491, 259] width 176 height 82
click at [443, 189] on div "Behavior View settings srp paginated or faceted Scope path matches ^/realestate…" at bounding box center [492, 246] width 192 height 134
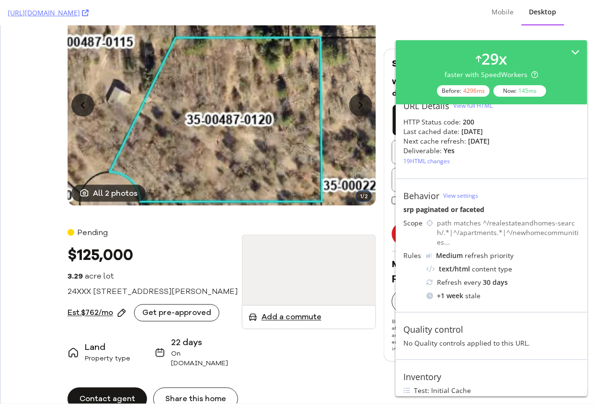
scroll to position [307, 0]
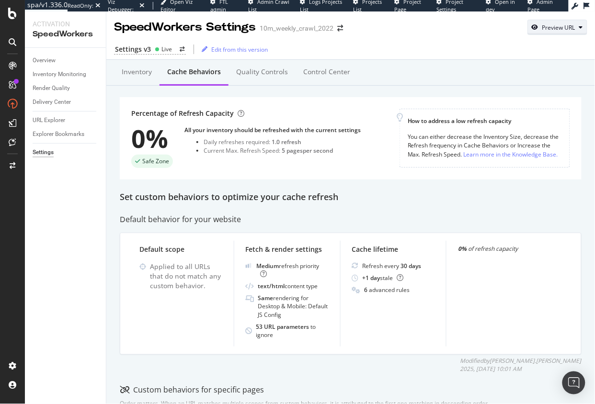
drag, startPoint x: 548, startPoint y: 28, endPoint x: 550, endPoint y: 34, distance: 5.9
click at [512, 28] on div "Preview URL" at bounding box center [558, 27] width 33 height 8
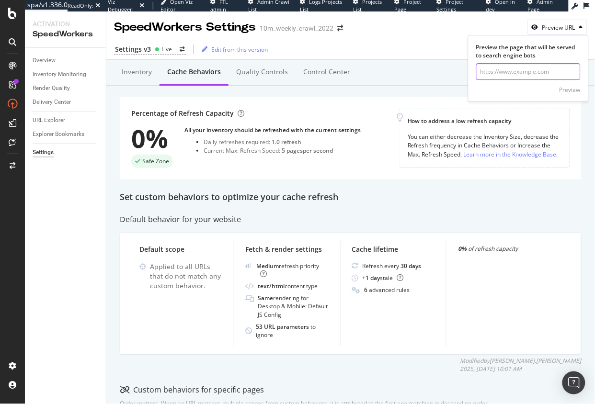
click at [512, 69] on input "url" at bounding box center [528, 71] width 104 height 17
paste input "https://www.realtor.com/realestateandhomes-search/Florida"
type input "https://www.realtor.com/realestateandhomes-search/Florida"
click at [512, 91] on div "Preview" at bounding box center [569, 90] width 21 height 8
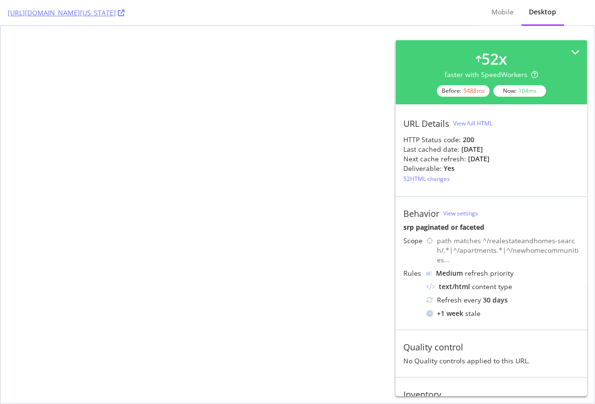
select select "studio"
select select "none"
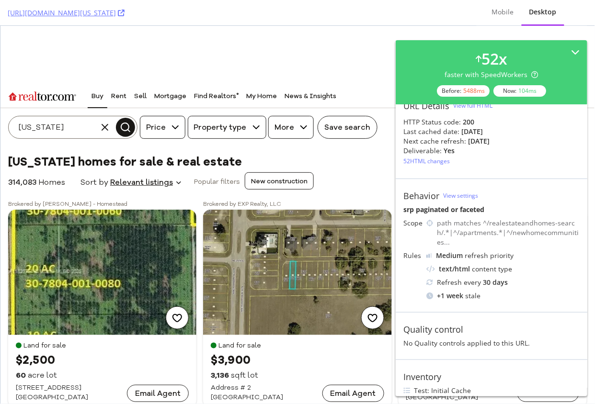
click at [350, 187] on section "314,083 Homes Relevant listings Newest listings Lowest price Highest price Year…" at bounding box center [297, 184] width 578 height 31
click at [217, 54] on div at bounding box center [297, 54] width 594 height 43
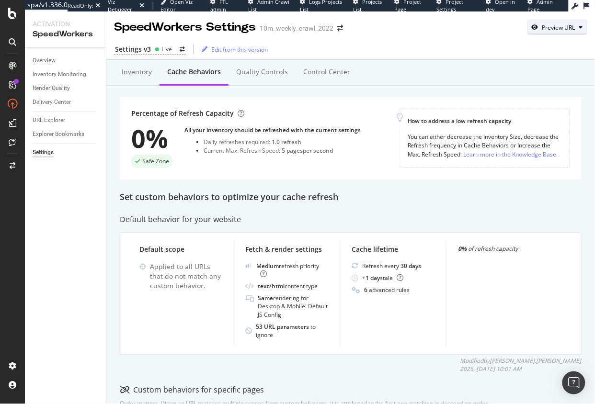
click at [512, 28] on div "Preview URL" at bounding box center [558, 27] width 33 height 8
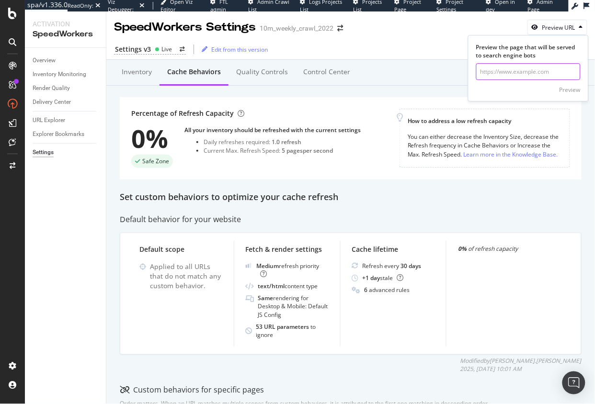
click at [512, 76] on input "url" at bounding box center [528, 71] width 104 height 17
paste input "[URL][DOMAIN_NAME]"
type input "[URL][DOMAIN_NAME]"
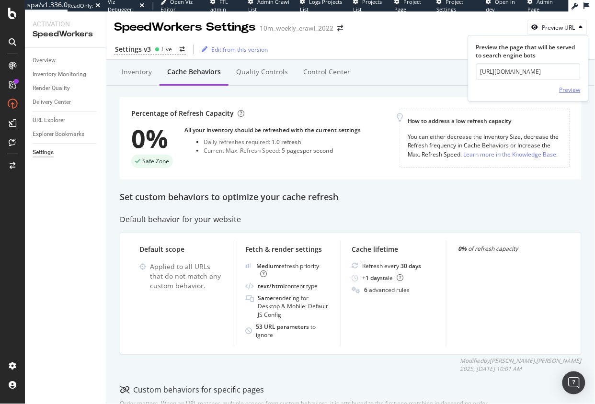
click at [512, 87] on div "Preview" at bounding box center [569, 90] width 21 height 8
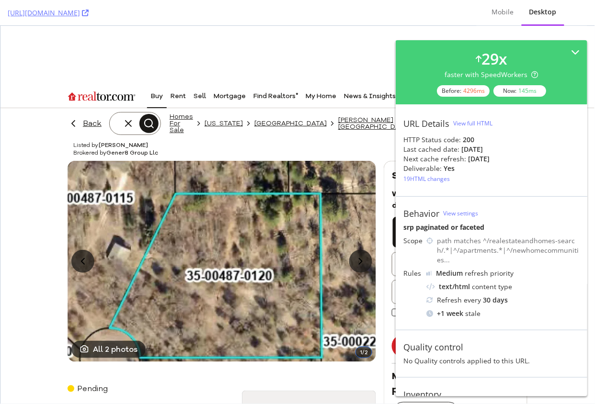
click at [336, 62] on div at bounding box center [297, 54] width 594 height 43
click at [319, 140] on div "Listed by [PERSON_NAME] Brokered by Gener8 Group Llc" at bounding box center [223, 148] width 305 height 20
click at [285, 150] on div "Listed by [PERSON_NAME] Brokered by Gener8 Group Llc" at bounding box center [223, 148] width 305 height 20
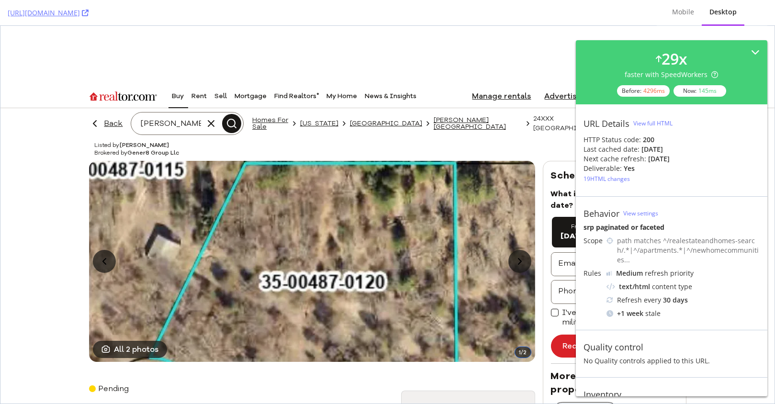
click at [291, 34] on div at bounding box center [387, 55] width 774 height 43
drag, startPoint x: 55, startPoint y: 203, endPoint x: 154, endPoint y: 145, distance: 115.1
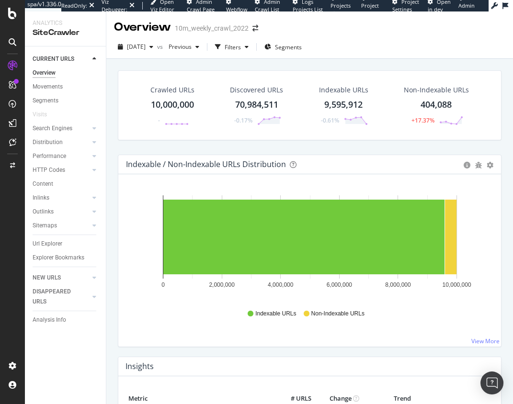
click at [258, 147] on div "Crawled URLs 10,000,000 - Discovered URLs 70,984,511 -0.17% Indexable URLs 9,59…" at bounding box center [309, 112] width 393 height 84
click at [302, 44] on span "Segments" at bounding box center [288, 47] width 27 height 8
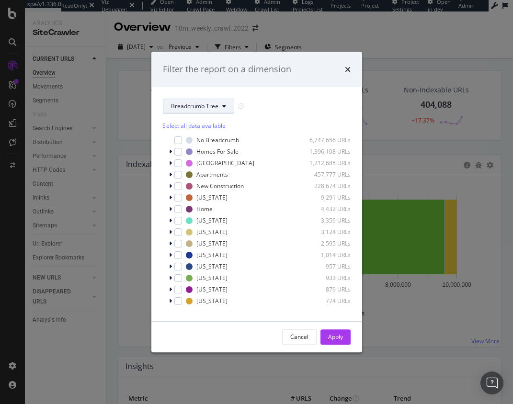
click at [207, 104] on span "Breadcrumb Tree" at bounding box center [194, 106] width 47 height 8
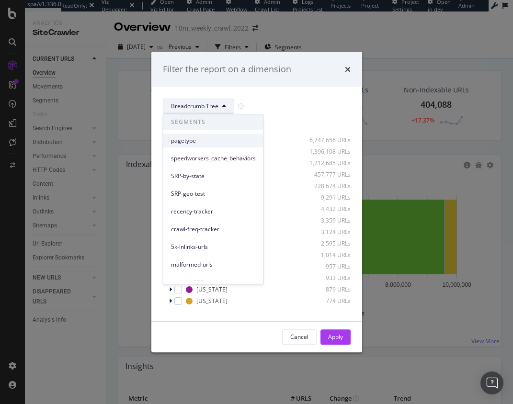
click at [213, 141] on span "pagetype" at bounding box center [213, 140] width 85 height 9
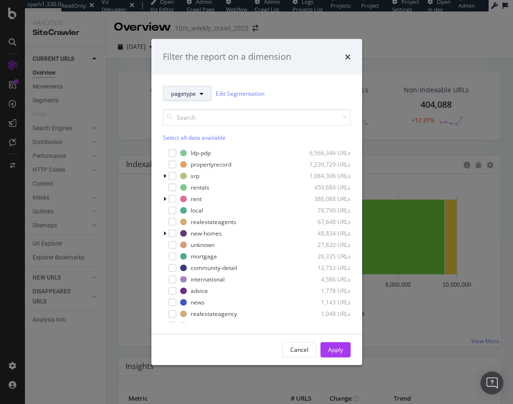
click at [189, 93] on span "pagetype" at bounding box center [183, 94] width 25 height 8
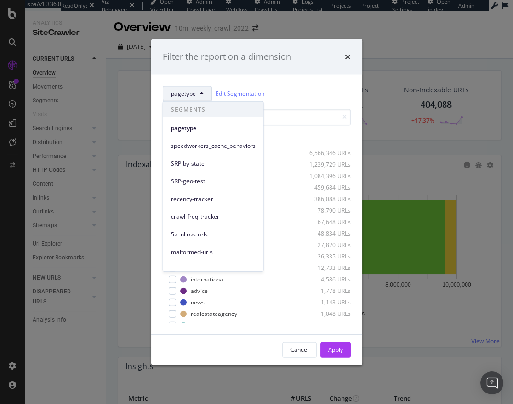
drag, startPoint x: 292, startPoint y: 89, endPoint x: 285, endPoint y: 89, distance: 6.7
click at [292, 89] on div "pagetype Edit Segmentation" at bounding box center [257, 93] width 188 height 15
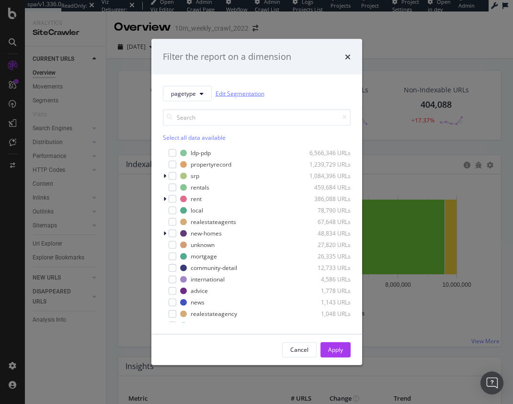
click at [236, 95] on link "Edit Segmentation" at bounding box center [239, 94] width 49 height 10
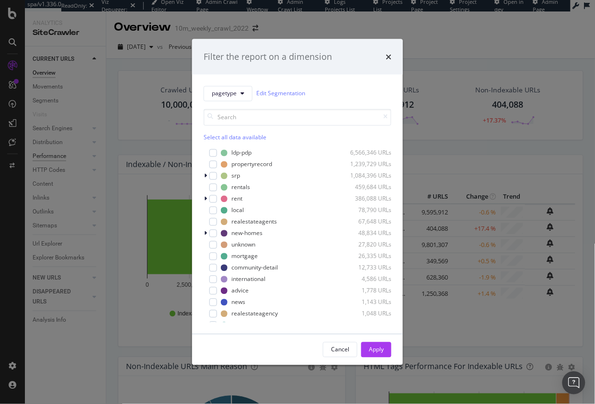
click at [85, 163] on div "Filter the report on a dimension pagetype Edit Segmentation Select all data ava…" at bounding box center [297, 202] width 595 height 404
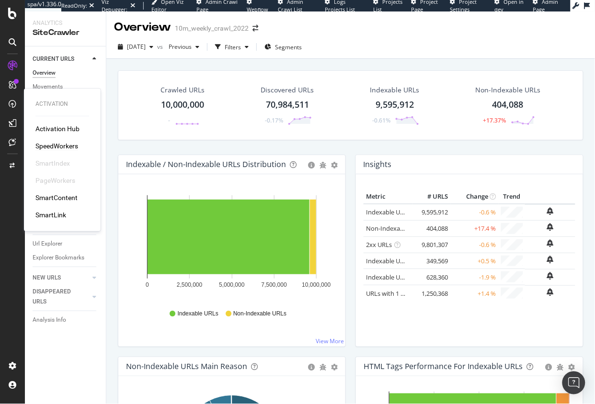
click at [56, 145] on div "SpeedWorkers" at bounding box center [56, 146] width 43 height 10
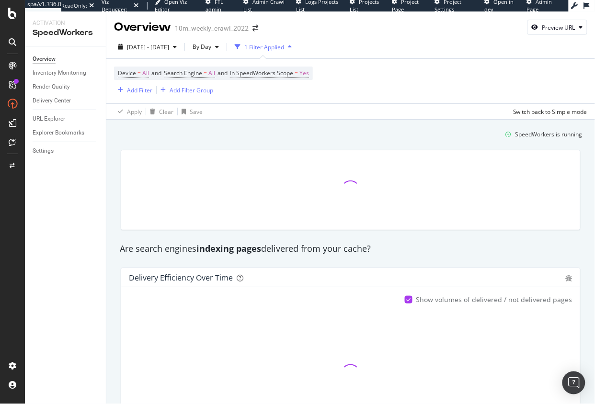
click at [59, 292] on div "Overview Inventory Monitoring Render Quality Delivery Center URL Explorer Explo…" at bounding box center [65, 225] width 81 height 358
click at [43, 148] on div "Settings" at bounding box center [43, 151] width 21 height 10
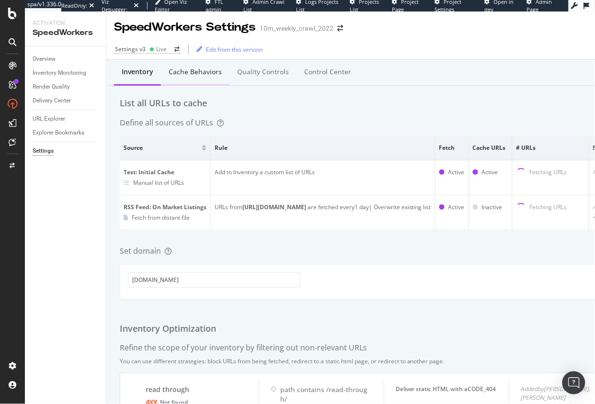
click at [190, 72] on div "Cache behaviors" at bounding box center [195, 72] width 53 height 10
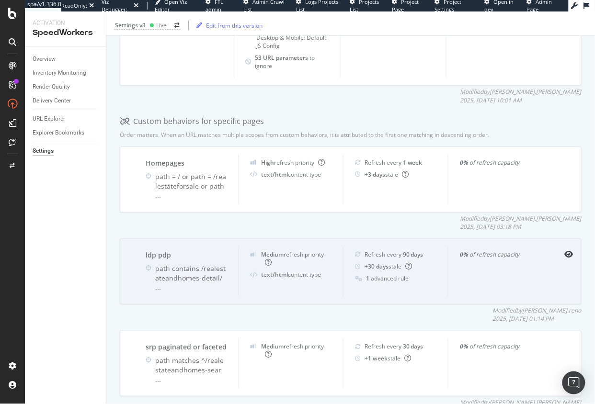
scroll to position [274, 0]
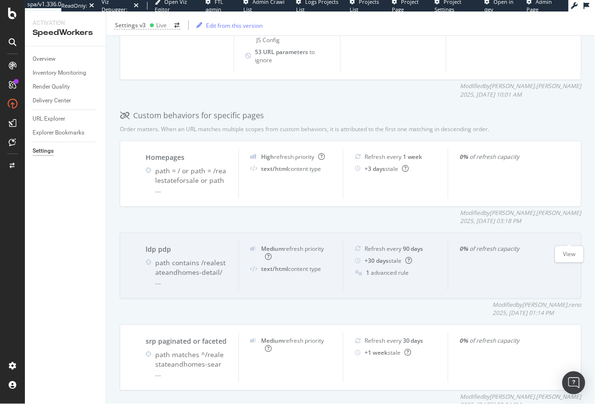
click at [512, 245] on icon "eye" at bounding box center [569, 249] width 9 height 8
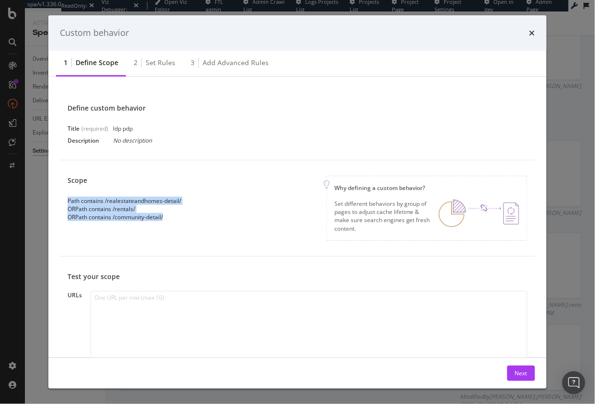
drag, startPoint x: 170, startPoint y: 220, endPoint x: 61, endPoint y: 202, distance: 110.8
click at [61, 202] on div "Scope Path contains /realestateandhomes-detail/ OR Path contains /rentals/ OR P…" at bounding box center [297, 208] width 475 height 96
copy div "Path contains /realestateandhomes-detail/ OR Path contains /rentals/ OR Path co…"
click at [242, 224] on div "Scope Path contains /realestateandhomes-detail/ OR Path contains /rentals/ OR P…" at bounding box center [298, 208] width 460 height 65
click at [512, 32] on icon "times" at bounding box center [532, 33] width 6 height 8
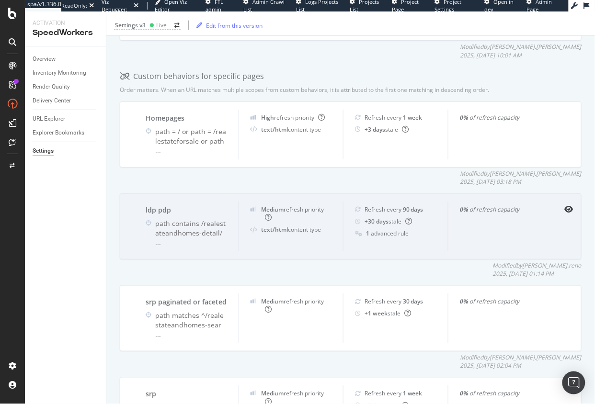
scroll to position [325, 0]
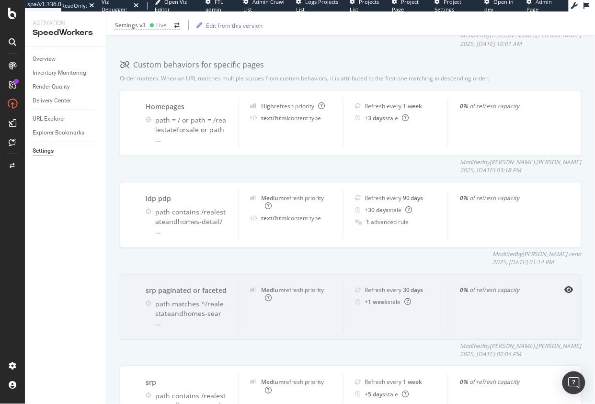
click at [512, 274] on div "srp paginated or faceted path matches ^/realestateandhomes-sear ... Medium refr…" at bounding box center [351, 307] width 462 height 66
click at [512, 286] on icon "eye" at bounding box center [569, 290] width 9 height 8
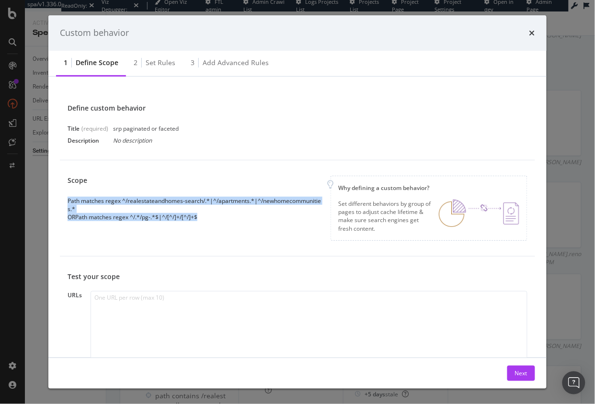
drag, startPoint x: 173, startPoint y: 214, endPoint x: 68, endPoint y: 200, distance: 106.2
click at [67, 200] on div "Scope Path matches regex ^/realestateandhomes-search/.*|^/apartments.*|^/newhom…" at bounding box center [297, 208] width 475 height 96
copy div "Path matches regex ^/realestateandhomes-search/.*|^/apartments.*|^/newhomecommu…"
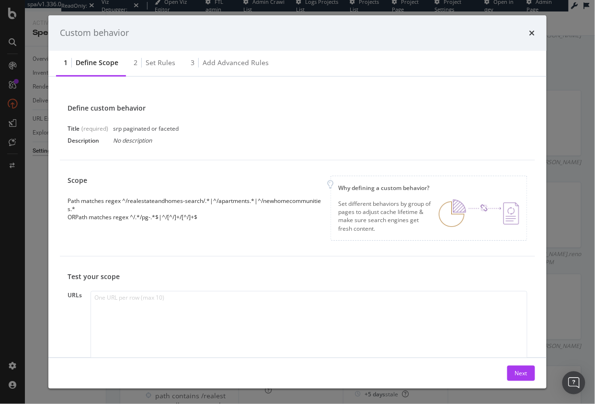
drag, startPoint x: 228, startPoint y: 224, endPoint x: 221, endPoint y: 225, distance: 6.8
click at [228, 224] on div "Scope Path matches regex ^/realestateandhomes-search/.*|^/apartments.*|^/newhom…" at bounding box center [298, 208] width 460 height 65
click at [403, 88] on div "Define custom behavior Title (required) srp paginated or faceted Description No…" at bounding box center [297, 124] width 475 height 72
click at [162, 246] on div "Scope Path matches regex ^/realestateandhomes-search/.*|^/apartments.*|^/newhom…" at bounding box center [297, 208] width 475 height 96
drag, startPoint x: 27, startPoint y: 227, endPoint x: 23, endPoint y: 124, distance: 103.0
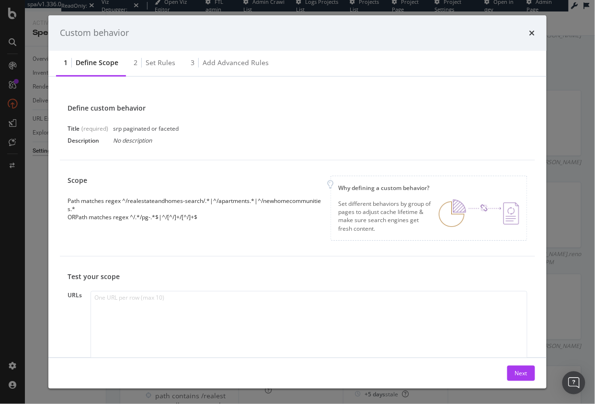
click at [27, 227] on div "Custom behavior 1 Define scope 2 Set rules 3 Add advanced rules Define custom b…" at bounding box center [297, 202] width 595 height 404
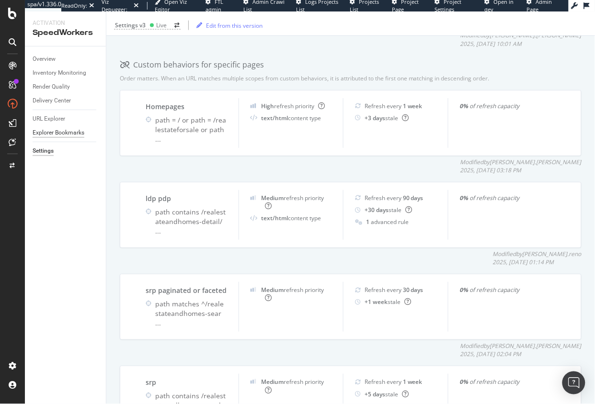
drag, startPoint x: 67, startPoint y: 221, endPoint x: 58, endPoint y: 135, distance: 87.1
click at [66, 219] on div "Overview Inventory Monitoring Render Quality Delivery Center URL Explorer Explo…" at bounding box center [65, 225] width 81 height 358
click at [57, 119] on div "URL Explorer" at bounding box center [49, 119] width 33 height 10
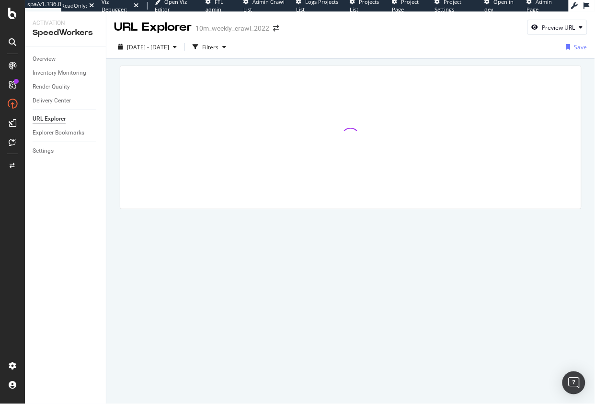
click at [108, 113] on div at bounding box center [350, 151] width 488 height 184
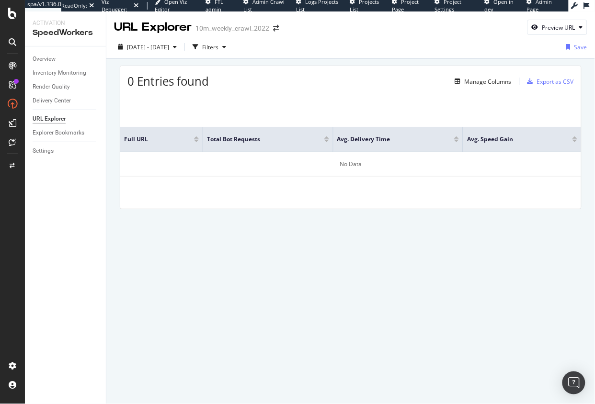
click at [230, 61] on div "0 Entries found Manage Columns Export as CSV Full URL Total Bot Requests Avg. D…" at bounding box center [350, 151] width 488 height 184
drag, startPoint x: 44, startPoint y: 154, endPoint x: 35, endPoint y: 158, distance: 9.0
click at [44, 154] on div "Settings" at bounding box center [43, 151] width 21 height 10
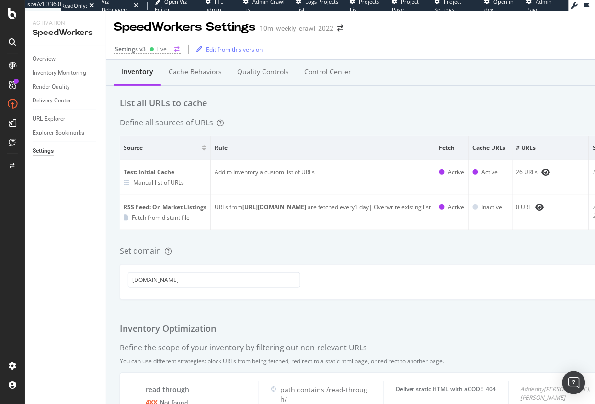
click at [153, 47] on icon at bounding box center [151, 49] width 5 height 5
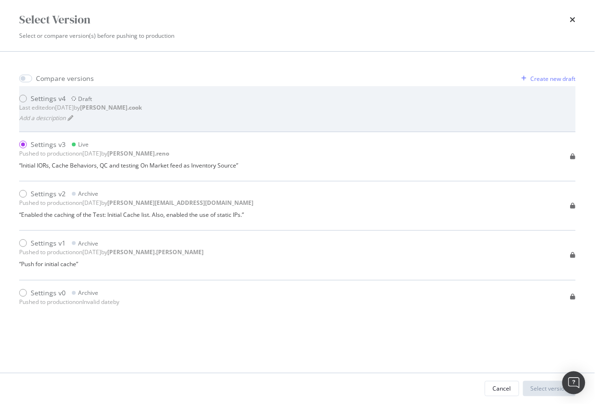
click at [196, 114] on div "Settings v4 Draft Last edited on [DATE] by [PERSON_NAME].cook Add a description" at bounding box center [297, 109] width 556 height 30
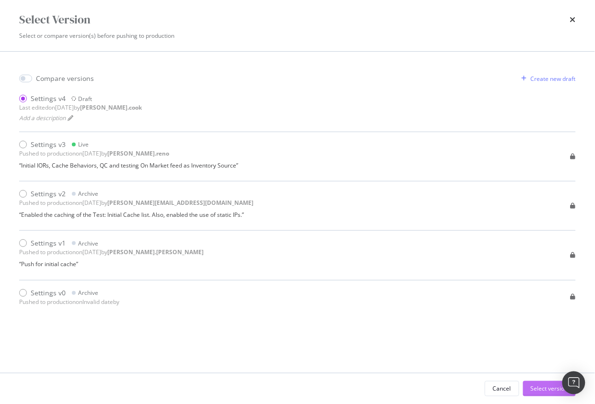
click at [512, 387] on div "Select version" at bounding box center [549, 389] width 37 height 8
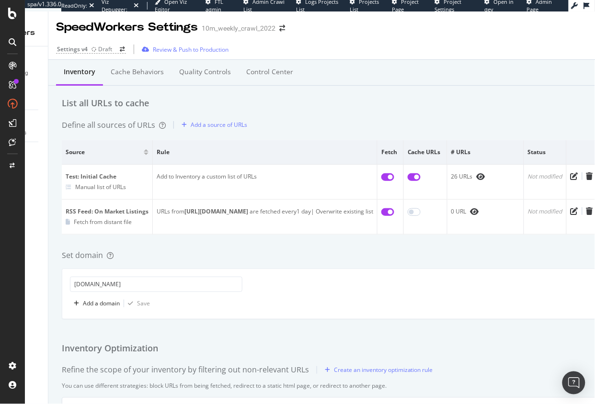
scroll to position [0, 81]
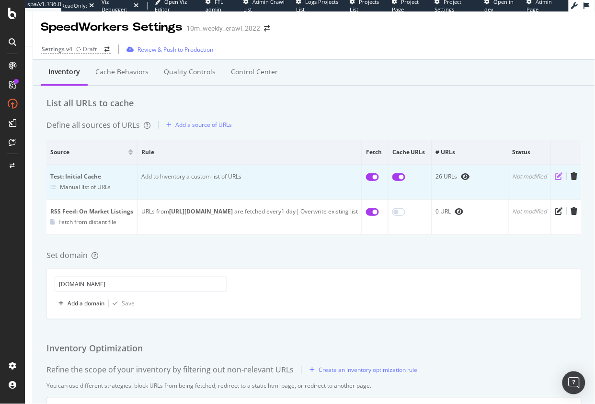
click at [512, 176] on icon "pen-to-square" at bounding box center [559, 176] width 8 height 8
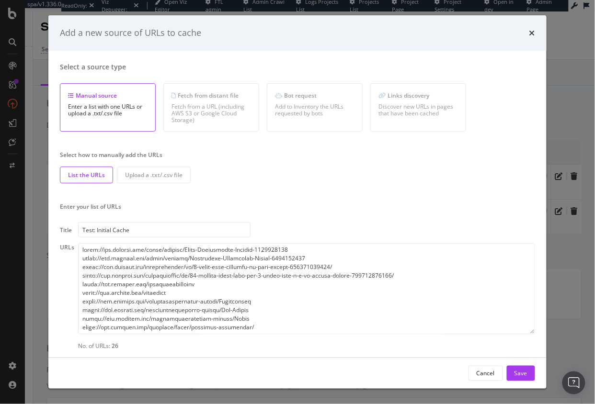
scroll to position [138, 0]
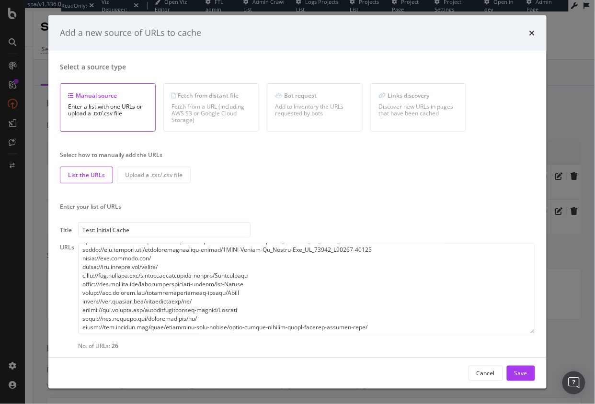
click at [386, 335] on div "No. of URLs: 26" at bounding box center [306, 296] width 457 height 107
click at [385, 326] on textarea "modal" at bounding box center [306, 288] width 457 height 91
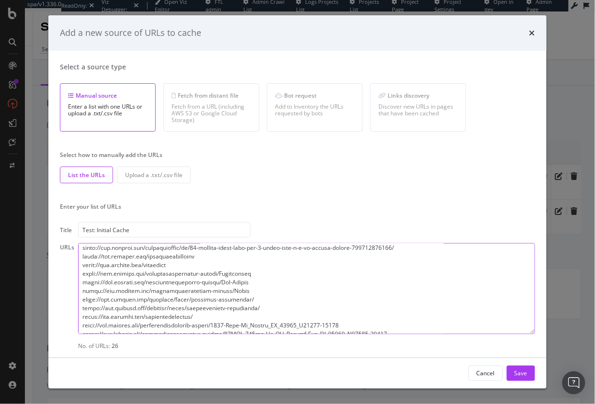
scroll to position [0, 0]
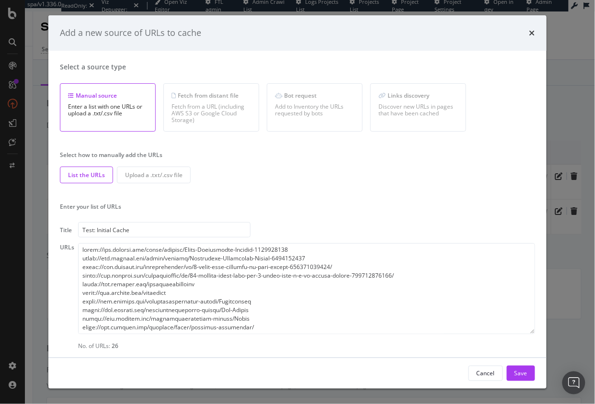
click at [349, 216] on div "Select a source type Manual source Enter a list with one URLs or upload a .txt/…" at bounding box center [297, 206] width 475 height 288
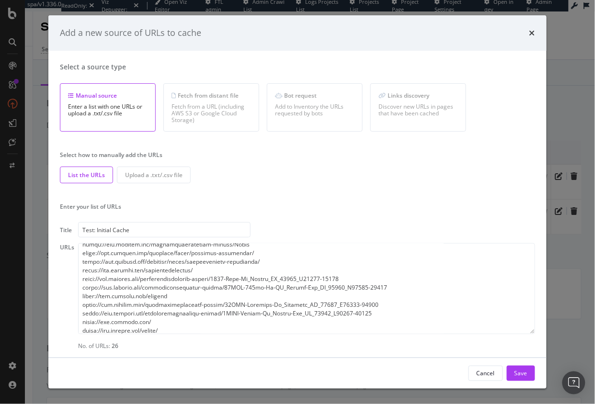
scroll to position [138, 0]
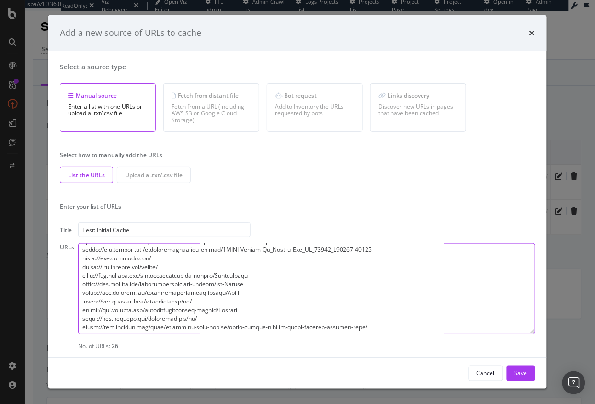
click at [365, 331] on textarea "modal" at bounding box center [306, 288] width 457 height 91
click at [323, 356] on div "Select a source type Manual source Enter a list with one URLs or upload a .txt/…" at bounding box center [297, 204] width 498 height 307
click at [374, 328] on textarea "modal" at bounding box center [306, 288] width 457 height 91
click at [348, 343] on div "No. of URLs: 26" at bounding box center [306, 346] width 457 height 8
drag, startPoint x: 361, startPoint y: 326, endPoint x: 360, endPoint y: 332, distance: 6.7
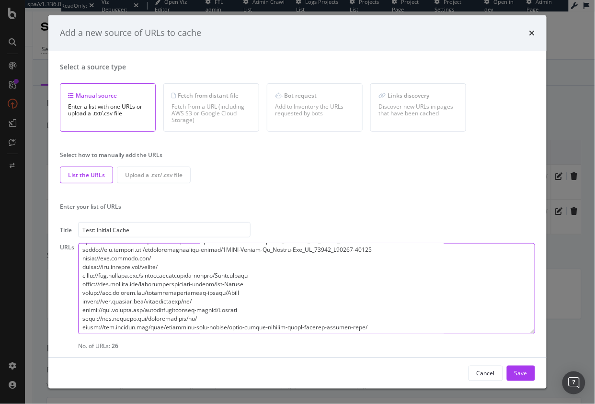
click at [361, 326] on textarea "modal" at bounding box center [306, 288] width 457 height 91
drag, startPoint x: 488, startPoint y: 172, endPoint x: 502, endPoint y: 70, distance: 102.9
click at [488, 172] on div "List the URLs Upload a .txt/.csv file" at bounding box center [297, 175] width 475 height 17
click at [512, 33] on icon "times" at bounding box center [532, 33] width 6 height 8
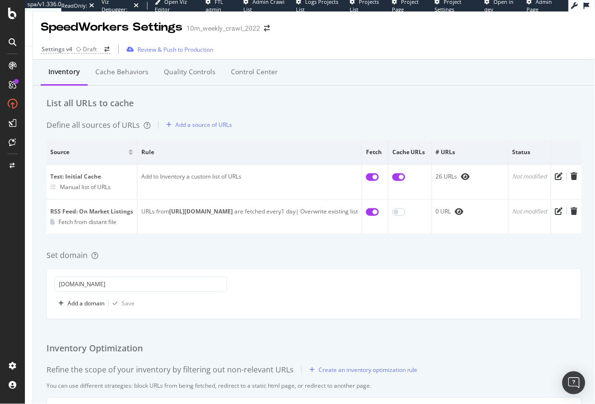
click at [281, 236] on div "Inventory Cache behaviors Quality Controls Control Center List all URLs to cach…" at bounding box center [314, 330] width 562 height 541
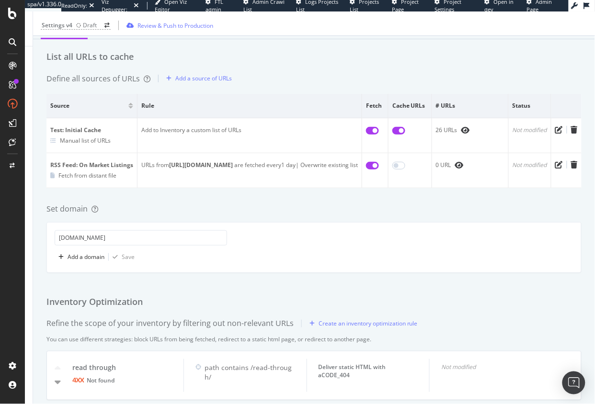
scroll to position [0, 0]
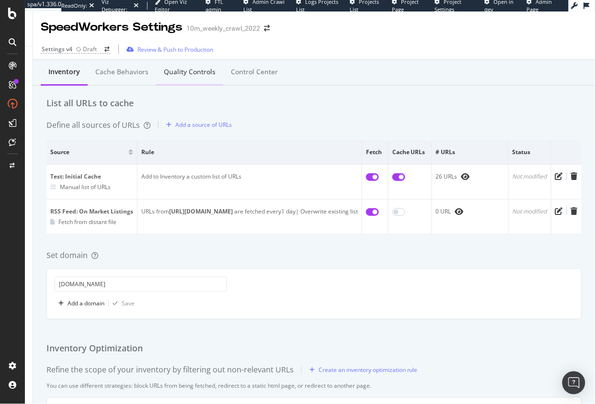
click at [174, 82] on div "Quality Controls" at bounding box center [189, 72] width 67 height 26
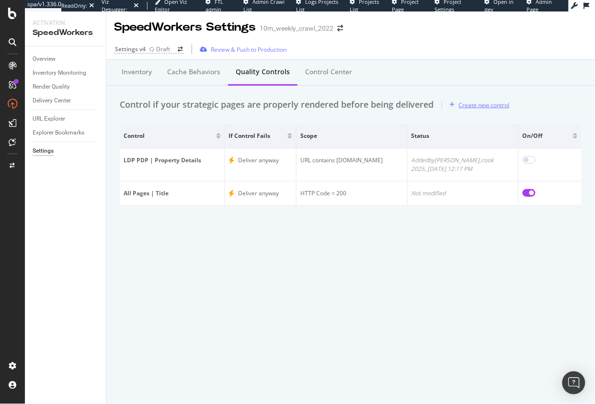
click at [480, 102] on div "Create new control" at bounding box center [484, 105] width 51 height 8
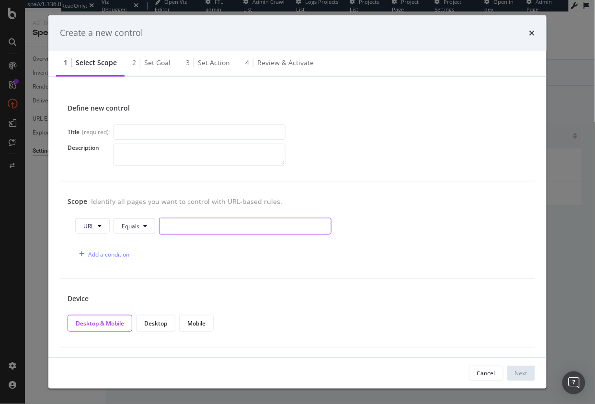
click at [199, 225] on input "modal" at bounding box center [245, 226] width 172 height 17
paste input "[URL][DOMAIN_NAME]"
type input "[URL][DOMAIN_NAME]"
click at [205, 269] on div "Scope Identify all pages you want to control with URL-based rules. URL Equals h…" at bounding box center [297, 229] width 475 height 97
click at [211, 275] on div "Scope Identify all pages you want to control with URL-based rules. URL Equals h…" at bounding box center [297, 229] width 475 height 97
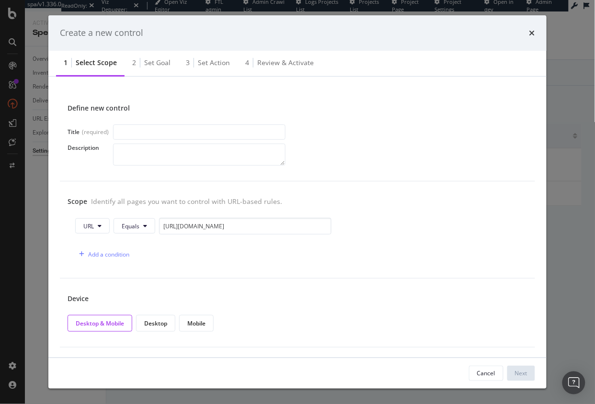
click at [216, 271] on div "Scope Identify all pages you want to control with URL-based rules. URL Equals h…" at bounding box center [297, 229] width 475 height 97
click at [211, 269] on div "Scope Identify all pages you want to control with URL-based rules. URL Equals h…" at bounding box center [297, 229] width 475 height 97
click at [159, 272] on div "Scope Identify all pages you want to control with URL-based rules. URL Equals h…" at bounding box center [297, 229] width 475 height 97
drag, startPoint x: 134, startPoint y: 227, endPoint x: 138, endPoint y: 250, distance: 23.9
click at [134, 227] on span "Equals" at bounding box center [131, 226] width 18 height 8
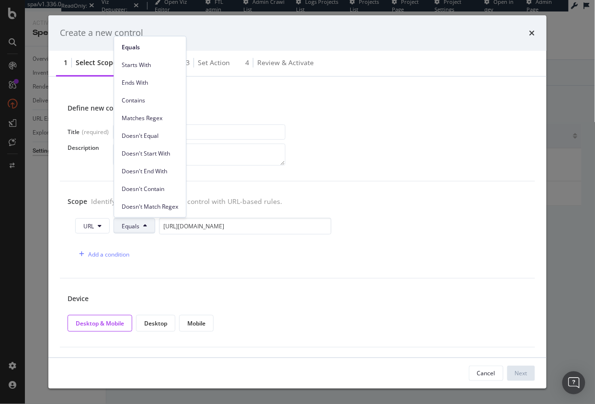
drag, startPoint x: 146, startPoint y: 102, endPoint x: 147, endPoint y: 90, distance: 11.5
click at [146, 102] on span "Contains" at bounding box center [150, 100] width 57 height 9
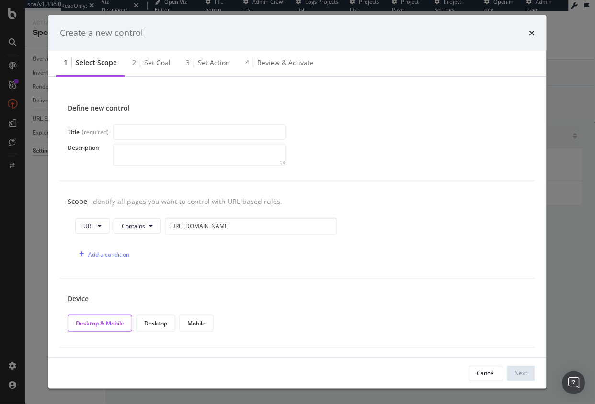
drag, startPoint x: 220, startPoint y: 109, endPoint x: 215, endPoint y: 115, distance: 7.2
click at [220, 109] on div "Define new control" at bounding box center [298, 108] width 460 height 10
click at [89, 225] on span "URL" at bounding box center [88, 226] width 11 height 8
drag, startPoint x: 152, startPoint y: 268, endPoint x: 147, endPoint y: 255, distance: 13.5
click at [148, 262] on div "Scope Identify all pages you want to control with URL-based rules. URL Contains…" at bounding box center [297, 229] width 475 height 97
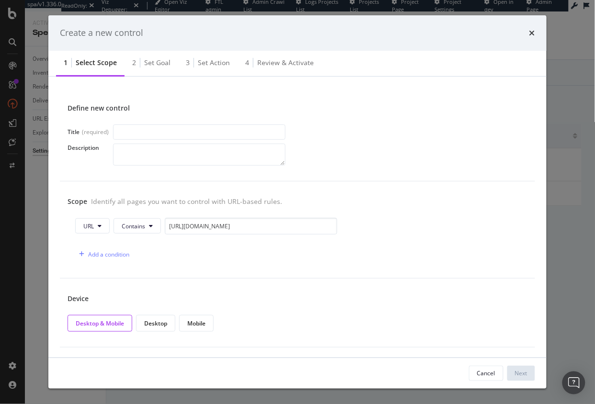
click at [146, 236] on div "URL Contains https://www.realtor.com/realestateagents/" at bounding box center [297, 228] width 444 height 21
click at [238, 229] on input "[URL][DOMAIN_NAME]" at bounding box center [251, 226] width 172 height 17
drag, startPoint x: 239, startPoint y: 269, endPoint x: 241, endPoint y: 231, distance: 38.4
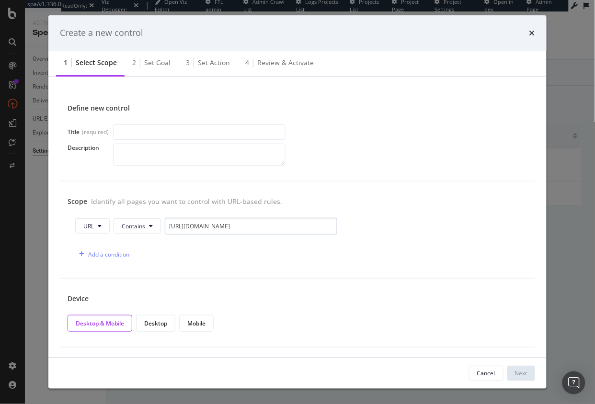
click at [239, 269] on div "Scope Identify all pages you want to control with URL-based rules. URL Contains…" at bounding box center [297, 229] width 475 height 97
click at [249, 258] on div "Add a condition" at bounding box center [297, 254] width 444 height 17
drag, startPoint x: 244, startPoint y: 268, endPoint x: 239, endPoint y: 276, distance: 9.4
click at [244, 268] on div "Scope Identify all pages you want to control with URL-based rules. URL Contains…" at bounding box center [297, 229] width 475 height 97
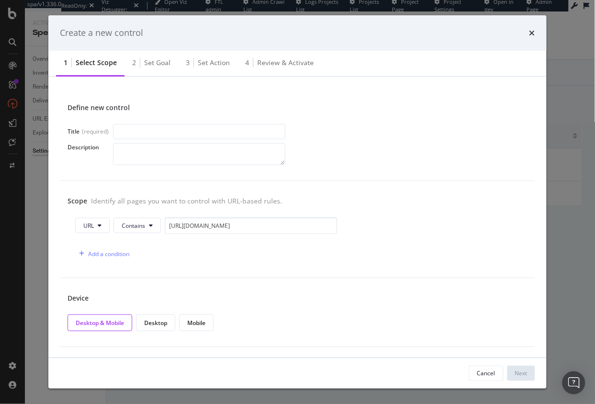
drag, startPoint x: 275, startPoint y: 108, endPoint x: 255, endPoint y: 0, distance: 109.0
click at [273, 108] on div "Define new control" at bounding box center [298, 108] width 460 height 10
click at [226, 267] on div "Scope Identify all pages you want to control with URL-based rules. URL Contains…" at bounding box center [297, 229] width 475 height 97
drag, startPoint x: 478, startPoint y: 85, endPoint x: 518, endPoint y: 29, distance: 69.1
click at [478, 85] on div "Define new control Title (required) Description Scope Identify all pages you wa…" at bounding box center [297, 217] width 498 height 281
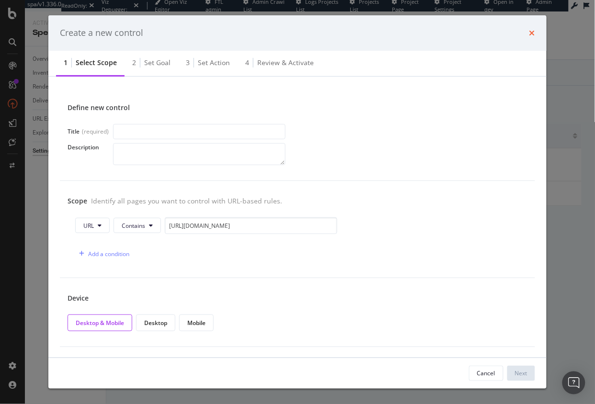
click at [512, 34] on icon "times" at bounding box center [532, 33] width 6 height 8
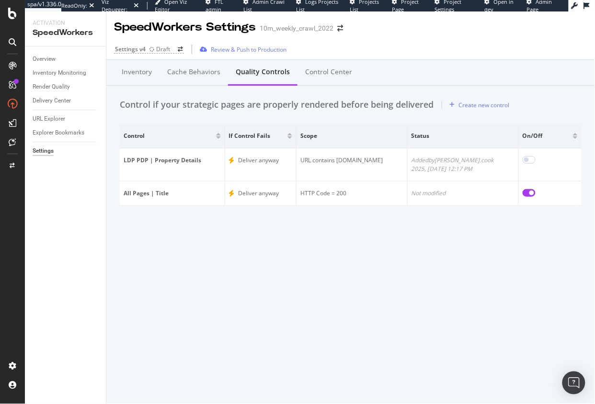
drag, startPoint x: 286, startPoint y: 272, endPoint x: 286, endPoint y: 276, distance: 4.8
click at [286, 272] on div "SpeedWorkers Settings 10m_weekly_crawl_2022 Settings v4 Draft Review & Push to …" at bounding box center [350, 207] width 488 height 393
click at [335, 105] on div "Control if your strategic pages are properly rendered before being delivered" at bounding box center [277, 105] width 314 height 12
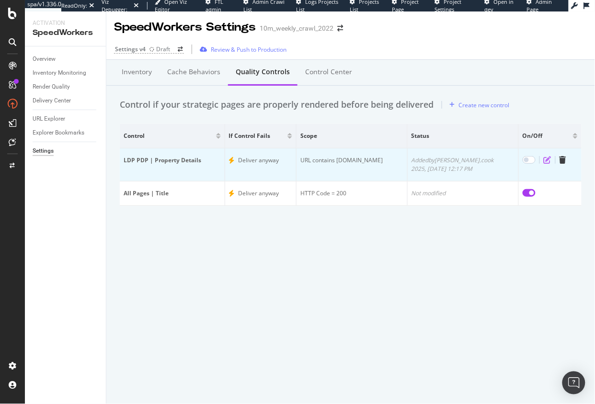
click at [512, 159] on icon "edit" at bounding box center [548, 160] width 8 height 8
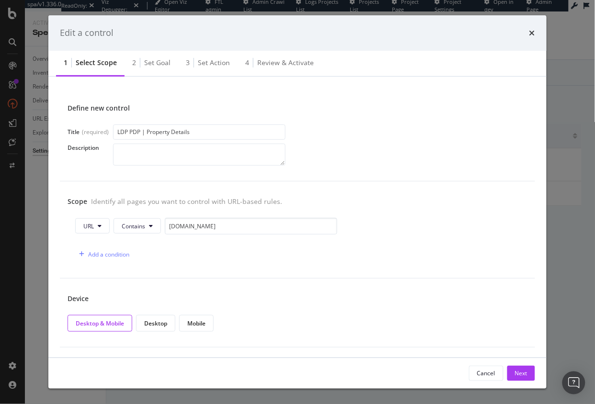
click at [377, 212] on div "Scope Identify all pages you want to control with URL-based rules. URL Contains…" at bounding box center [297, 229] width 475 height 97
click at [198, 230] on input "realtor.com" at bounding box center [251, 226] width 172 height 17
paste input "/realestateandhomes-detail/"
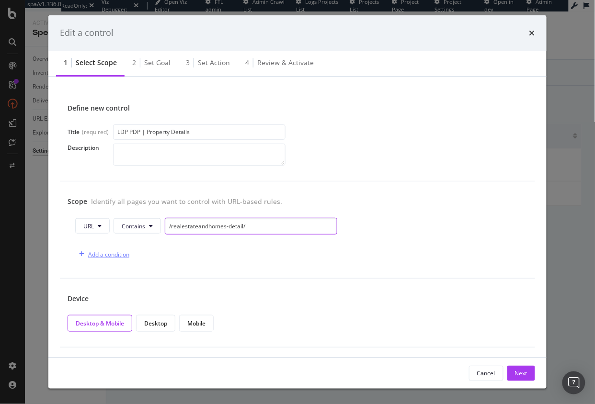
type input "/realestateandhomes-detail/"
click at [114, 252] on div "Add a condition" at bounding box center [108, 254] width 41 height 8
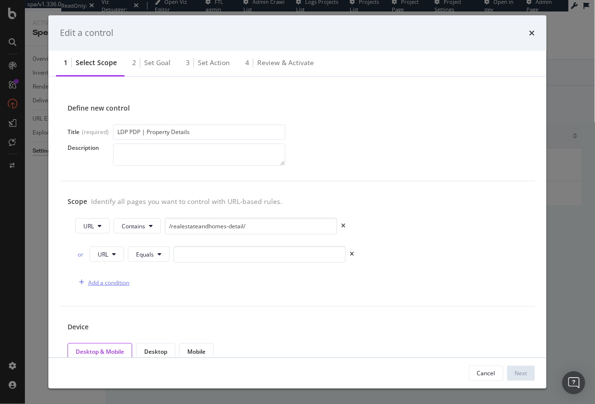
click at [110, 289] on div "Add a condition" at bounding box center [102, 282] width 54 height 14
click at [146, 253] on span "Equals" at bounding box center [145, 254] width 18 height 8
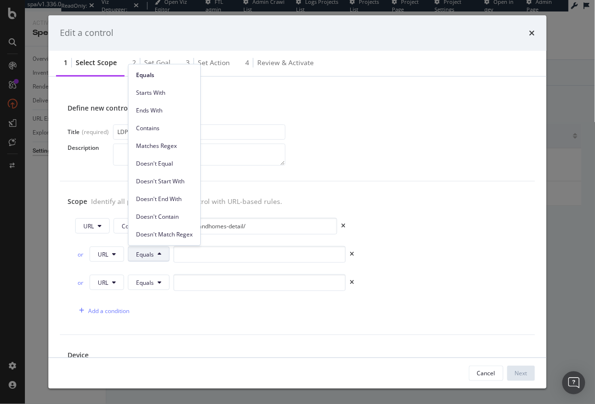
click at [159, 129] on span "Contains" at bounding box center [164, 128] width 57 height 9
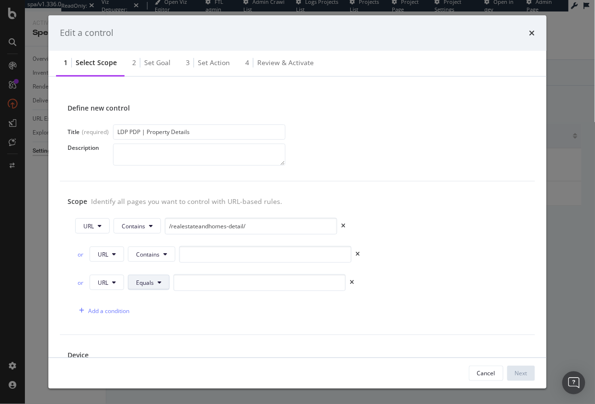
click at [152, 283] on span "Equals" at bounding box center [145, 283] width 18 height 8
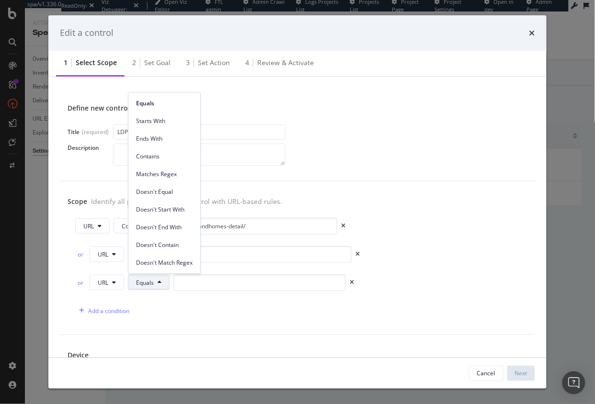
click at [157, 152] on span "Contains" at bounding box center [164, 156] width 57 height 9
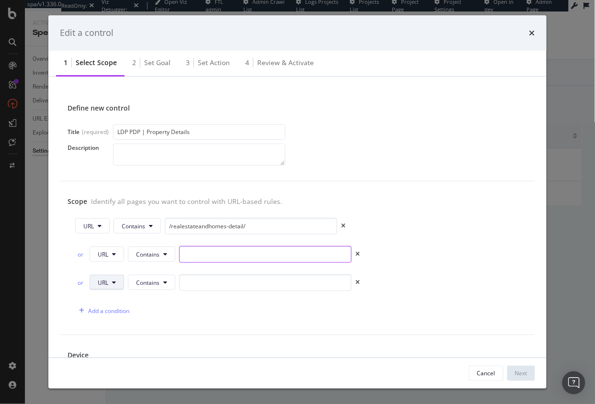
drag, startPoint x: 311, startPoint y: 252, endPoint x: 120, endPoint y: 280, distance: 193.6
click at [311, 252] on input "modal" at bounding box center [265, 254] width 172 height 17
paste input "/rentals/"
type input "/rentals/"
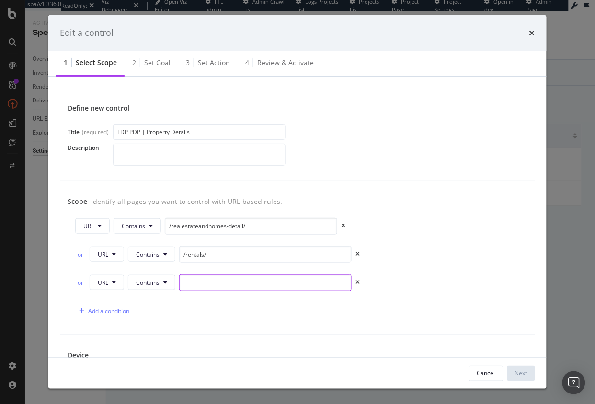
drag, startPoint x: 328, startPoint y: 284, endPoint x: 229, endPoint y: 286, distance: 99.1
click at [327, 284] on input "modal" at bounding box center [265, 282] width 172 height 17
paste input "/community-detail/"
type input "/community-detail/"
click at [244, 307] on div "Add a condition" at bounding box center [297, 311] width 444 height 17
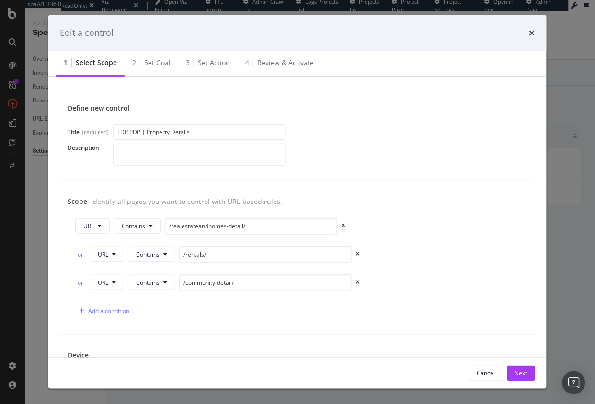
scroll to position [57, 0]
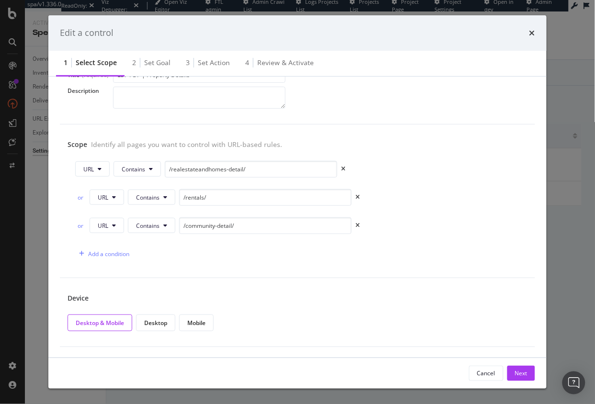
drag, startPoint x: 496, startPoint y: 318, endPoint x: 507, endPoint y: 334, distance: 19.0
click at [496, 319] on div "Desktop & Mobile Desktop Mobile" at bounding box center [298, 323] width 460 height 17
click at [472, 317] on div "Desktop & Mobile Desktop Mobile" at bounding box center [298, 323] width 460 height 17
click at [462, 344] on div "Device Desktop & Mobile Desktop Mobile" at bounding box center [297, 312] width 475 height 69
click at [512, 372] on div "Next" at bounding box center [521, 373] width 12 height 8
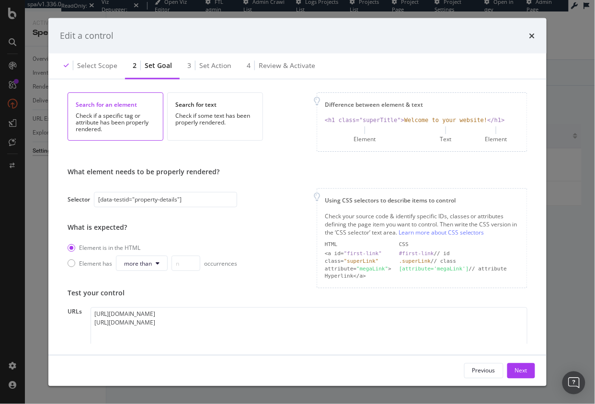
scroll to position [108, 0]
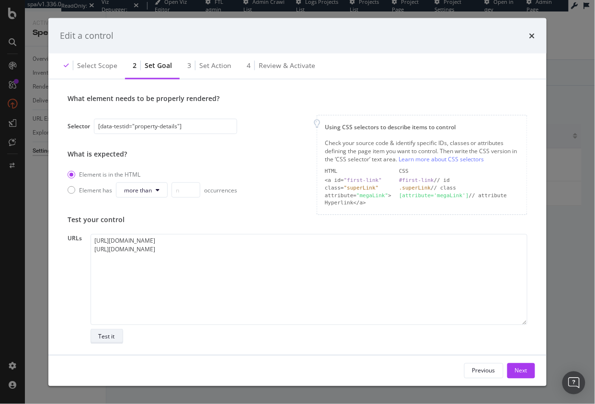
click at [102, 335] on div "Test it" at bounding box center [107, 336] width 16 height 8
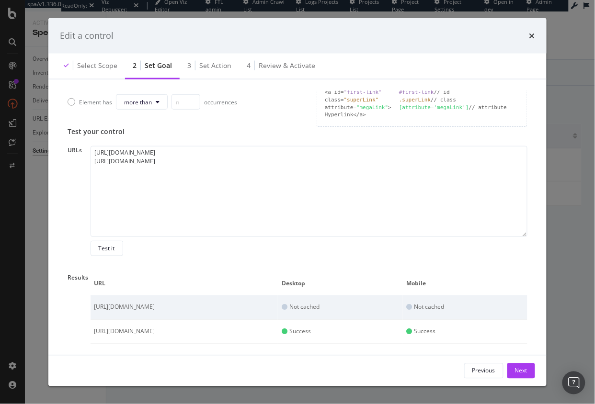
click at [79, 322] on div "Results URL Desktop Mobile https://www.realtor.com/realestateandhomes-detail/7-…" at bounding box center [298, 308] width 460 height 73
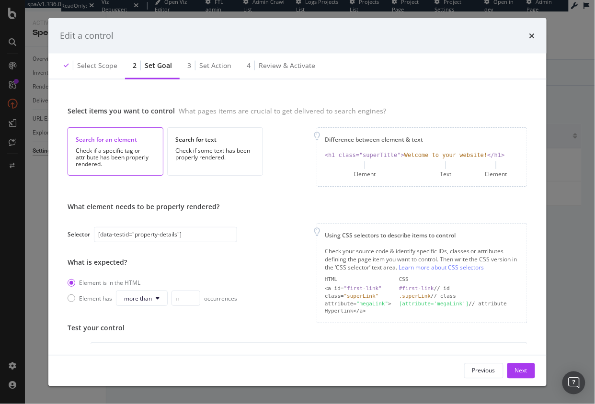
scroll to position [0, 0]
drag, startPoint x: 248, startPoint y: 258, endPoint x: 255, endPoint y: 270, distance: 14.0
click at [248, 258] on div "What element needs to be properly rendered? Selector [data-testid="property-det…" at bounding box center [298, 262] width 460 height 121
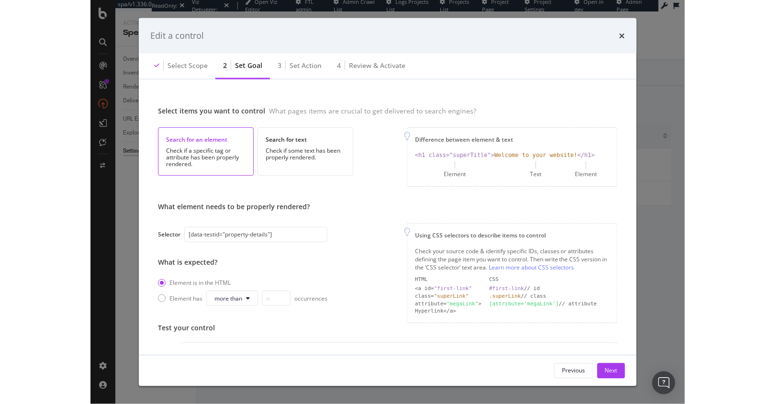
scroll to position [196, 0]
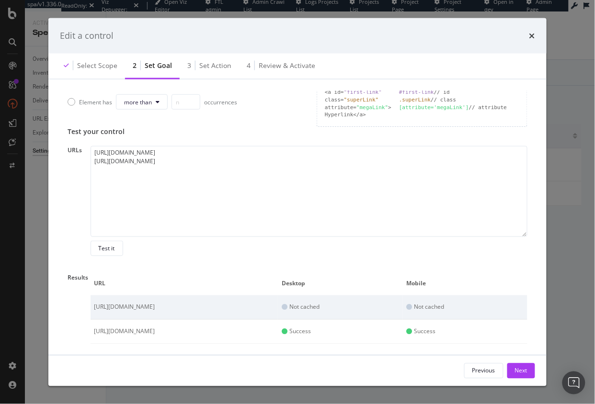
click at [512, 370] on div "Next" at bounding box center [521, 371] width 12 height 8
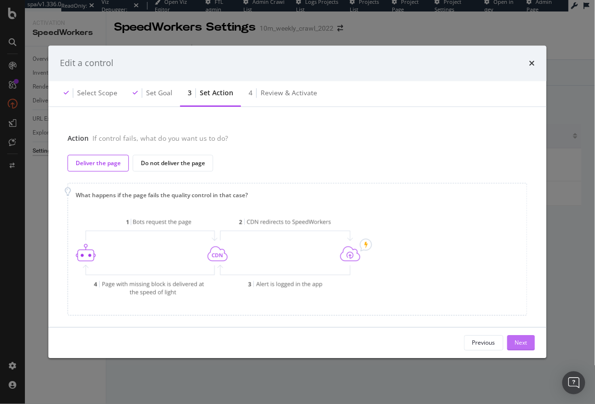
click at [512, 342] on div "Next" at bounding box center [521, 343] width 12 height 8
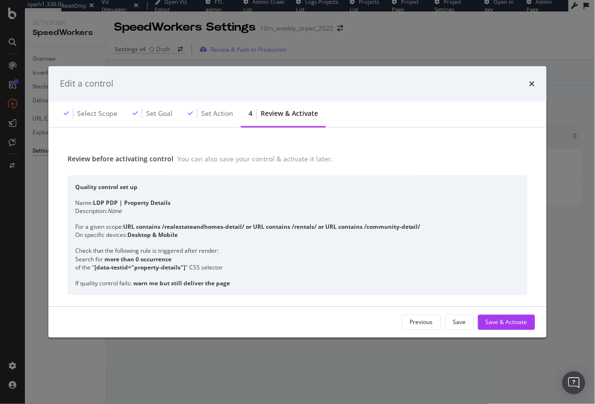
click at [503, 320] on div "Save & Activate" at bounding box center [507, 322] width 42 height 8
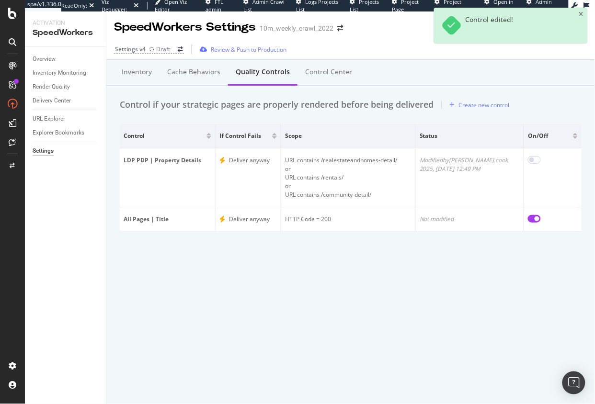
click at [316, 300] on div "SpeedWorkers Settings 10m_weekly_crawl_2022 Settings v4 Draft Review & Push to …" at bounding box center [350, 207] width 488 height 393
drag, startPoint x: 386, startPoint y: 106, endPoint x: 408, endPoint y: 125, distance: 29.5
click at [386, 106] on div "Control if your strategic pages are properly rendered before being delivered" at bounding box center [277, 105] width 314 height 12
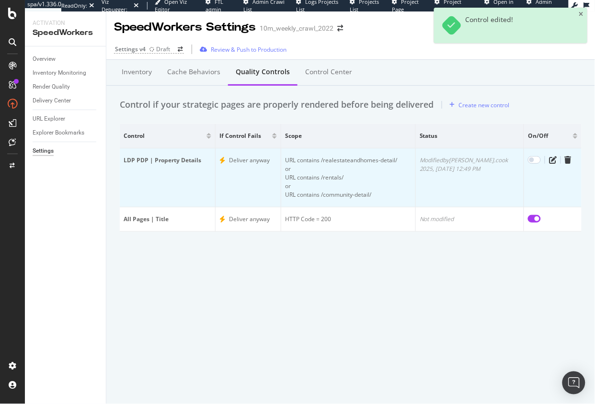
drag, startPoint x: 526, startPoint y: 160, endPoint x: 520, endPoint y: 183, distance: 24.4
click at [512, 159] on input "checkbox" at bounding box center [534, 160] width 13 height 8
checkbox input "true"
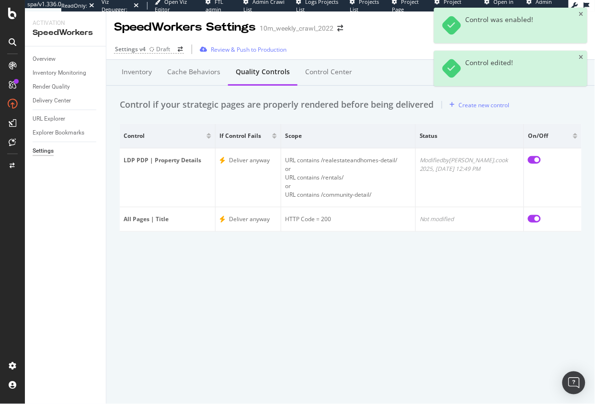
click at [366, 296] on div "SpeedWorkers Settings 10m_weekly_crawl_2022 Settings v4 Draft Review & Push to …" at bounding box center [350, 207] width 488 height 393
drag, startPoint x: 275, startPoint y: 101, endPoint x: 264, endPoint y: 108, distance: 12.8
click at [275, 101] on div "Control if your strategic pages are properly rendered before being delivered" at bounding box center [277, 105] width 314 height 12
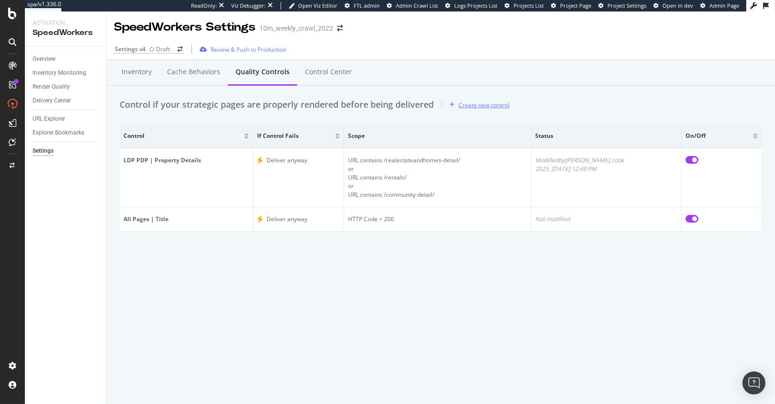
click at [487, 106] on div "Create new control" at bounding box center [484, 105] width 51 height 8
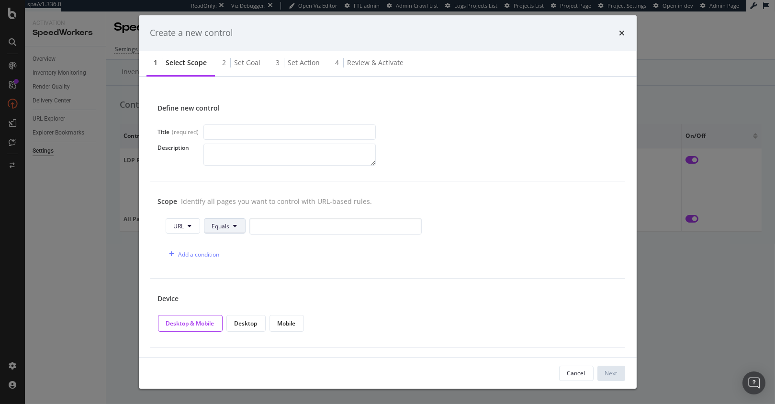
click at [240, 231] on button "Equals" at bounding box center [225, 225] width 42 height 15
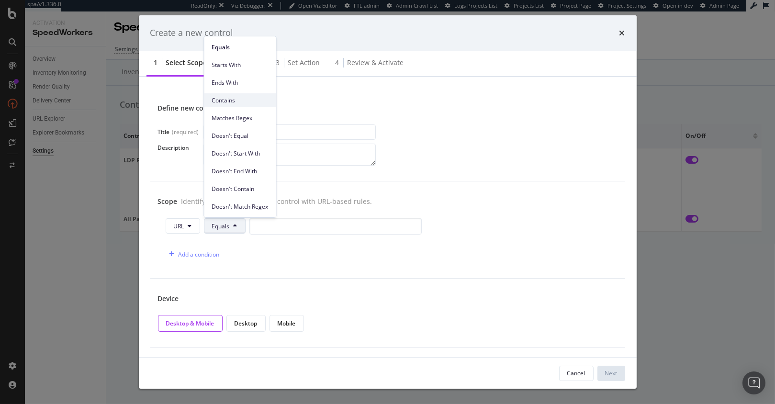
click at [246, 99] on span "Contains" at bounding box center [240, 100] width 57 height 9
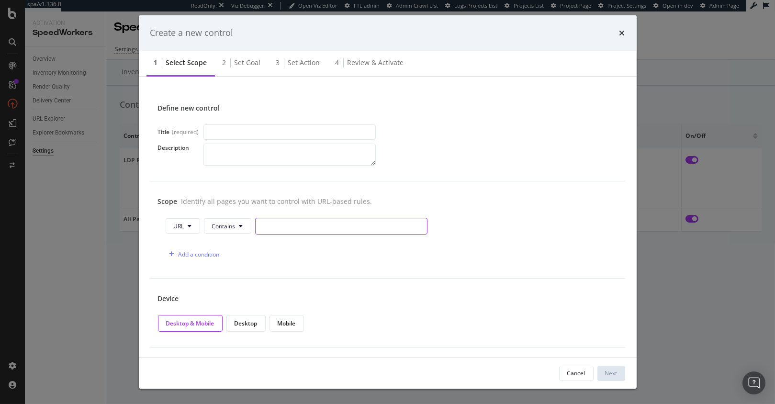
click at [291, 224] on input "modal" at bounding box center [341, 226] width 172 height 17
type input "realestateagents"
click at [291, 133] on input "modal" at bounding box center [290, 132] width 172 height 15
type input "asdf"
click at [512, 371] on div "Next" at bounding box center [611, 373] width 12 height 8
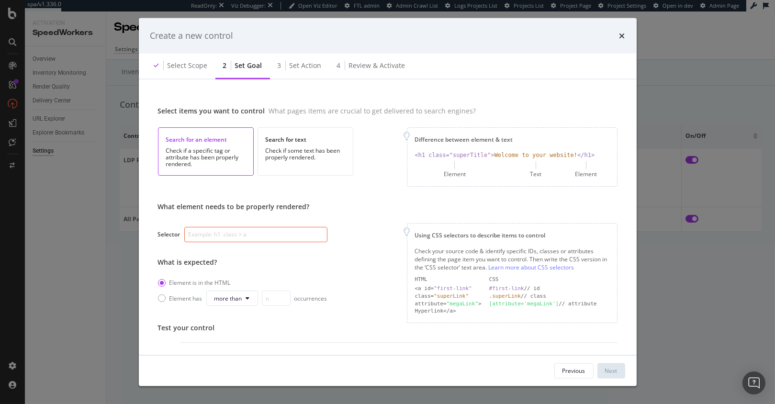
click at [257, 236] on input "modal" at bounding box center [255, 234] width 143 height 15
paste input "geo-linking-module"
click at [187, 236] on input "geo-linking-module" at bounding box center [255, 234] width 143 height 15
type input "#geo-linking-module"
drag, startPoint x: 354, startPoint y: 293, endPoint x: 357, endPoint y: 275, distance: 17.4
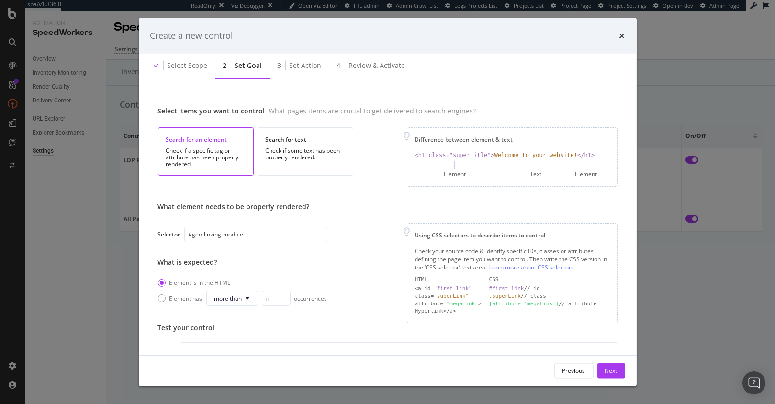
click at [354, 292] on div "What element needs to be properly rendered? Selector #geo-linking-module What i…" at bounding box center [388, 262] width 460 height 121
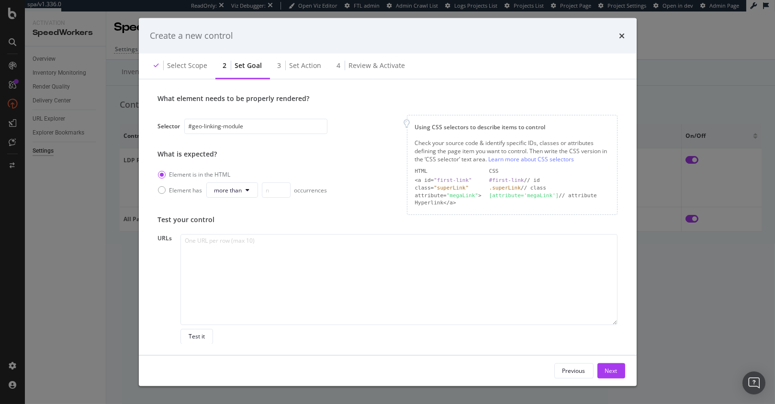
click at [372, 188] on div "What element needs to be properly rendered? Selector #geo-linking-module What i…" at bounding box center [388, 154] width 460 height 121
drag, startPoint x: 487, startPoint y: 179, endPoint x: 576, endPoint y: 182, distance: 88.2
click at [512, 182] on div "HTML CSS <a id= "first-link" #first-link // id class= "superLink" .superLink //…" at bounding box center [512, 187] width 194 height 40
click at [512, 181] on div "#first-link // id" at bounding box center [549, 181] width 120 height 8
drag, startPoint x: 189, startPoint y: 126, endPoint x: 194, endPoint y: 126, distance: 5.3
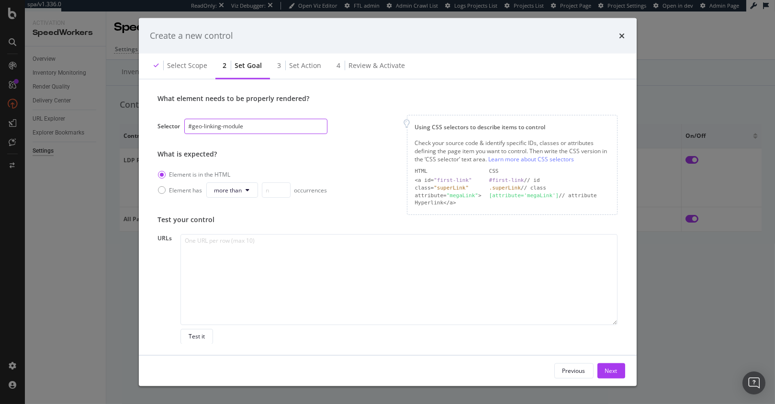
click at [189, 126] on input "#geo-linking-module" at bounding box center [255, 126] width 143 height 15
click at [357, 152] on div "What element needs to be properly rendered? Selector #geo-linking-module What i…" at bounding box center [388, 154] width 460 height 121
click at [268, 219] on div "Test your control" at bounding box center [388, 220] width 460 height 10
drag, startPoint x: 307, startPoint y: 220, endPoint x: 302, endPoint y: 224, distance: 6.7
click at [307, 220] on div "Test your control" at bounding box center [388, 220] width 460 height 10
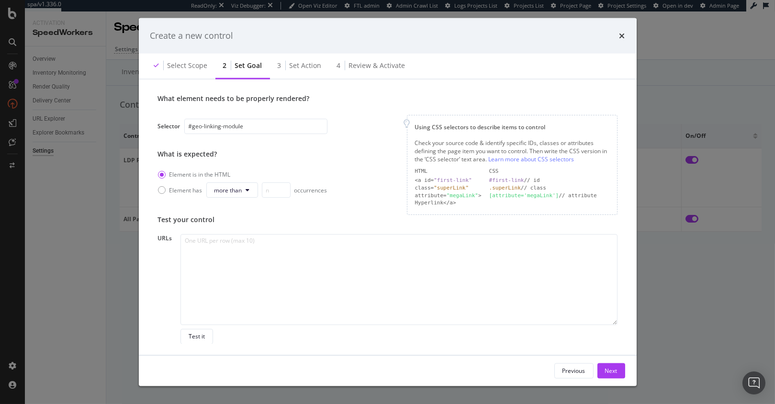
click at [351, 158] on div "What element needs to be properly rendered? Selector #geo-linking-module What i…" at bounding box center [388, 154] width 460 height 121
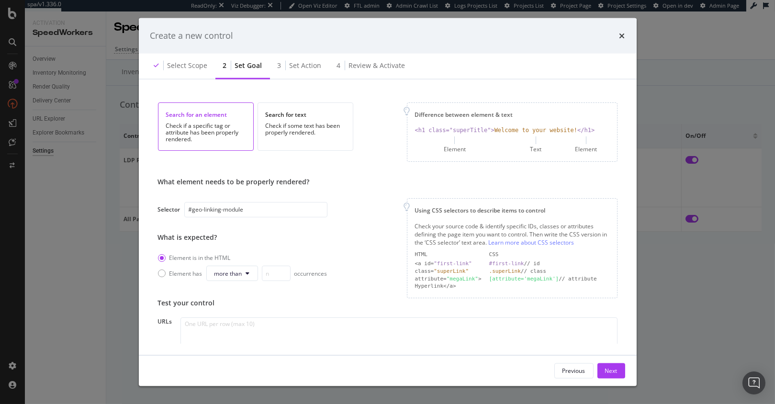
scroll to position [0, 0]
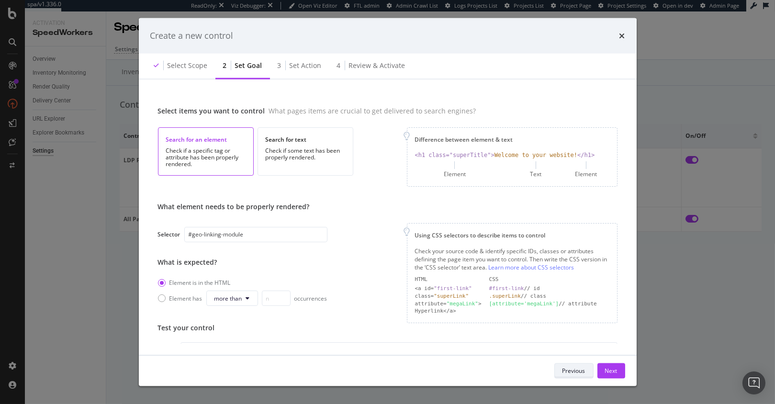
click at [512, 367] on div "Previous" at bounding box center [574, 371] width 23 height 8
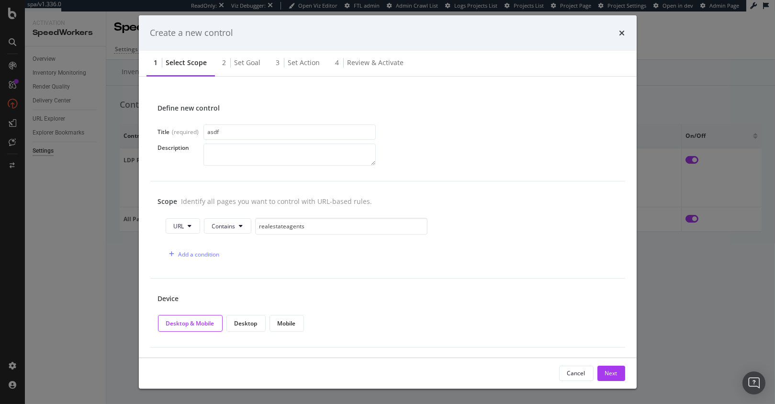
drag, startPoint x: 554, startPoint y: 293, endPoint x: 563, endPoint y: 346, distance: 53.5
click at [512, 294] on div "Device" at bounding box center [388, 299] width 460 height 10
click at [512, 370] on div "Cancel" at bounding box center [576, 373] width 18 height 8
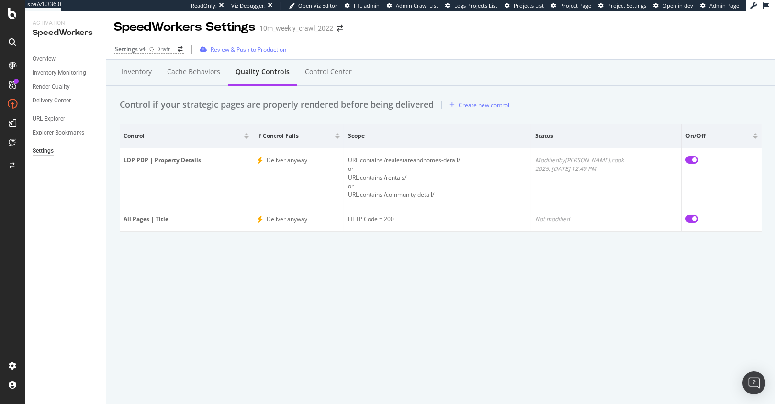
drag, startPoint x: 504, startPoint y: 268, endPoint x: 487, endPoint y: 253, distance: 22.7
click at [501, 267] on div "SpeedWorkers Settings 10m_weekly_crawl_2022 Settings v4 Draft Review & Push to …" at bounding box center [440, 207] width 669 height 393
click at [394, 115] on div "Inventory Cache behaviors Quality Controls Control Center Control if your strat…" at bounding box center [440, 162] width 669 height 205
click at [186, 73] on div "Cache behaviors" at bounding box center [193, 72] width 53 height 10
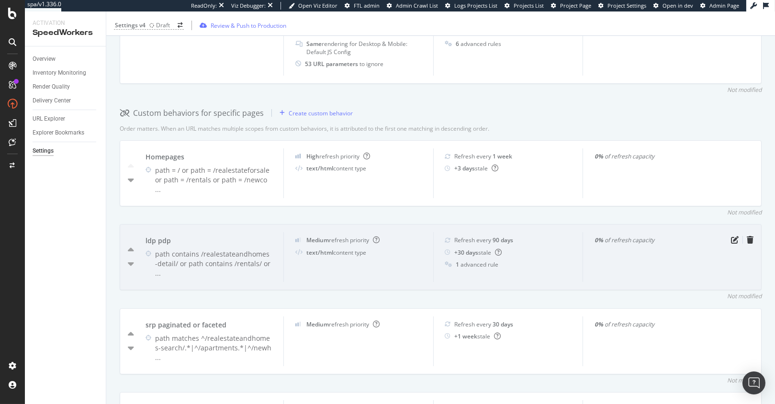
scroll to position [310, 0]
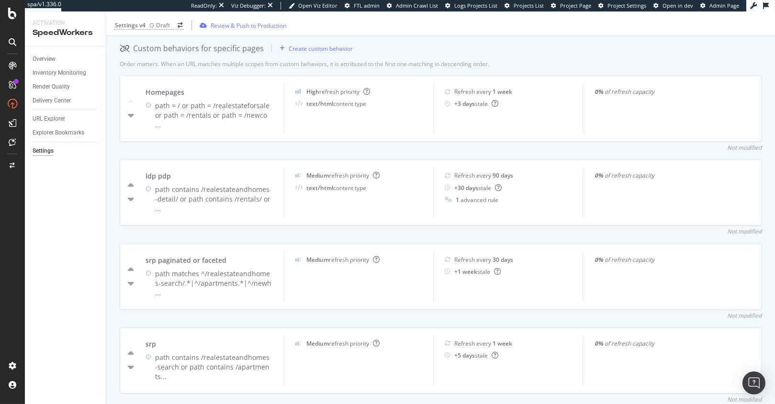
click at [112, 226] on div "Inventory Cache behaviors Quality Controls Control Center Percentage of Refresh…" at bounding box center [440, 412] width 669 height 1324
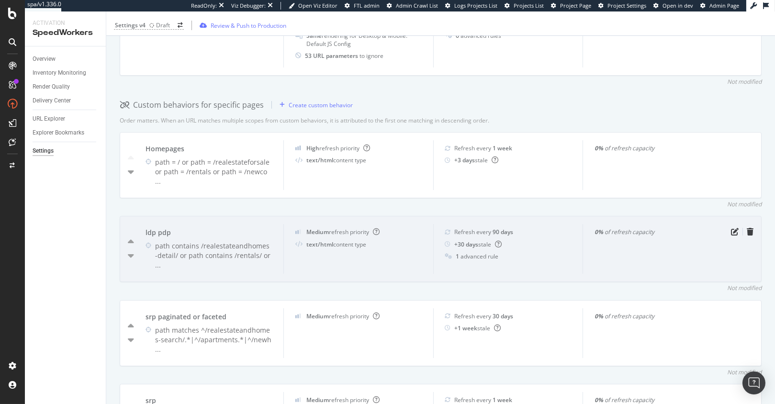
scroll to position [239, 0]
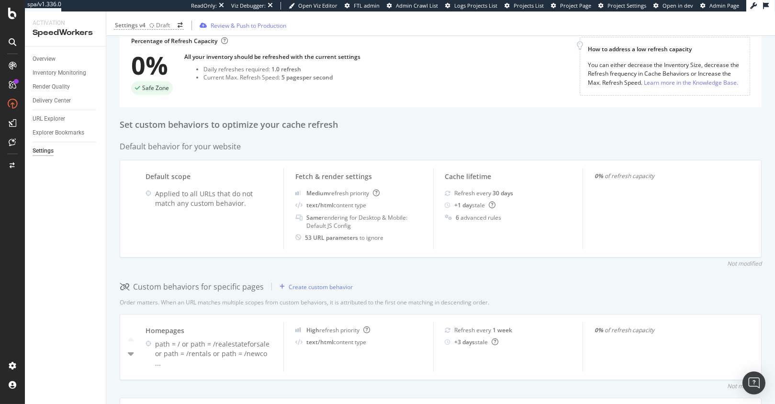
scroll to position [0, 0]
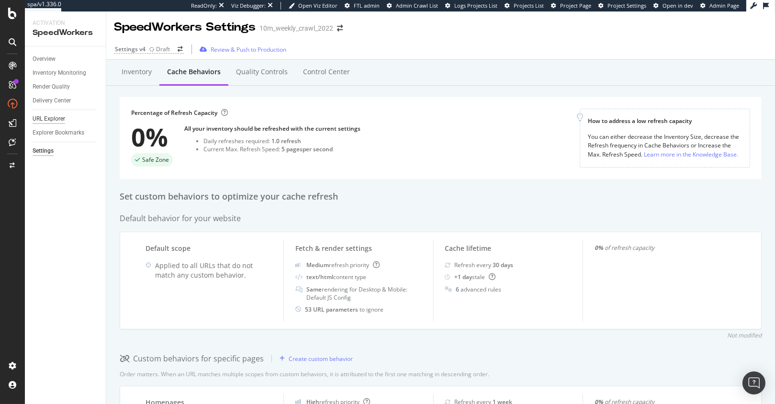
click at [62, 122] on div "URL Explorer" at bounding box center [49, 119] width 33 height 10
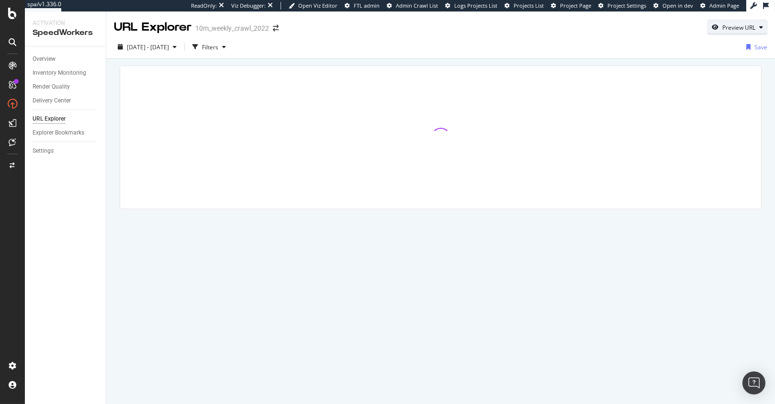
click at [512, 27] on div "Preview URL" at bounding box center [739, 27] width 33 height 8
click at [512, 75] on input "url" at bounding box center [708, 71] width 104 height 17
paste input "https://www.realtor.com/realestateandhomes-detail/asdf-167th-St-NW_Orrock-Twp_M…"
type input "https://www.realtor.com/realestateandhomes-detail/asdf-167th-St-NW_Orrock-Twp_M…"
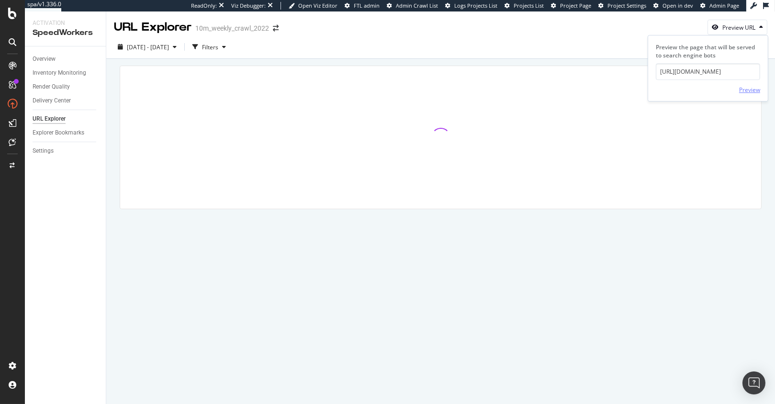
click at [512, 86] on div "Preview" at bounding box center [749, 90] width 21 height 8
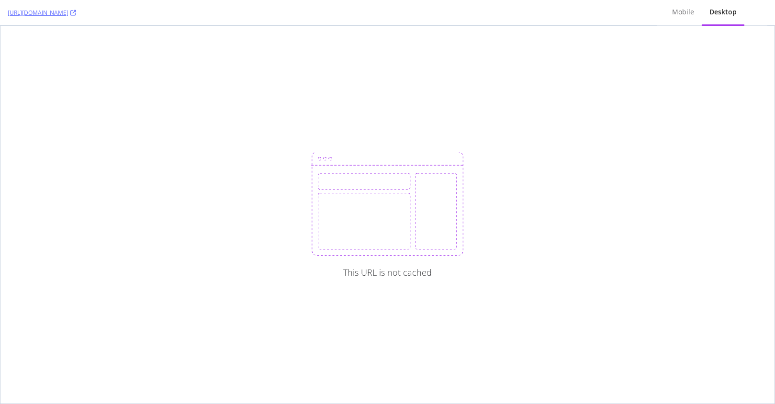
drag, startPoint x: 501, startPoint y: 70, endPoint x: 490, endPoint y: 72, distance: 11.2
click at [498, 69] on div "This URL is not cached" at bounding box center [387, 215] width 774 height 378
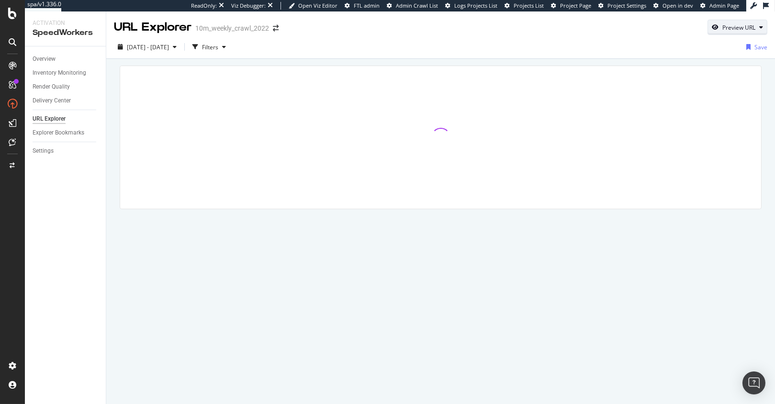
drag, startPoint x: 737, startPoint y: 28, endPoint x: 727, endPoint y: 29, distance: 10.2
click at [512, 28] on div "Preview URL" at bounding box center [739, 27] width 33 height 8
click at [512, 77] on input "url" at bounding box center [708, 71] width 104 height 17
paste input "[URL][DOMAIN_NAME]"
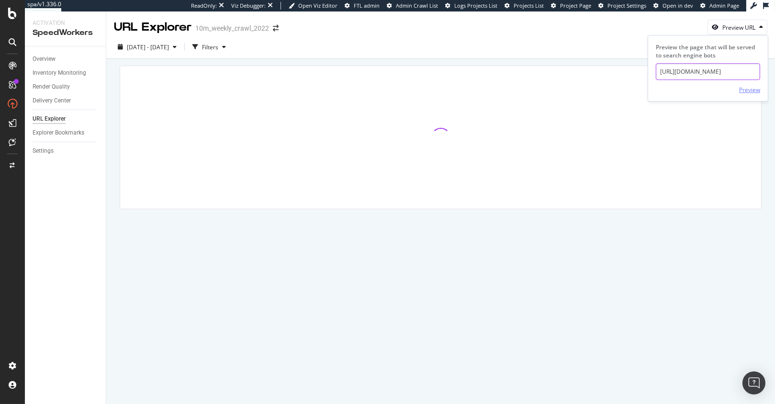
type input "[URL][DOMAIN_NAME]"
click at [512, 90] on div "Preview" at bounding box center [749, 90] width 21 height 8
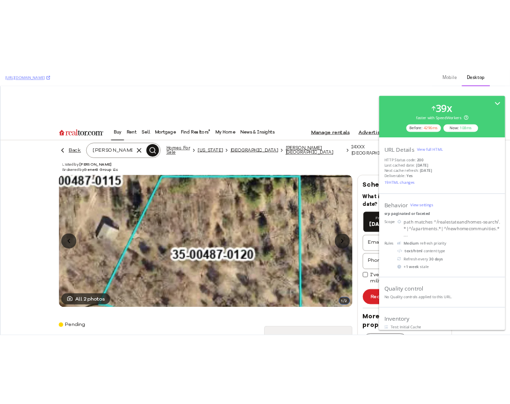
scroll to position [1, 0]
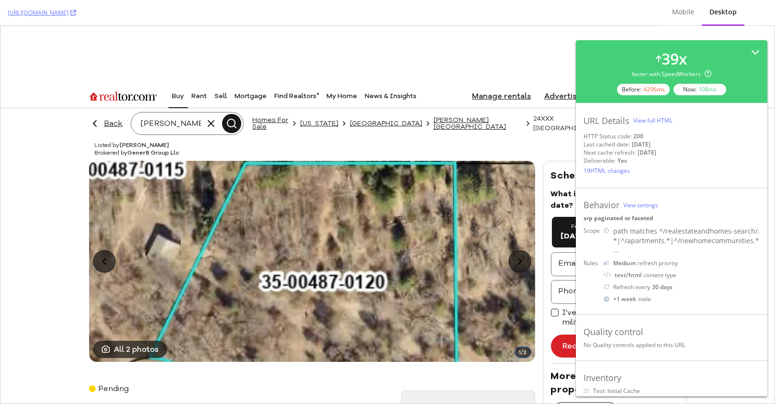
click at [499, 146] on div "Listed by Melissa Genereux Brokered by Gener8 Group Llc" at bounding box center [314, 149] width 442 height 20
click at [308, 68] on div at bounding box center [387, 55] width 774 height 43
click at [163, 62] on div at bounding box center [387, 55] width 774 height 43
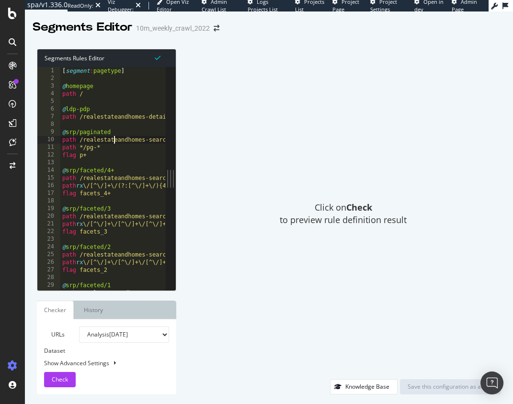
click at [113, 141] on div "[ segment : pagetype ] @ homepage path / @ ldp-pdp path /realestateandhomes-det…" at bounding box center [282, 186] width 445 height 239
drag, startPoint x: 123, startPoint y: 157, endPoint x: 150, endPoint y: 167, distance: 29.1
click at [124, 157] on div "[ segment : pagetype ] @ homepage path / @ ldp-pdp path /realestateandhomes-det…" at bounding box center [282, 186] width 445 height 239
type textarea "flag p+"
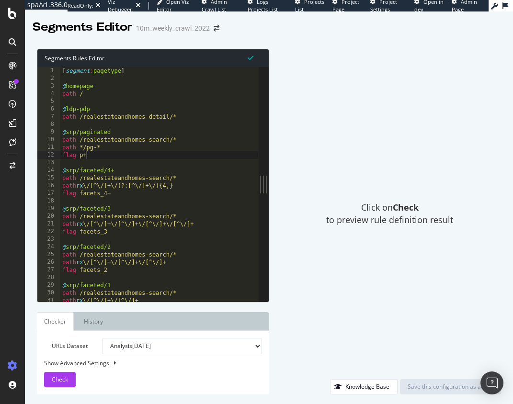
drag, startPoint x: 169, startPoint y: 176, endPoint x: 249, endPoint y: 176, distance: 80.9
click at [273, 174] on div "Segments Rules Editor flag p+ 1 2 3 4 5 6 7 8 9 10 11 12 13 14 15 16 17 18 19 2…" at bounding box center [269, 221] width 488 height 365
click at [112, 162] on div "[ segment : pagetype ] @ homepage path / @ ldp-pdp path /realestateandhomes-det…" at bounding box center [282, 192] width 445 height 250
click at [130, 152] on div "[ segment : pagetype ] @ homepage path / @ ldp-pdp path /realestateandhomes-det…" at bounding box center [282, 192] width 445 height 250
type textarea "flag p+"
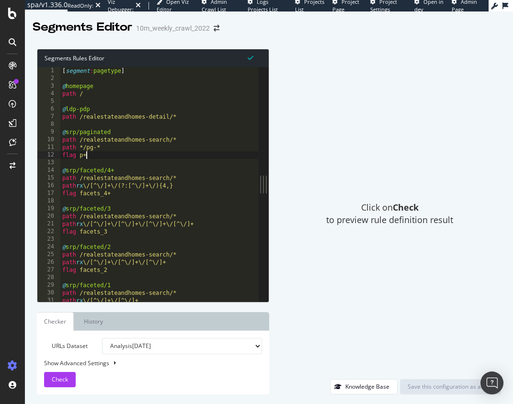
click at [120, 155] on div "[ segment : pagetype ] @ homepage path / @ ldp-pdp path /realestateandhomes-det…" at bounding box center [282, 192] width 445 height 250
click at [121, 160] on div "[ segment : pagetype ] @ homepage path / @ ldp-pdp path /realestateandhomes-det…" at bounding box center [282, 192] width 445 height 250
click at [125, 154] on div "[ segment : pagetype ] @ homepage path / @ ldp-pdp path /realestateandhomes-det…" at bounding box center [282, 192] width 445 height 250
drag, startPoint x: 68, startPoint y: 71, endPoint x: 152, endPoint y: 75, distance: 84.8
click at [152, 75] on div "[ segment : pagetype ] @ homepage path / @ ldp-pdp path /realestateandhomes-det…" at bounding box center [282, 192] width 445 height 250
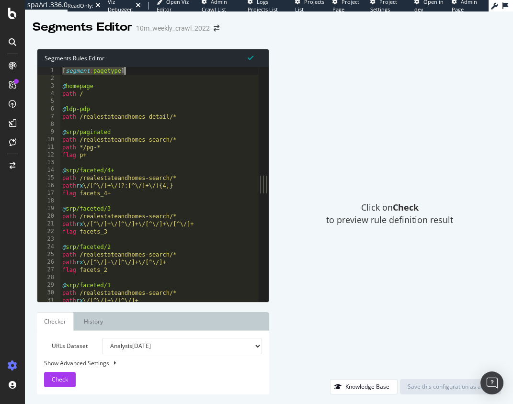
click at [152, 75] on div "[ segment : pagetype ] @ homepage path / @ ldp-pdp path /realestateandhomes-det…" at bounding box center [282, 192] width 445 height 250
click at [160, 95] on div "[ segment : pagetype ] @ homepage path / @ ldp-pdp path /realestateandhomes-det…" at bounding box center [282, 192] width 445 height 250
type textarea "path /"
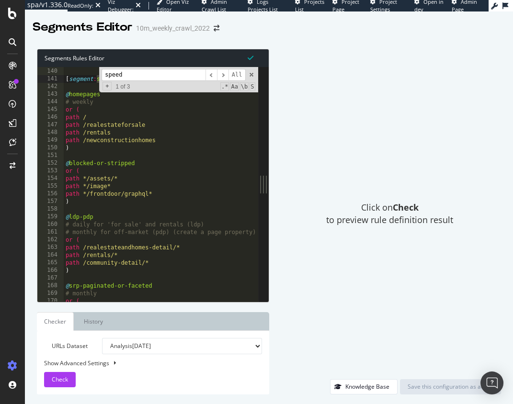
scroll to position [285, 0]
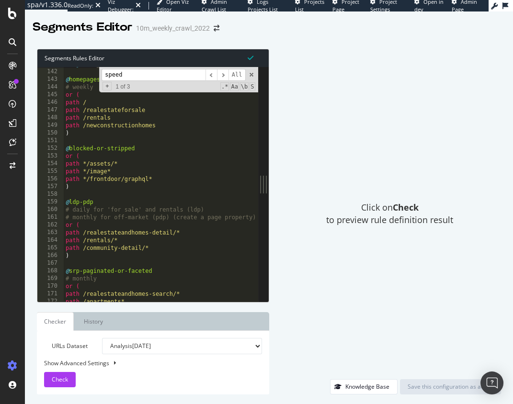
type input "speed"
click at [104, 267] on div "[ segment : speedworkers_cache_behaviors ] @ homepages # weekly or ( path / pat…" at bounding box center [286, 185] width 445 height 250
click at [251, 75] on span at bounding box center [251, 74] width 7 height 7
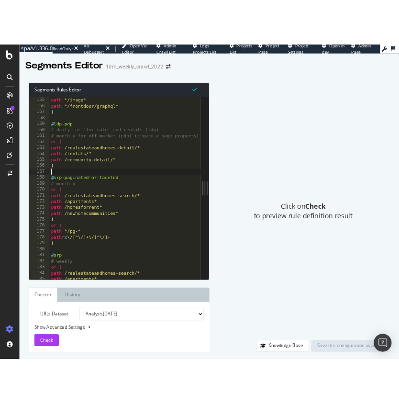
scroll to position [311, 0]
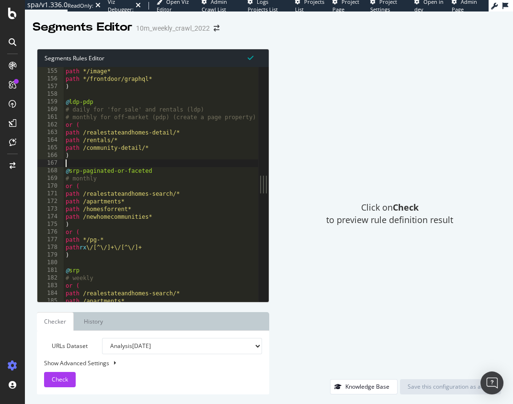
click at [131, 126] on div "path */assets/* path */image* path */frontdoor/graphql* ) @ ldp-pdp # daily for…" at bounding box center [286, 185] width 445 height 250
click at [144, 117] on div "path */assets/* path */image* path */frontdoor/graphql* ) @ ldp-pdp # daily for…" at bounding box center [286, 185] width 445 height 250
click at [139, 125] on div "path */assets/* path */image* path */frontdoor/graphql* ) @ ldp-pdp # daily for…" at bounding box center [286, 185] width 445 height 250
type textarea "or ("
click at [127, 160] on div "path */assets/* path */image* path */frontdoor/graphql* ) @ ldp-pdp # daily for…" at bounding box center [286, 185] width 445 height 250
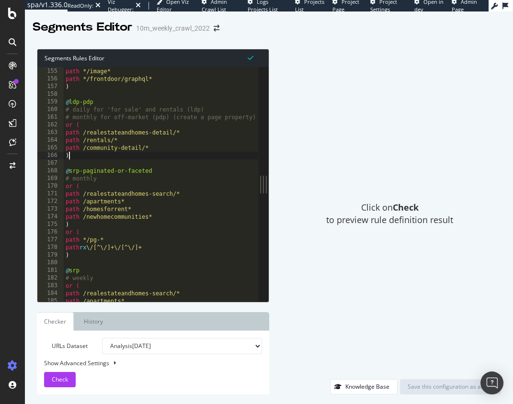
click at [126, 157] on div "path */assets/* path */image* path */frontdoor/graphql* ) @ ldp-pdp # daily for…" at bounding box center [286, 185] width 445 height 250
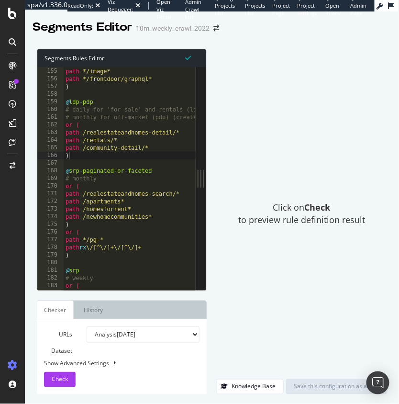
drag, startPoint x: 204, startPoint y: 174, endPoint x: 269, endPoint y: 173, distance: 65.1
click at [269, 173] on div "Segments Rules Editor ) 154 155 156 157 158 159 160 161 162 163 164 165 166 167…" at bounding box center [212, 221] width 374 height 365
click at [262, 175] on div "Click on Check to preview rule definition result" at bounding box center [301, 214] width 171 height 330
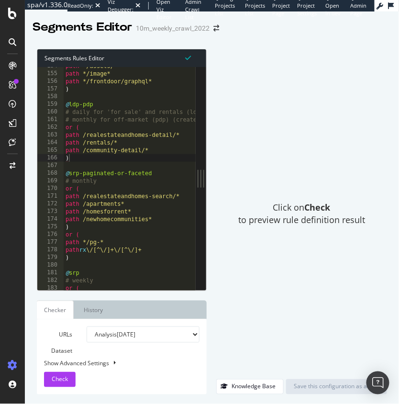
scroll to position [0, 0]
click at [127, 127] on div "path */assets/* path */image* path */frontdoor/graphql* ) @ ldp-pdp # daily for…" at bounding box center [286, 181] width 445 height 239
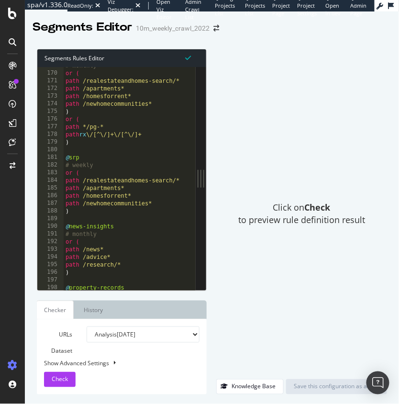
scroll to position [328, 0]
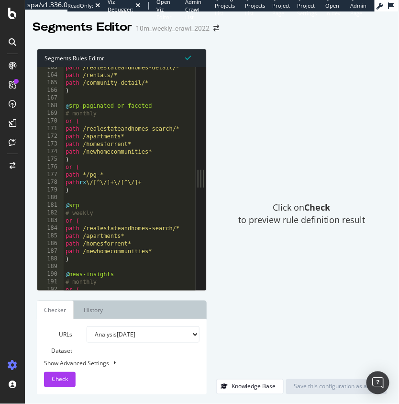
click at [115, 138] on div "path /realestateandhomes-detail/* path /rentals/* path /community-detail/* ) @ …" at bounding box center [286, 183] width 445 height 239
type textarea "path /apartments*"
click at [106, 99] on div "path /realestateandhomes-detail/* path /rentals/* path /community-detail/* ) @ …" at bounding box center [286, 183] width 445 height 239
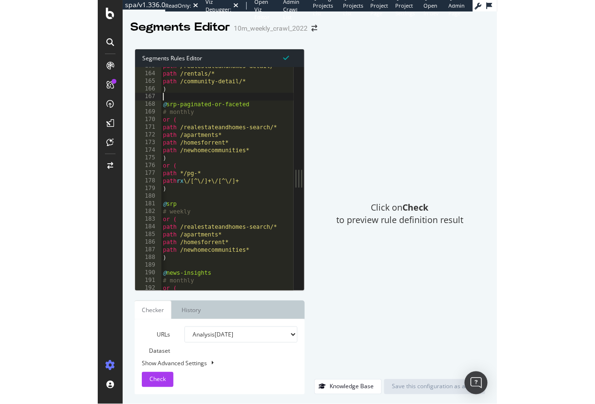
scroll to position [329, 0]
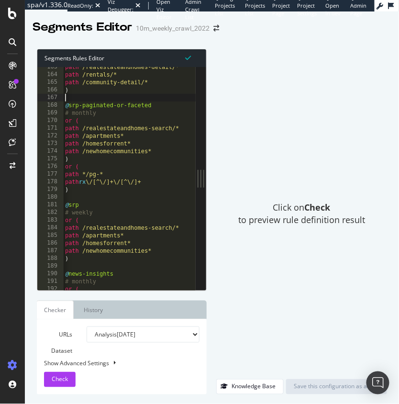
click at [137, 365] on div "Show Advanced Settings" at bounding box center [115, 363] width 156 height 8
select select "5000"
select select "100"
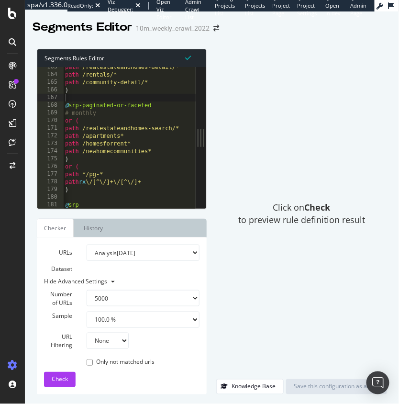
type textarea "path rx \/[^\/]+\/[^\/]+"
drag, startPoint x: 127, startPoint y: 183, endPoint x: 135, endPoint y: 251, distance: 68.5
click at [127, 183] on div "path /realestateandhomes-detail/* path /rentals/* path /community-detail/* ) @ …" at bounding box center [285, 142] width 445 height 158
click at [101, 344] on select "None Equal to Not equal to Starts with Doesn't start with Ends with Doesn't end…" at bounding box center [108, 341] width 42 height 16
click at [148, 291] on select "100 500 1000 5000" at bounding box center [143, 298] width 113 height 16
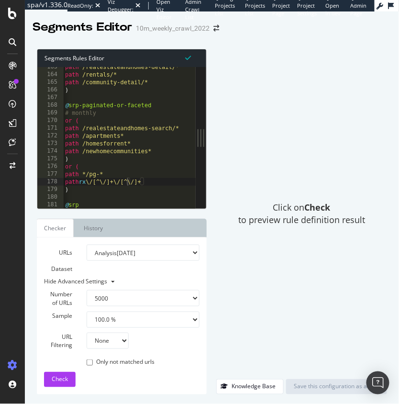
click at [134, 252] on select "Analysis [DATE] Analysis [DATE] Analysis [DATE] Analysis [DATE] Analysis [DATE]…" at bounding box center [143, 253] width 113 height 16
select select "urlList"
click at [87, 245] on select "Analysis [DATE] Analysis [DATE] Analysis [DATE] Analysis [DATE] Analysis [DATE]…" at bounding box center [143, 253] width 113 height 16
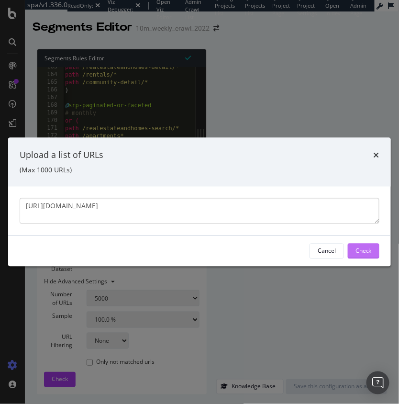
type textarea "[URL][DOMAIN_NAME]"
click at [366, 249] on div "Check" at bounding box center [364, 251] width 16 height 8
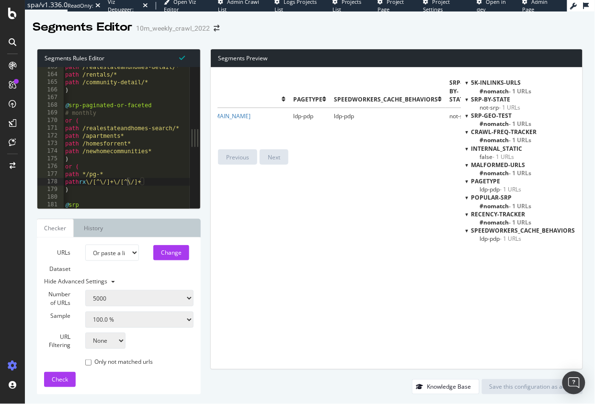
scroll to position [0, 0]
click at [348, 118] on td "ldp-pdp" at bounding box center [341, 120] width 41 height 24
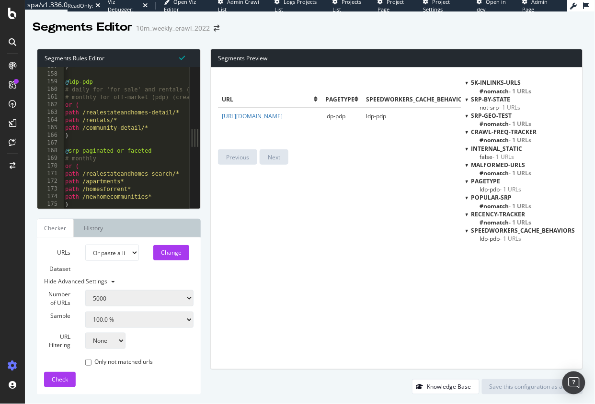
click at [130, 135] on div ") @ ldp-pdp # daily for 'for sale' and rentals (ldp) # monthly for off-market (…" at bounding box center [285, 142] width 445 height 158
drag, startPoint x: 329, startPoint y: 223, endPoint x: 298, endPoint y: 169, distance: 61.5
click at [328, 223] on div "url pagetype speedworkers_cache_behaviors SRP-by-state SRP-geo-test recency-tra…" at bounding box center [339, 218] width 243 height 287
drag, startPoint x: 219, startPoint y: 115, endPoint x: 254, endPoint y: 157, distance: 54.1
click at [247, 144] on div "url pagetype speedworkers_cache_behaviors SRP-by-state SRP-geo-test recency-tra…" at bounding box center [397, 219] width 372 height 302
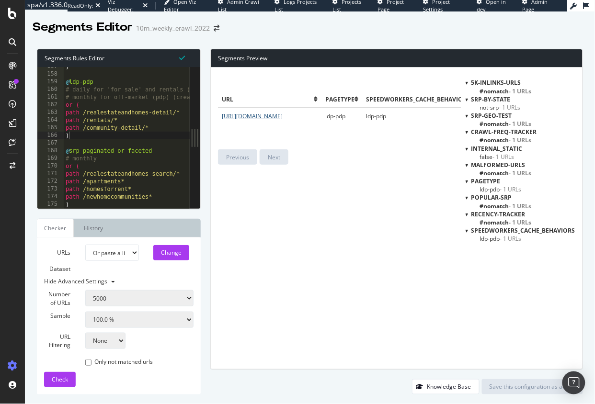
drag, startPoint x: 242, startPoint y: 156, endPoint x: 225, endPoint y: 126, distance: 34.5
click at [241, 142] on div "url pagetype speedworkers_cache_behaviors SRP-by-state SRP-geo-test recency-tra…" at bounding box center [339, 108] width 243 height 67
copy link "[URL][DOMAIN_NAME]"
drag, startPoint x: 230, startPoint y: 124, endPoint x: 333, endPoint y: 58, distance: 121.8
click at [256, 132] on td "[URL][DOMAIN_NAME]" at bounding box center [269, 120] width 103 height 24
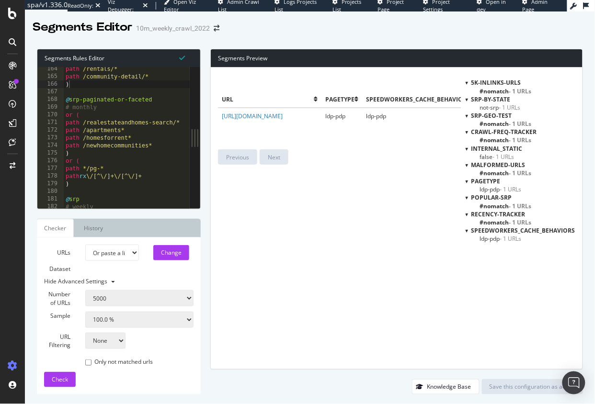
scroll to position [329, 0]
click at [148, 153] on div "path /rentals/* path /community-detail/* ) @ srp-paginated-or-faceted # monthly…" at bounding box center [286, 146] width 445 height 158
click at [151, 146] on div "path /rentals/* path /community-detail/* ) @ srp-paginated-or-faceted # monthly…" at bounding box center [286, 146] width 445 height 158
click at [161, 147] on div "path /rentals/* path /community-detail/* ) @ srp-paginated-or-faceted # monthly…" at bounding box center [286, 146] width 445 height 158
drag, startPoint x: 156, startPoint y: 100, endPoint x: 54, endPoint y: 100, distance: 102.0
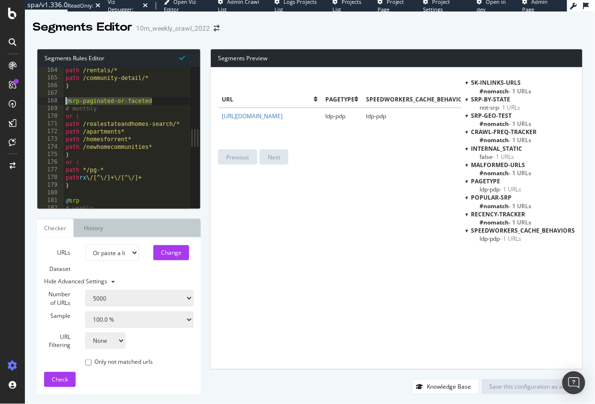
click at [54, 100] on div "path /newhomecommunities* 164 165 166 167 168 169 170 171 172 173 174 175 176 1…" at bounding box center [113, 138] width 152 height 142
click at [157, 102] on div "path /rentals/* path /community-detail/* ) @ srp-paginated-or-faceted # monthly…" at bounding box center [286, 146] width 445 height 158
drag, startPoint x: 180, startPoint y: 124, endPoint x: 84, endPoint y: 125, distance: 96.3
click at [84, 125] on div "@srp-paginated-or-faceted 164 165 166 167 168 169 170 171 172 173 174 175 176 1…" at bounding box center [113, 138] width 152 height 142
click at [145, 136] on div "path /rentals/* path /community-detail/* ) @ srp-paginated-or-faceted # monthly…" at bounding box center [286, 146] width 445 height 158
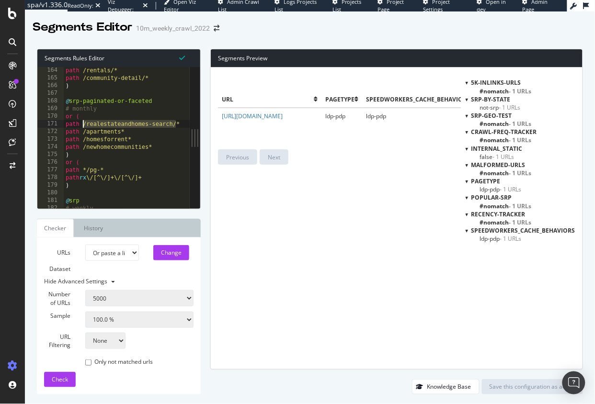
drag, startPoint x: 175, startPoint y: 124, endPoint x: 84, endPoint y: 125, distance: 90.5
click at [84, 125] on div "path /rentals/* path /community-detail/* ) @ srp-paginated-or-faceted # monthly…" at bounding box center [286, 146] width 445 height 158
drag, startPoint x: 120, startPoint y: 132, endPoint x: 84, endPoint y: 132, distance: 35.4
click at [84, 132] on div "path /rentals/* path /community-detail/* ) @ srp-paginated-or-faceted # monthly…" at bounding box center [286, 146] width 445 height 158
click at [126, 134] on div "path /rentals/* path /community-detail/* ) @ srp-paginated-or-faceted # monthly…" at bounding box center [286, 146] width 445 height 158
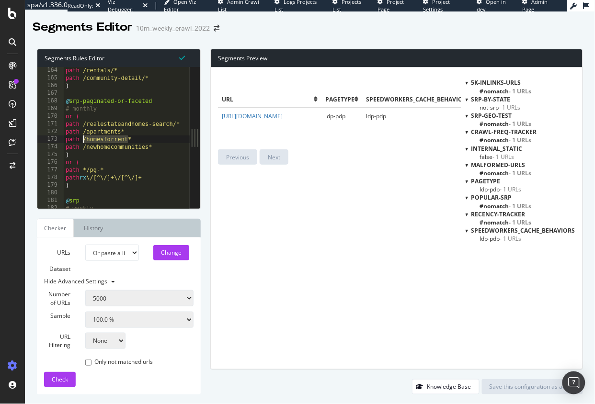
drag, startPoint x: 126, startPoint y: 141, endPoint x: 81, endPoint y: 142, distance: 45.0
click at [81, 142] on div "path /rentals/* path /community-detail/* ) @ srp-paginated-or-faceted # monthly…" at bounding box center [286, 146] width 445 height 158
drag, startPoint x: 133, startPoint y: 144, endPoint x: 141, endPoint y: 144, distance: 8.1
click at [133, 144] on div "path /rentals/* path /community-detail/* ) @ srp-paginated-or-faceted # monthly…" at bounding box center [286, 146] width 445 height 158
drag, startPoint x: 148, startPoint y: 148, endPoint x: 82, endPoint y: 151, distance: 66.6
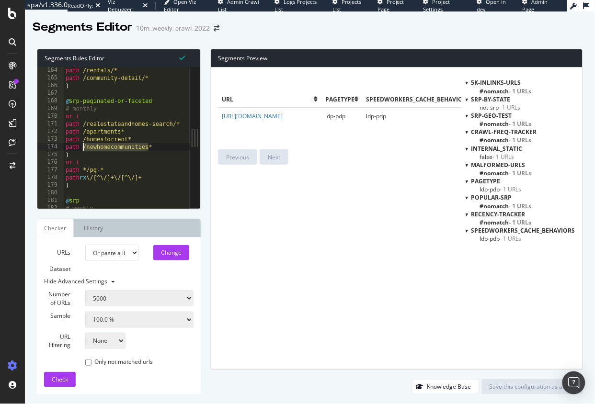
click at [82, 149] on div "path /rentals/* path /community-detail/* ) @ srp-paginated-or-faceted # monthly…" at bounding box center [286, 146] width 445 height 158
click at [118, 168] on div "path /rentals/* path /community-detail/* ) @ srp-paginated-or-faceted # monthly…" at bounding box center [286, 146] width 445 height 158
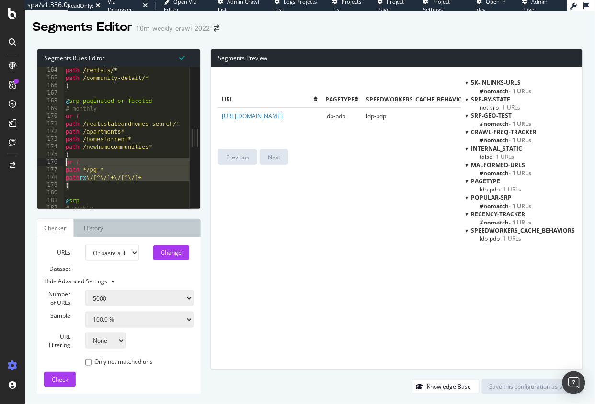
drag, startPoint x: 91, startPoint y: 186, endPoint x: 77, endPoint y: 175, distance: 18.2
click at [62, 160] on div "path */pg-* 164 165 166 167 168 169 170 171 172 173 174 175 176 177 178 179 180…" at bounding box center [113, 138] width 152 height 142
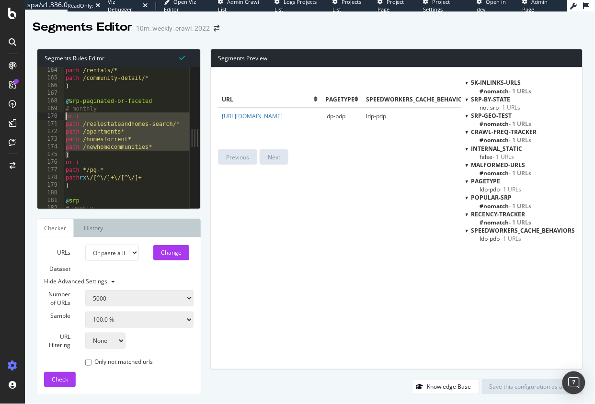
drag, startPoint x: 89, startPoint y: 157, endPoint x: 62, endPoint y: 116, distance: 48.7
click at [62, 116] on div "or ( path */pg-* 164 165 166 167 168 169 170 171 172 173 174 175 176 177 178 17…" at bounding box center [113, 138] width 152 height 142
type textarea "or ( path /realestateandhomes-search/*"
click at [106, 192] on div "path /rentals/* path /community-detail/* ) @ srp-paginated-or-faceted # monthly…" at bounding box center [286, 146] width 445 height 158
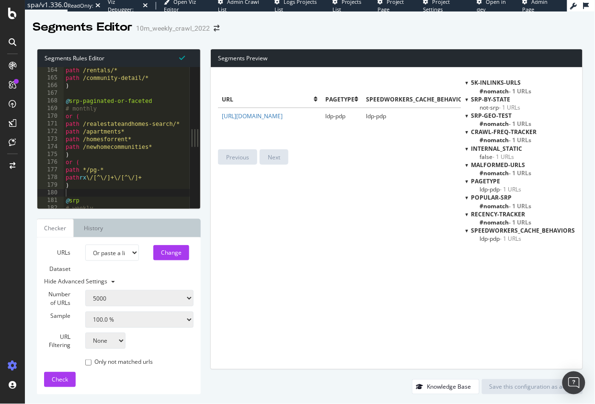
click at [30, 237] on div "Segments Rules Editor 164 165 166 167 168 169 170 171 172 173 174 175 176 177 1…" at bounding box center [310, 221] width 570 height 365
click at [76, 192] on div "path /rentals/* path /community-detail/* ) @ srp-paginated-or-faceted # monthly…" at bounding box center [286, 146] width 445 height 158
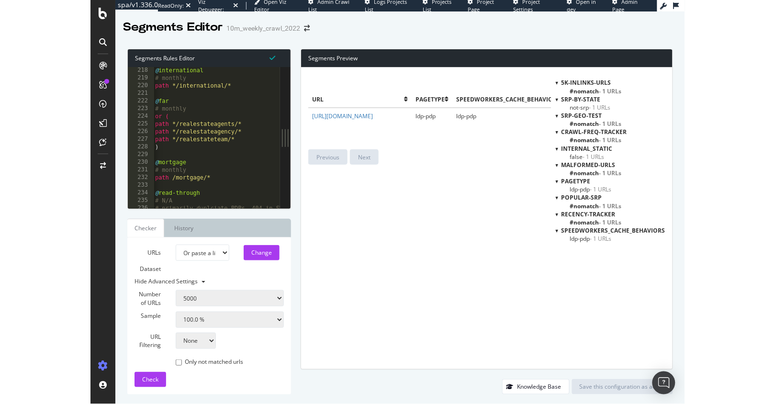
scroll to position [0, 0]
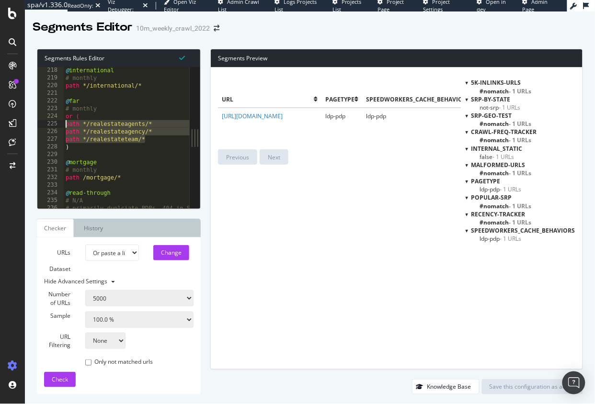
drag, startPoint x: 154, startPoint y: 140, endPoint x: 60, endPoint y: 124, distance: 95.7
click at [60, 124] on div "218 219 220 221 222 223 224 225 226 227 228 229 230 231 232 233 234 235 236 237…" at bounding box center [113, 138] width 152 height 142
type textarea "path */realestateagents/* path */realestateagency/*"
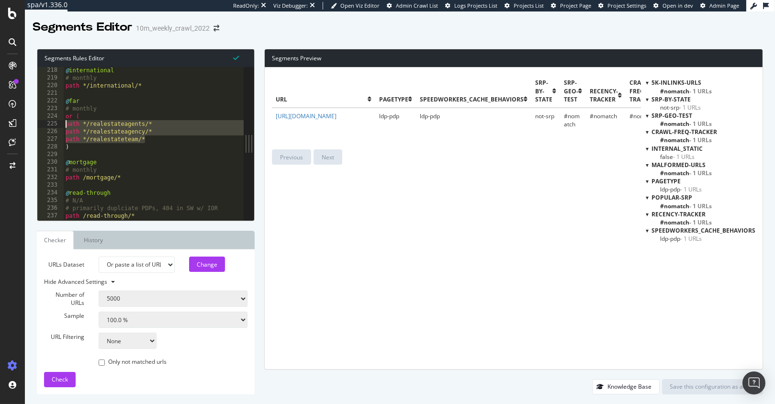
click at [245, 383] on div "URLs Dataset Analysis [DATE] Analysis [DATE] Analysis [DATE] Analysis [DATE] An…" at bounding box center [146, 322] width 204 height 131
click at [258, 383] on div "Segments Preview url pagetype speedworkers_cache_behaviors SRP-by-state SRP-geo…" at bounding box center [509, 222] width 509 height 346
click at [258, 170] on div "Segments Preview url pagetype speedworkers_cache_behaviors SRP-by-state SRP-geo…" at bounding box center [509, 222] width 509 height 346
click at [385, 31] on div "Segments Editor 10m_weekly_crawl_2022" at bounding box center [400, 23] width 750 height 24
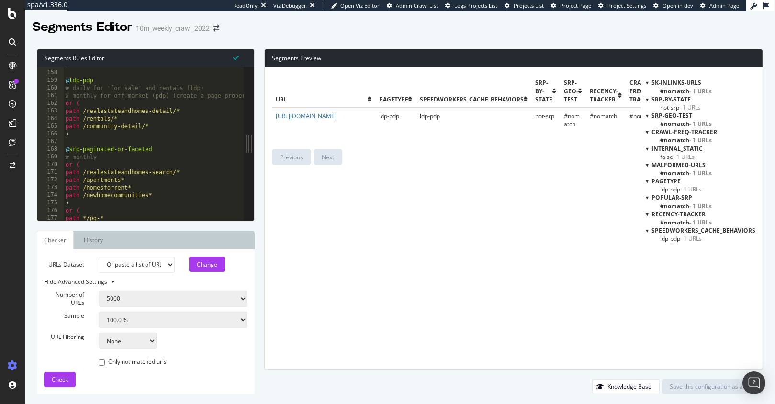
scroll to position [319, 0]
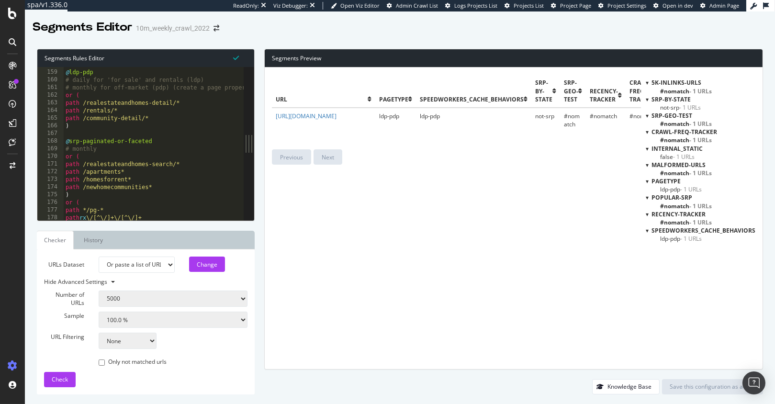
click at [134, 132] on div "@ ldp-pdp # daily for 'for sale' and rentals (ldp) # monthly for off-market (pd…" at bounding box center [286, 145] width 445 height 169
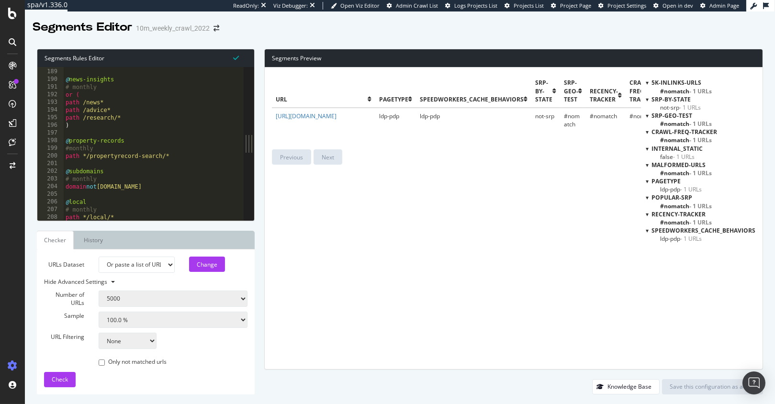
scroll to position [383, 0]
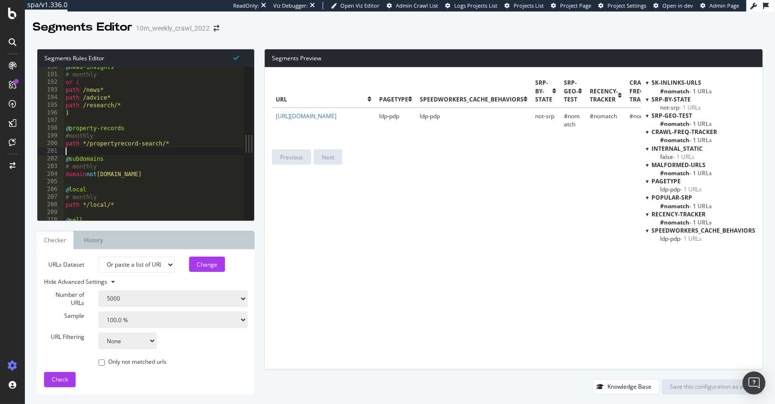
click at [127, 153] on div "@ news-insights # monthly or ( path /news* path /advice* path /research/* ) @ p…" at bounding box center [286, 147] width 445 height 169
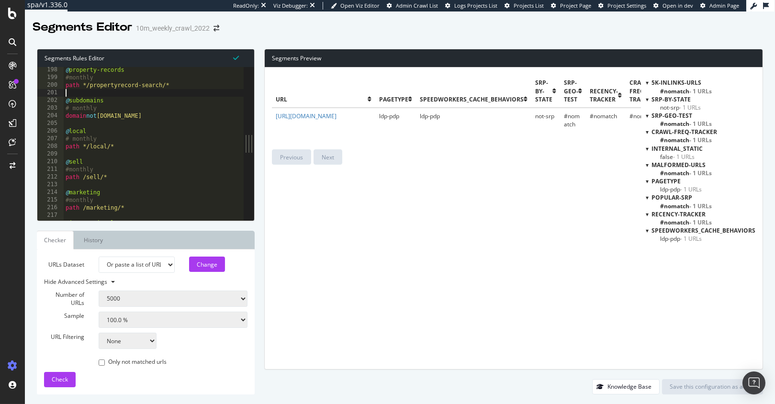
scroll to position [398, 0]
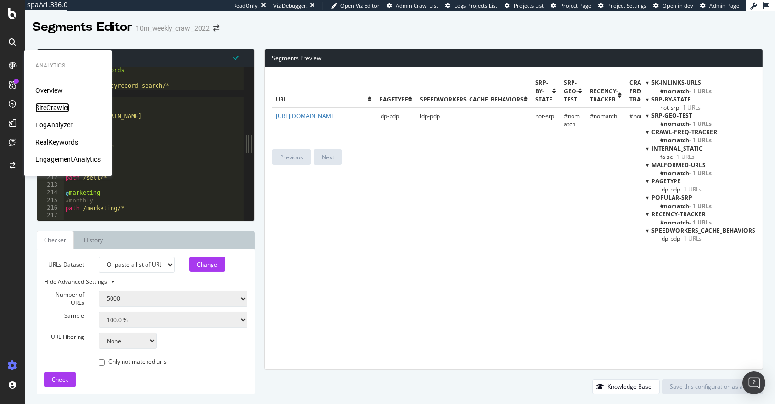
click at [51, 105] on div "SiteCrawler" at bounding box center [52, 108] width 34 height 10
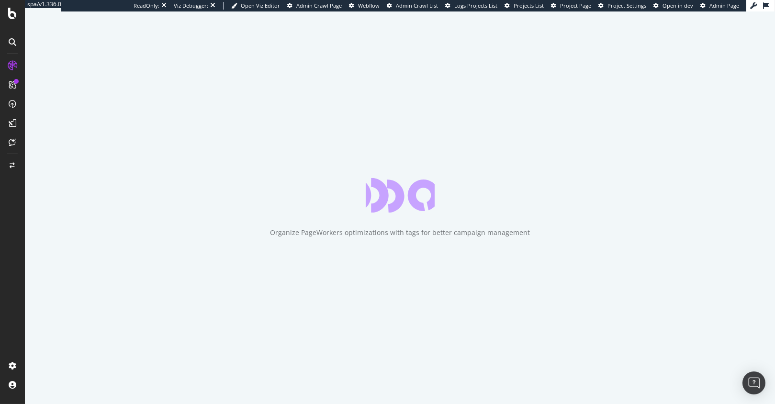
click at [17, 205] on div at bounding box center [12, 208] width 23 height 300
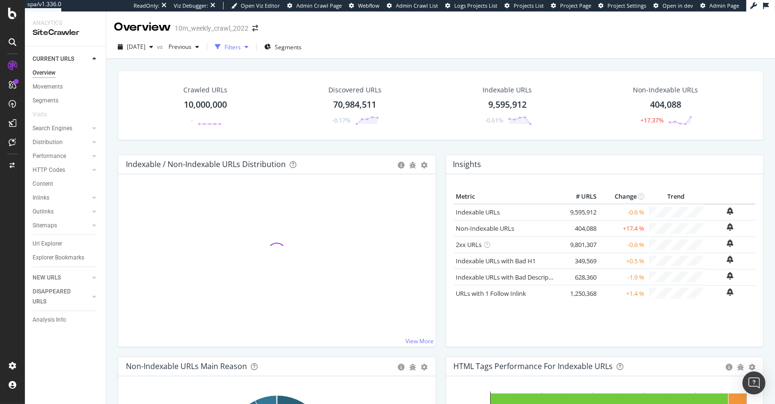
click at [241, 49] on div "Filters" at bounding box center [233, 47] width 16 height 8
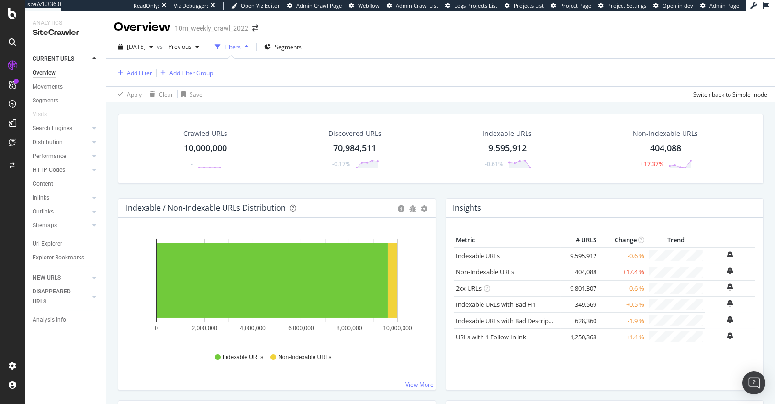
click at [241, 45] on div "Filters" at bounding box center [233, 47] width 16 height 8
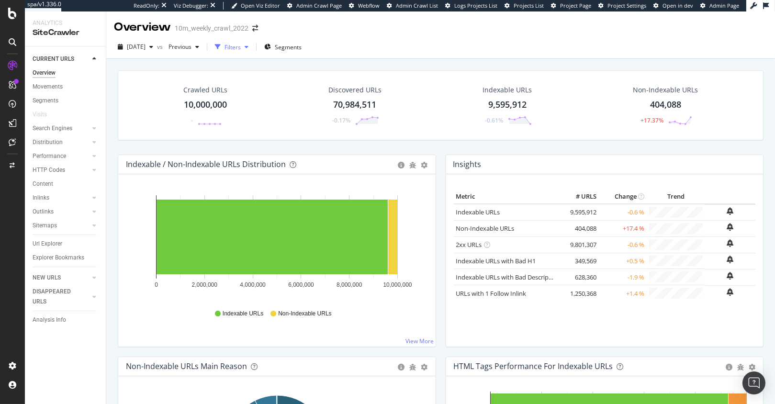
click at [241, 45] on div "Filters" at bounding box center [233, 47] width 16 height 8
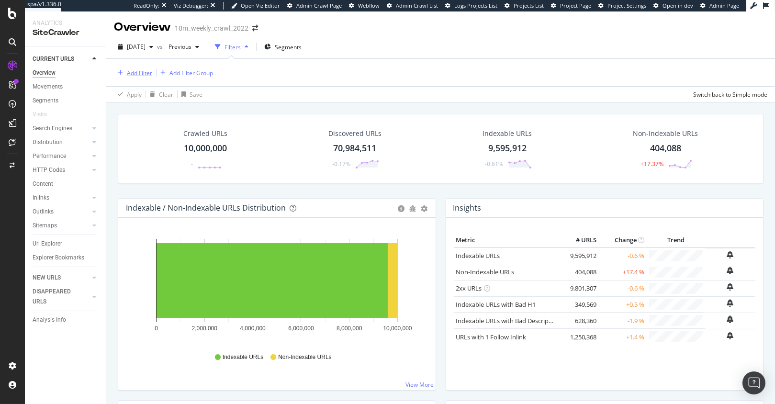
click at [128, 71] on div "Add Filter" at bounding box center [139, 73] width 25 height 8
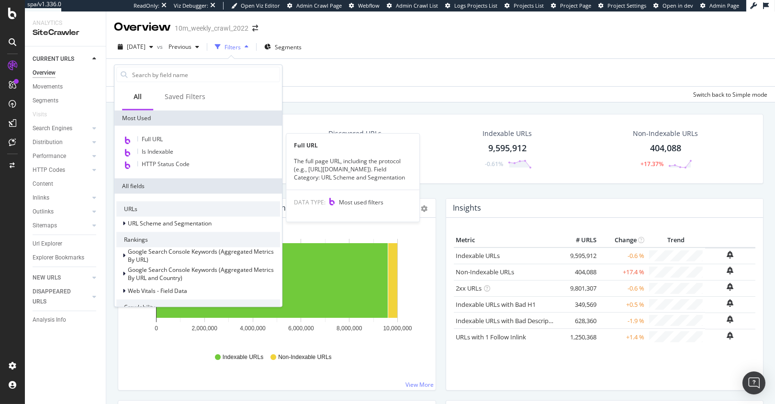
scroll to position [213, 0]
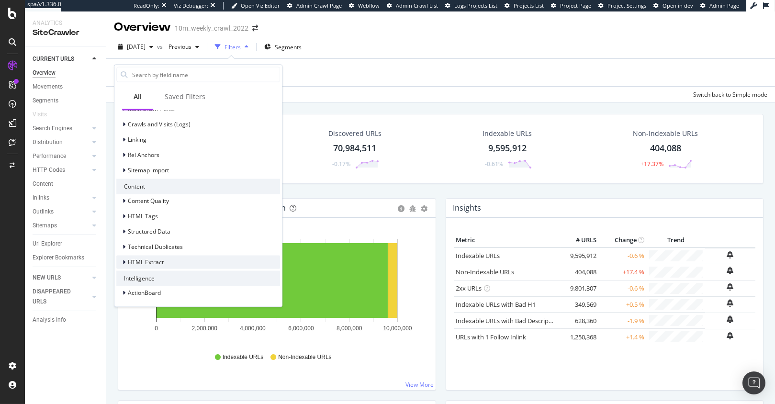
click at [156, 262] on span "HTML Extract" at bounding box center [146, 262] width 36 height 8
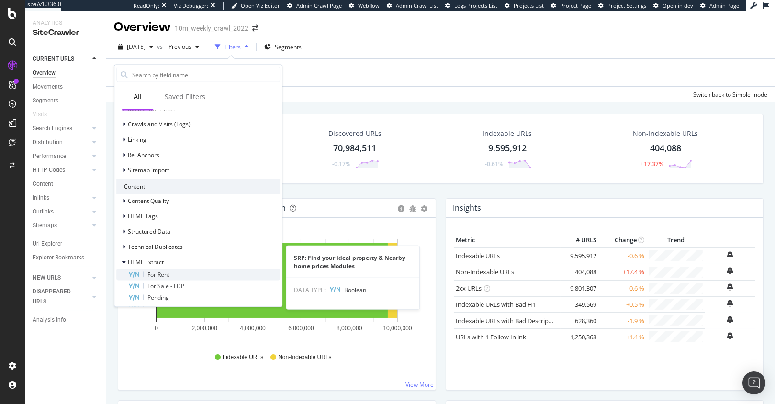
scroll to position [328, 0]
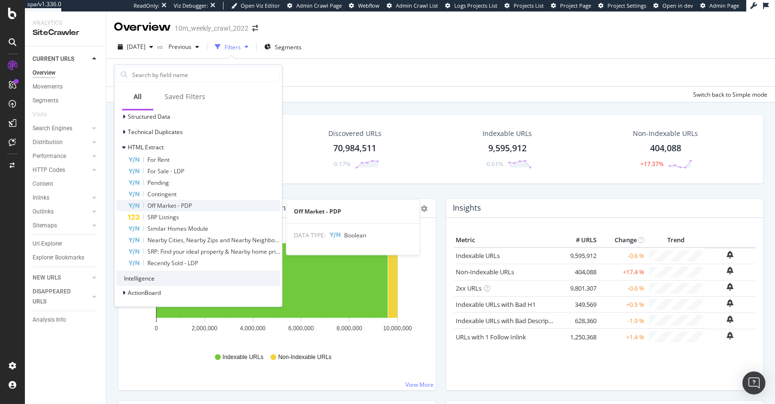
click at [178, 203] on span "Off Market - PDP" at bounding box center [169, 205] width 45 height 8
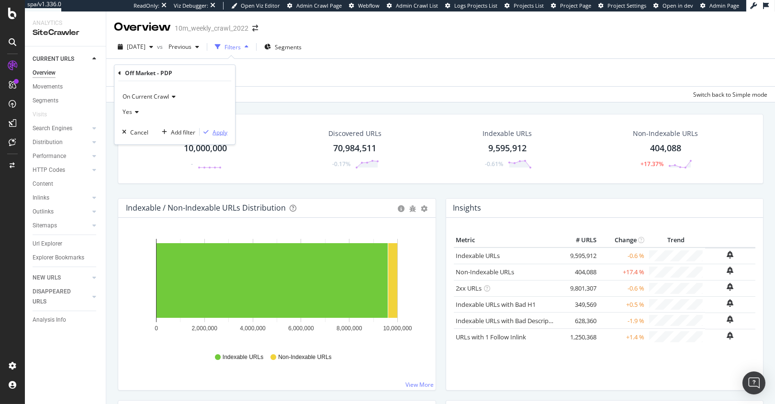
click at [214, 135] on div "Apply" at bounding box center [220, 132] width 15 height 8
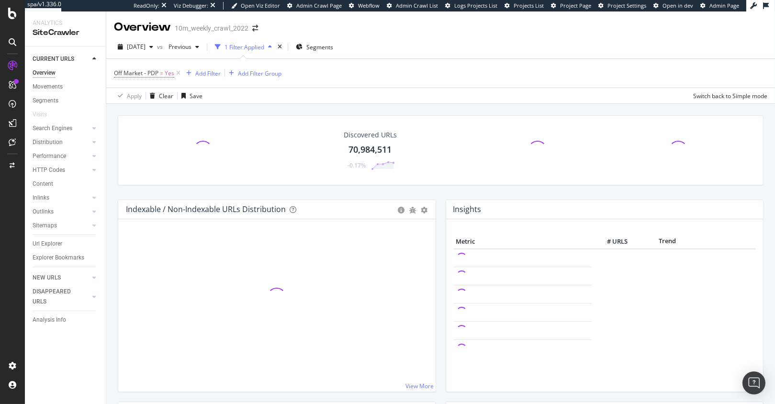
click at [112, 176] on div "Discovered URLs 70,984,511 -0.17% Indexable / Non-Indexable URLs Distribution B…" at bounding box center [440, 300] width 669 height 393
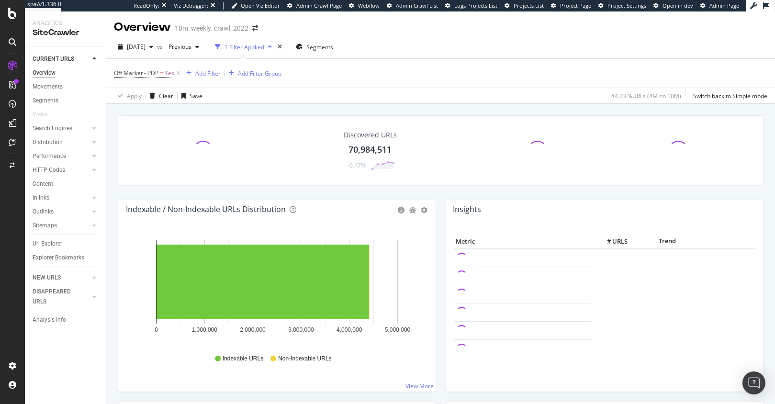
click at [113, 181] on div "Discovered URLs 70,984,511 -0.17%" at bounding box center [441, 157] width 656 height 84
click at [113, 241] on div "Indexable / Non-Indexable URLs Distribution Bar Bar (by Percentage) Table Expor…" at bounding box center [277, 301] width 328 height 202
click at [49, 242] on div "Url Explorer" at bounding box center [48, 244] width 30 height 10
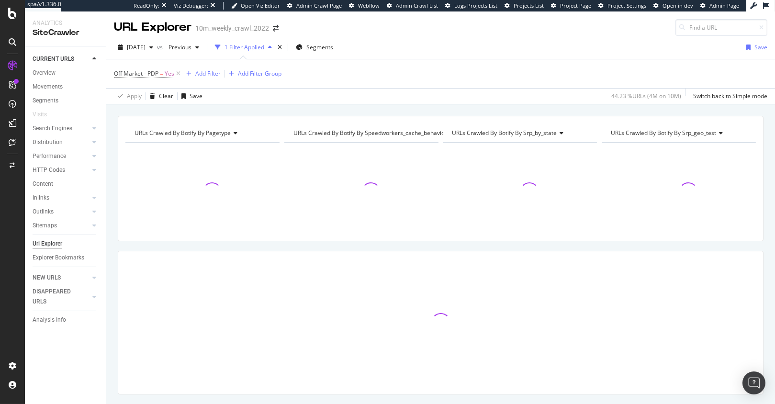
click at [252, 109] on div "URLs Crawled By Botify By pagetype Chart (by Value) Table Expand Export as CSV …" at bounding box center [440, 115] width 669 height 23
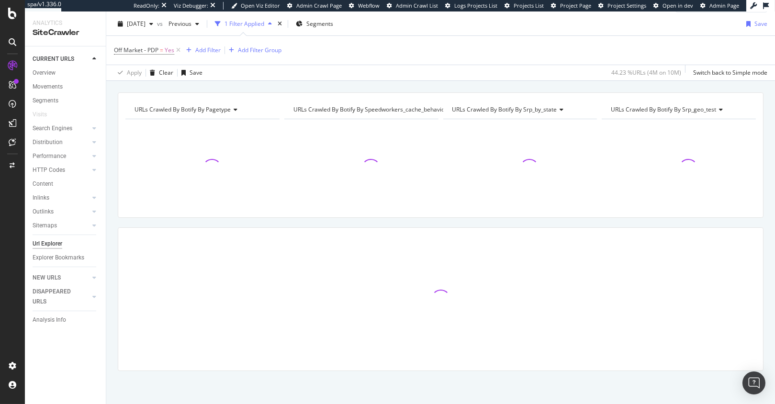
click at [273, 88] on div "URLs Crawled By Botify By pagetype Chart (by Value) Table Expand Export as CSV …" at bounding box center [440, 92] width 669 height 23
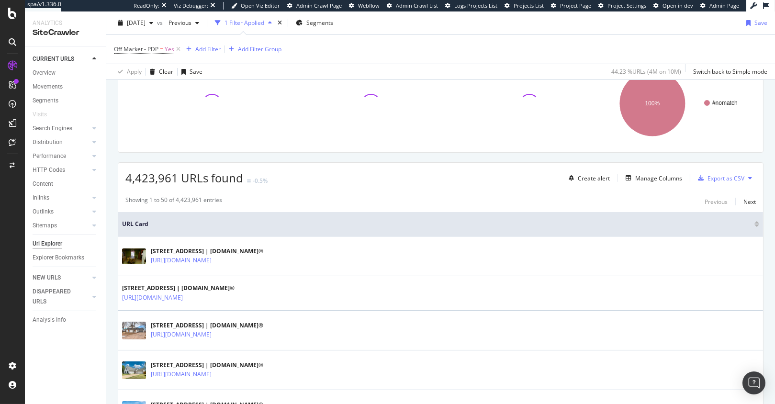
scroll to position [107, 0]
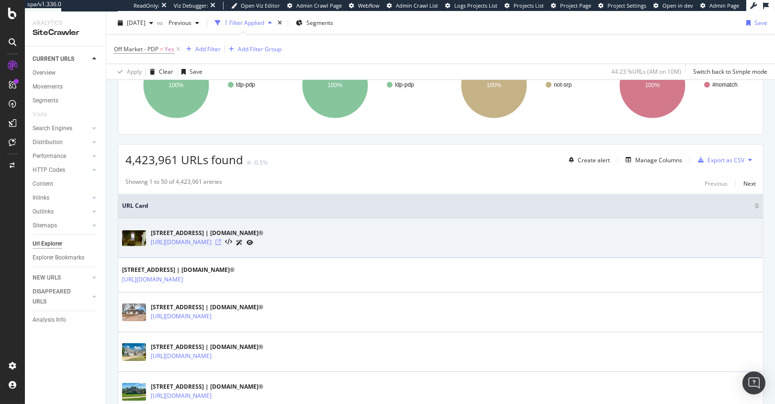
click at [221, 241] on icon at bounding box center [218, 242] width 6 height 6
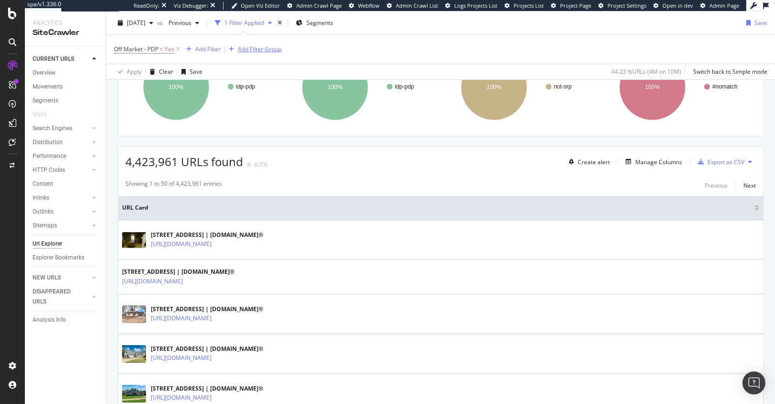
drag, startPoint x: 177, startPoint y: 51, endPoint x: 164, endPoint y: 52, distance: 13.0
click at [176, 51] on icon at bounding box center [178, 50] width 8 height 10
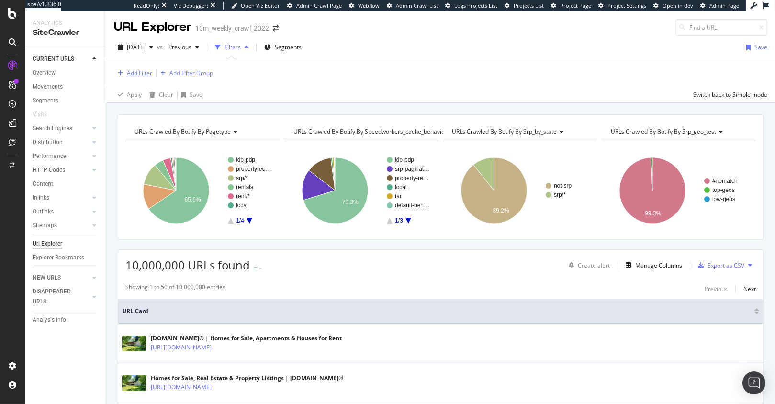
click at [132, 72] on div "Add Filter" at bounding box center [139, 73] width 25 height 8
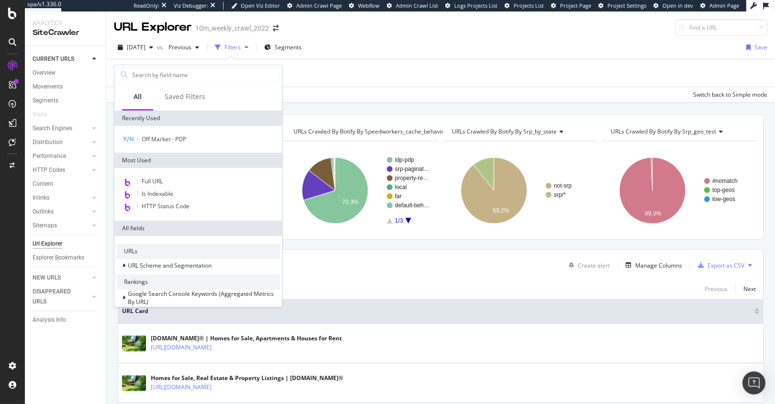
scroll to position [254, 0]
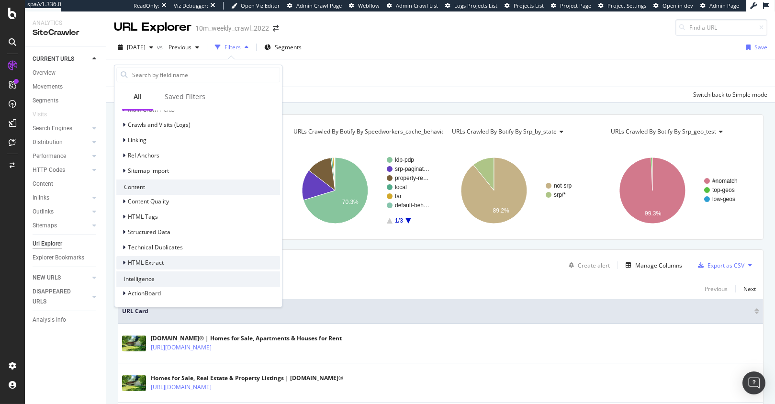
click at [149, 263] on span "HTML Extract" at bounding box center [146, 263] width 36 height 8
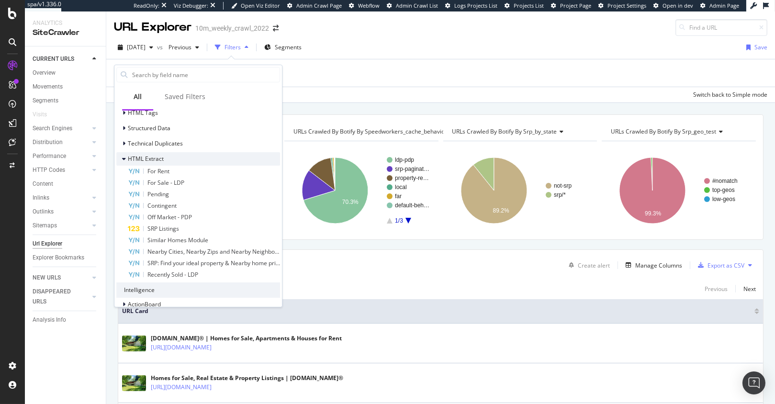
scroll to position [360, 0]
click at [215, 223] on div "SRP Listings" at bounding box center [204, 226] width 152 height 11
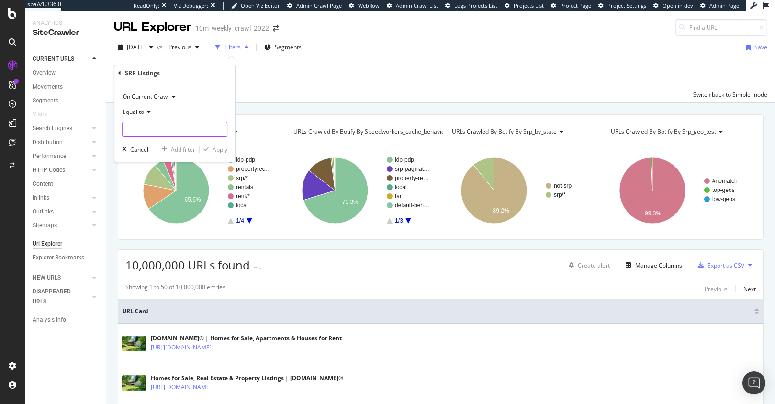
click at [172, 130] on input "number" at bounding box center [174, 129] width 105 height 15
type input "0"
click at [222, 147] on div "Apply" at bounding box center [220, 150] width 15 height 8
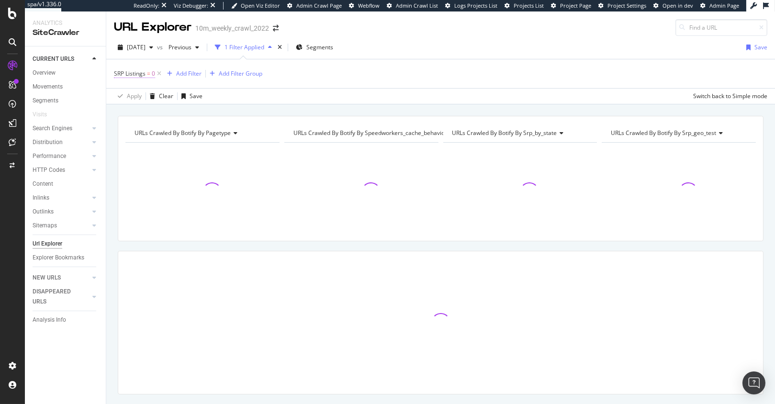
click at [139, 75] on span "SRP Listings" at bounding box center [130, 73] width 32 height 8
drag, startPoint x: 143, startPoint y: 109, endPoint x: 149, endPoint y: 117, distance: 10.2
click at [143, 109] on span "Equal to" at bounding box center [134, 111] width 22 height 8
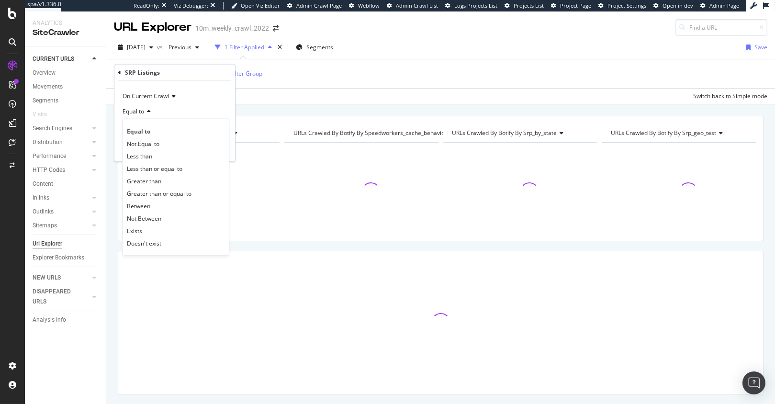
drag, startPoint x: 165, startPoint y: 241, endPoint x: 182, endPoint y: 176, distance: 67.8
click at [165, 241] on div "Doesn't exist" at bounding box center [176, 243] width 102 height 12
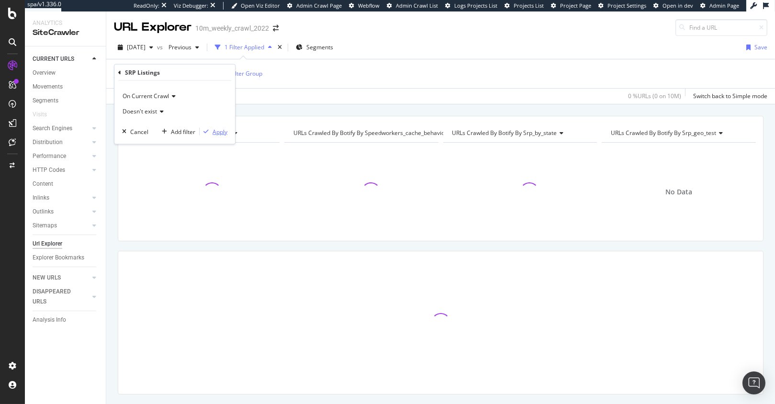
click at [219, 129] on div "Apply" at bounding box center [220, 131] width 15 height 8
drag, startPoint x: 210, startPoint y: 112, endPoint x: 194, endPoint y: 113, distance: 15.9
click at [210, 112] on div "URLs Crawled By Botify By pagetype Chart (by Value) Table Expand Export as CSV …" at bounding box center [440, 115] width 669 height 23
